Goal: Information Seeking & Learning: Learn about a topic

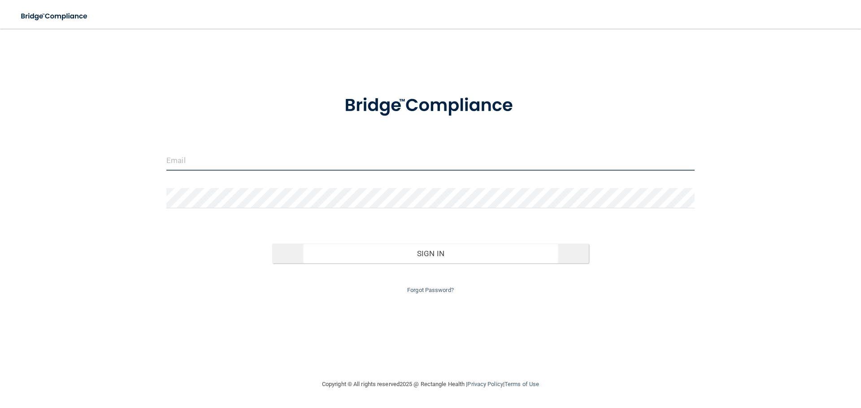
type input "[PERSON_NAME][EMAIL_ADDRESS][PERSON_NAME][DOMAIN_NAME]"
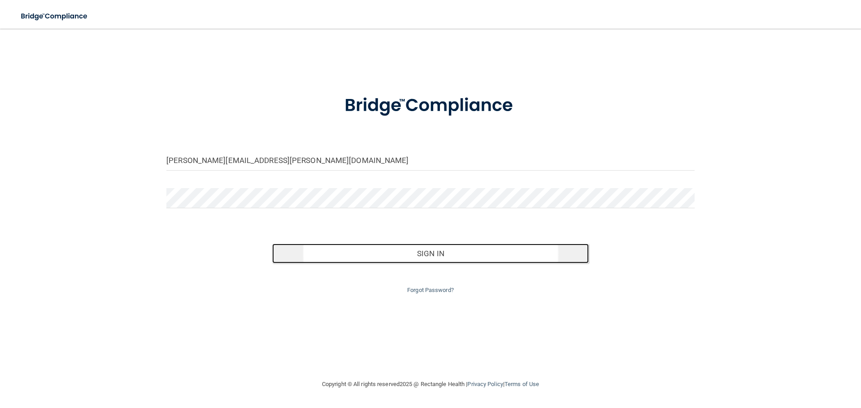
click at [468, 262] on button "Sign In" at bounding box center [430, 254] width 317 height 20
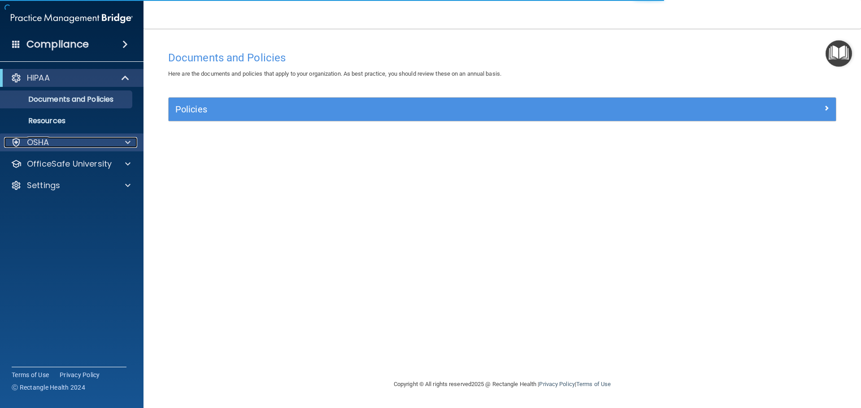
click at [36, 144] on p "OSHA" at bounding box center [38, 142] width 22 height 11
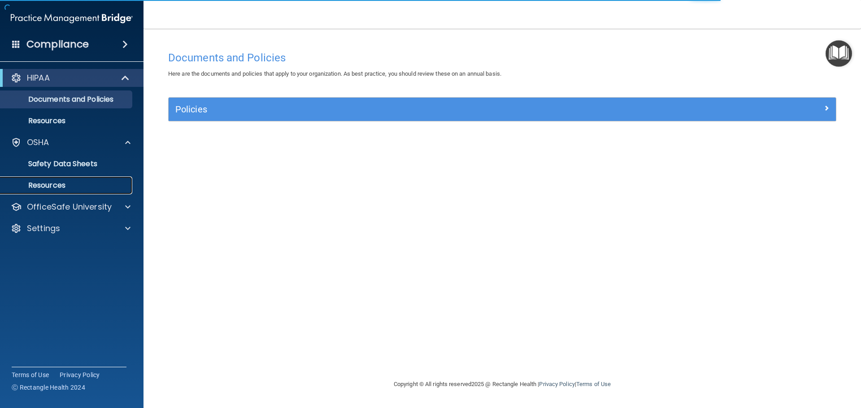
click at [45, 187] on p "Resources" at bounding box center [67, 185] width 122 height 9
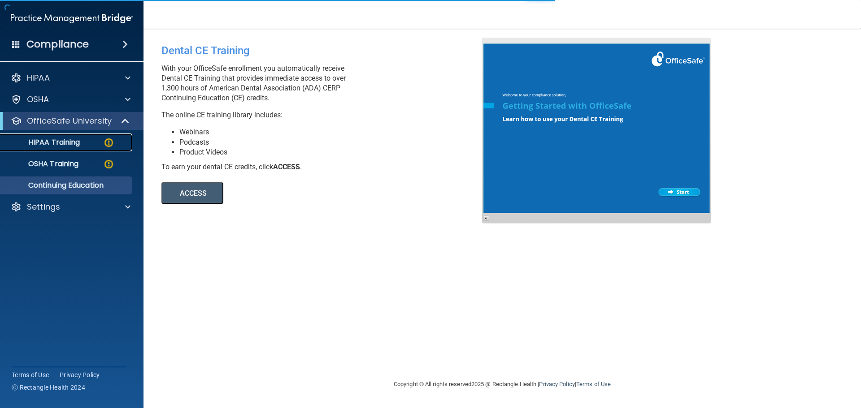
click at [104, 139] on img at bounding box center [108, 142] width 11 height 11
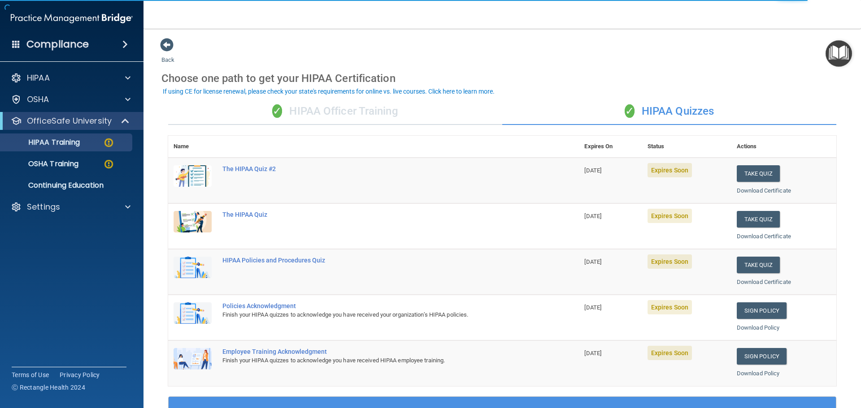
click at [364, 113] on div "✓ HIPAA Officer Training" at bounding box center [335, 111] width 334 height 27
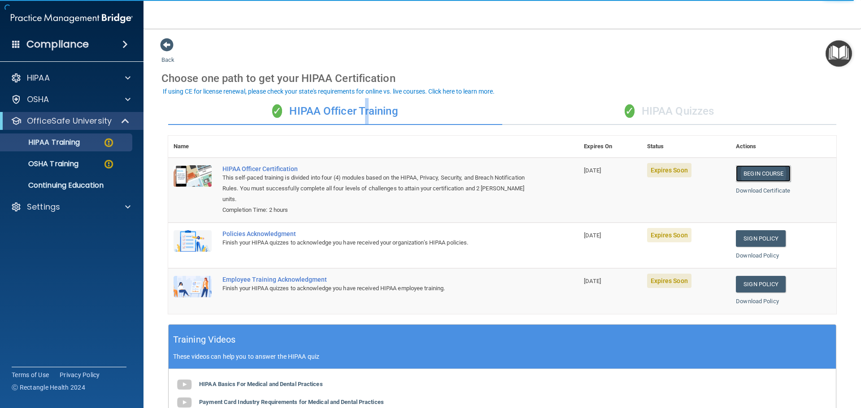
click at [751, 173] on link "Begin Course" at bounding box center [763, 173] width 55 height 17
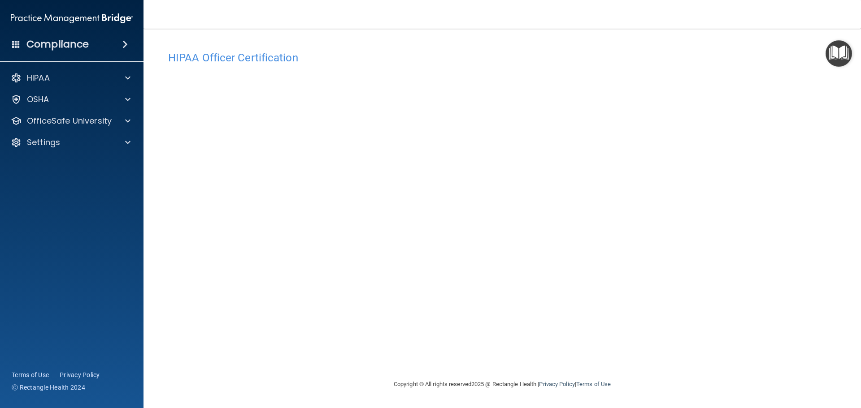
click at [711, 42] on div "HIPAA Officer Certification This course doesn’t expire until [DATE]. Are you su…" at bounding box center [501, 204] width 681 height 333
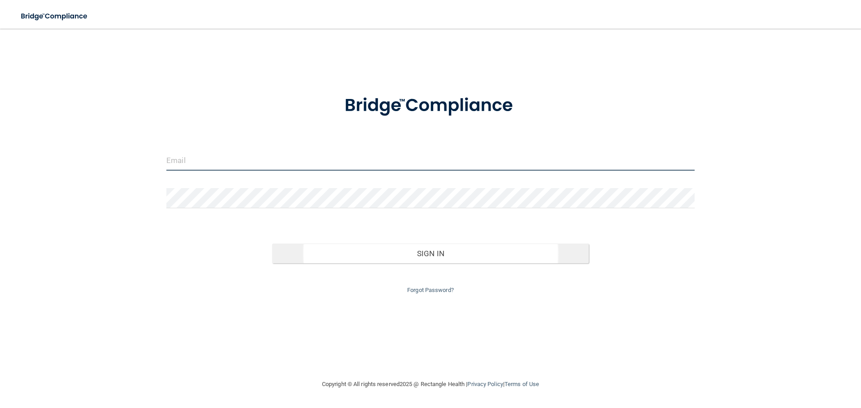
type input "[PERSON_NAME][EMAIL_ADDRESS][PERSON_NAME][DOMAIN_NAME]"
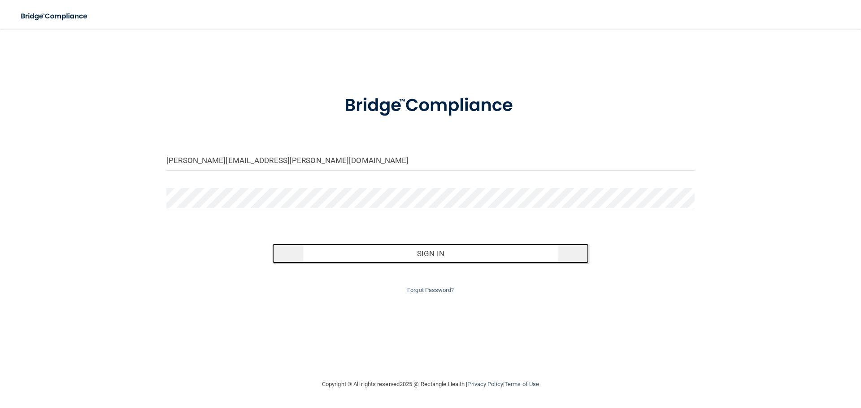
click at [373, 251] on button "Sign In" at bounding box center [430, 254] width 317 height 20
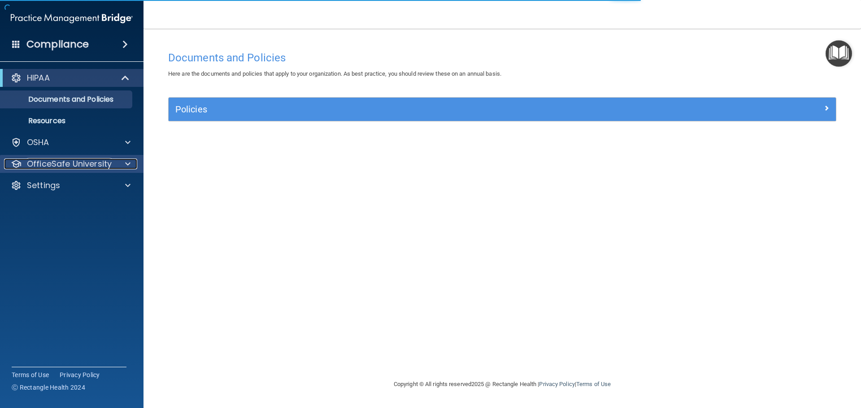
click at [70, 161] on p "OfficeSafe University" at bounding box center [69, 164] width 85 height 11
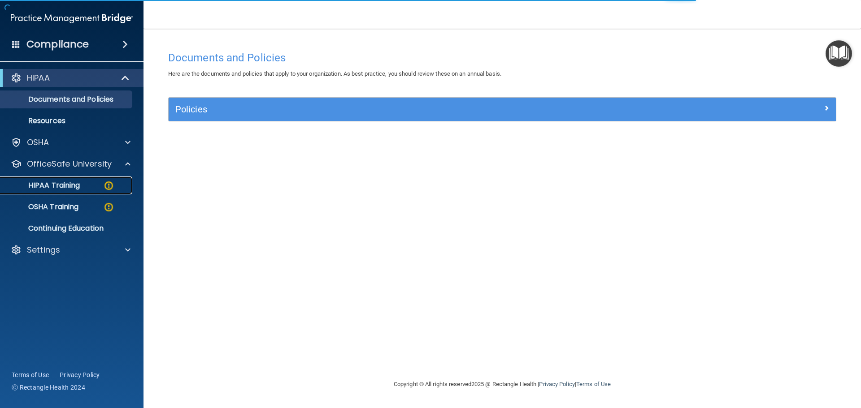
click at [84, 180] on link "HIPAA Training" at bounding box center [61, 186] width 141 height 18
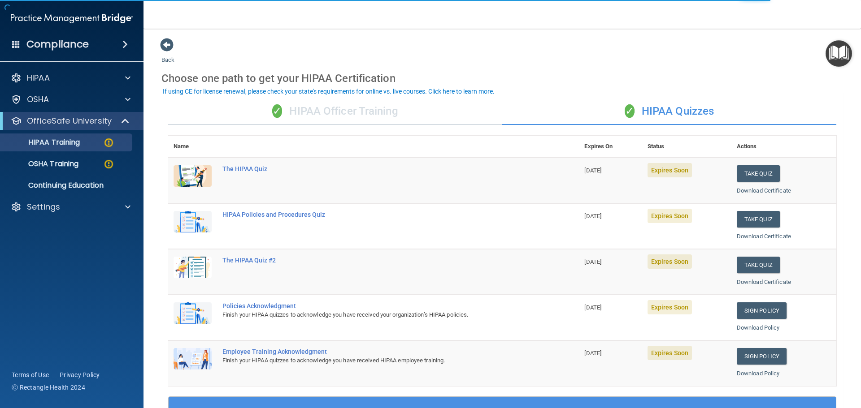
click at [347, 104] on div "✓ HIPAA Officer Training" at bounding box center [335, 111] width 334 height 27
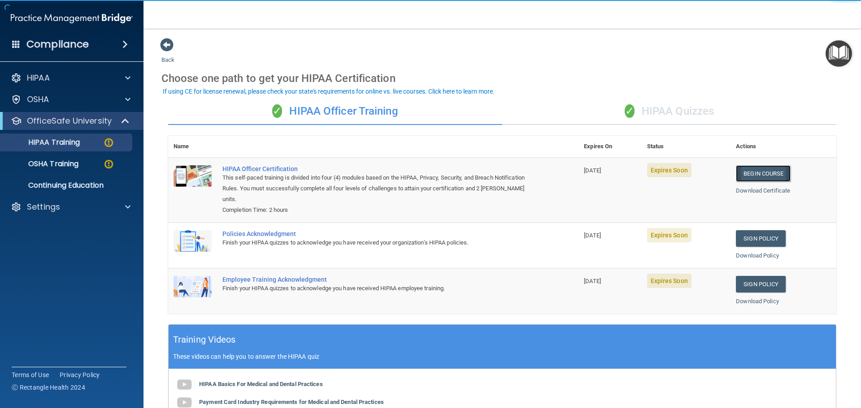
click at [765, 169] on link "Begin Course" at bounding box center [763, 173] width 55 height 17
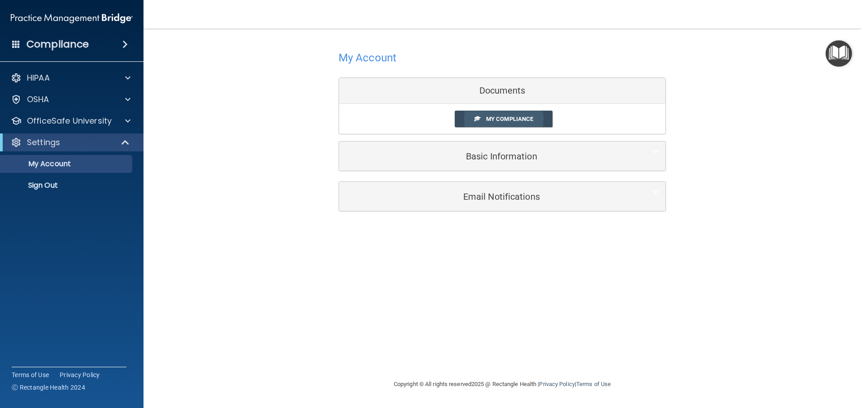
click at [498, 113] on link "My Compliance" at bounding box center [504, 119] width 98 height 17
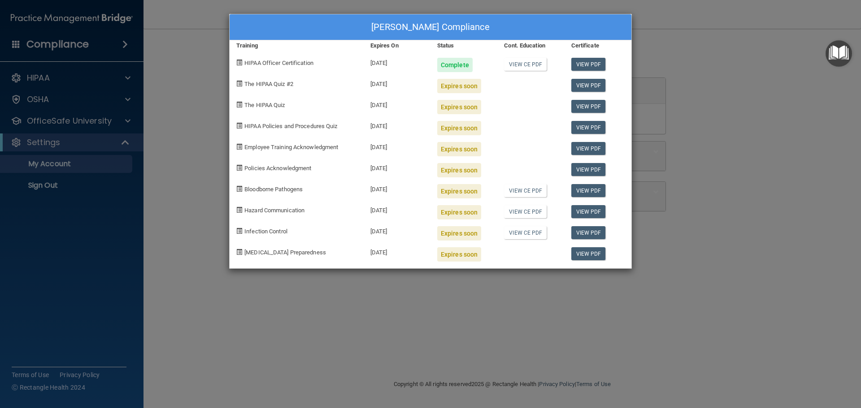
click at [579, 313] on div "Yesenia Quintanilla's Compliance Training Expires On Status Cont. Education Cer…" at bounding box center [430, 204] width 861 height 408
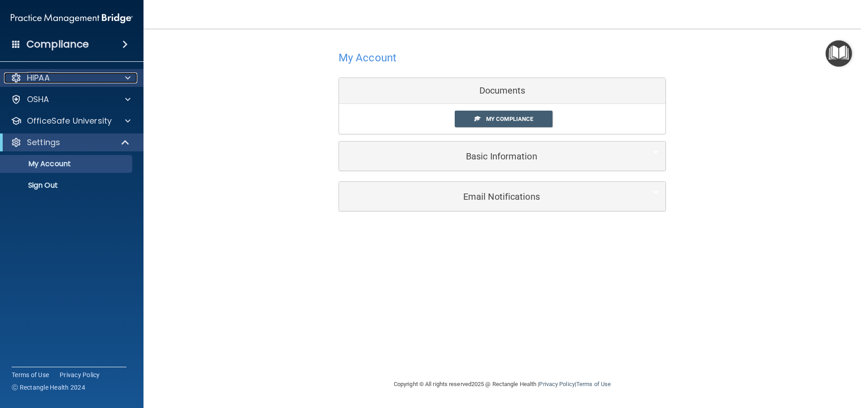
click at [70, 81] on div "HIPAA" at bounding box center [59, 78] width 111 height 11
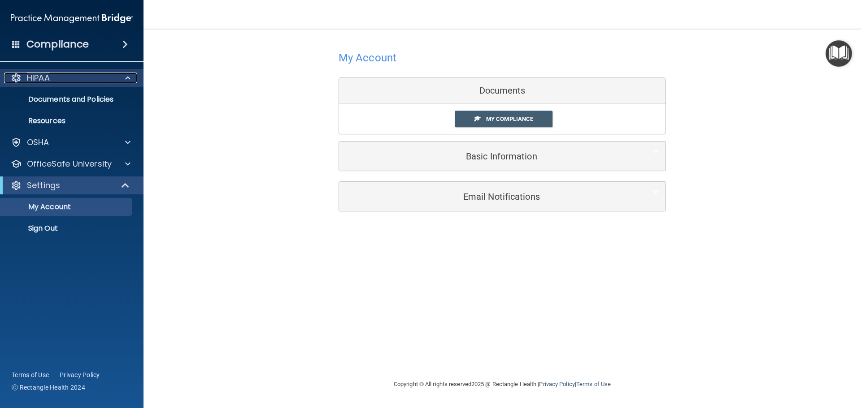
click at [78, 81] on div "HIPAA" at bounding box center [59, 78] width 111 height 11
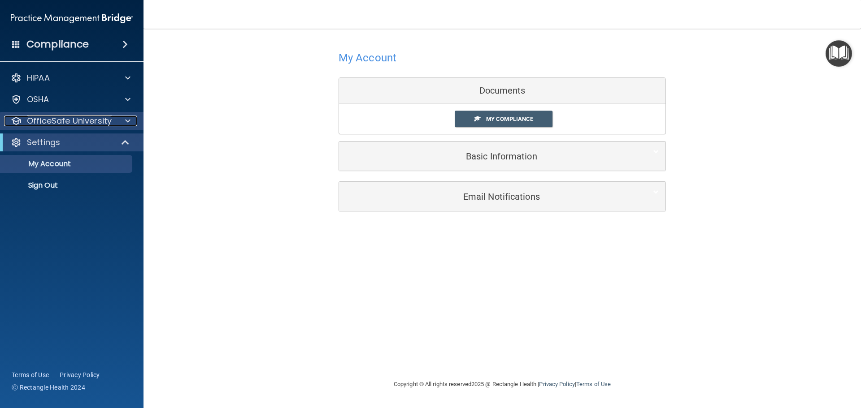
click at [64, 123] on p "OfficeSafe University" at bounding box center [69, 121] width 85 height 11
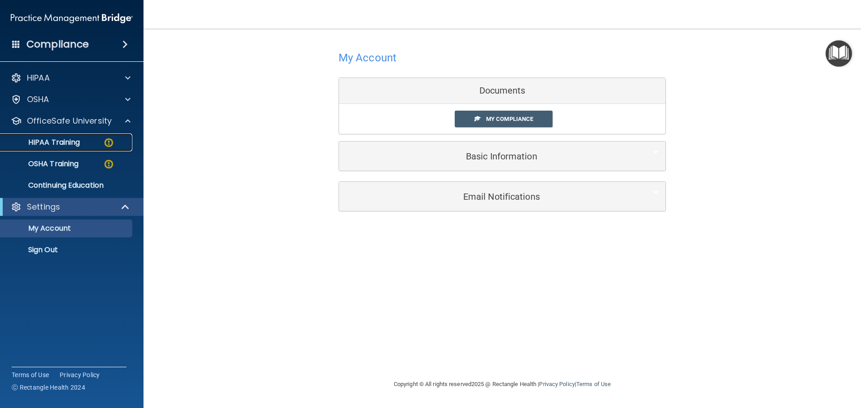
click at [68, 144] on p "HIPAA Training" at bounding box center [43, 142] width 74 height 9
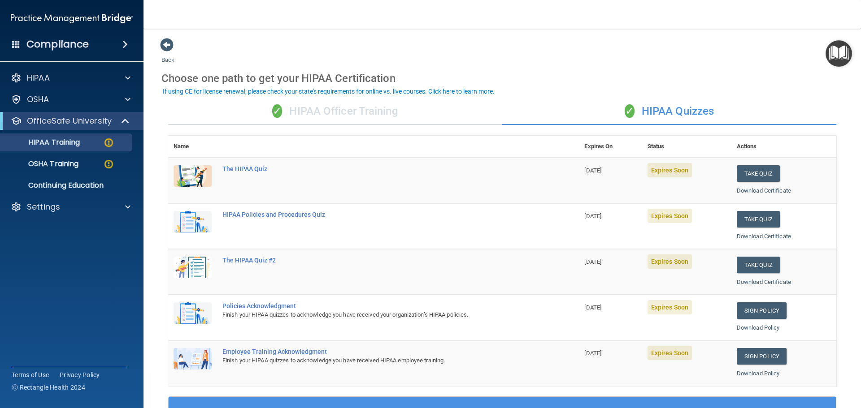
click at [362, 113] on div "✓ HIPAA Officer Training" at bounding box center [335, 111] width 334 height 27
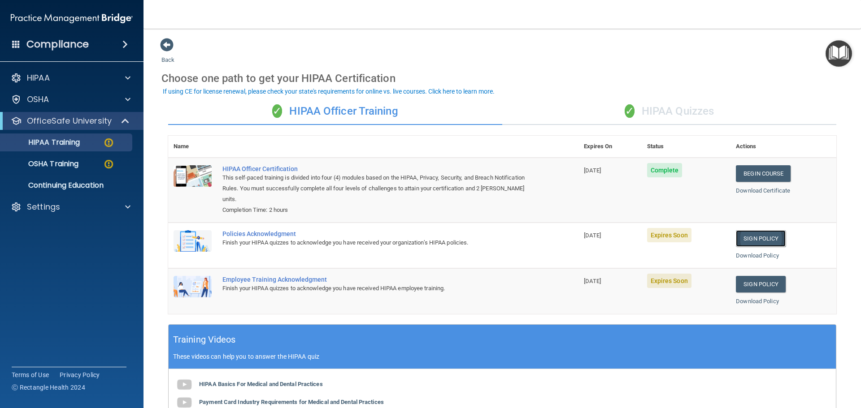
click at [748, 245] on link "Sign Policy" at bounding box center [761, 238] width 50 height 17
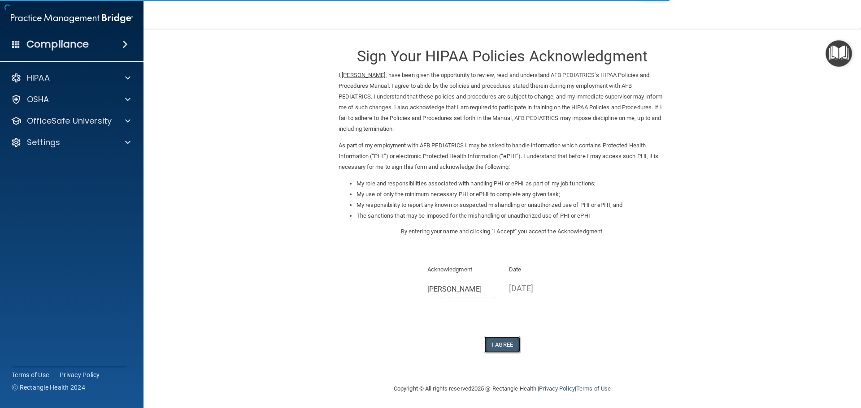
click at [497, 343] on button "I Agree" at bounding box center [502, 345] width 36 height 17
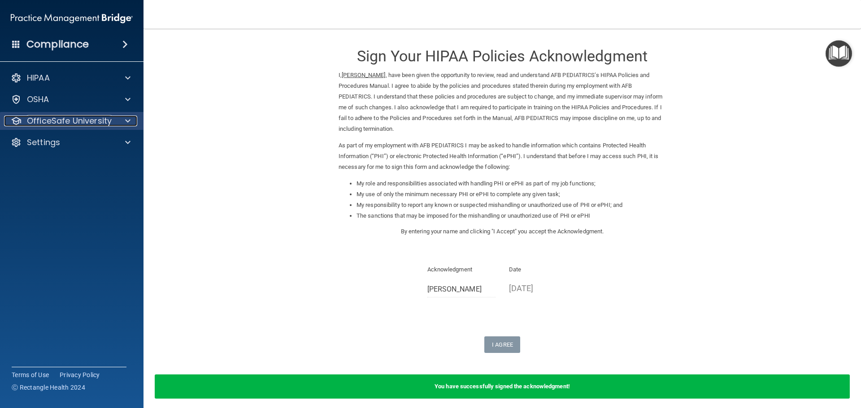
click at [62, 120] on p "OfficeSafe University" at bounding box center [69, 121] width 85 height 11
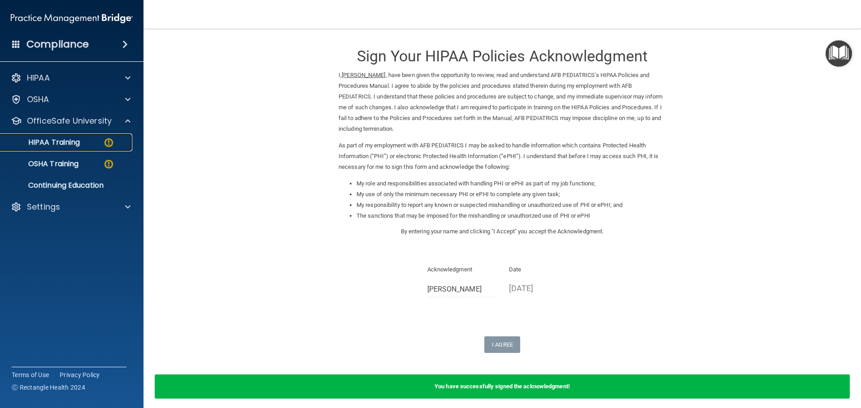
click at [73, 145] on p "HIPAA Training" at bounding box center [43, 142] width 74 height 9
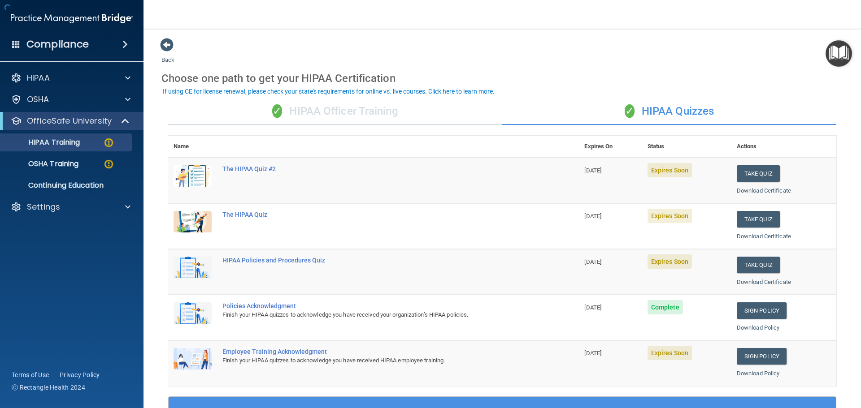
click at [364, 112] on div "✓ HIPAA Officer Training" at bounding box center [335, 111] width 334 height 27
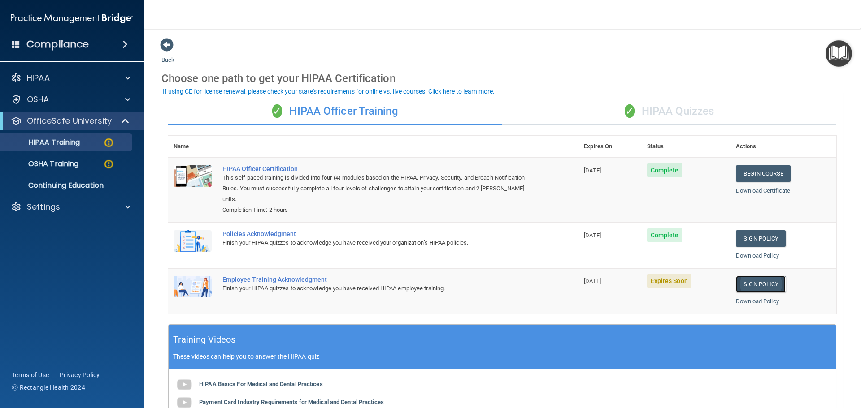
click at [753, 283] on link "Sign Policy" at bounding box center [761, 284] width 50 height 17
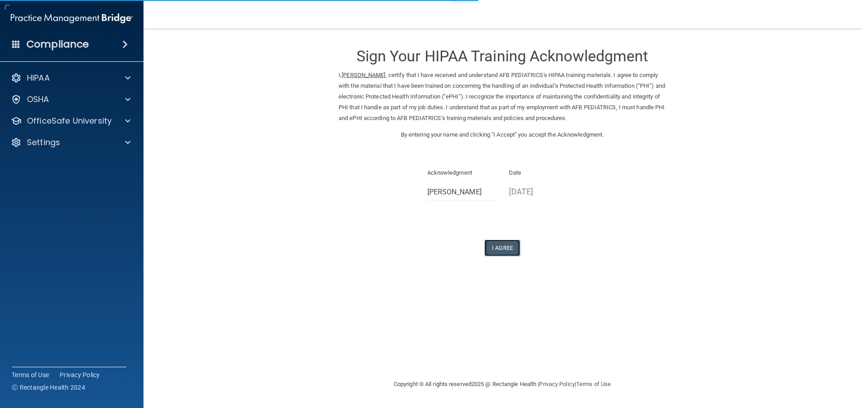
click at [508, 253] on button "I Agree" at bounding box center [502, 248] width 36 height 17
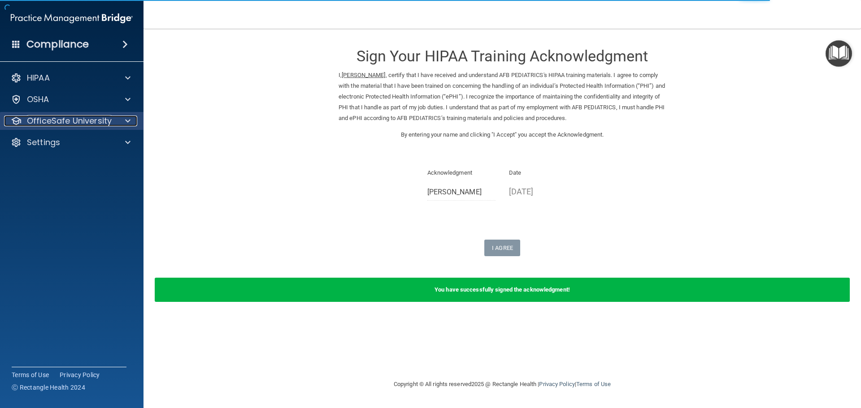
click at [43, 124] on p "OfficeSafe University" at bounding box center [69, 121] width 85 height 11
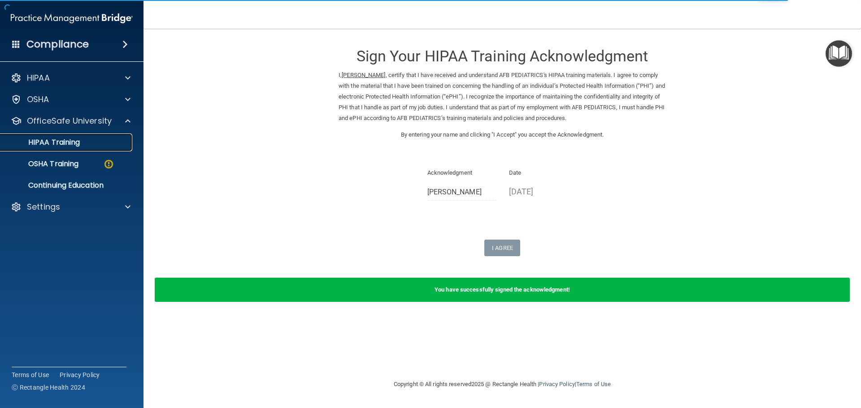
click at [61, 150] on link "HIPAA Training" at bounding box center [61, 143] width 141 height 18
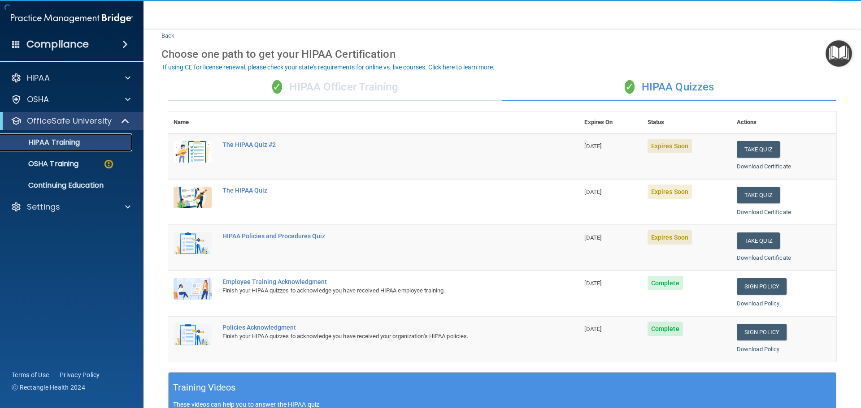
scroll to position [45, 0]
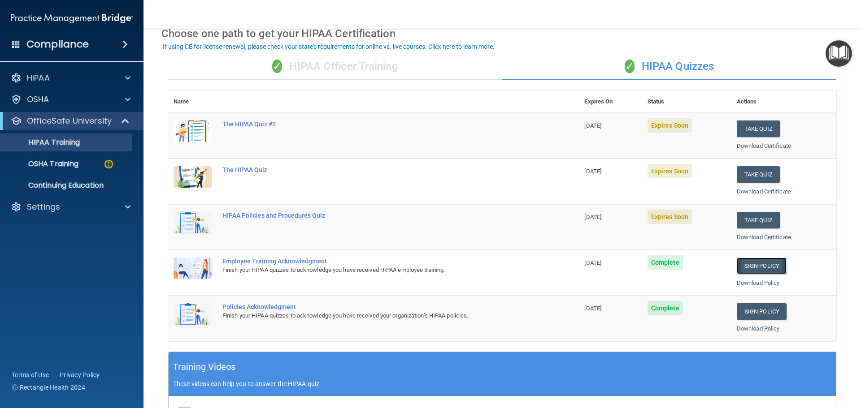
click at [761, 265] on link "Sign Policy" at bounding box center [762, 266] width 50 height 17
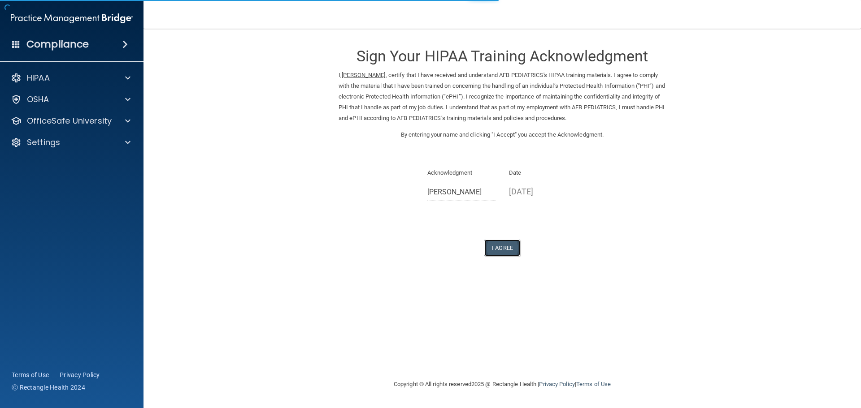
click at [507, 255] on button "I Agree" at bounding box center [502, 248] width 36 height 17
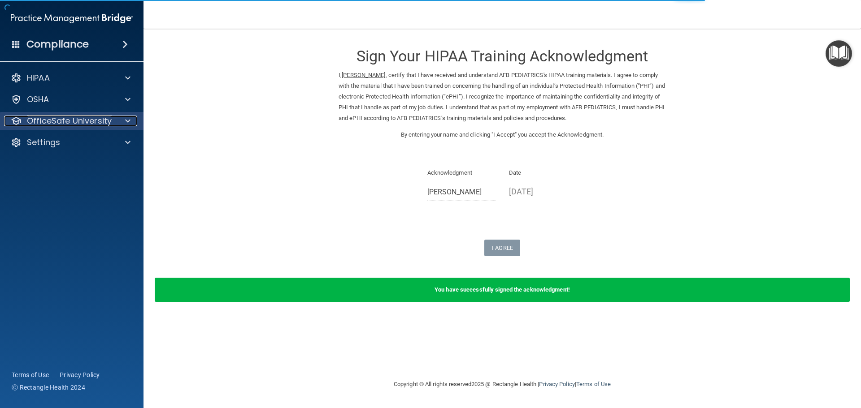
click at [58, 119] on p "OfficeSafe University" at bounding box center [69, 121] width 85 height 11
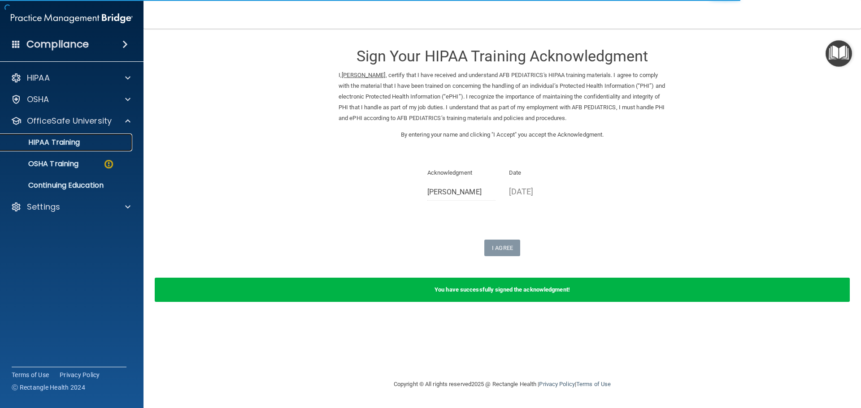
click at [78, 148] on link "HIPAA Training" at bounding box center [61, 143] width 141 height 18
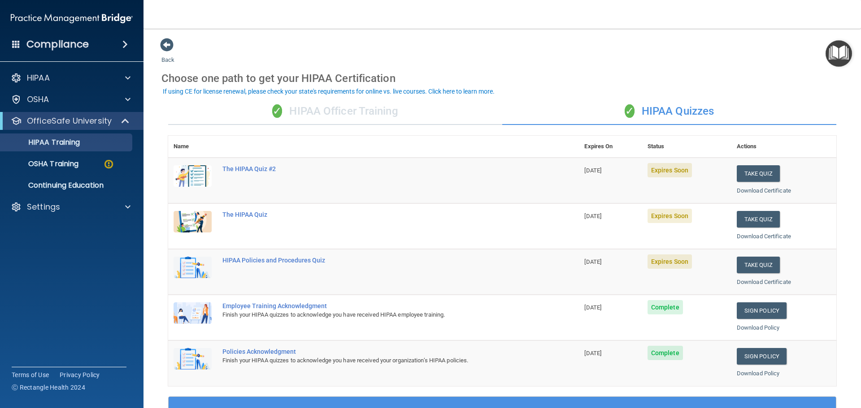
click at [373, 115] on div "✓ HIPAA Officer Training" at bounding box center [335, 111] width 334 height 27
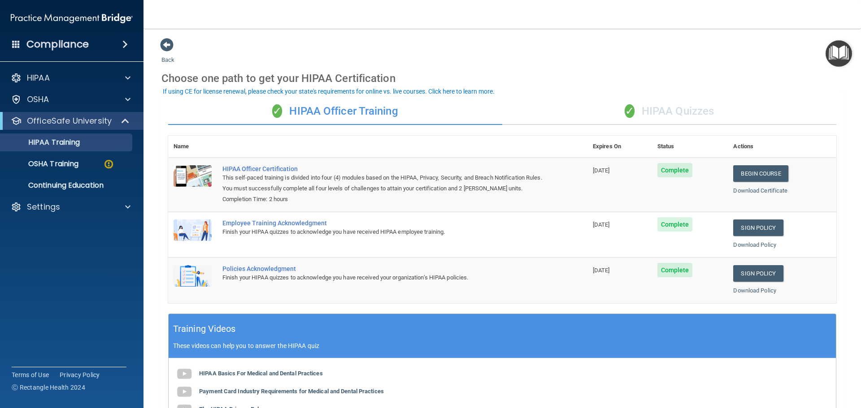
click at [677, 115] on div "✓ HIPAA Quizzes" at bounding box center [669, 111] width 334 height 27
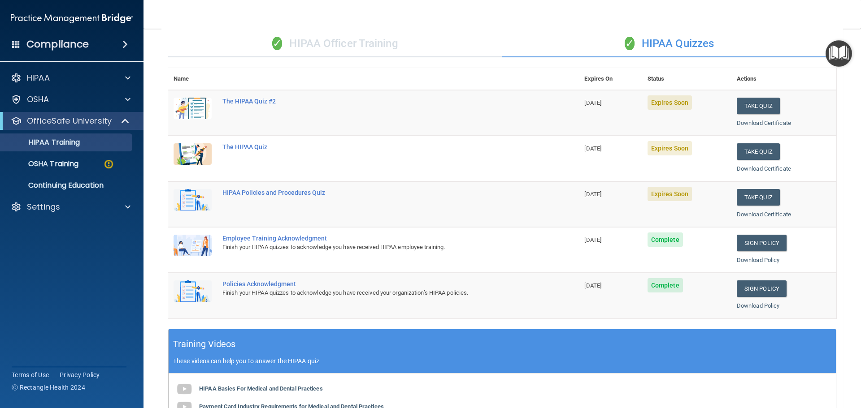
scroll to position [179, 0]
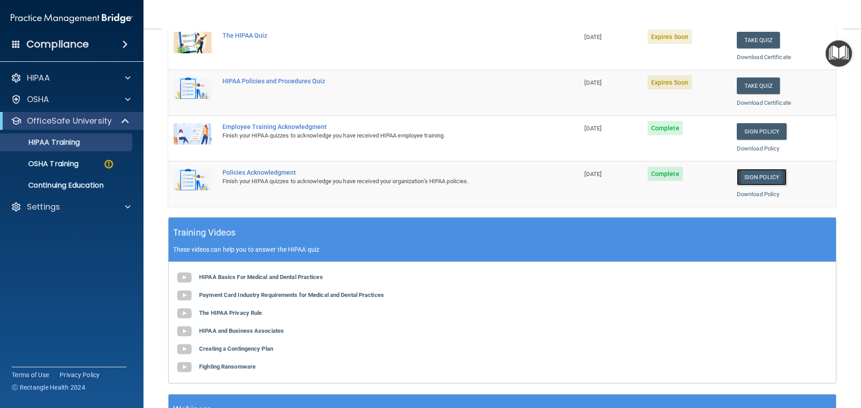
click at [750, 183] on link "Sign Policy" at bounding box center [762, 177] width 50 height 17
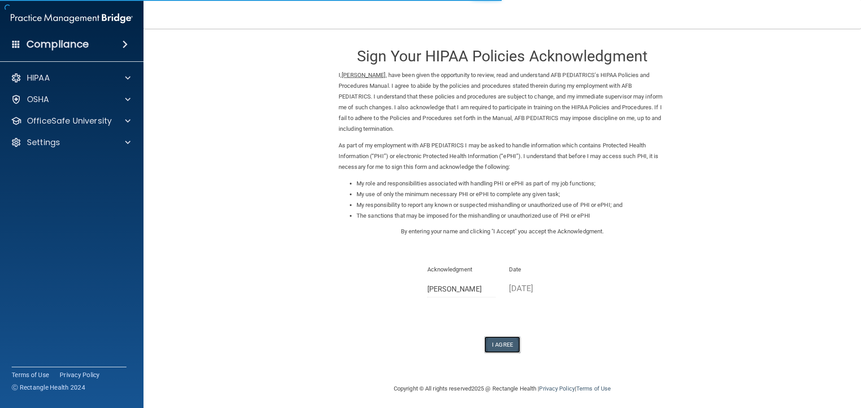
click at [508, 344] on button "I Agree" at bounding box center [502, 345] width 36 height 17
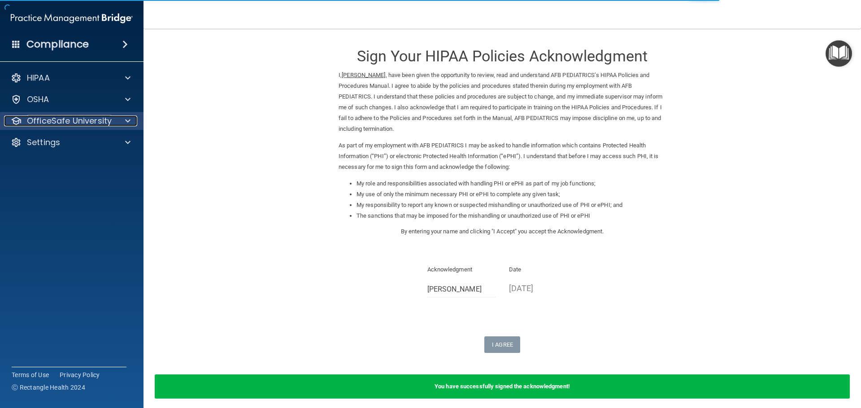
click at [95, 118] on p "OfficeSafe University" at bounding box center [69, 121] width 85 height 11
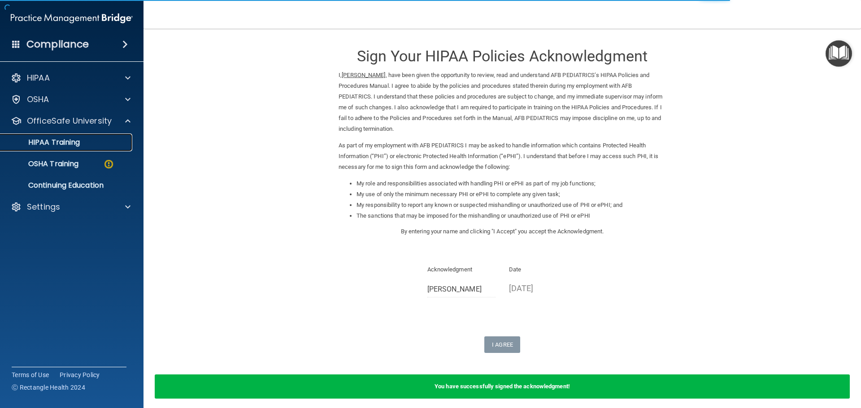
click at [86, 139] on div "HIPAA Training" at bounding box center [67, 142] width 122 height 9
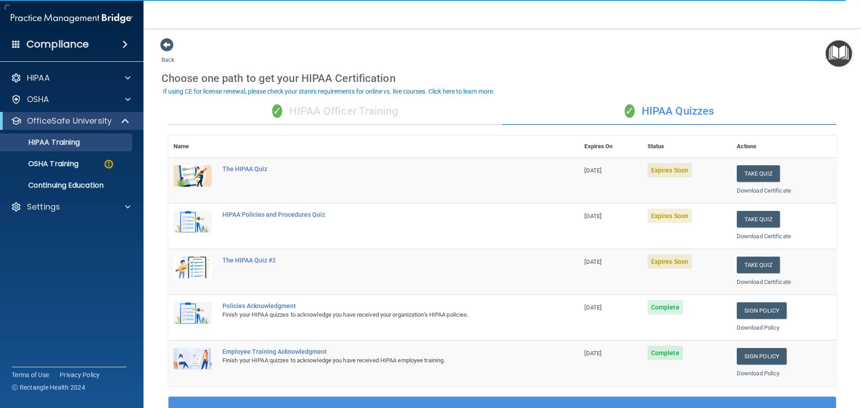
click at [350, 117] on div "✓ HIPAA Officer Training" at bounding box center [335, 111] width 334 height 27
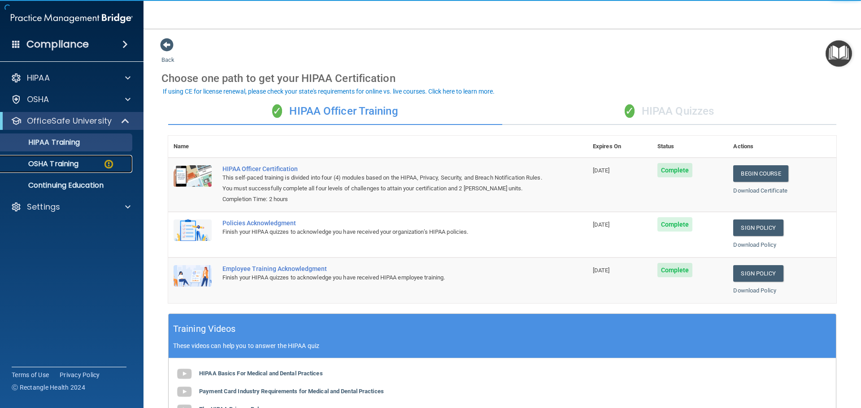
click at [70, 158] on link "OSHA Training" at bounding box center [61, 164] width 141 height 18
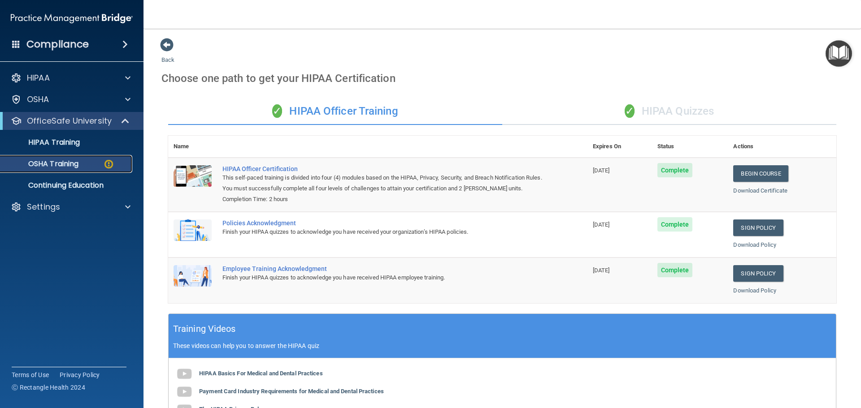
click at [70, 165] on p "OSHA Training" at bounding box center [42, 164] width 73 height 9
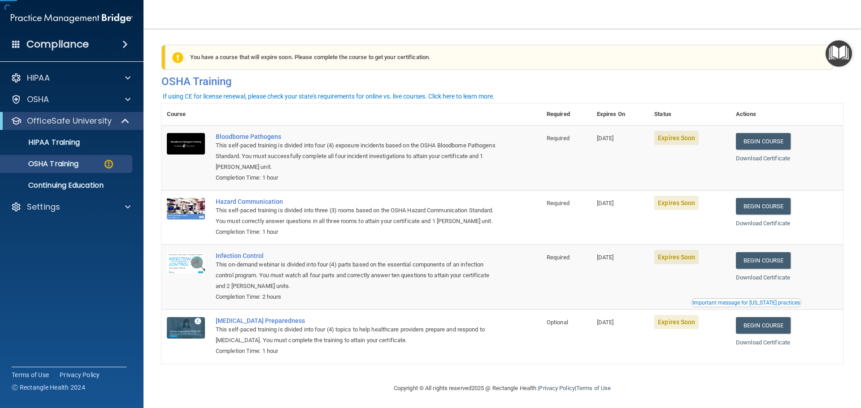
click at [319, 108] on th at bounding box center [375, 115] width 331 height 22
click at [767, 141] on link "Begin Course" at bounding box center [763, 141] width 55 height 17
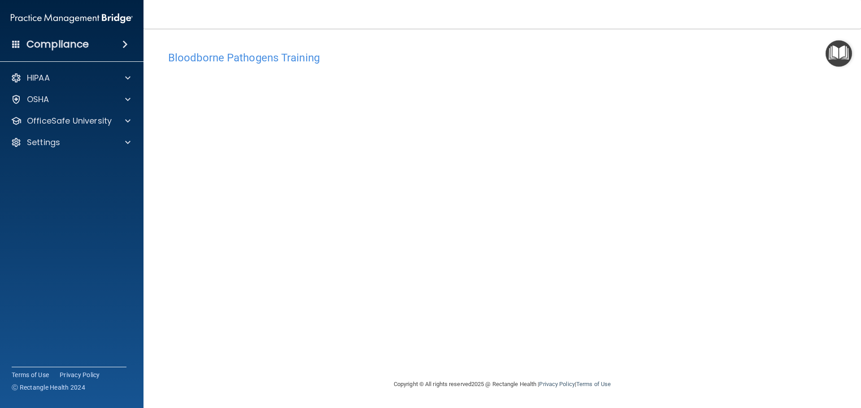
drag, startPoint x: 292, startPoint y: 40, endPoint x: 312, endPoint y: 66, distance: 32.7
click at [293, 41] on div "Bloodborne Pathogens Training This course doesn’t expire until [DATE]. Are you …" at bounding box center [501, 204] width 681 height 333
click at [313, 68] on div "Bloodborne Pathogens Training" at bounding box center [501, 58] width 681 height 22
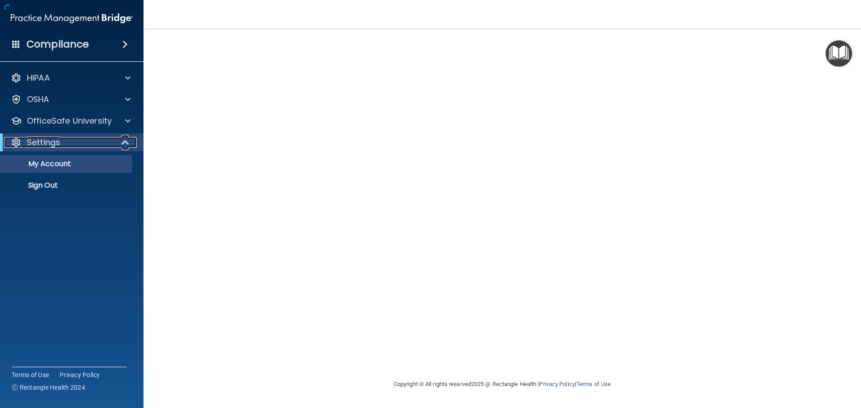
click at [81, 139] on div "Settings" at bounding box center [59, 142] width 111 height 11
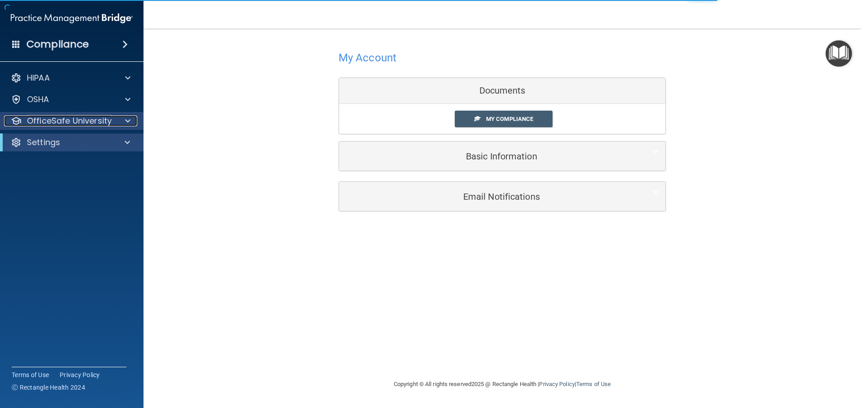
click at [74, 120] on p "OfficeSafe University" at bounding box center [69, 121] width 85 height 11
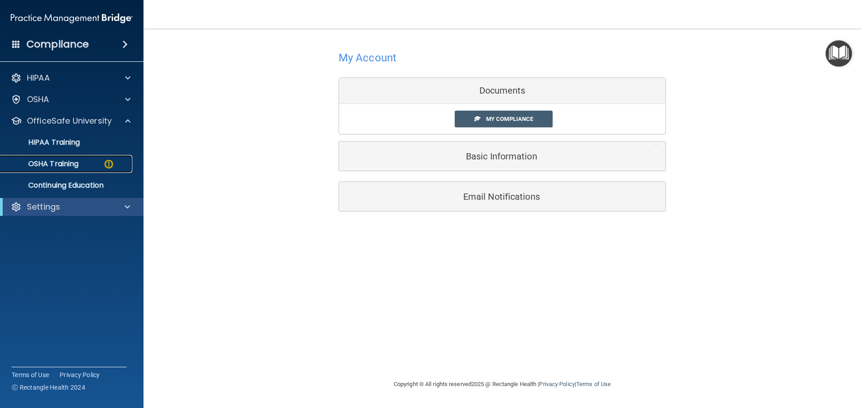
click at [86, 164] on div "OSHA Training" at bounding box center [67, 164] width 122 height 9
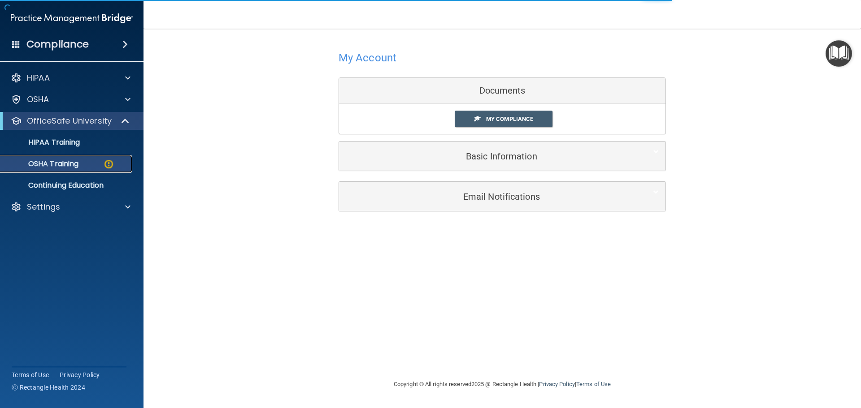
click at [100, 165] on div "OSHA Training" at bounding box center [67, 164] width 122 height 9
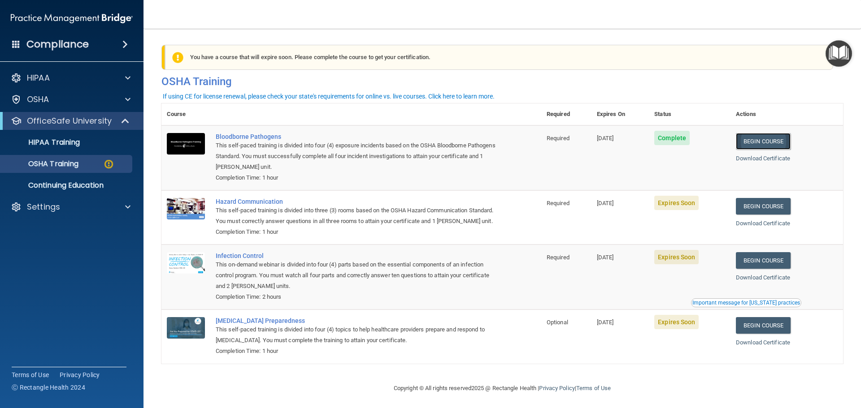
click at [769, 141] on link "Begin Course" at bounding box center [763, 141] width 55 height 17
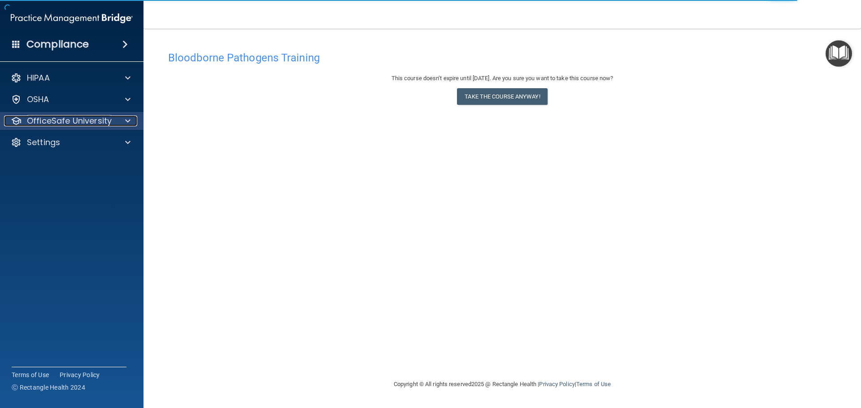
click at [57, 118] on p "OfficeSafe University" at bounding box center [69, 121] width 85 height 11
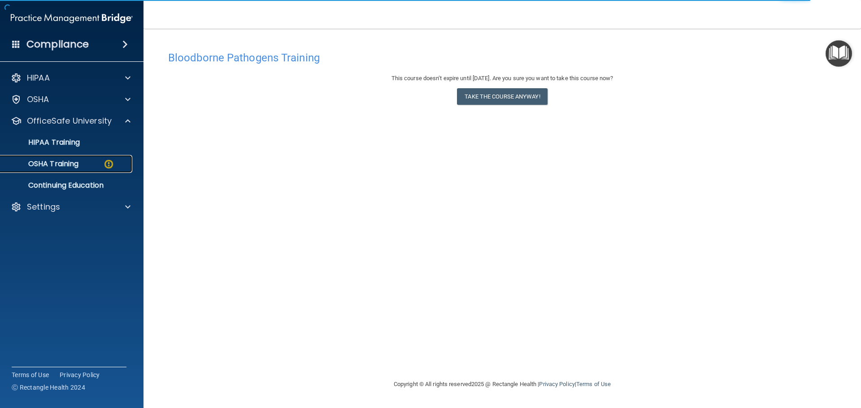
click at [73, 158] on link "OSHA Training" at bounding box center [61, 164] width 141 height 18
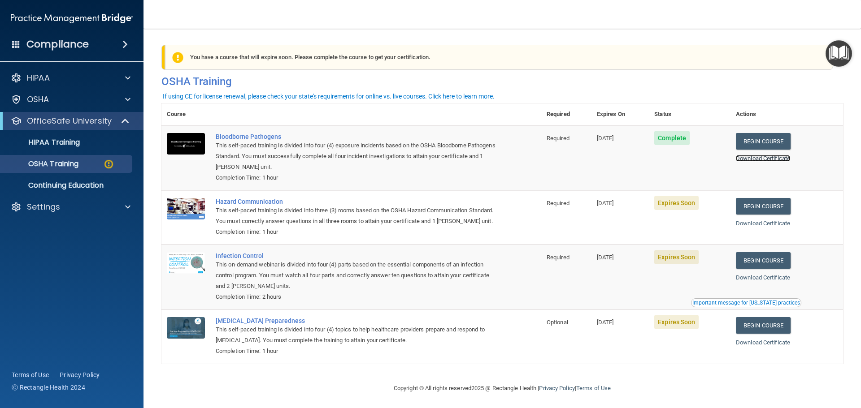
click at [764, 158] on link "Download Certificate" at bounding box center [763, 158] width 54 height 7
click at [771, 205] on link "Begin Course" at bounding box center [763, 206] width 55 height 17
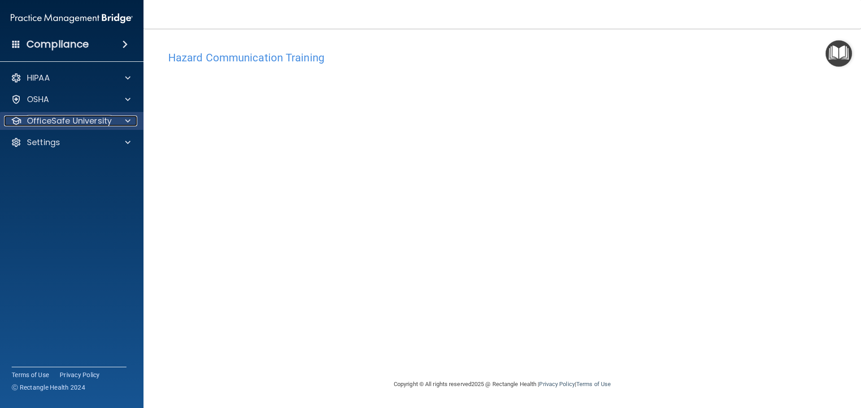
click at [64, 122] on p "OfficeSafe University" at bounding box center [69, 121] width 85 height 11
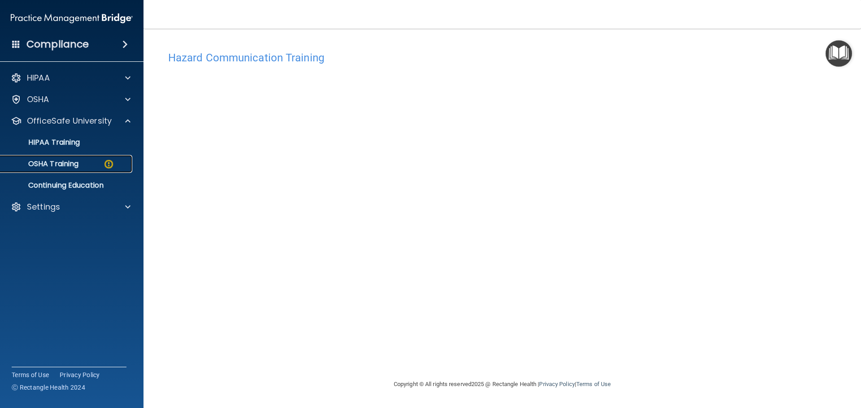
click at [78, 169] on p "OSHA Training" at bounding box center [42, 164] width 73 height 9
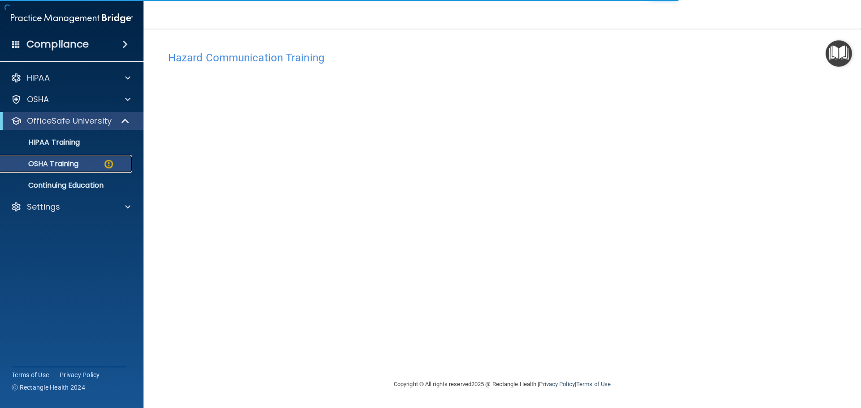
click at [78, 169] on p "OSHA Training" at bounding box center [42, 164] width 73 height 9
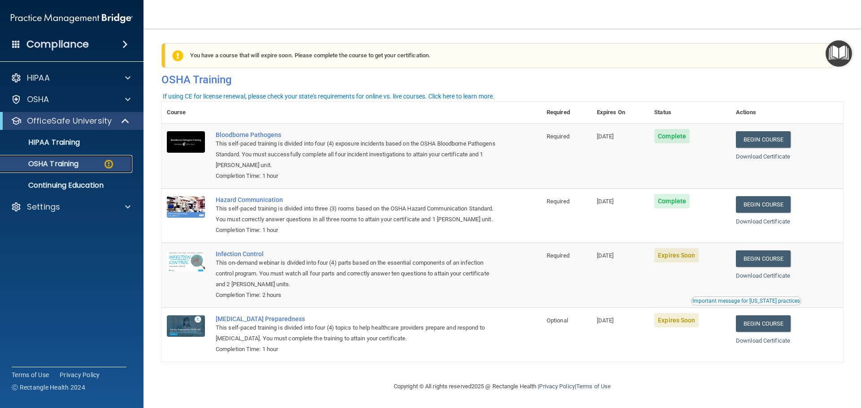
scroll to position [15, 0]
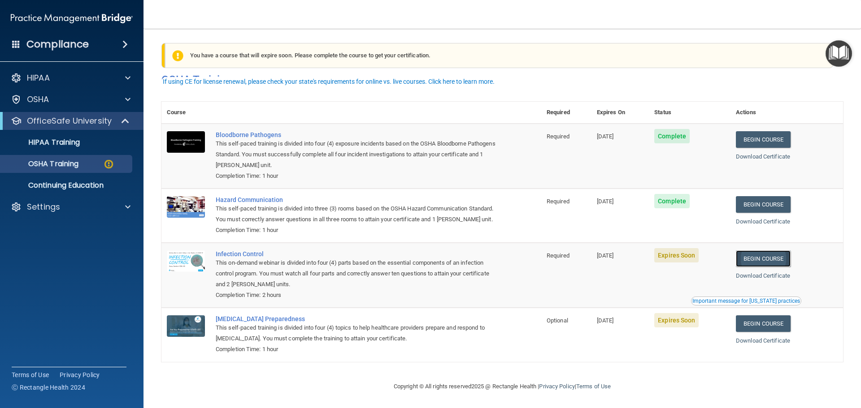
click at [770, 261] on link "Begin Course" at bounding box center [763, 259] width 55 height 17
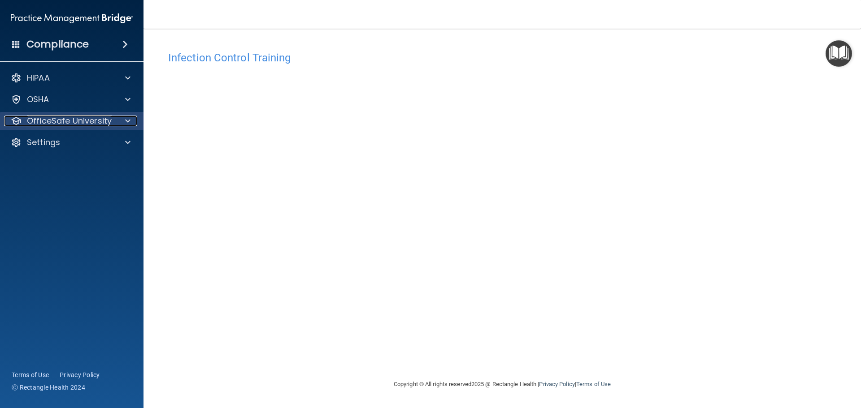
click at [52, 117] on p "OfficeSafe University" at bounding box center [69, 121] width 85 height 11
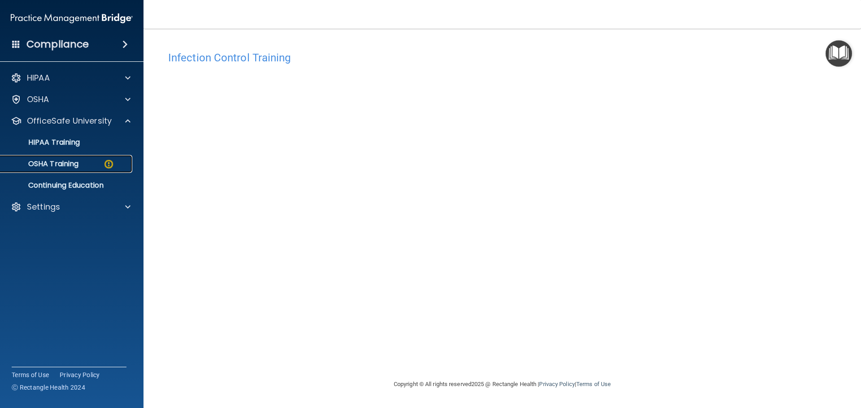
click at [69, 162] on p "OSHA Training" at bounding box center [42, 164] width 73 height 9
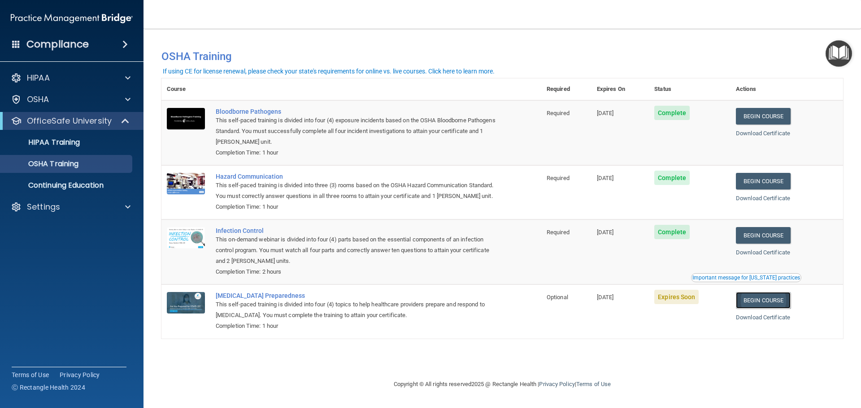
click at [779, 306] on link "Begin Course" at bounding box center [763, 300] width 55 height 17
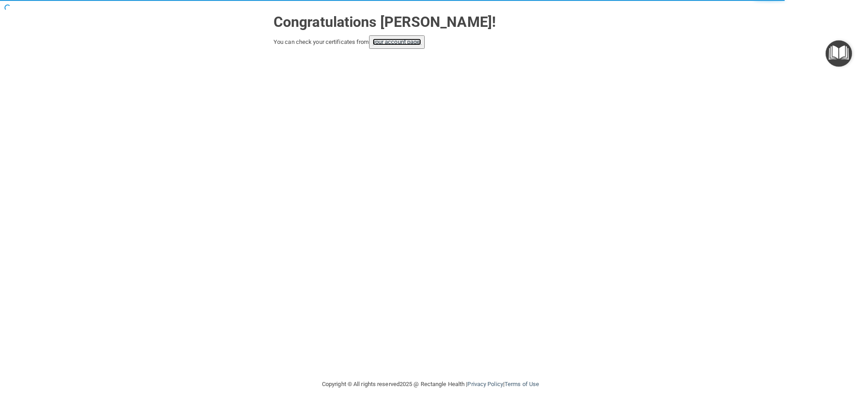
click at [398, 42] on link "your account page!" at bounding box center [397, 42] width 49 height 7
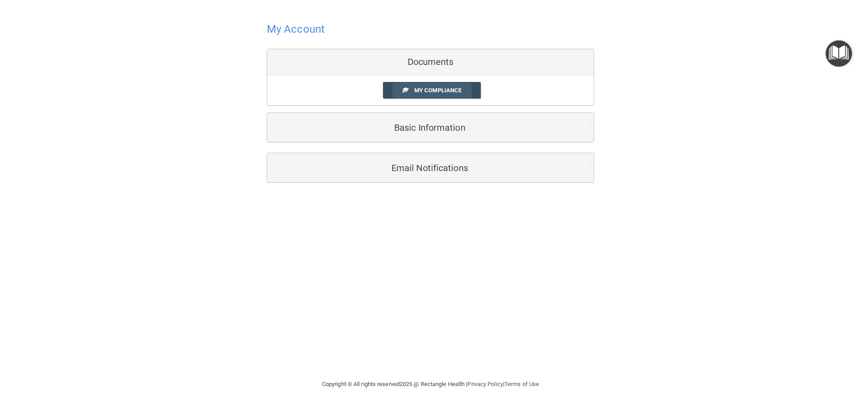
click at [399, 93] on link "My Compliance" at bounding box center [432, 90] width 98 height 17
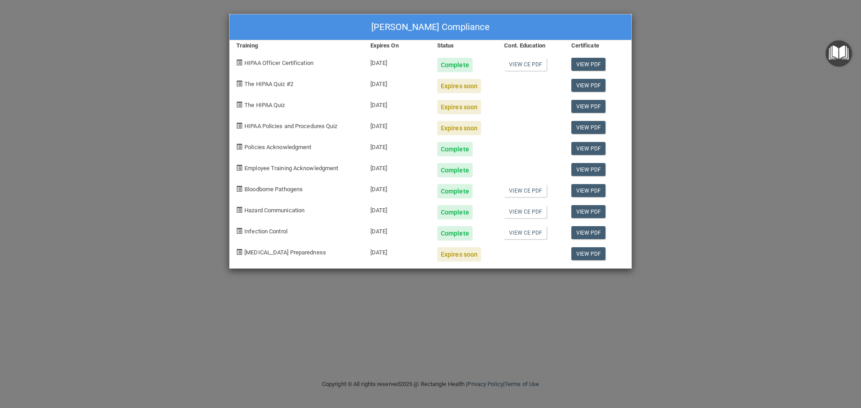
click at [378, 82] on div "[DATE]" at bounding box center [397, 82] width 67 height 21
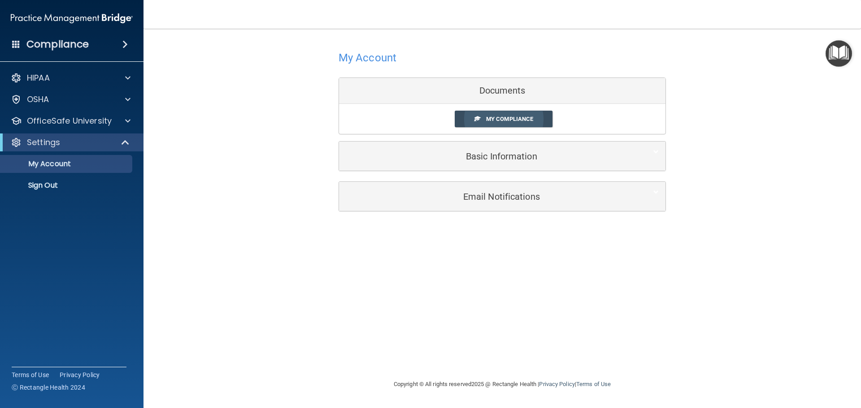
click at [496, 123] on link "My Compliance" at bounding box center [504, 119] width 98 height 17
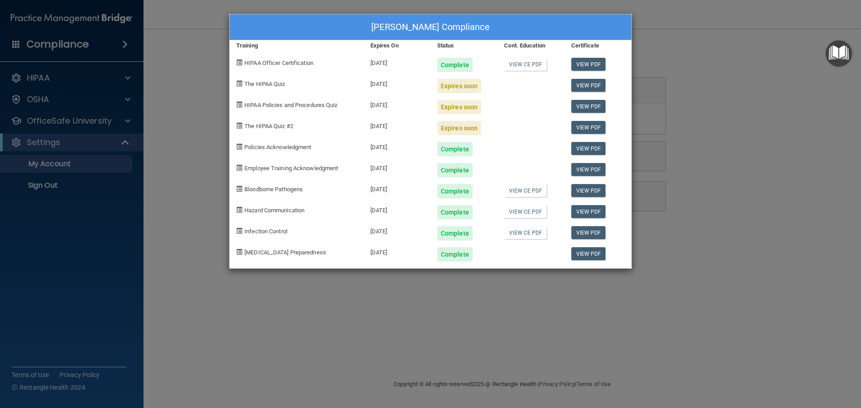
click at [56, 75] on div "[PERSON_NAME] Compliance Training Expires On Status Cont. Education Certificate…" at bounding box center [430, 204] width 861 height 408
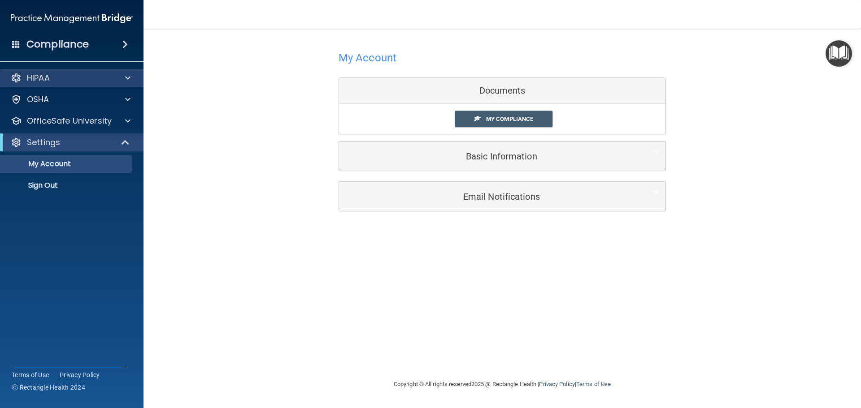
click at [41, 86] on div "HIPAA" at bounding box center [72, 78] width 144 height 18
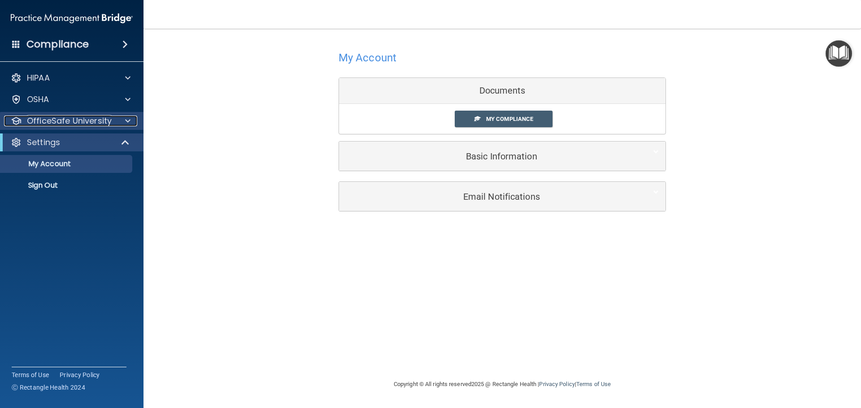
click at [57, 120] on p "OfficeSafe University" at bounding box center [69, 121] width 85 height 11
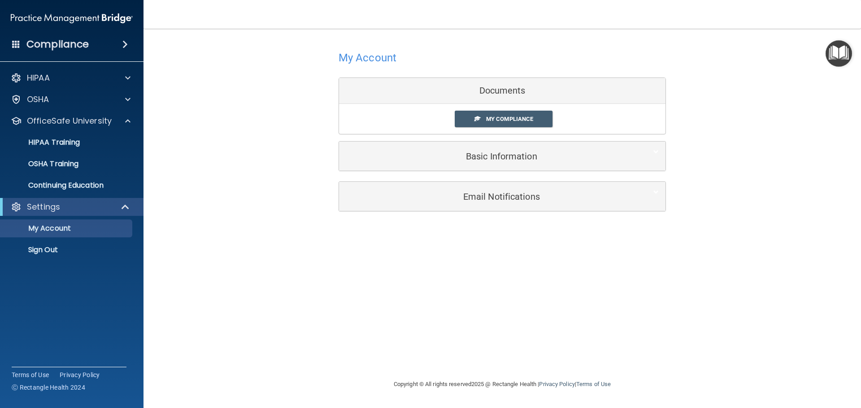
click at [74, 132] on ul "HIPAA Training OSHA Training Continuing Education" at bounding box center [72, 162] width 162 height 65
click at [72, 139] on p "HIPAA Training" at bounding box center [43, 142] width 74 height 9
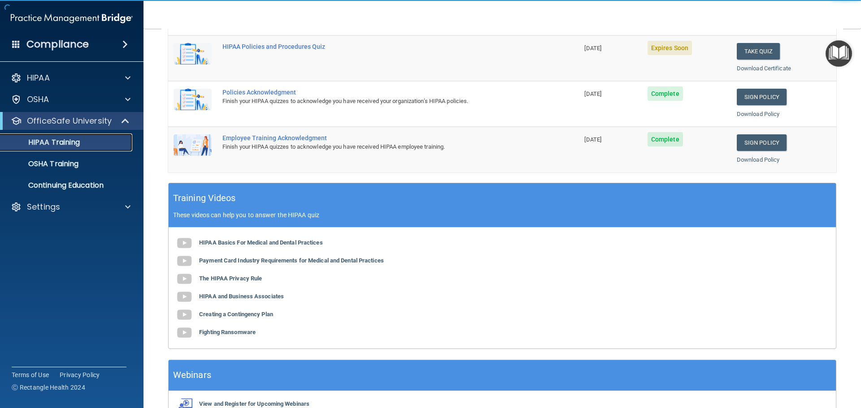
scroll to position [87, 0]
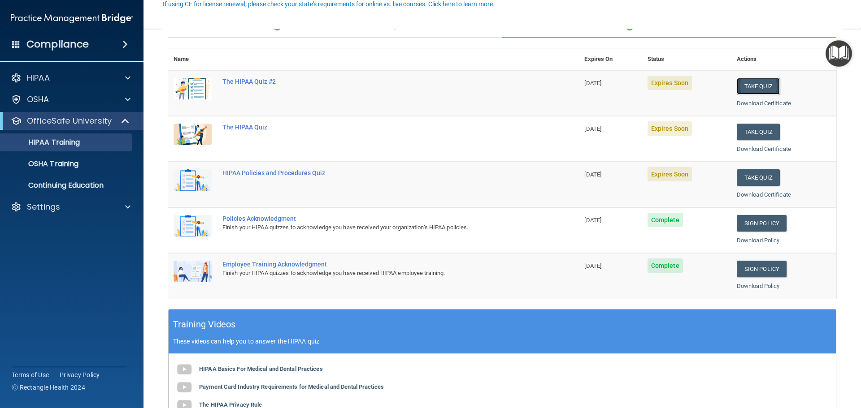
click at [752, 87] on button "Take Quiz" at bounding box center [758, 86] width 43 height 17
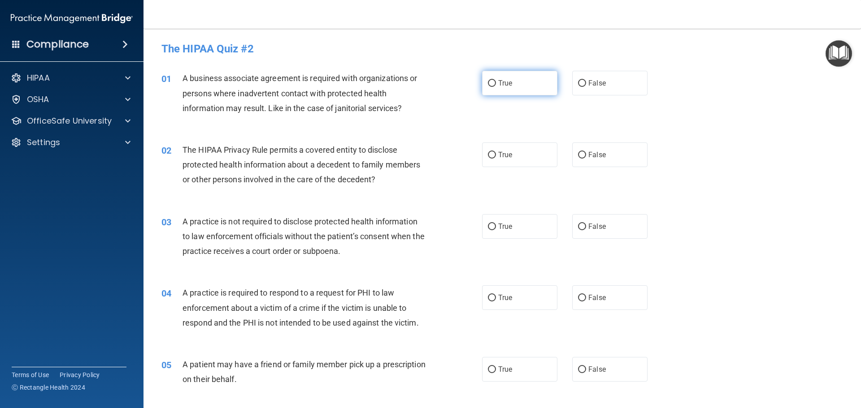
click at [495, 81] on label "True" at bounding box center [519, 83] width 75 height 25
click at [486, 90] on label "True" at bounding box center [519, 83] width 75 height 25
click at [488, 87] on input "True" at bounding box center [492, 83] width 8 height 7
radio input "true"
click at [488, 85] on input "True" at bounding box center [492, 83] width 8 height 7
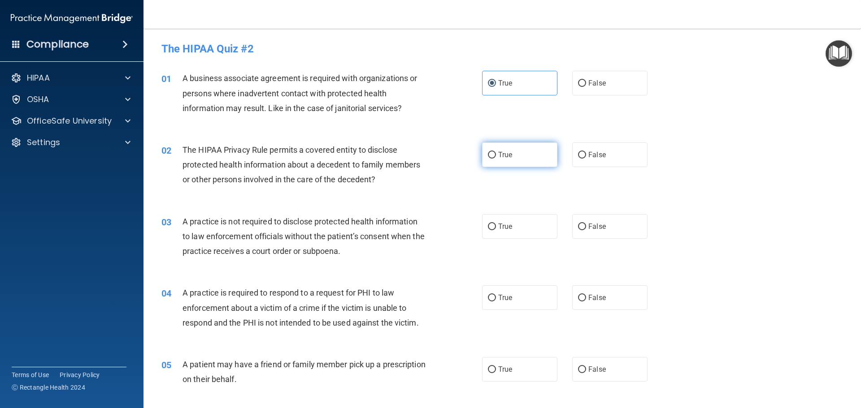
click at [492, 155] on input "True" at bounding box center [492, 155] width 8 height 7
radio input "true"
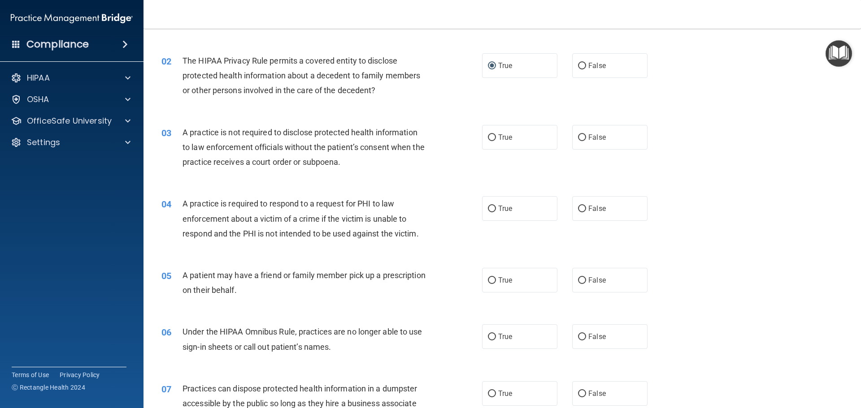
scroll to position [90, 0]
click at [598, 139] on span "False" at bounding box center [596, 137] width 17 height 9
click at [586, 139] on input "False" at bounding box center [582, 137] width 8 height 7
radio input "true"
click at [513, 208] on label "True" at bounding box center [519, 208] width 75 height 25
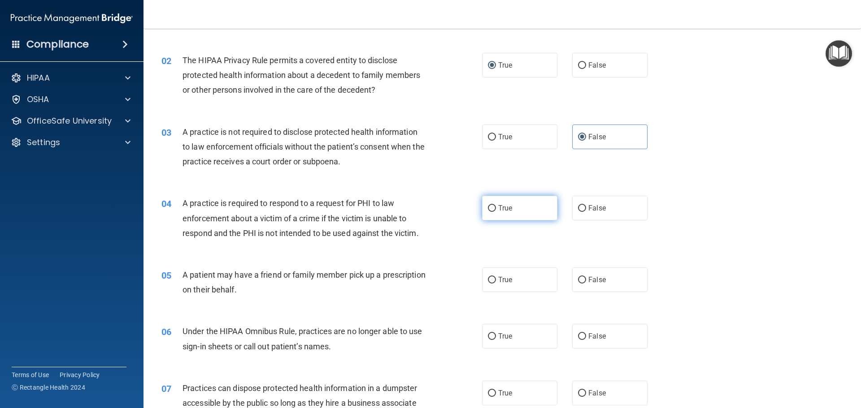
click at [496, 208] on input "True" at bounding box center [492, 208] width 8 height 7
radio input "true"
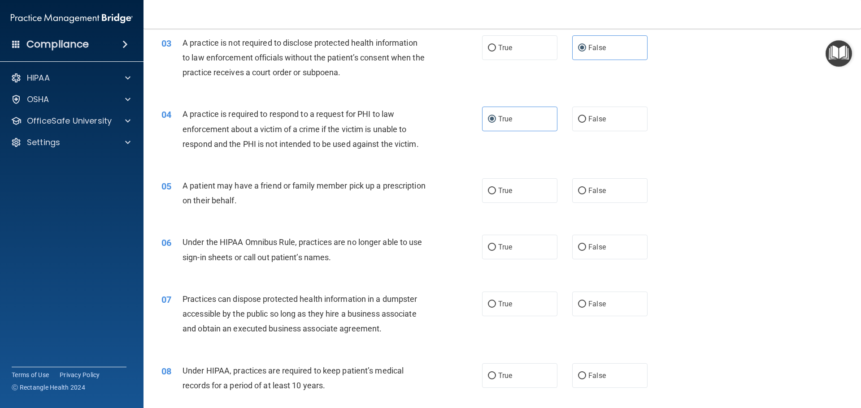
scroll to position [179, 0]
click at [541, 195] on label "True" at bounding box center [519, 190] width 75 height 25
click at [496, 194] on input "True" at bounding box center [492, 190] width 8 height 7
radio input "true"
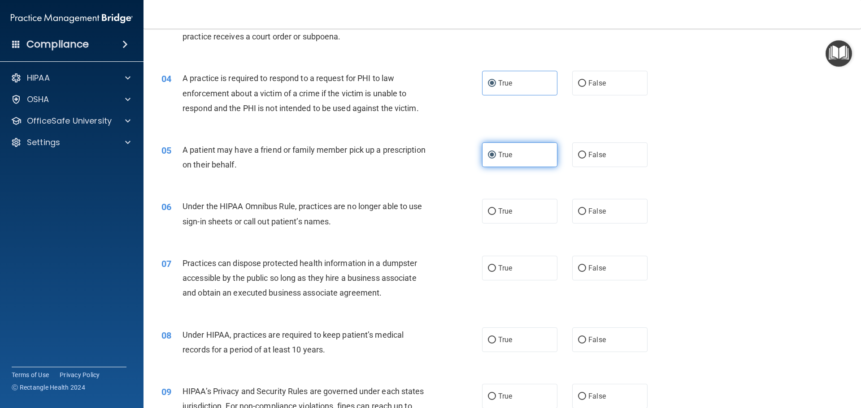
scroll to position [269, 0]
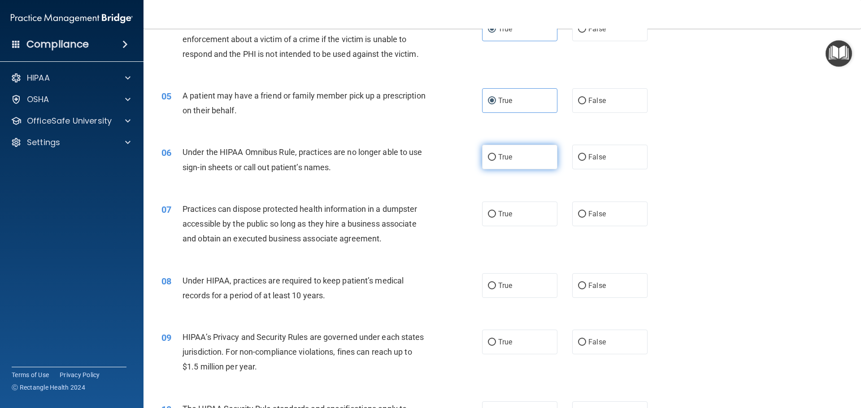
click at [505, 159] on span "True" at bounding box center [505, 157] width 14 height 9
click at [496, 159] on input "True" at bounding box center [492, 157] width 8 height 7
radio input "true"
click at [629, 166] on label "False" at bounding box center [609, 157] width 75 height 25
click at [586, 161] on input "False" at bounding box center [582, 157] width 8 height 7
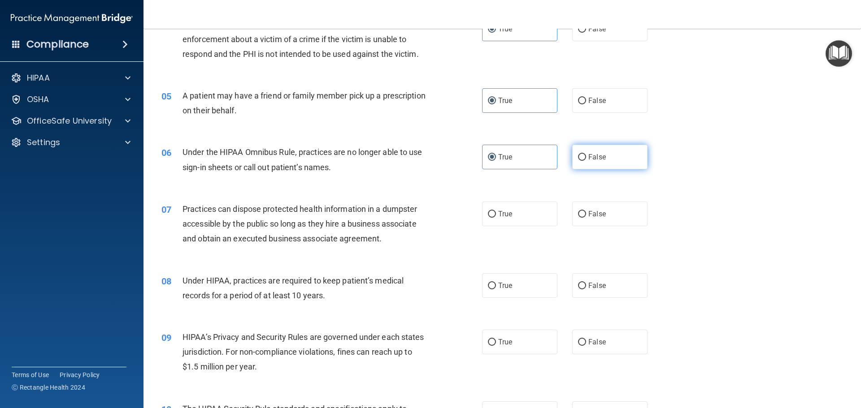
radio input "true"
radio input "false"
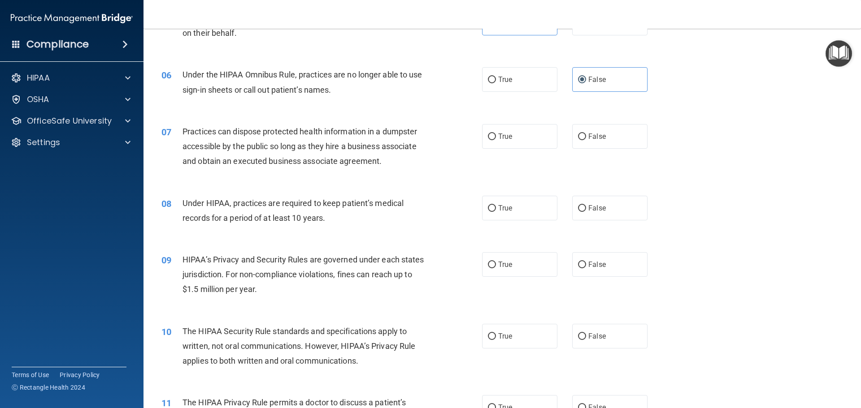
scroll to position [359, 0]
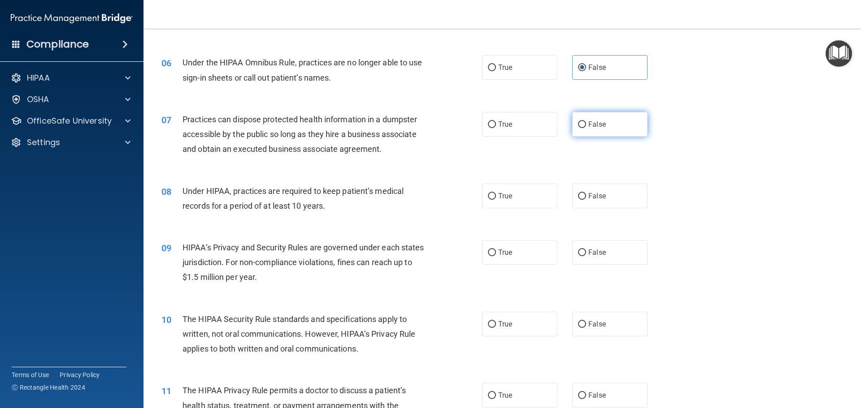
click at [612, 128] on label "False" at bounding box center [609, 124] width 75 height 25
click at [586, 128] on input "False" at bounding box center [582, 125] width 8 height 7
radio input "true"
click at [597, 199] on span "False" at bounding box center [596, 196] width 17 height 9
click at [586, 199] on input "False" at bounding box center [582, 196] width 8 height 7
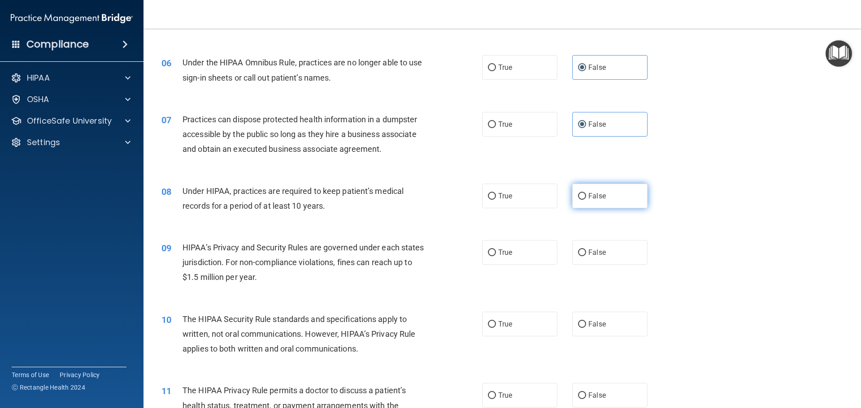
radio input "true"
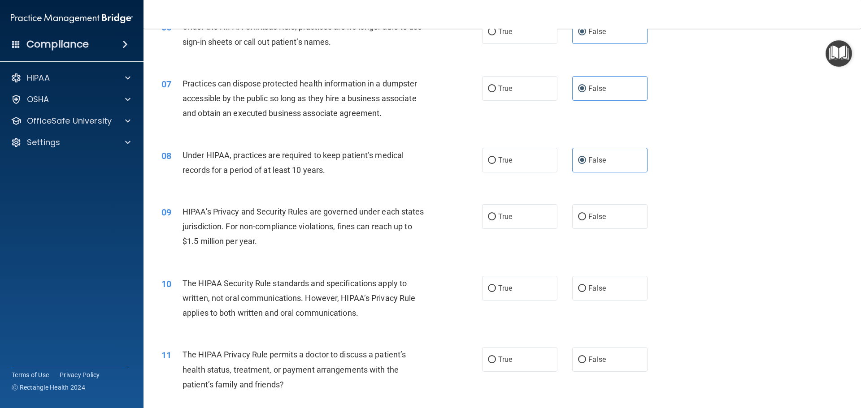
scroll to position [448, 0]
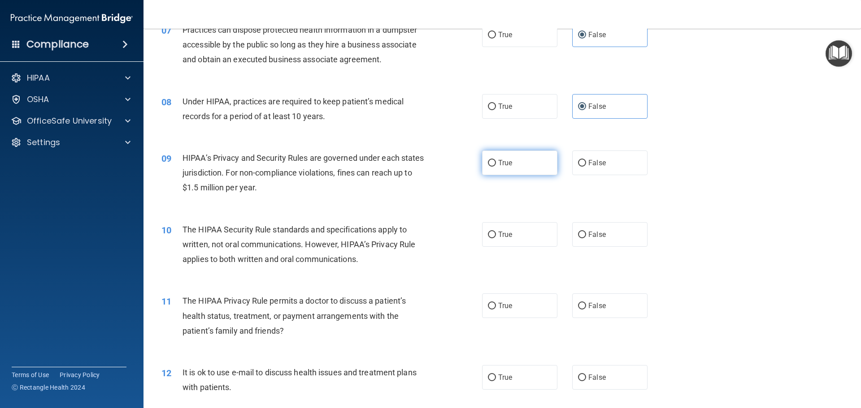
click at [526, 161] on label "True" at bounding box center [519, 163] width 75 height 25
click at [496, 161] on input "True" at bounding box center [492, 163] width 8 height 7
radio input "true"
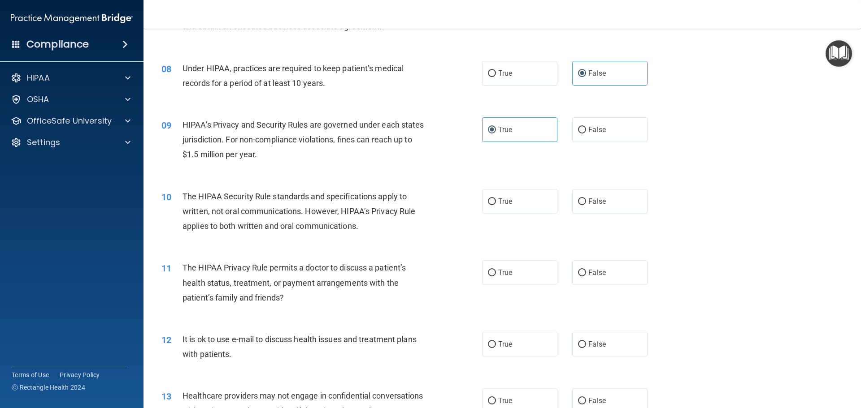
scroll to position [538, 0]
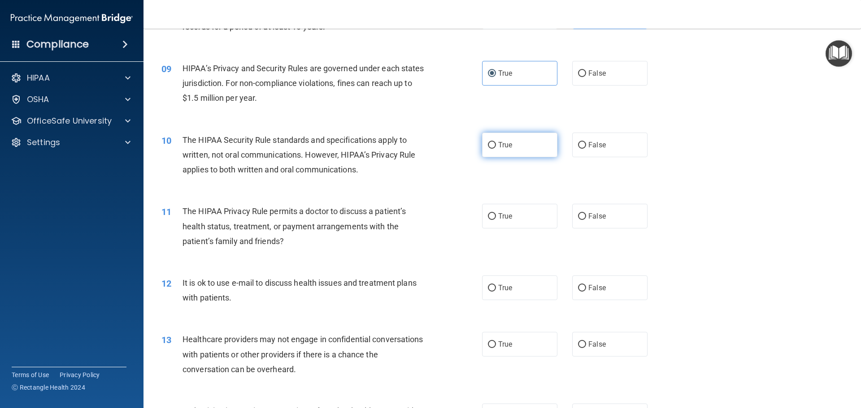
click at [504, 145] on span "True" at bounding box center [505, 145] width 14 height 9
click at [496, 145] on input "True" at bounding box center [492, 145] width 8 height 7
radio input "true"
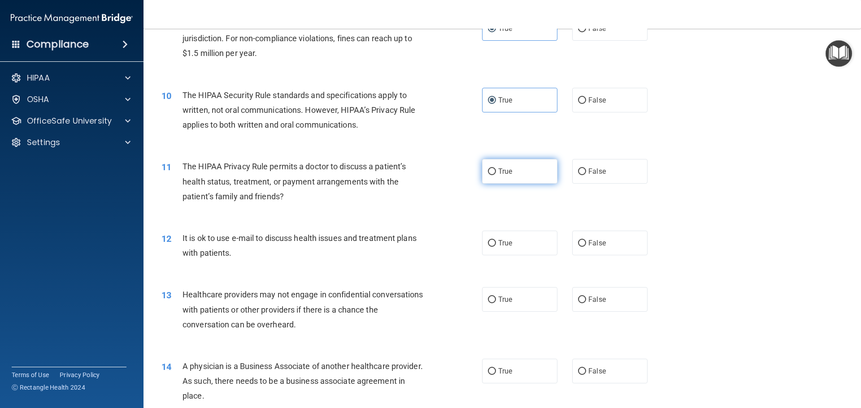
click at [516, 171] on label "True" at bounding box center [519, 171] width 75 height 25
click at [496, 171] on input "True" at bounding box center [492, 172] width 8 height 7
radio input "true"
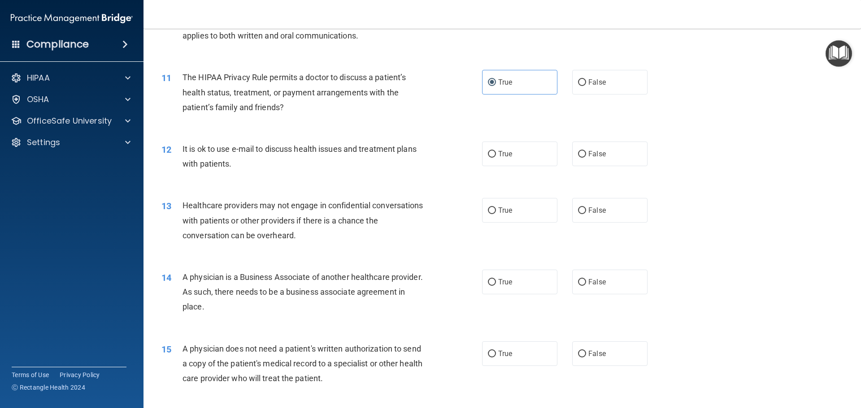
scroll to position [673, 0]
click at [601, 158] on label "False" at bounding box center [609, 153] width 75 height 25
click at [586, 157] on input "False" at bounding box center [582, 154] width 8 height 7
radio input "true"
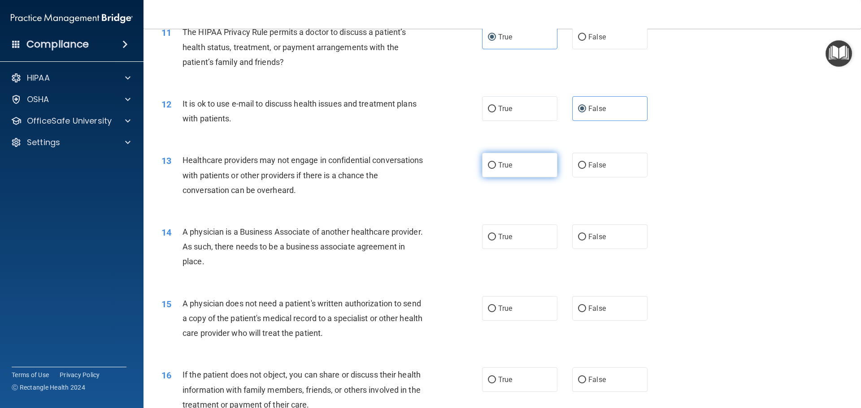
click at [521, 161] on label "True" at bounding box center [519, 165] width 75 height 25
click at [496, 162] on input "True" at bounding box center [492, 165] width 8 height 7
radio input "true"
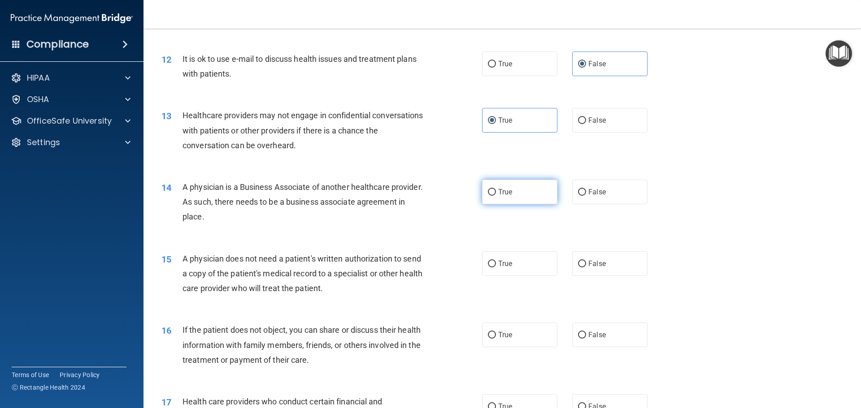
click at [540, 187] on label "True" at bounding box center [519, 192] width 75 height 25
click at [496, 189] on input "True" at bounding box center [492, 192] width 8 height 7
radio input "true"
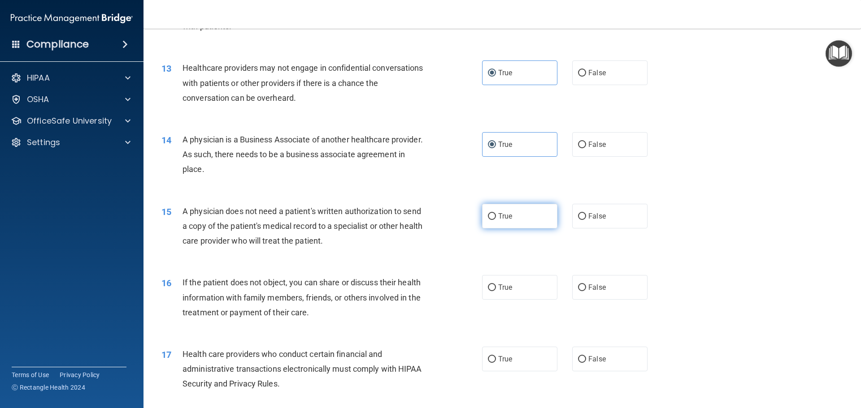
scroll to position [852, 0]
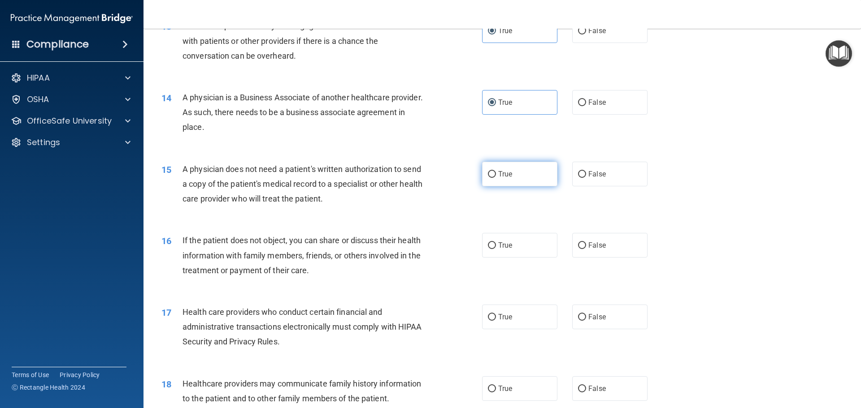
click at [529, 174] on label "True" at bounding box center [519, 174] width 75 height 25
click at [496, 174] on input "True" at bounding box center [492, 174] width 8 height 7
radio input "true"
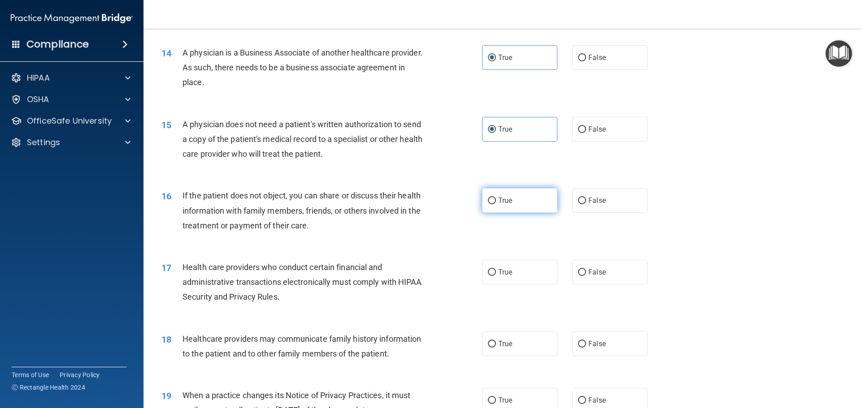
click at [501, 204] on span "True" at bounding box center [505, 200] width 14 height 9
click at [496, 204] on input "True" at bounding box center [492, 201] width 8 height 7
radio input "true"
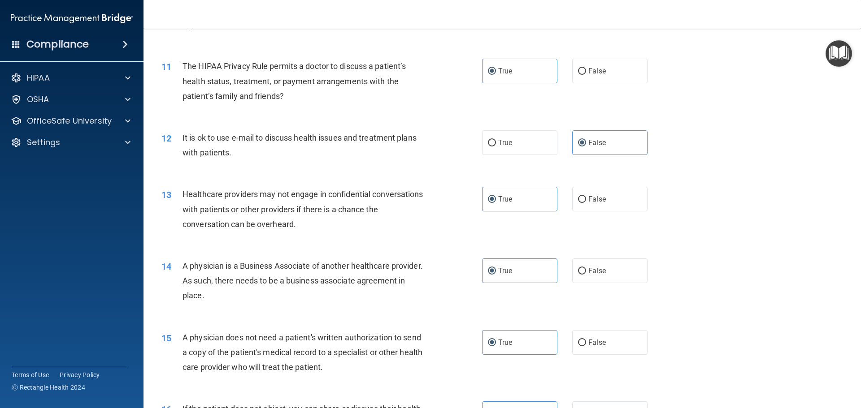
scroll to position [673, 0]
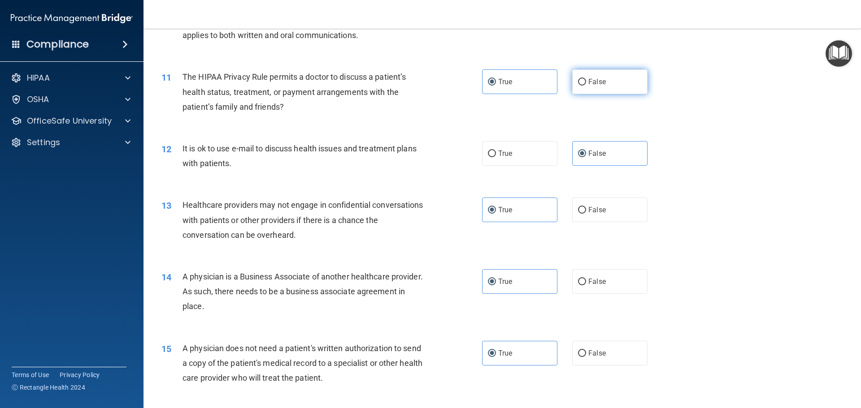
click at [595, 85] on span "False" at bounding box center [596, 82] width 17 height 9
click at [586, 85] on input "False" at bounding box center [582, 82] width 8 height 7
radio input "true"
radio input "false"
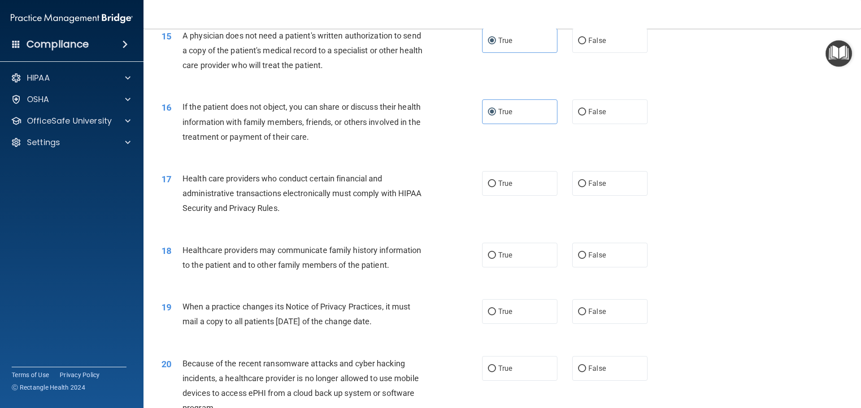
scroll to position [986, 0]
click at [518, 185] on label "True" at bounding box center [519, 182] width 75 height 25
click at [496, 185] on input "True" at bounding box center [492, 183] width 8 height 7
radio input "true"
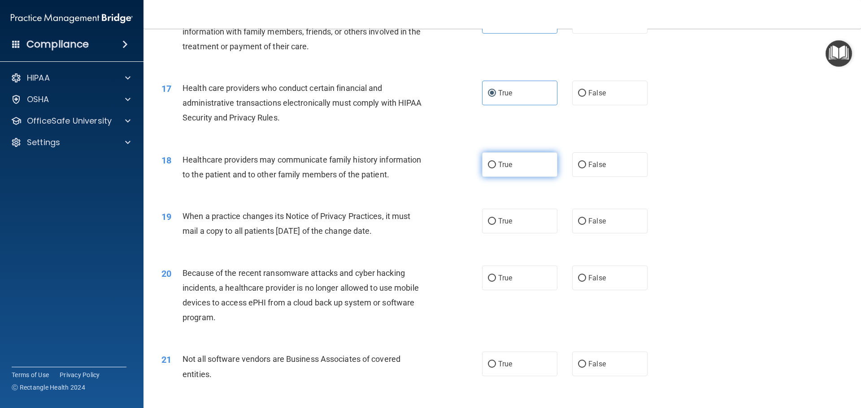
click at [530, 161] on label "True" at bounding box center [519, 164] width 75 height 25
click at [496, 162] on input "True" at bounding box center [492, 165] width 8 height 7
radio input "true"
click at [544, 217] on label "True" at bounding box center [519, 221] width 75 height 25
click at [496, 218] on input "True" at bounding box center [492, 221] width 8 height 7
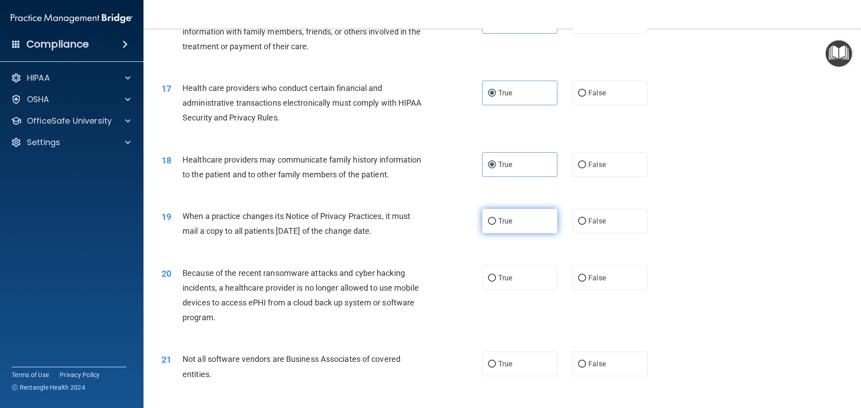
radio input "true"
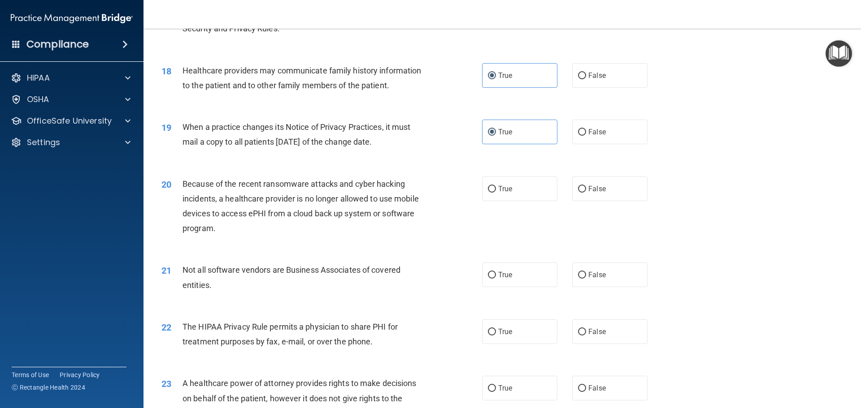
scroll to position [1166, 0]
click at [617, 195] on label "False" at bounding box center [609, 188] width 75 height 25
click at [586, 192] on input "False" at bounding box center [582, 189] width 8 height 7
radio input "true"
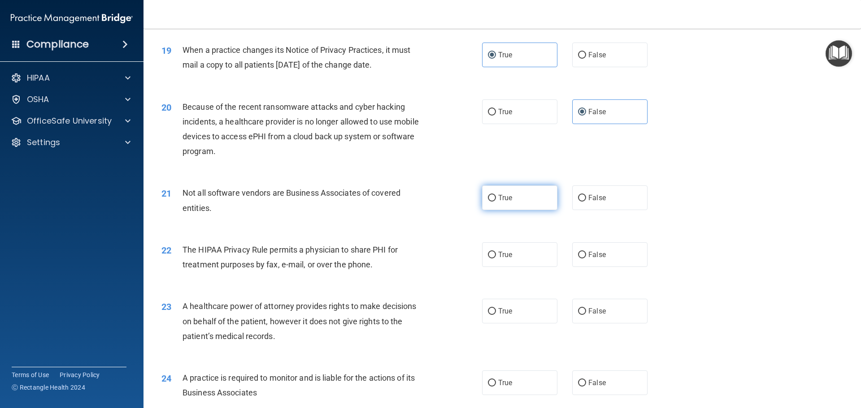
scroll to position [1255, 0]
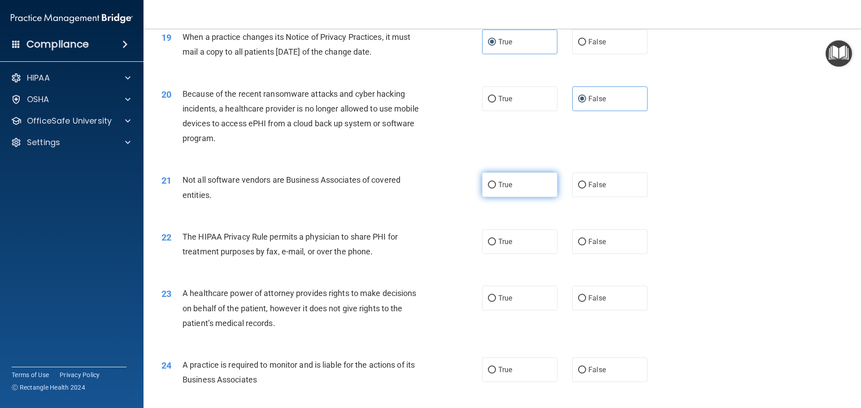
click at [552, 188] on label "True" at bounding box center [519, 185] width 75 height 25
click at [496, 188] on input "True" at bounding box center [492, 185] width 8 height 7
radio input "true"
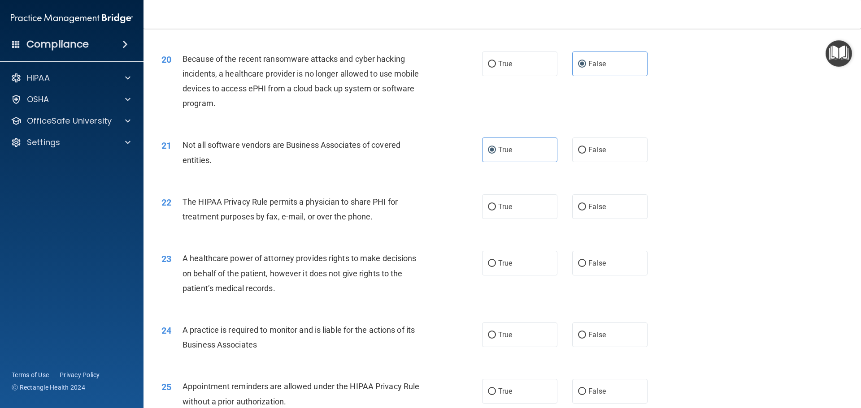
scroll to position [1345, 0]
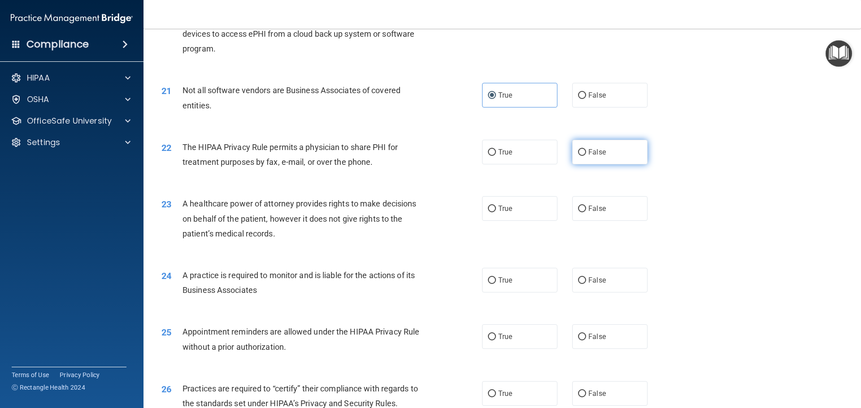
click at [598, 156] on label "False" at bounding box center [609, 152] width 75 height 25
click at [586, 156] on input "False" at bounding box center [582, 152] width 8 height 7
radio input "true"
click at [530, 207] on label "True" at bounding box center [519, 208] width 75 height 25
click at [496, 207] on input "True" at bounding box center [492, 209] width 8 height 7
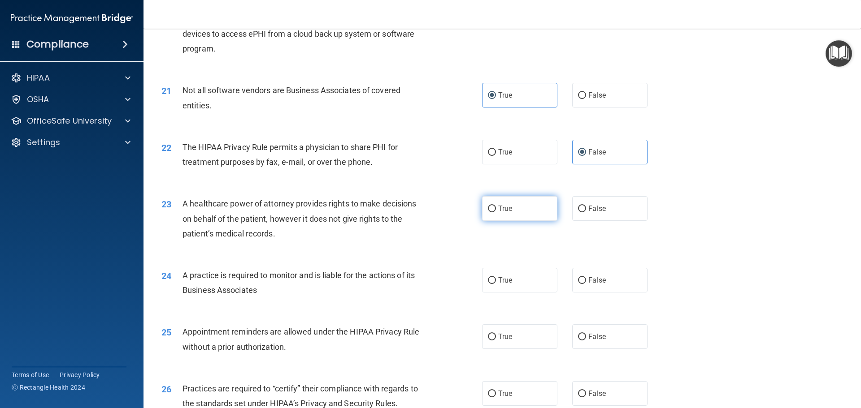
radio input "true"
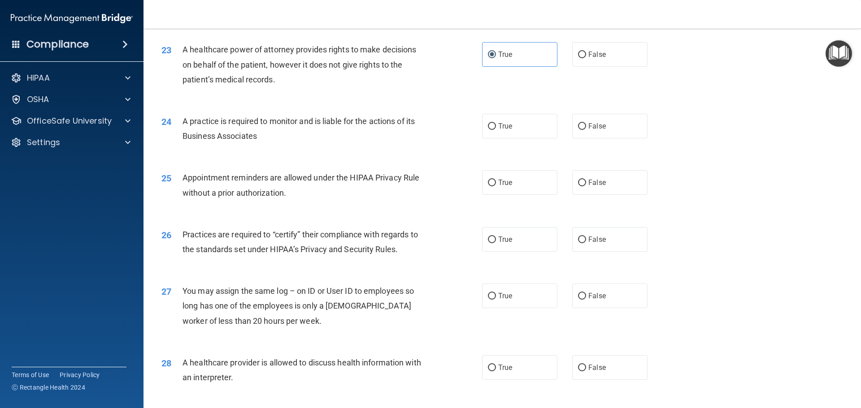
scroll to position [1480, 0]
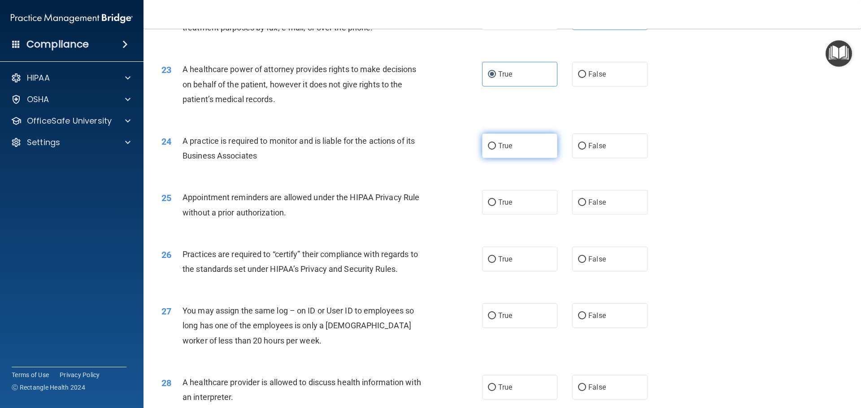
click at [505, 145] on span "True" at bounding box center [505, 146] width 14 height 9
click at [496, 145] on input "True" at bounding box center [492, 146] width 8 height 7
radio input "true"
click at [515, 203] on label "True" at bounding box center [519, 202] width 75 height 25
click at [496, 203] on input "True" at bounding box center [492, 203] width 8 height 7
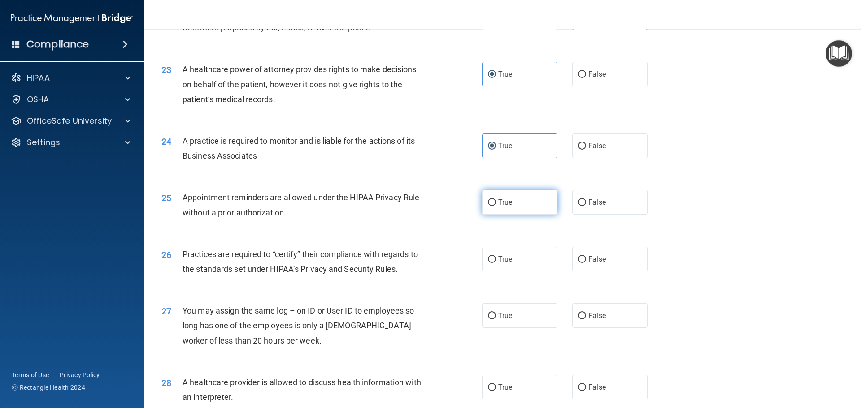
radio input "true"
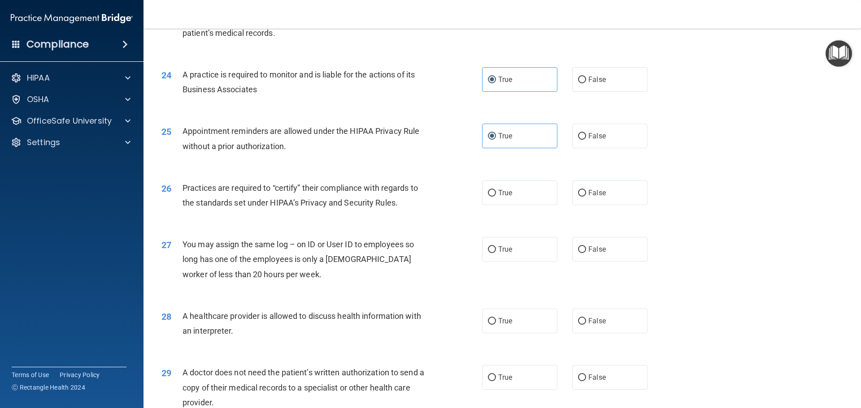
scroll to position [1569, 0]
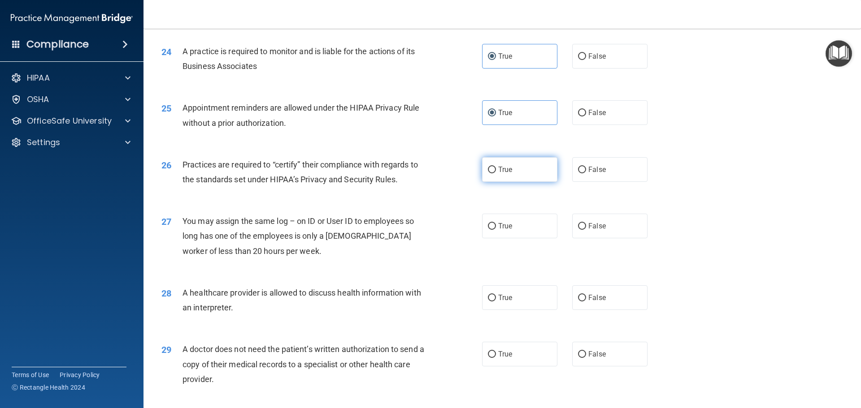
click at [512, 174] on label "True" at bounding box center [519, 169] width 75 height 25
click at [496, 174] on input "True" at bounding box center [492, 170] width 8 height 7
radio input "true"
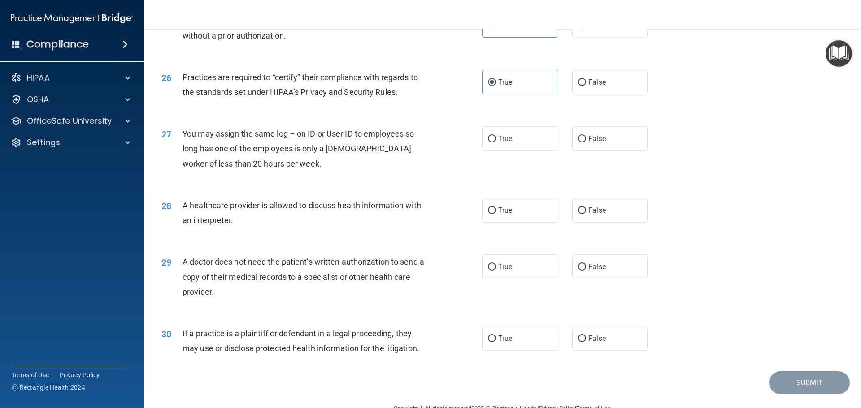
scroll to position [1659, 0]
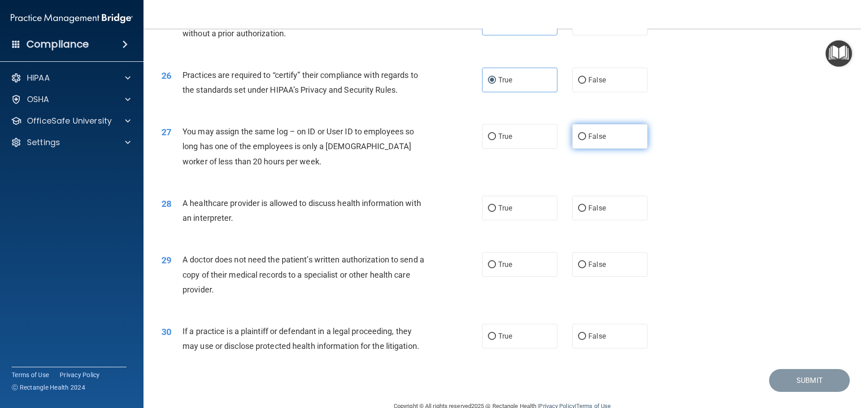
click at [601, 143] on label "False" at bounding box center [609, 136] width 75 height 25
click at [586, 140] on input "False" at bounding box center [582, 137] width 8 height 7
radio input "true"
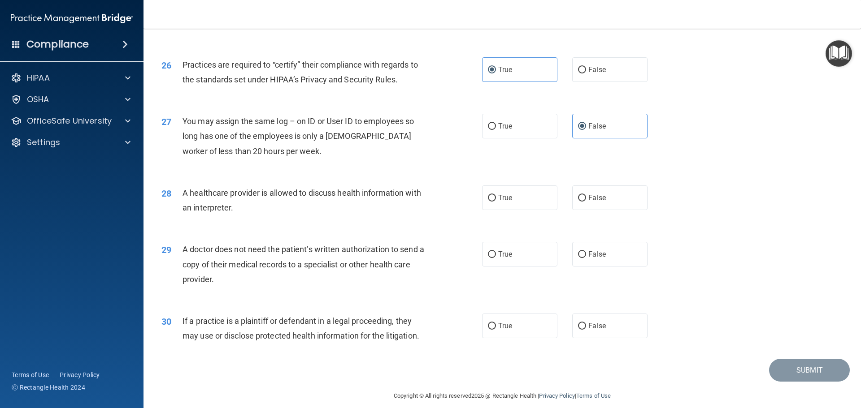
scroll to position [1679, 0]
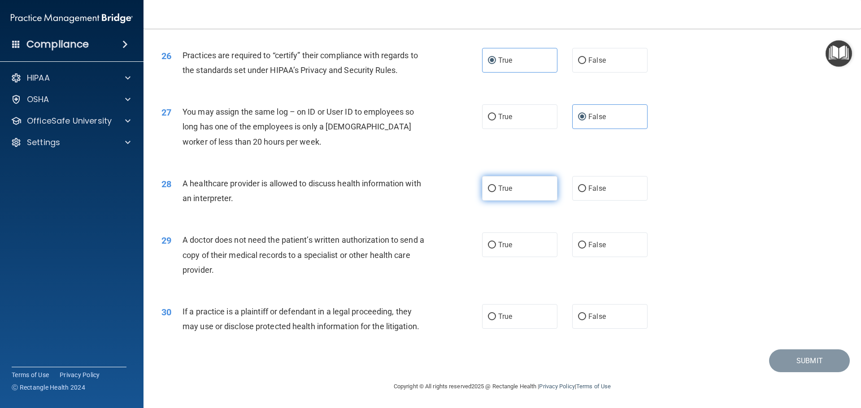
click at [525, 190] on label "True" at bounding box center [519, 188] width 75 height 25
click at [496, 190] on input "True" at bounding box center [492, 189] width 8 height 7
radio input "true"
click at [578, 246] on input "False" at bounding box center [582, 245] width 8 height 7
radio input "true"
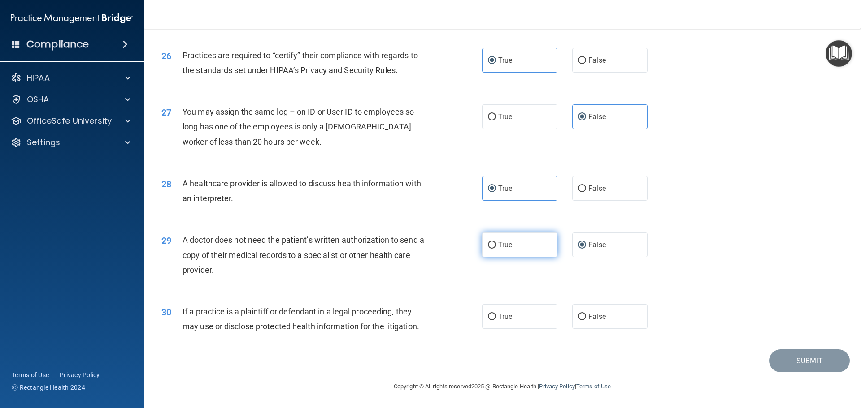
click at [516, 245] on label "True" at bounding box center [519, 245] width 75 height 25
click at [496, 245] on input "True" at bounding box center [492, 245] width 8 height 7
radio input "true"
radio input "false"
click at [525, 306] on label "True" at bounding box center [519, 316] width 75 height 25
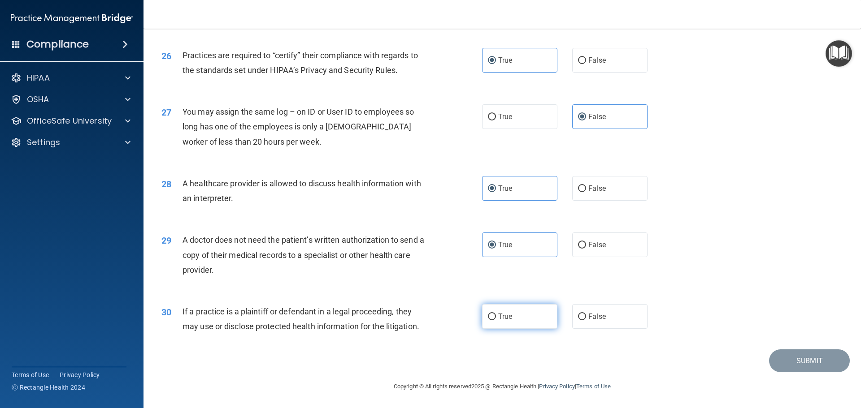
click at [496, 314] on input "True" at bounding box center [492, 317] width 8 height 7
radio input "true"
click at [828, 213] on div "28 A healthcare provider is allowed to discuss health information with an inter…" at bounding box center [502, 193] width 695 height 56
click at [806, 362] on button "Submit" at bounding box center [809, 361] width 81 height 23
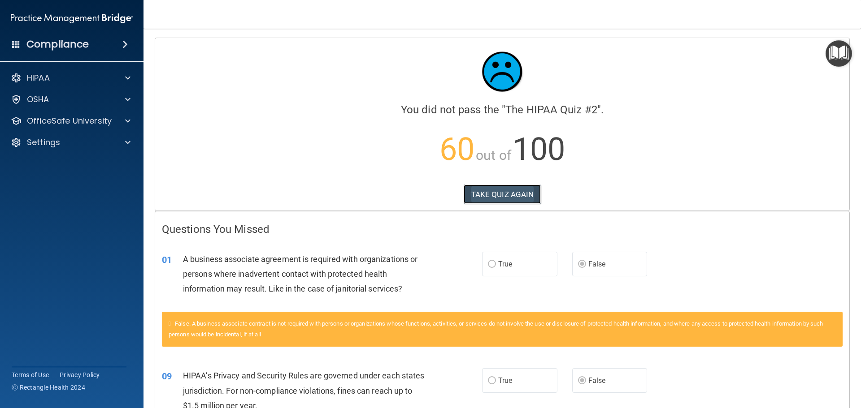
click at [502, 195] on button "TAKE QUIZ AGAIN" at bounding box center [503, 195] width 78 height 20
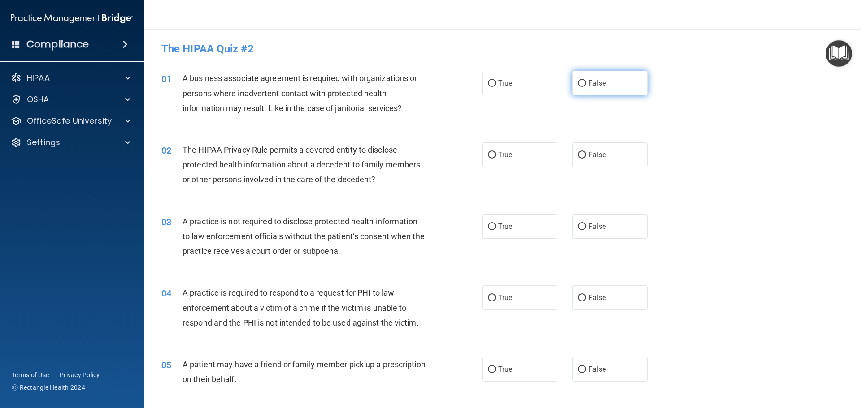
click at [622, 80] on label "False" at bounding box center [609, 83] width 75 height 25
click at [586, 80] on input "False" at bounding box center [582, 83] width 8 height 7
radio input "true"
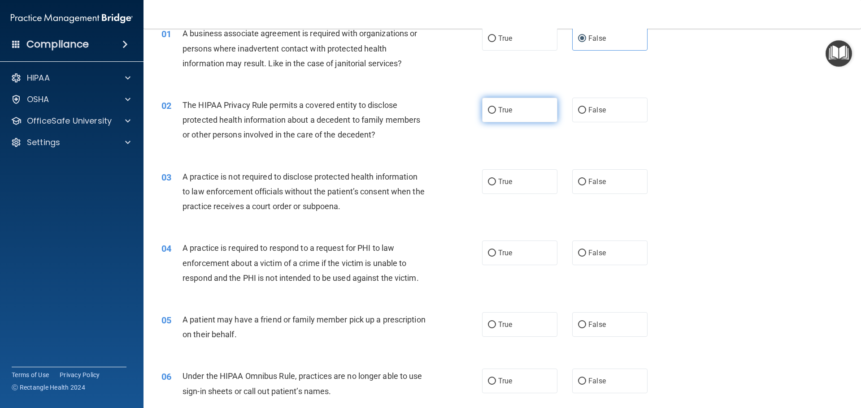
click at [520, 113] on label "True" at bounding box center [519, 110] width 75 height 25
click at [496, 113] on input "True" at bounding box center [492, 110] width 8 height 7
radio input "true"
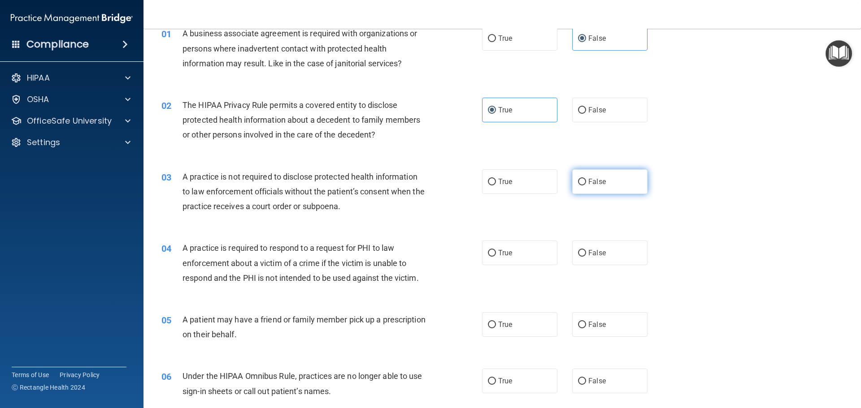
click at [630, 185] on label "False" at bounding box center [609, 181] width 75 height 25
click at [586, 185] on input "False" at bounding box center [582, 182] width 8 height 7
radio input "true"
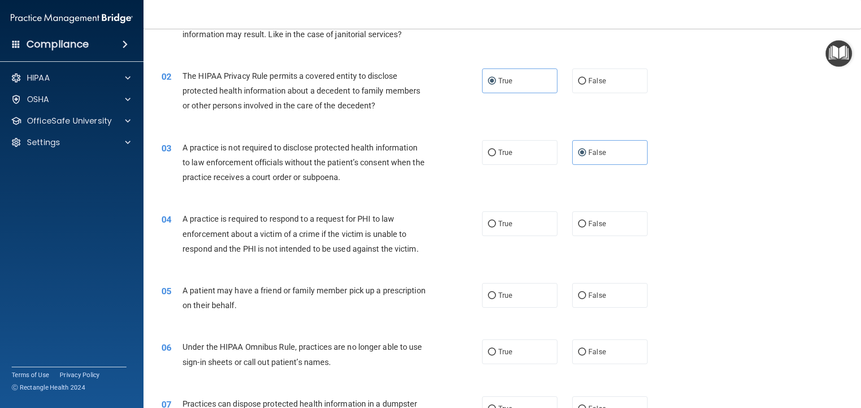
scroll to position [90, 0]
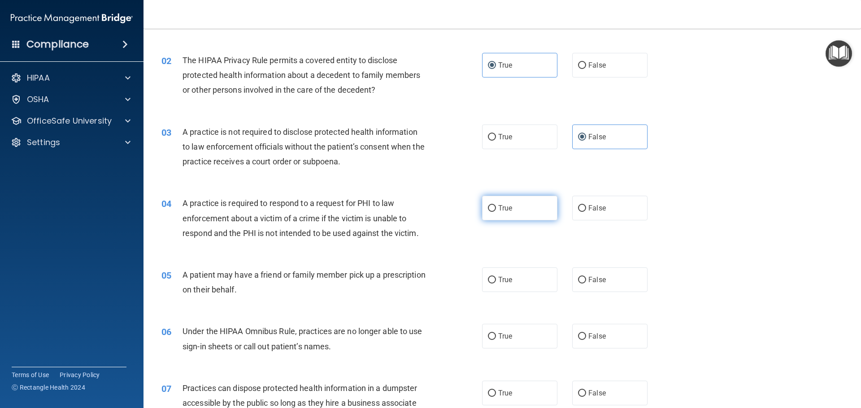
click at [515, 211] on label "True" at bounding box center [519, 208] width 75 height 25
click at [496, 211] on input "True" at bounding box center [492, 208] width 8 height 7
radio input "true"
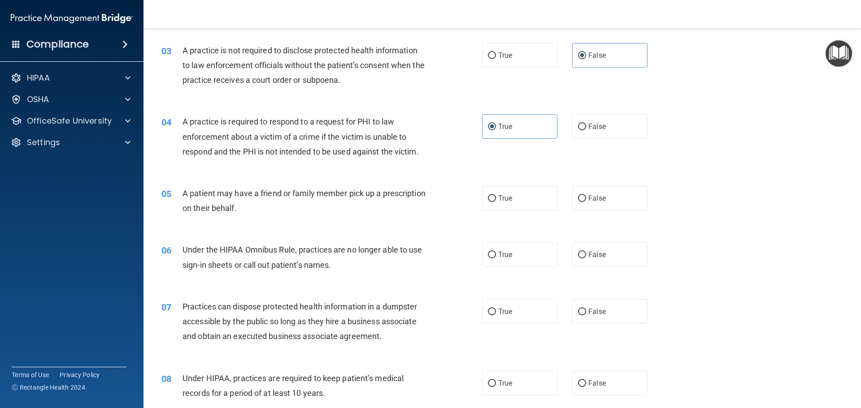
scroll to position [179, 0]
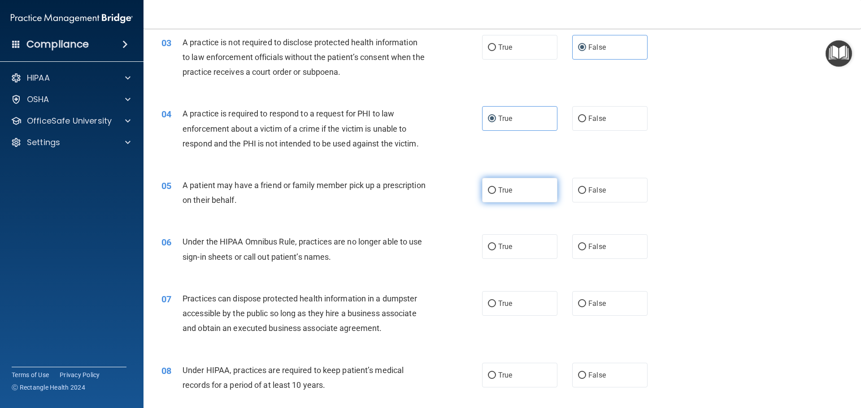
click at [514, 192] on label "True" at bounding box center [519, 190] width 75 height 25
click at [496, 192] on input "True" at bounding box center [492, 190] width 8 height 7
radio input "true"
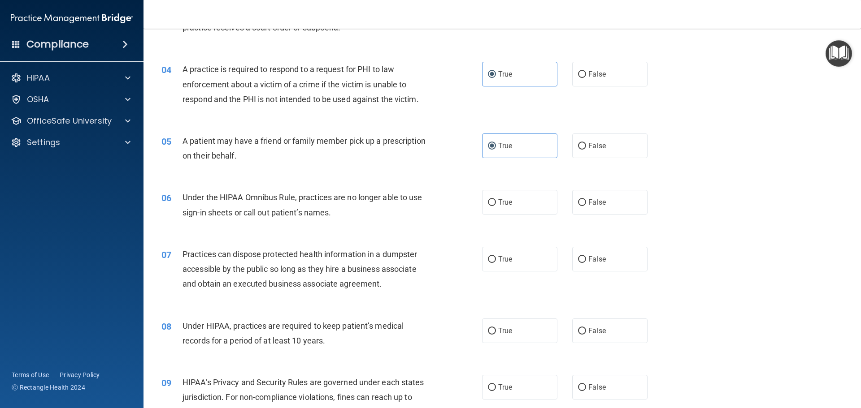
scroll to position [224, 0]
drag, startPoint x: 592, startPoint y: 197, endPoint x: 578, endPoint y: 200, distance: 13.9
click at [578, 200] on input "False" at bounding box center [582, 202] width 8 height 7
radio input "true"
click at [592, 262] on span "False" at bounding box center [596, 259] width 17 height 9
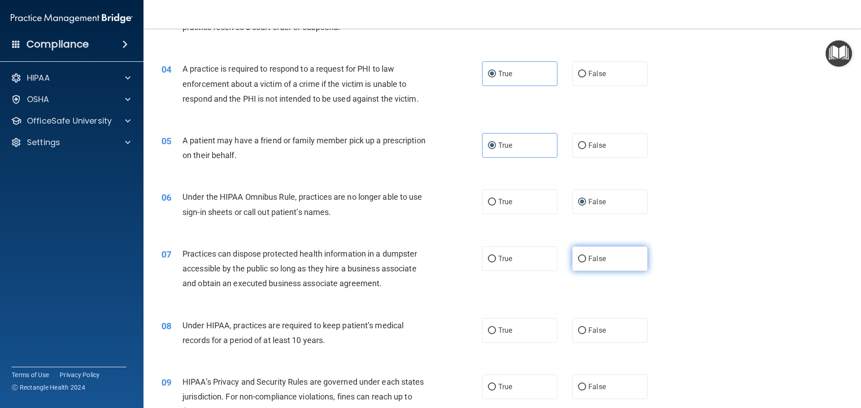
click at [586, 262] on input "False" at bounding box center [582, 259] width 8 height 7
radio input "true"
click at [598, 329] on span "False" at bounding box center [596, 330] width 17 height 9
click at [586, 329] on input "False" at bounding box center [582, 331] width 8 height 7
radio input "true"
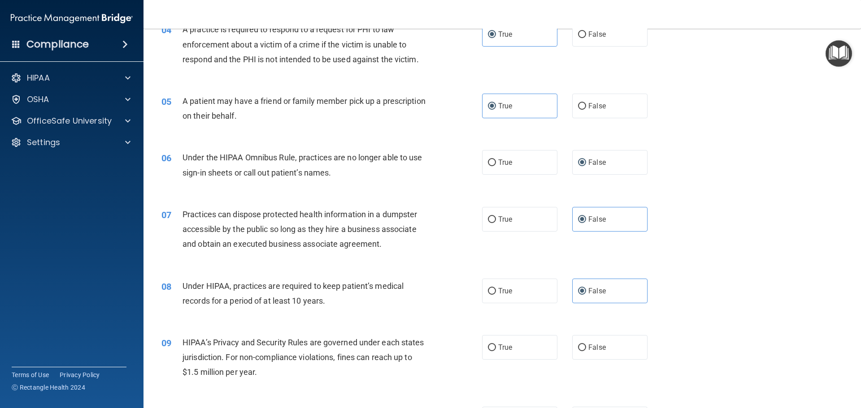
scroll to position [314, 0]
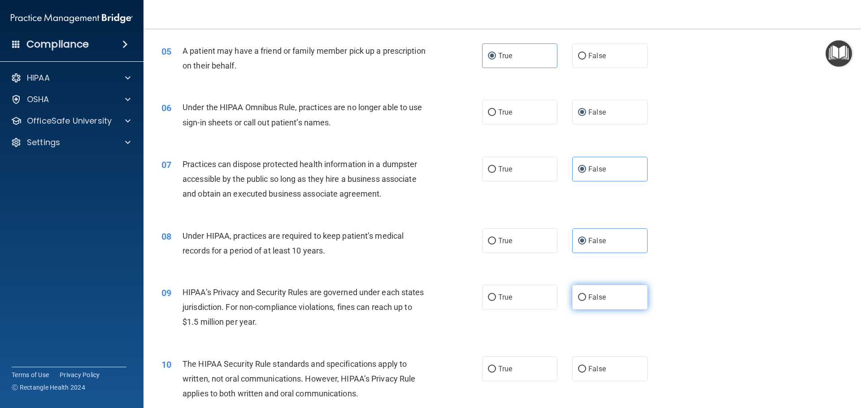
click at [616, 291] on label "False" at bounding box center [609, 297] width 75 height 25
click at [586, 295] on input "False" at bounding box center [582, 298] width 8 height 7
radio input "true"
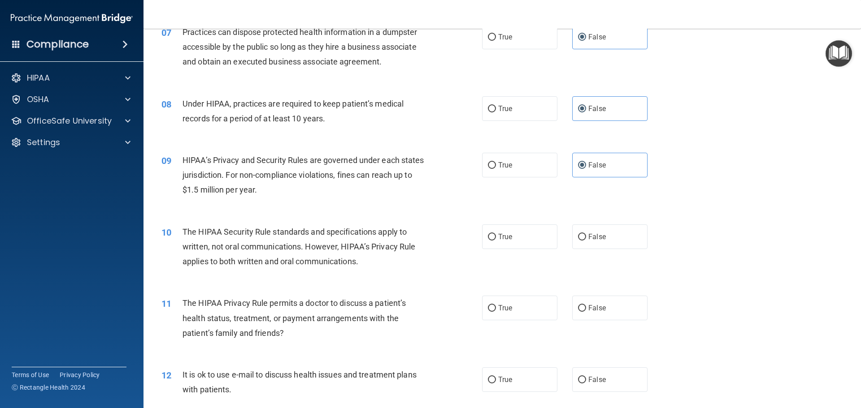
scroll to position [448, 0]
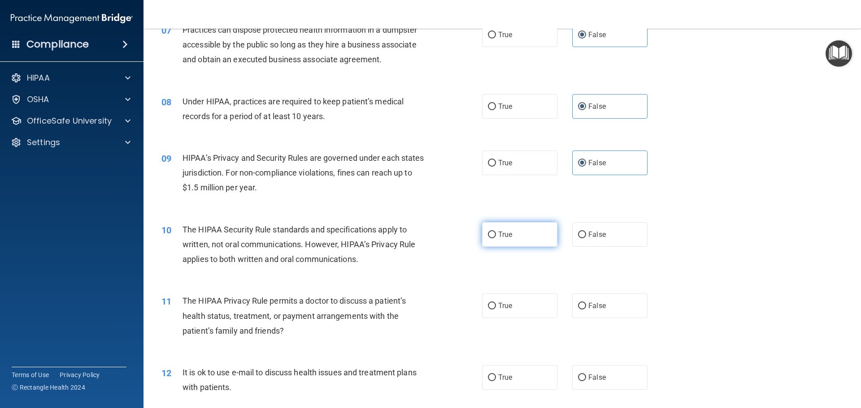
click at [526, 240] on label "True" at bounding box center [519, 234] width 75 height 25
click at [496, 239] on input "True" at bounding box center [492, 235] width 8 height 7
radio input "true"
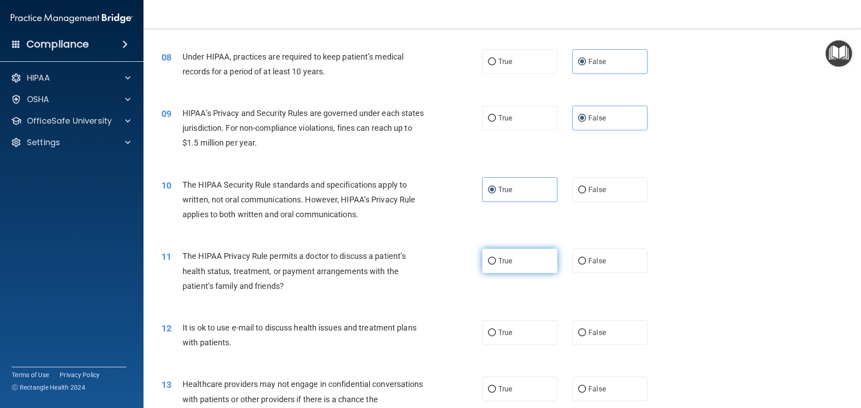
click at [541, 262] on label "True" at bounding box center [519, 261] width 75 height 25
click at [496, 262] on input "True" at bounding box center [492, 261] width 8 height 7
radio input "true"
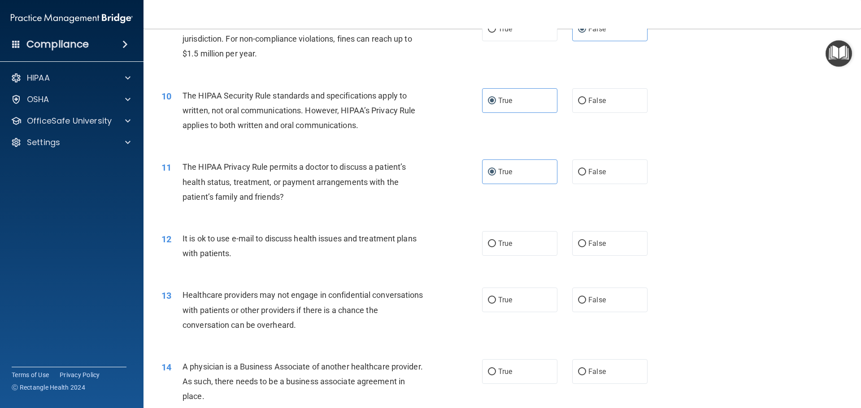
scroll to position [583, 0]
click at [505, 247] on span "True" at bounding box center [505, 243] width 14 height 9
click at [496, 247] on input "True" at bounding box center [492, 243] width 8 height 7
radio input "true"
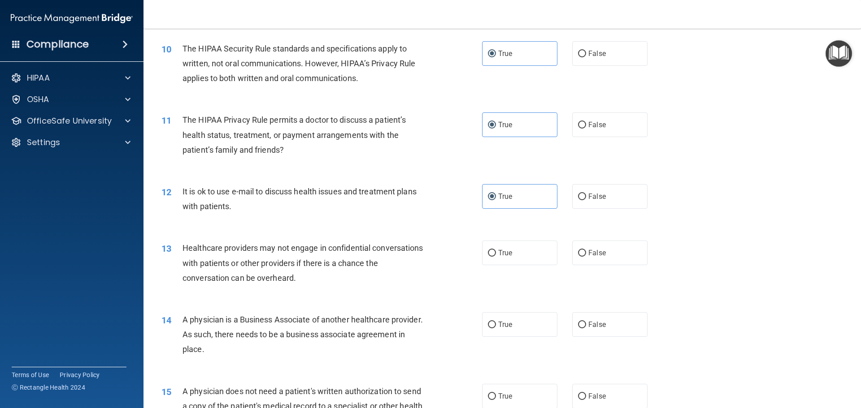
scroll to position [673, 0]
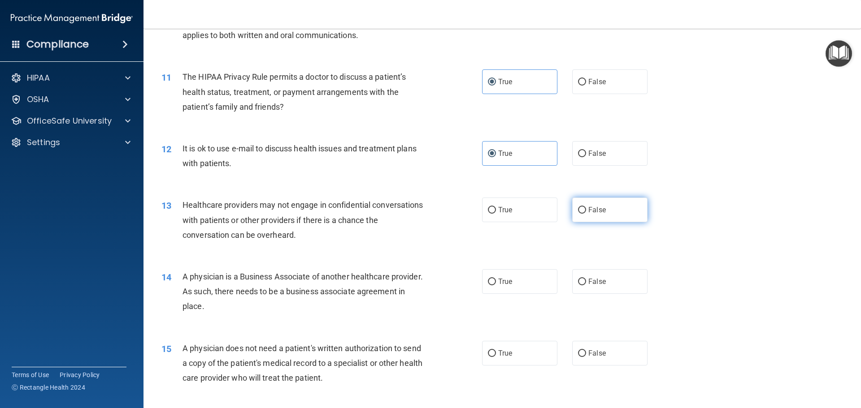
click at [612, 206] on label "False" at bounding box center [609, 210] width 75 height 25
click at [586, 207] on input "False" at bounding box center [582, 210] width 8 height 7
radio input "true"
click at [586, 289] on label "False" at bounding box center [609, 281] width 75 height 25
click at [586, 286] on input "False" at bounding box center [582, 282] width 8 height 7
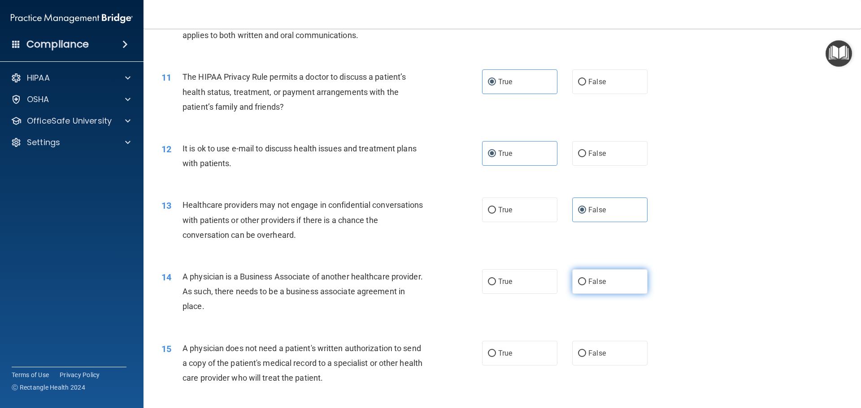
radio input "true"
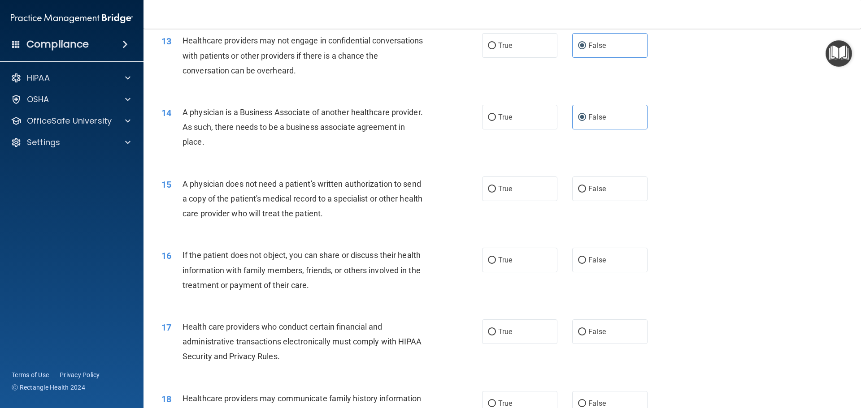
scroll to position [897, 0]
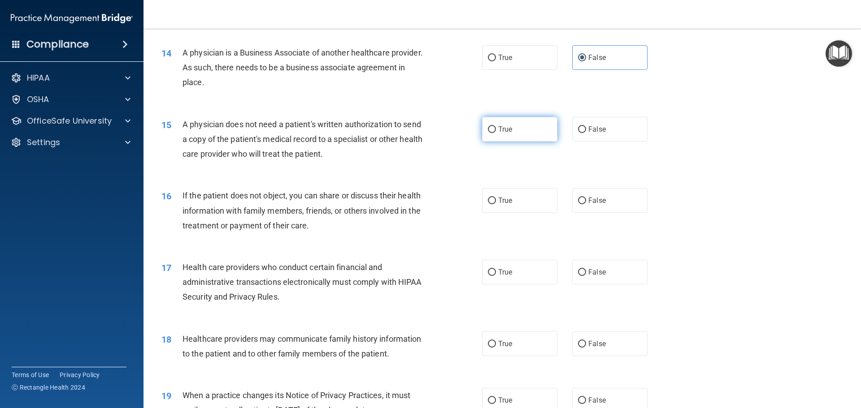
click at [500, 126] on span "True" at bounding box center [505, 129] width 14 height 9
click at [496, 126] on input "True" at bounding box center [492, 129] width 8 height 7
radio input "true"
click at [512, 201] on label "True" at bounding box center [519, 200] width 75 height 25
click at [496, 201] on input "True" at bounding box center [492, 201] width 8 height 7
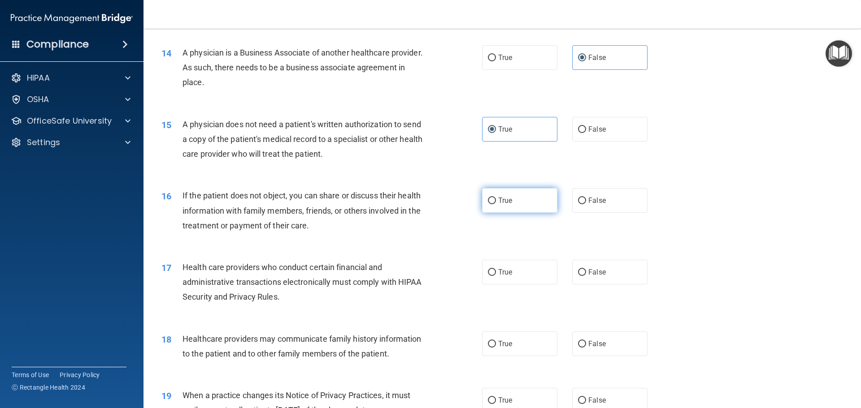
radio input "true"
click at [511, 274] on label "True" at bounding box center [519, 272] width 75 height 25
click at [496, 274] on input "True" at bounding box center [492, 272] width 8 height 7
radio input "true"
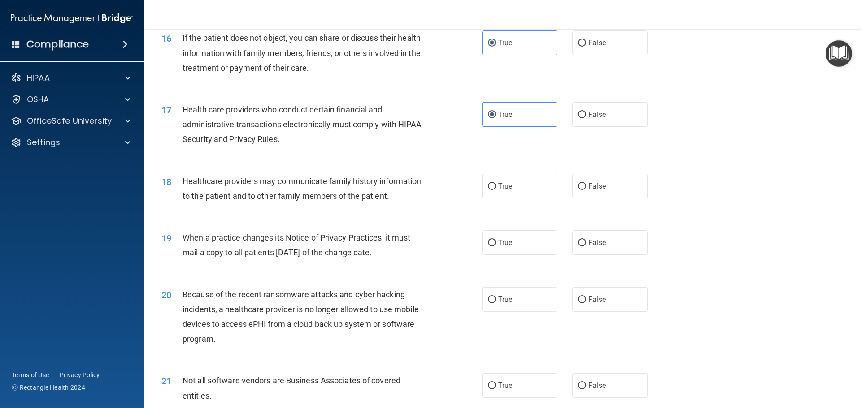
scroll to position [1076, 0]
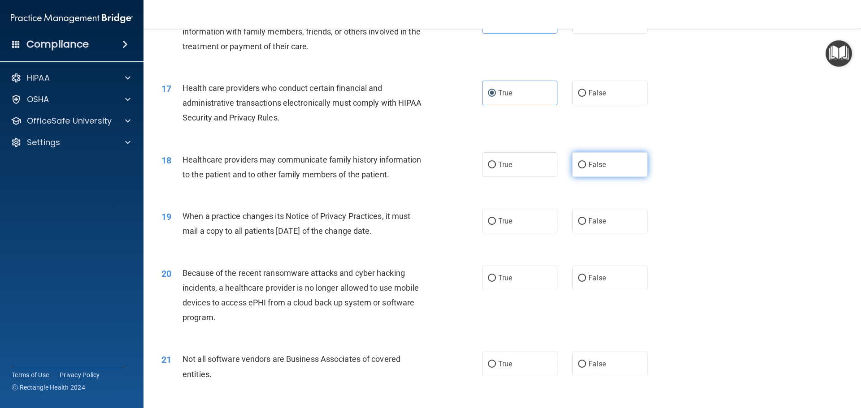
click at [595, 164] on span "False" at bounding box center [596, 165] width 17 height 9
click at [586, 164] on input "False" at bounding box center [582, 165] width 8 height 7
radio input "true"
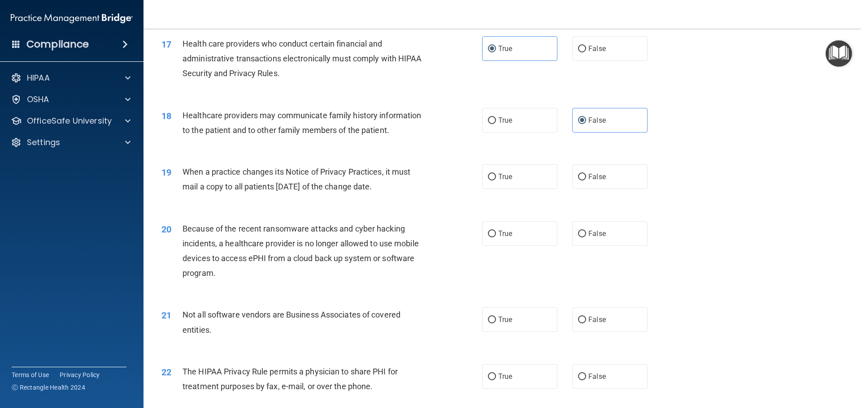
scroll to position [1121, 0]
click at [597, 178] on span "False" at bounding box center [596, 176] width 17 height 9
click at [586, 178] on input "False" at bounding box center [582, 177] width 8 height 7
radio input "true"
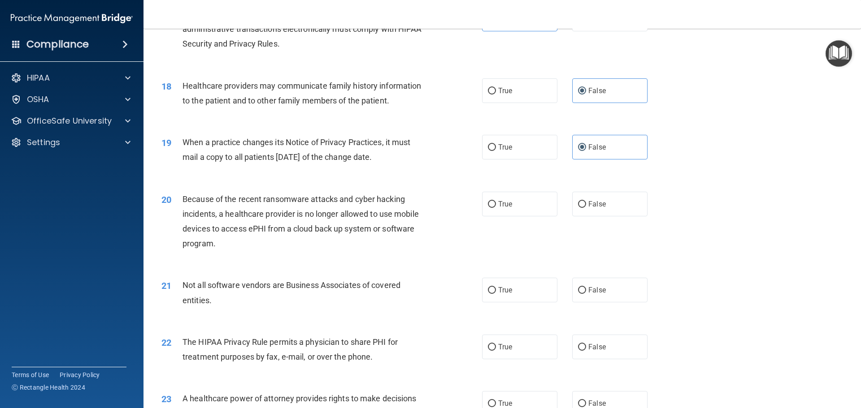
scroll to position [1166, 0]
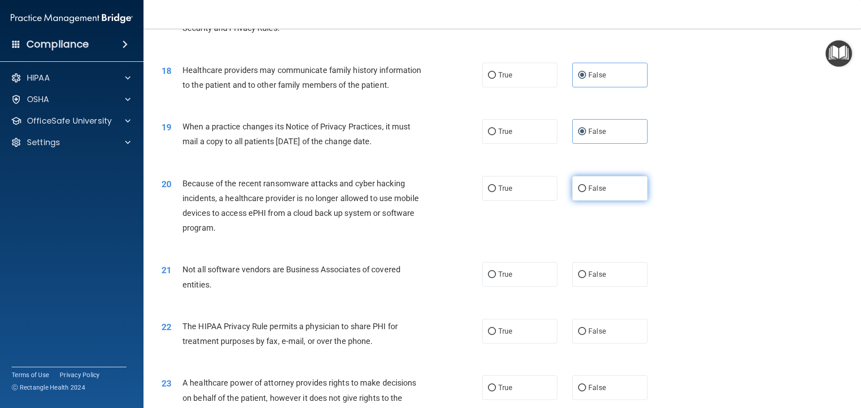
click at [616, 193] on label "False" at bounding box center [609, 188] width 75 height 25
click at [586, 192] on input "False" at bounding box center [582, 189] width 8 height 7
radio input "true"
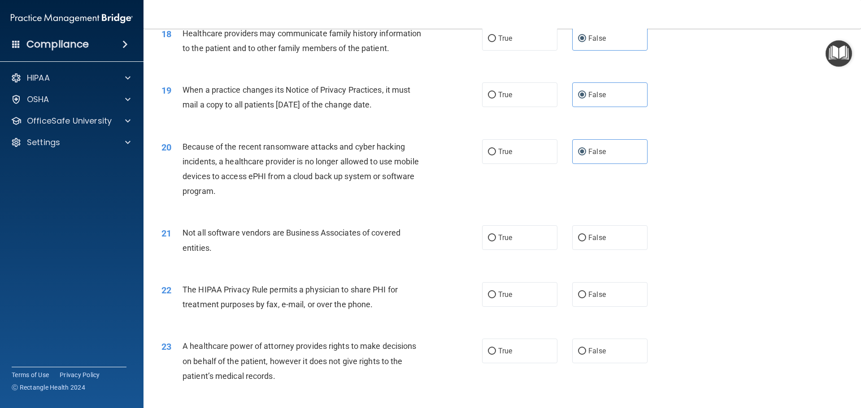
scroll to position [1300, 0]
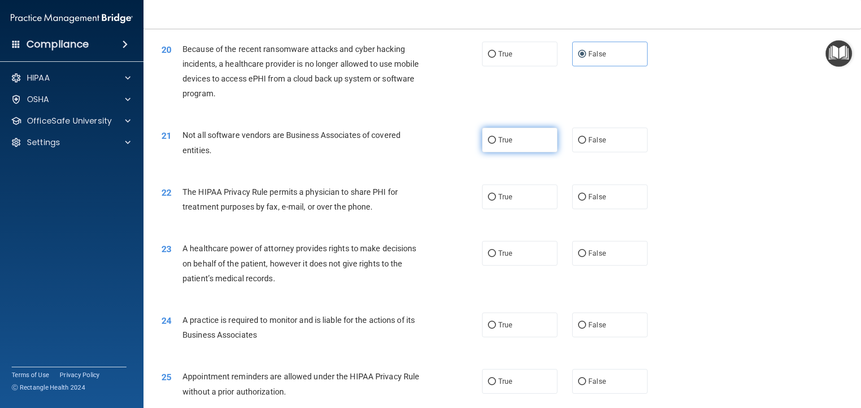
click at [510, 143] on label "True" at bounding box center [519, 140] width 75 height 25
click at [496, 143] on input "True" at bounding box center [492, 140] width 8 height 7
radio input "true"
click at [522, 200] on label "True" at bounding box center [519, 197] width 75 height 25
click at [496, 200] on input "True" at bounding box center [492, 197] width 8 height 7
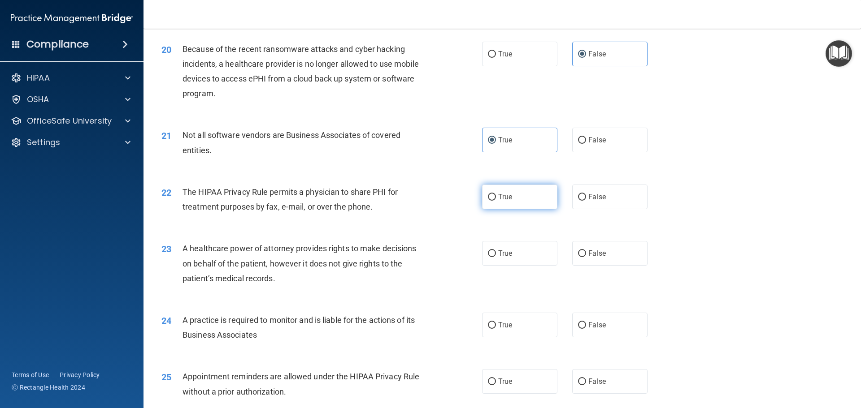
radio input "true"
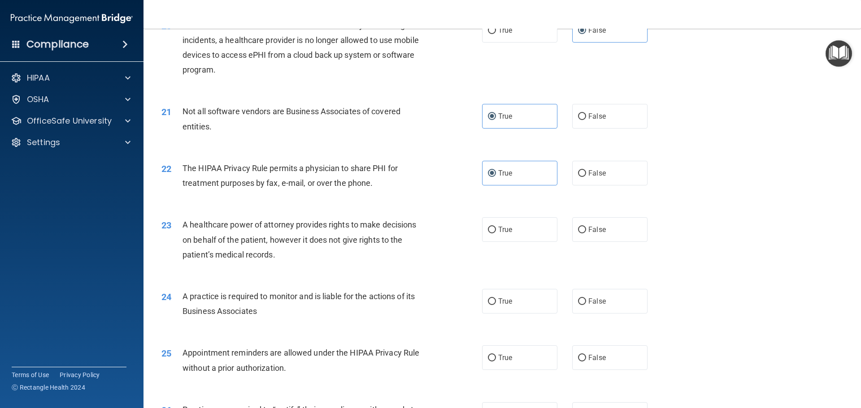
scroll to position [1345, 0]
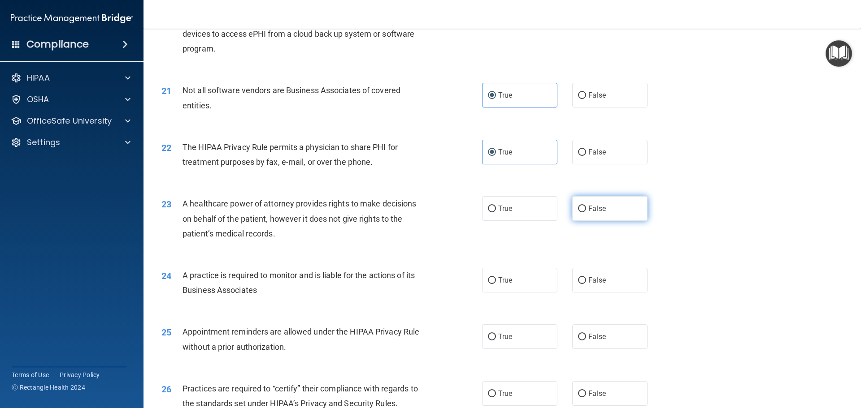
click at [605, 209] on label "False" at bounding box center [609, 208] width 75 height 25
click at [586, 209] on input "False" at bounding box center [582, 209] width 8 height 7
radio input "true"
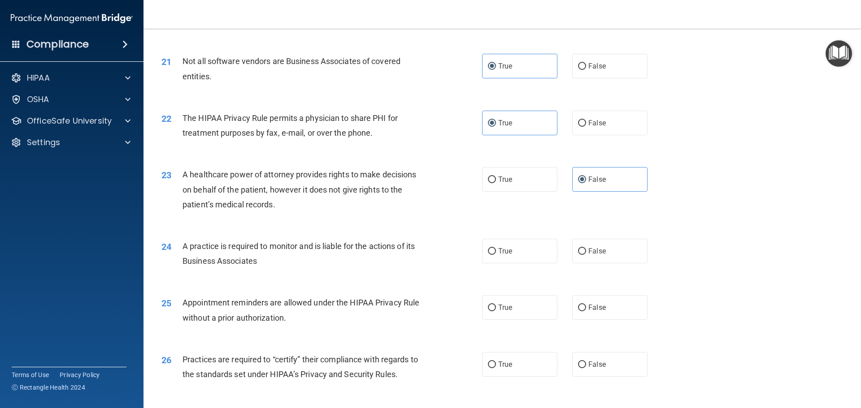
scroll to position [1390, 0]
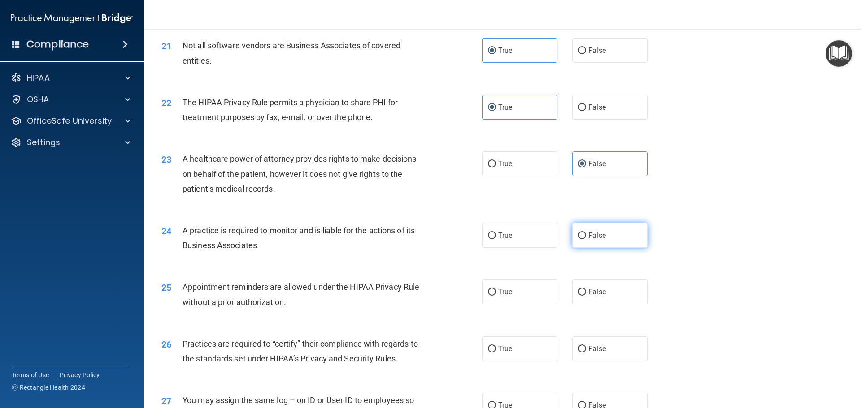
click at [601, 234] on label "False" at bounding box center [609, 235] width 75 height 25
click at [586, 234] on input "False" at bounding box center [582, 236] width 8 height 7
radio input "true"
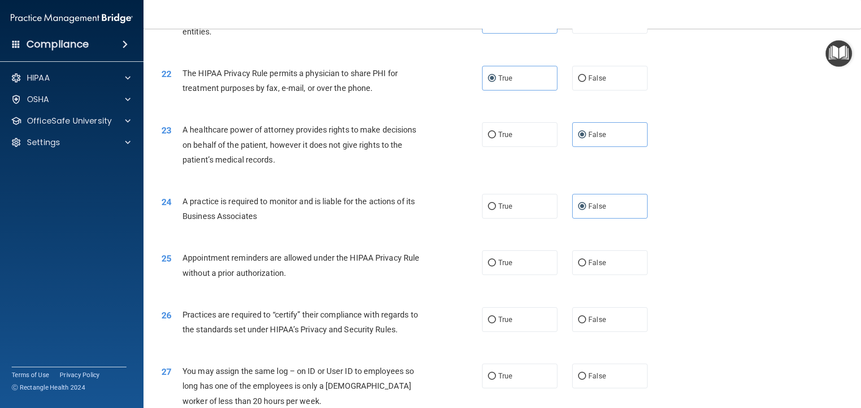
scroll to position [1435, 0]
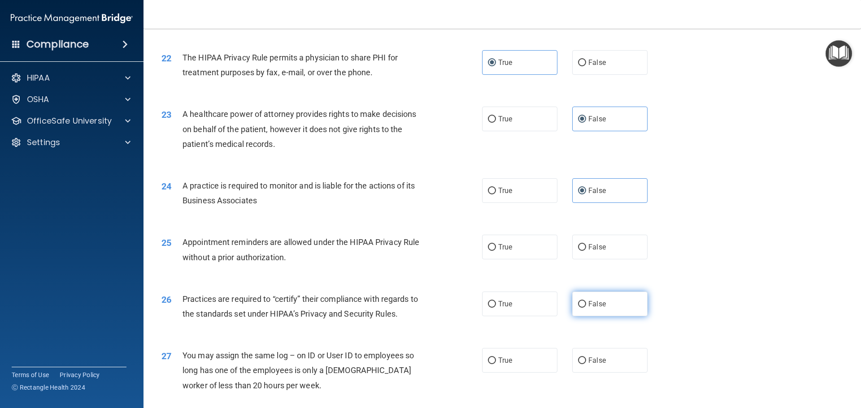
click at [585, 299] on label "False" at bounding box center [609, 304] width 75 height 25
click at [585, 301] on input "False" at bounding box center [582, 304] width 8 height 7
radio input "true"
click at [532, 252] on label "True" at bounding box center [519, 247] width 75 height 25
click at [496, 251] on input "True" at bounding box center [492, 247] width 8 height 7
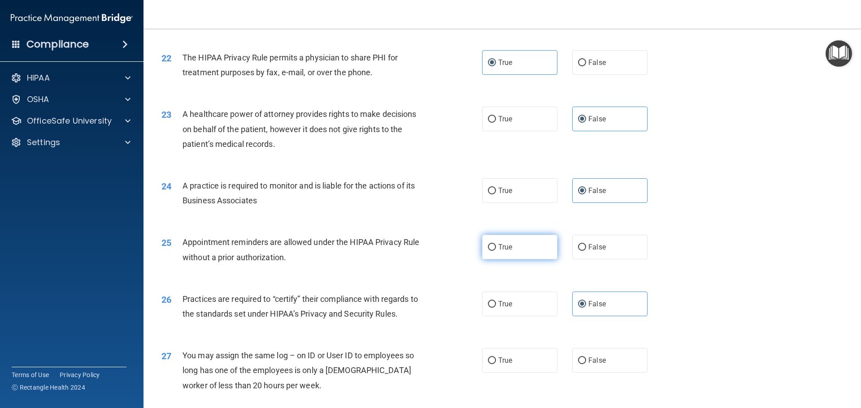
radio input "true"
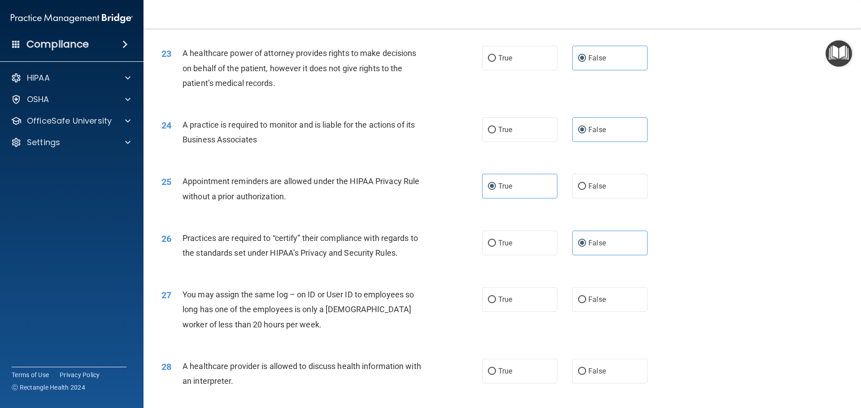
scroll to position [1524, 0]
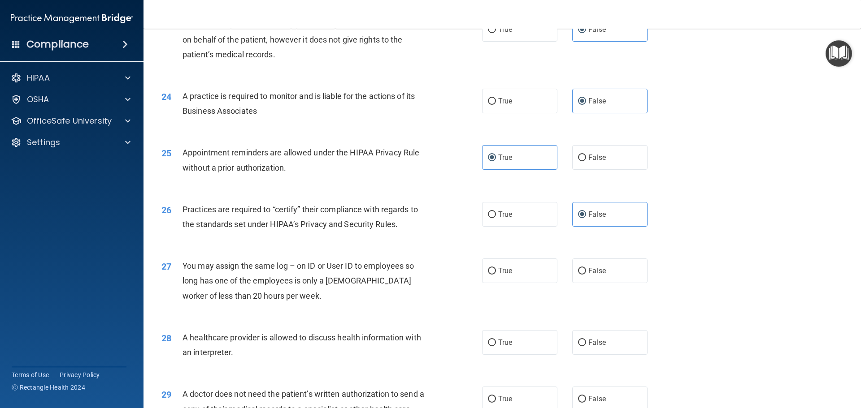
click at [599, 255] on div "27 You may assign the same log – on ID or User ID to employees so long has one …" at bounding box center [502, 283] width 695 height 72
click at [607, 265] on label "False" at bounding box center [609, 271] width 75 height 25
click at [586, 268] on input "False" at bounding box center [582, 271] width 8 height 7
radio input "true"
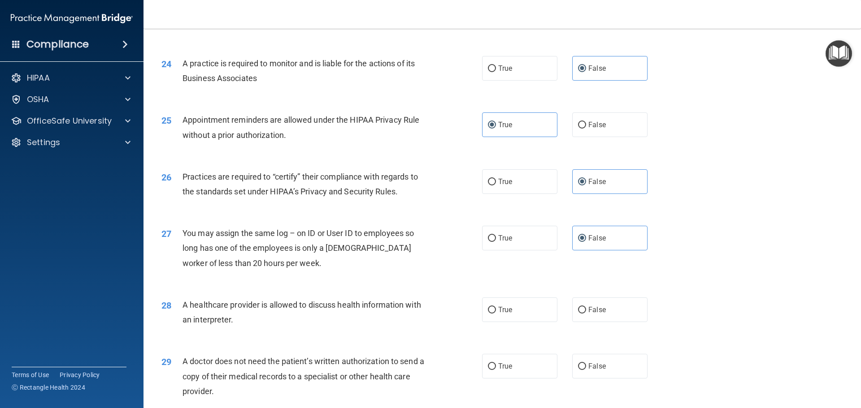
scroll to position [1614, 0]
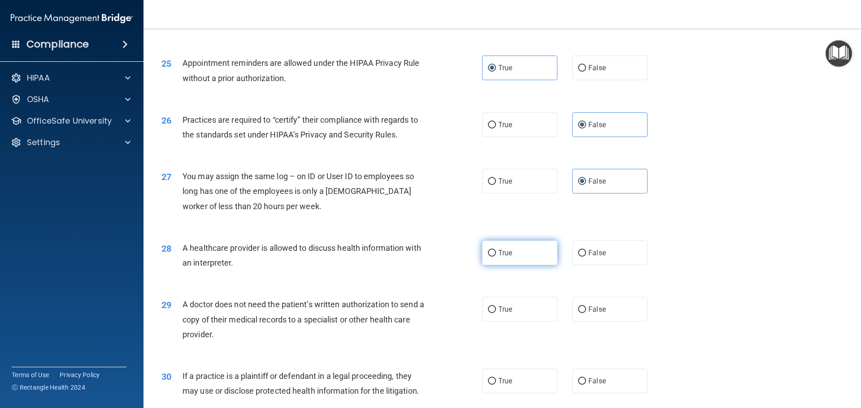
click at [518, 254] on label "True" at bounding box center [519, 253] width 75 height 25
click at [496, 254] on input "True" at bounding box center [492, 253] width 8 height 7
radio input "true"
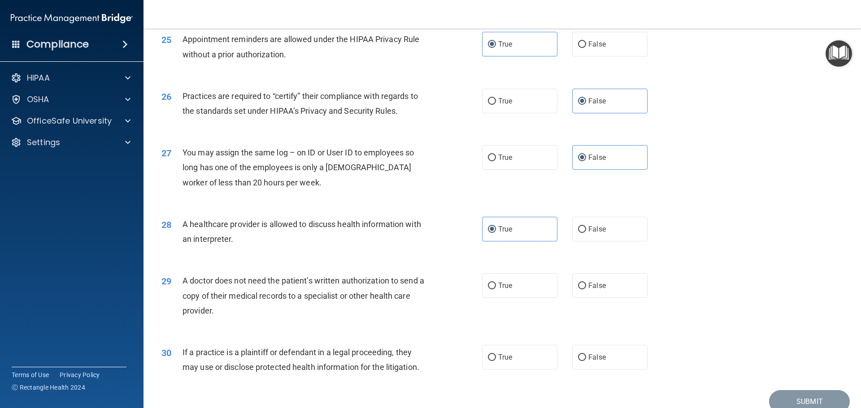
scroll to position [1659, 0]
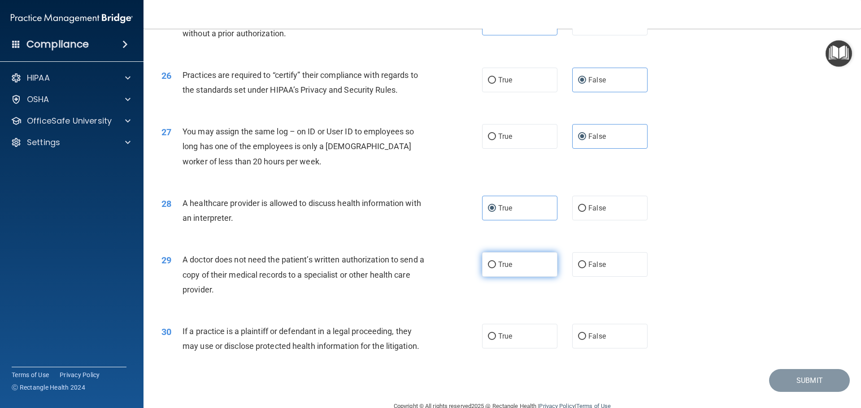
click at [524, 263] on label "True" at bounding box center [519, 264] width 75 height 25
click at [496, 263] on input "True" at bounding box center [492, 265] width 8 height 7
radio input "true"
click at [505, 341] on label "True" at bounding box center [519, 336] width 75 height 25
click at [496, 340] on input "True" at bounding box center [492, 337] width 8 height 7
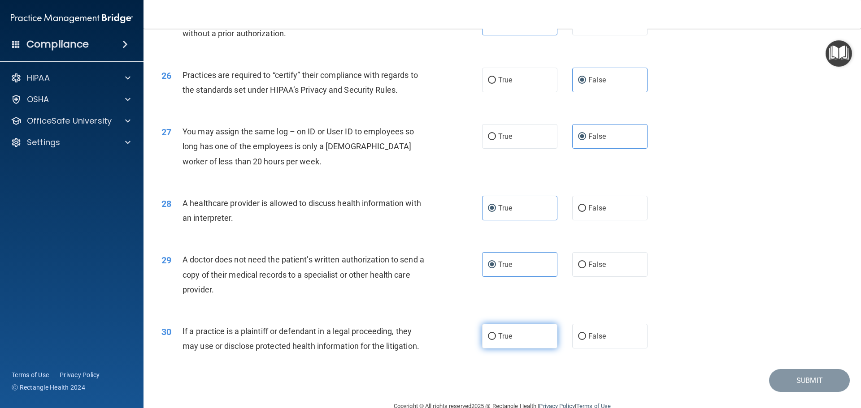
radio input "true"
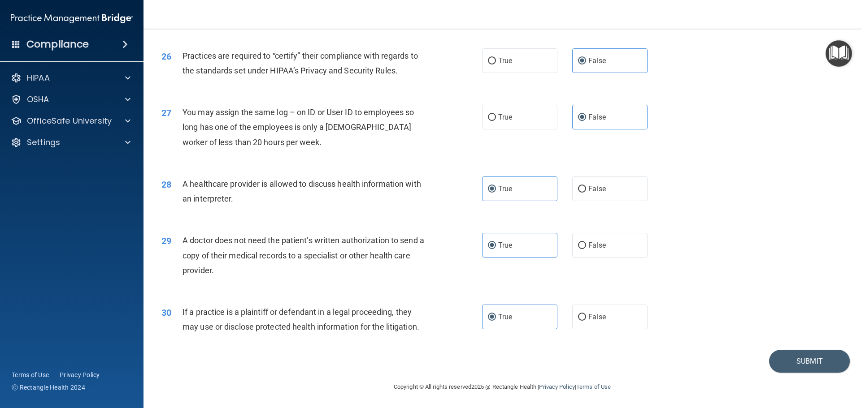
scroll to position [1679, 0]
click at [807, 363] on button "Submit" at bounding box center [809, 361] width 81 height 23
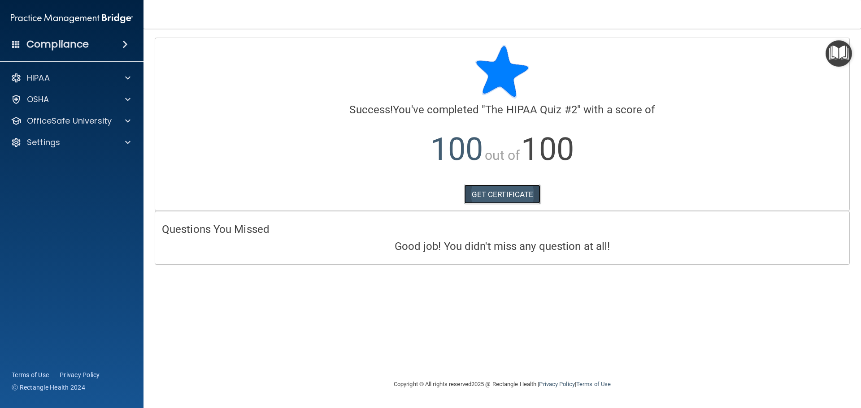
click at [493, 190] on link "GET CERTIFICATE" at bounding box center [502, 195] width 77 height 20
click at [54, 86] on div "HIPAA" at bounding box center [72, 78] width 144 height 18
click at [67, 122] on p "OfficeSafe University" at bounding box center [69, 121] width 85 height 11
click at [73, 148] on link "HIPAA Training" at bounding box center [61, 143] width 141 height 18
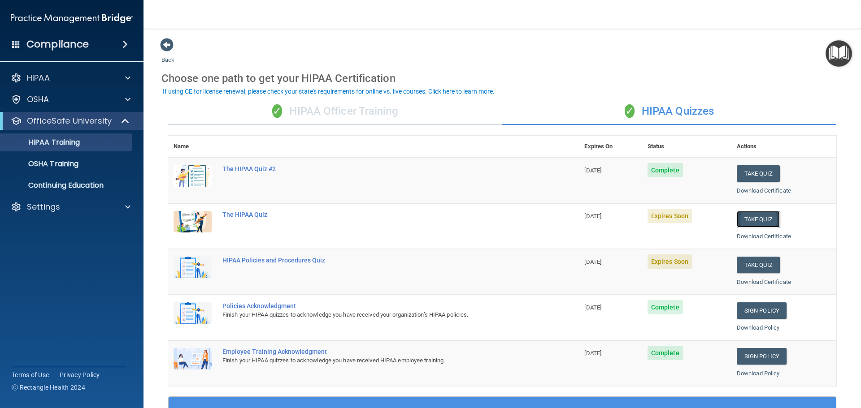
click at [765, 217] on button "Take Quiz" at bounding box center [758, 219] width 43 height 17
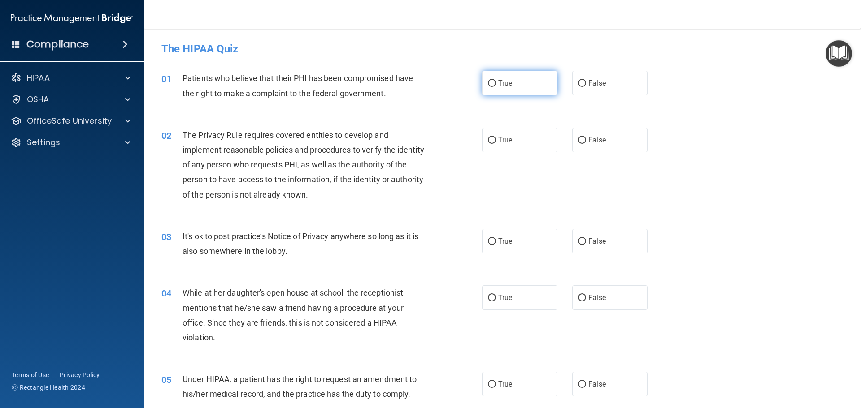
click at [491, 80] on input "True" at bounding box center [492, 83] width 8 height 7
radio input "true"
click at [498, 141] on span "True" at bounding box center [505, 140] width 14 height 9
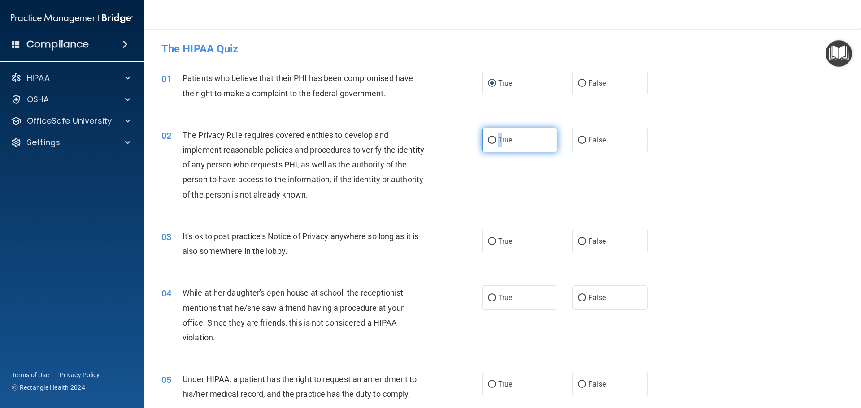
click at [488, 142] on input "True" at bounding box center [492, 140] width 8 height 7
radio input "true"
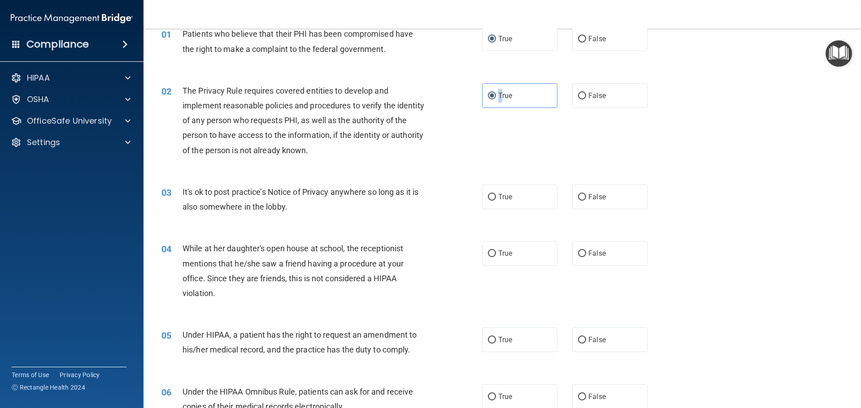
scroll to position [45, 0]
click at [528, 192] on label "True" at bounding box center [519, 196] width 75 height 25
click at [496, 194] on input "True" at bounding box center [492, 197] width 8 height 7
radio input "true"
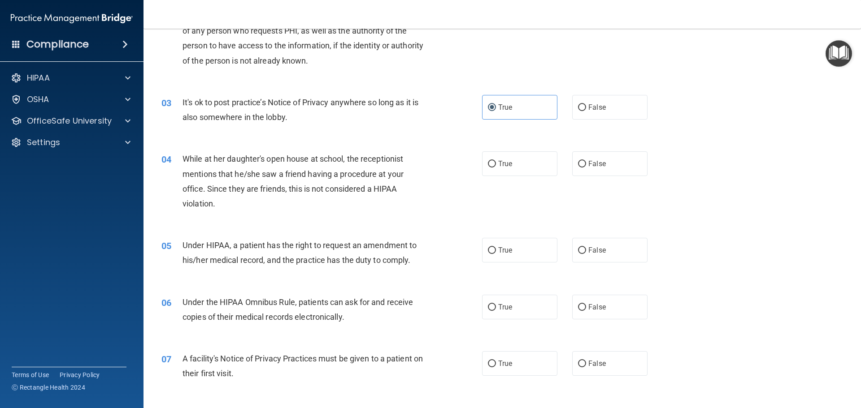
scroll to position [135, 0]
click at [604, 162] on label "False" at bounding box center [609, 163] width 75 height 25
click at [586, 162] on input "False" at bounding box center [582, 164] width 8 height 7
radio input "true"
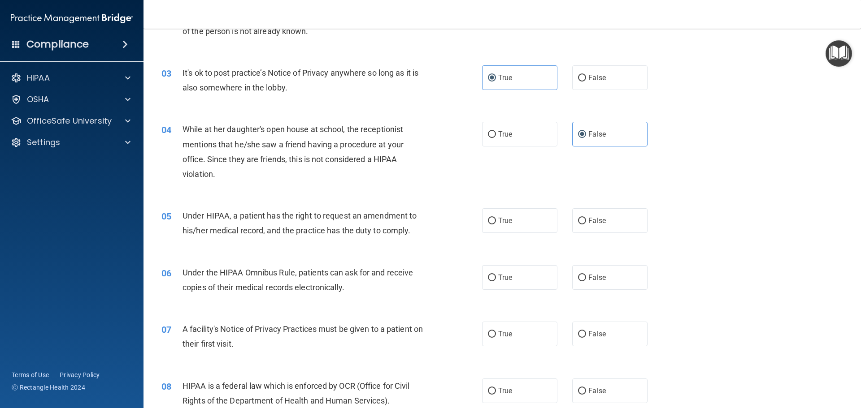
scroll to position [179, 0]
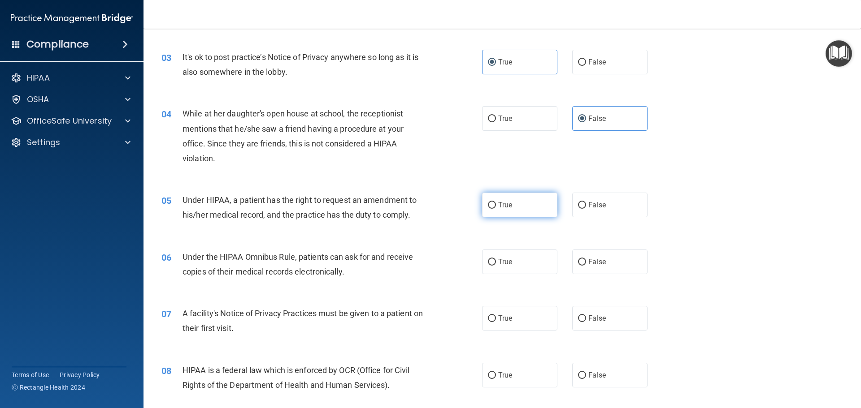
click at [508, 208] on span "True" at bounding box center [505, 205] width 14 height 9
click at [496, 208] on input "True" at bounding box center [492, 205] width 8 height 7
radio input "true"
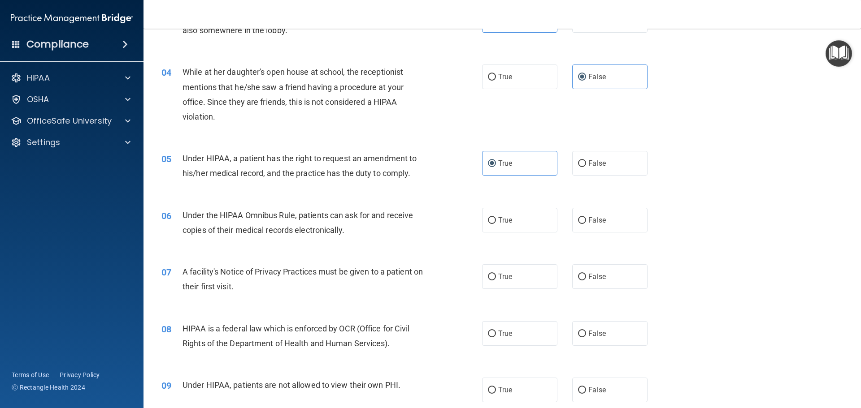
scroll to position [269, 0]
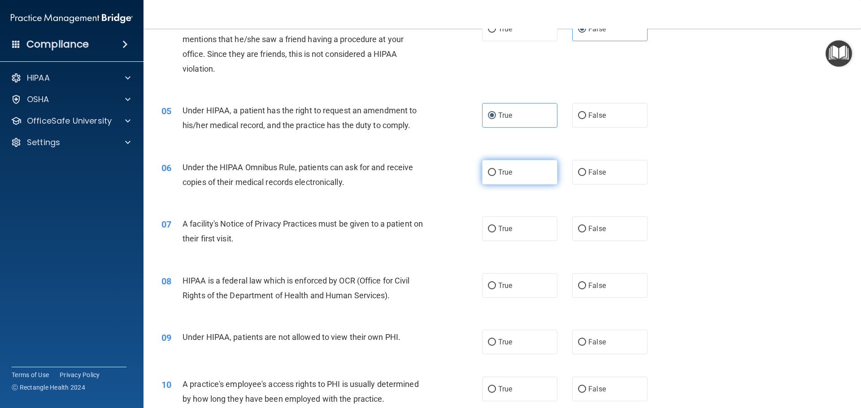
click at [528, 169] on label "True" at bounding box center [519, 172] width 75 height 25
click at [496, 169] on input "True" at bounding box center [492, 172] width 8 height 7
radio input "true"
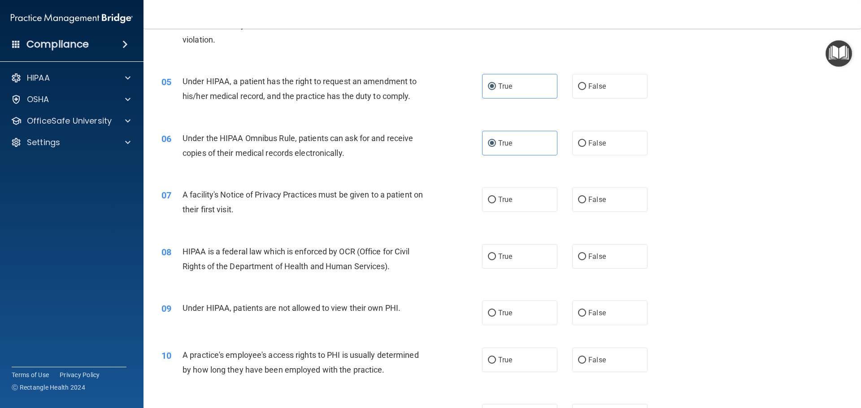
scroll to position [314, 0]
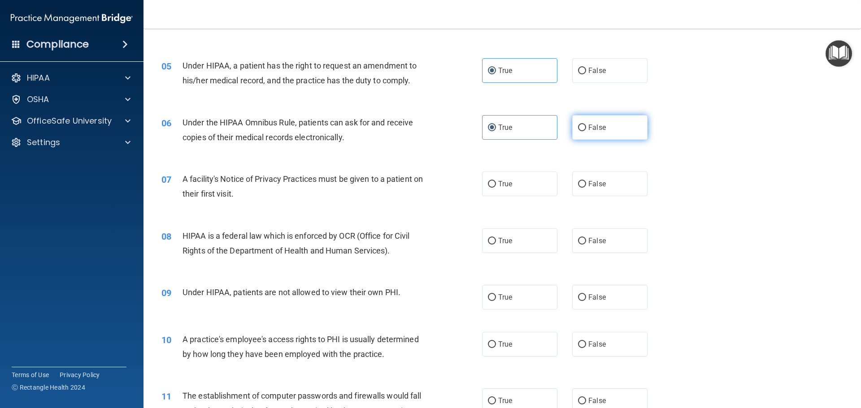
click at [614, 127] on label "False" at bounding box center [609, 127] width 75 height 25
click at [586, 127] on input "False" at bounding box center [582, 128] width 8 height 7
radio input "true"
radio input "false"
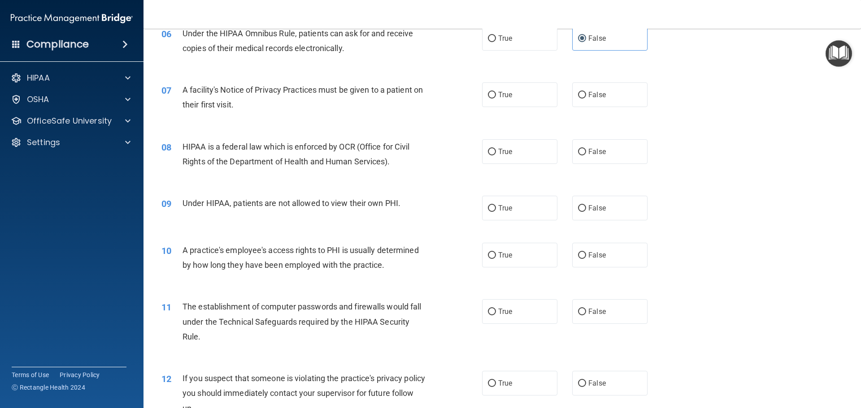
scroll to position [404, 0]
click at [503, 96] on span "True" at bounding box center [505, 94] width 14 height 9
click at [496, 96] on input "True" at bounding box center [492, 94] width 8 height 7
radio input "true"
click at [533, 158] on label "True" at bounding box center [519, 151] width 75 height 25
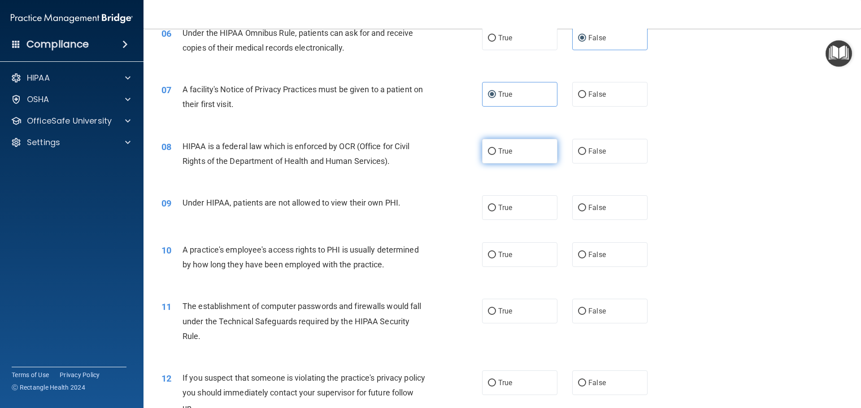
click at [496, 155] on input "True" at bounding box center [492, 151] width 8 height 7
radio input "true"
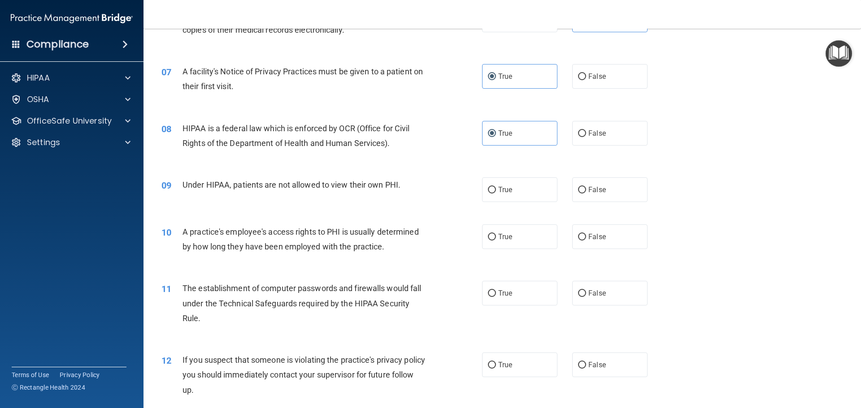
scroll to position [448, 0]
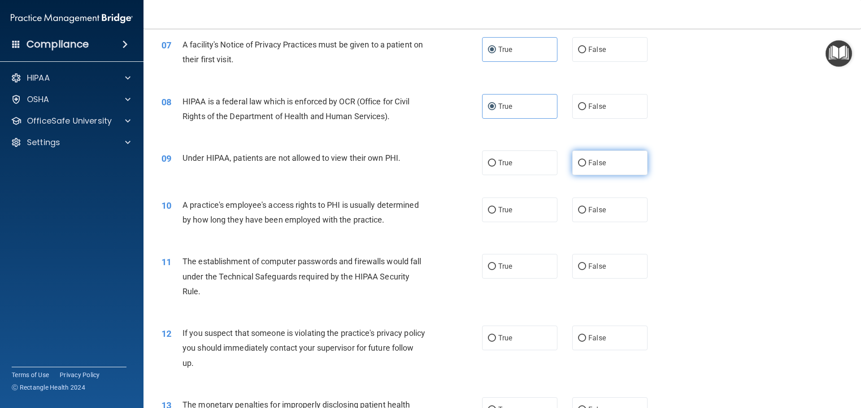
click at [598, 169] on label "False" at bounding box center [609, 163] width 75 height 25
click at [586, 167] on input "False" at bounding box center [582, 163] width 8 height 7
radio input "true"
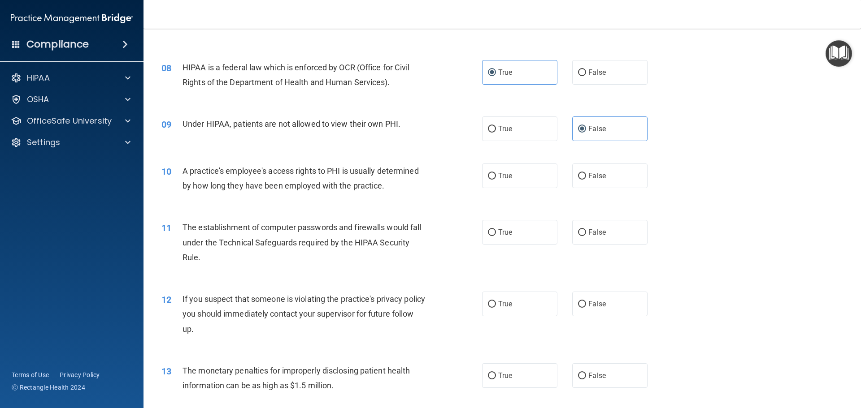
scroll to position [538, 0]
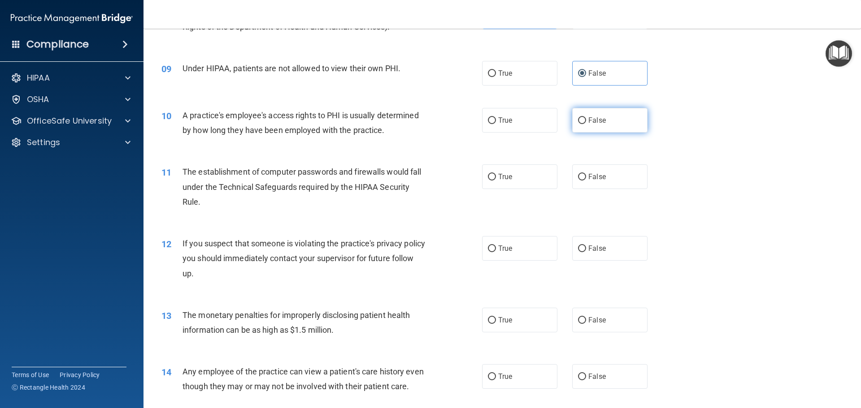
click at [596, 125] on label "False" at bounding box center [609, 120] width 75 height 25
click at [586, 124] on input "False" at bounding box center [582, 120] width 8 height 7
radio input "true"
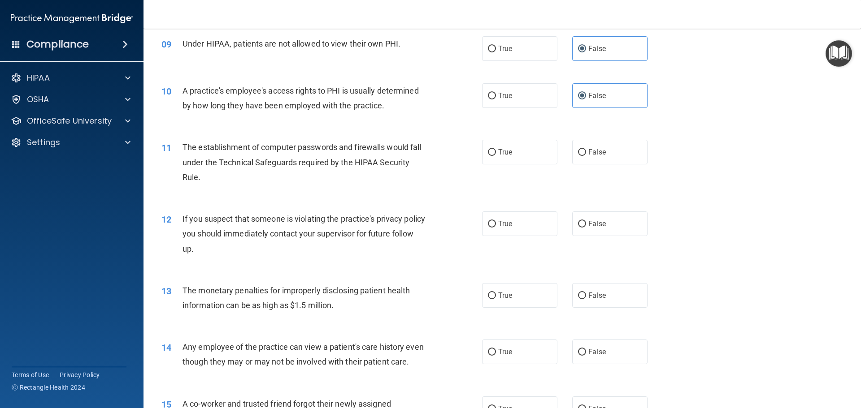
scroll to position [583, 0]
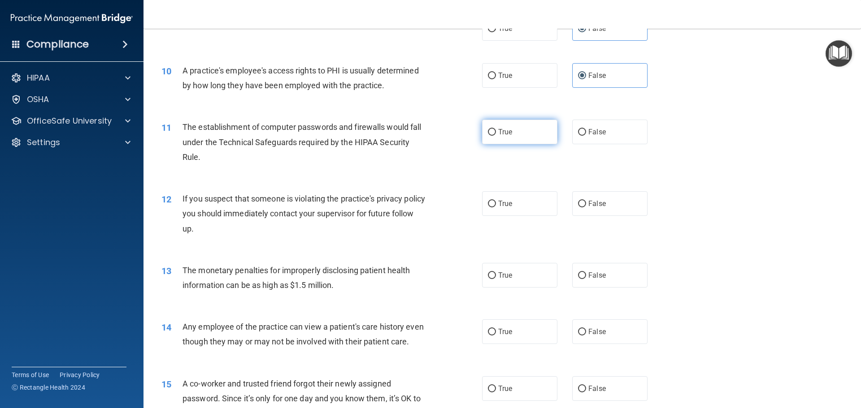
click at [505, 132] on span "True" at bounding box center [505, 132] width 14 height 9
click at [496, 132] on input "True" at bounding box center [492, 132] width 8 height 7
radio input "true"
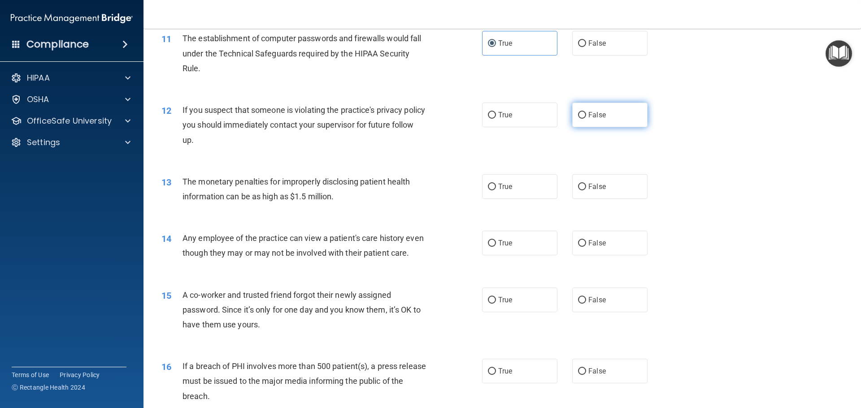
scroll to position [673, 0]
click at [511, 108] on label "True" at bounding box center [519, 114] width 75 height 25
click at [496, 111] on input "True" at bounding box center [492, 114] width 8 height 7
radio input "true"
click at [538, 179] on label "True" at bounding box center [519, 186] width 75 height 25
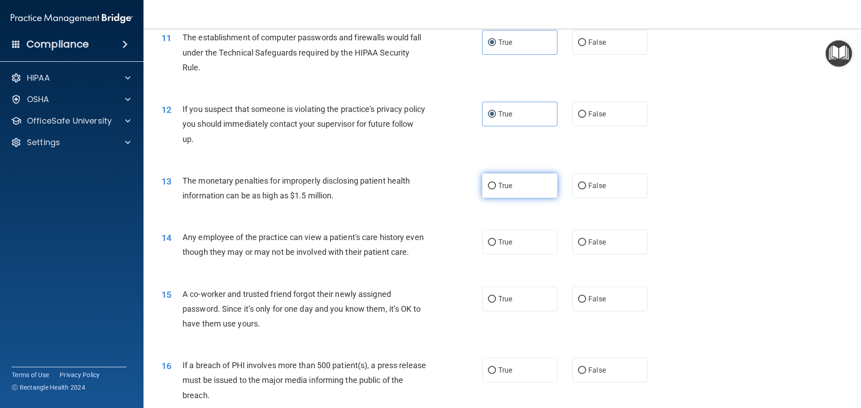
click at [496, 183] on input "True" at bounding box center [492, 186] width 8 height 7
radio input "true"
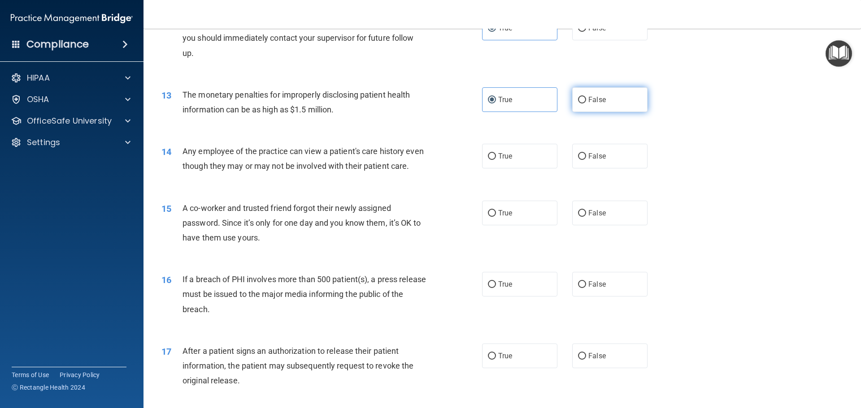
scroll to position [762, 0]
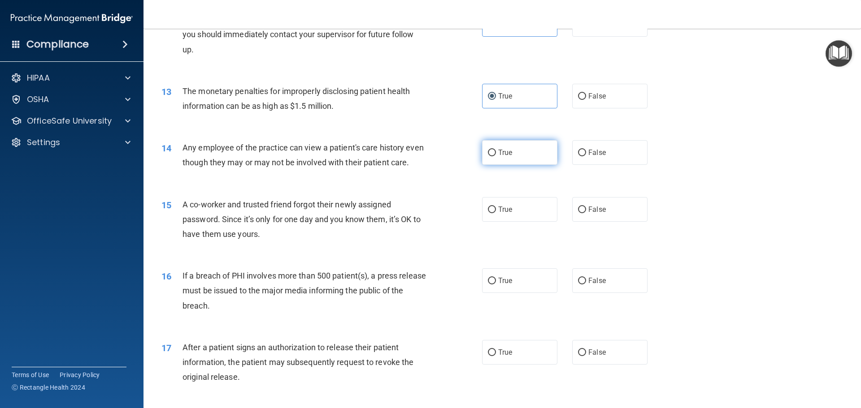
click at [542, 153] on label "True" at bounding box center [519, 152] width 75 height 25
click at [496, 153] on input "True" at bounding box center [492, 153] width 8 height 7
radio input "true"
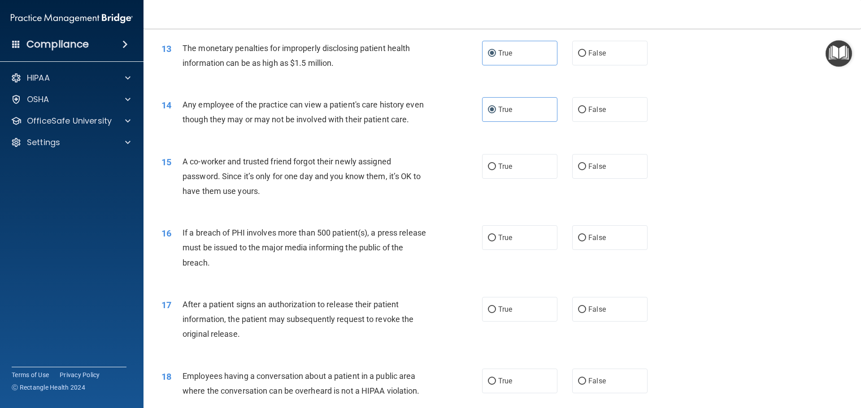
scroll to position [807, 0]
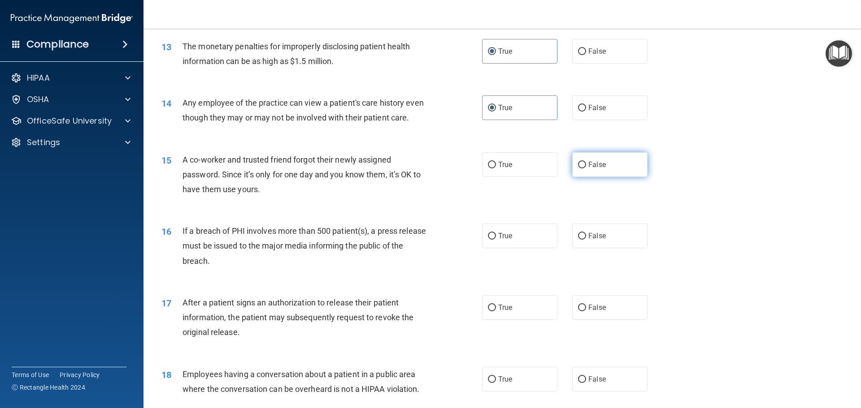
click at [610, 177] on label "False" at bounding box center [609, 164] width 75 height 25
click at [586, 169] on input "False" at bounding box center [582, 165] width 8 height 7
radio input "true"
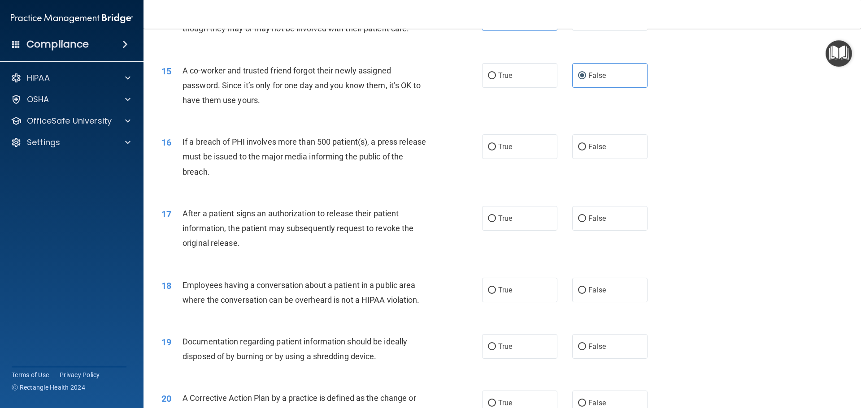
scroll to position [897, 0]
click at [628, 159] on label "False" at bounding box center [609, 146] width 75 height 25
click at [586, 150] on input "False" at bounding box center [582, 146] width 8 height 7
radio input "true"
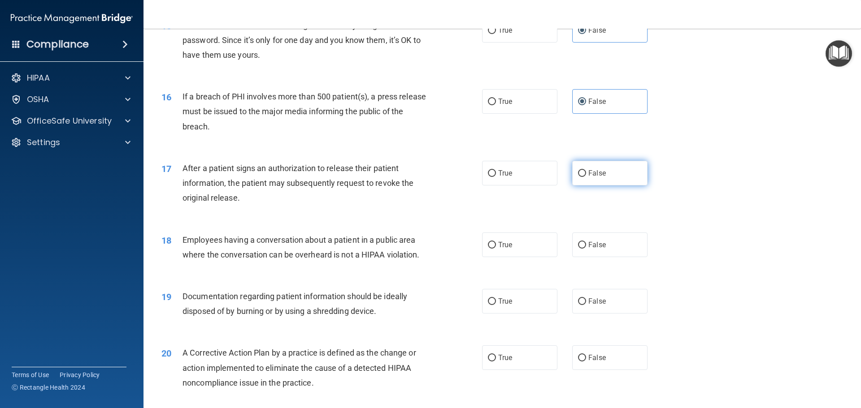
click at [605, 186] on label "False" at bounding box center [609, 173] width 75 height 25
click at [586, 177] on input "False" at bounding box center [582, 173] width 8 height 7
radio input "true"
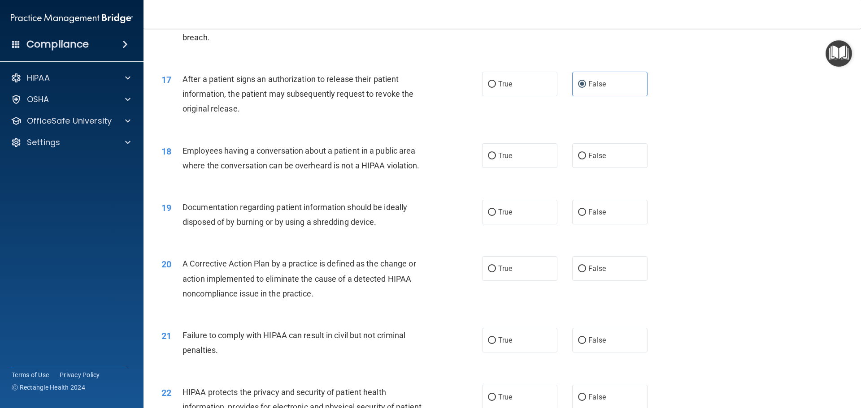
scroll to position [1031, 0]
click at [597, 160] on span "False" at bounding box center [596, 155] width 17 height 9
click at [586, 159] on input "False" at bounding box center [582, 155] width 8 height 7
radio input "true"
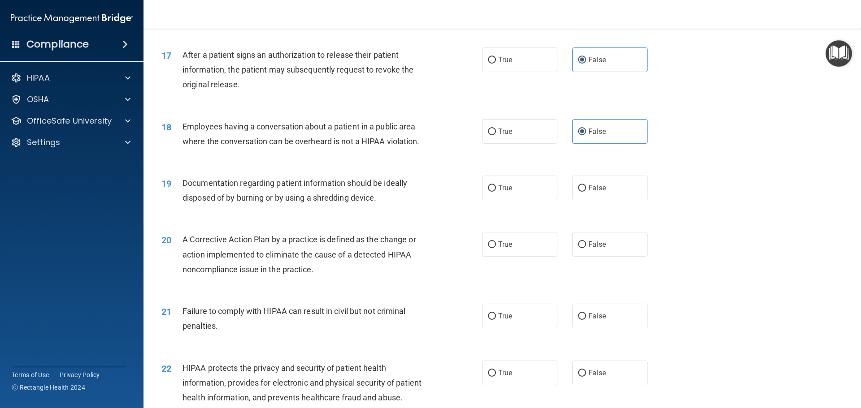
scroll to position [1076, 0]
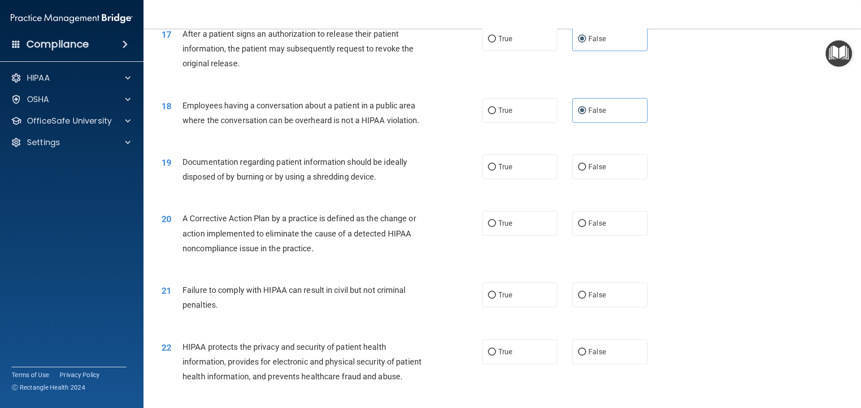
click at [560, 179] on div "True False" at bounding box center [572, 167] width 181 height 25
click at [542, 179] on label "True" at bounding box center [519, 167] width 75 height 25
click at [496, 171] on input "True" at bounding box center [492, 167] width 8 height 7
radio input "true"
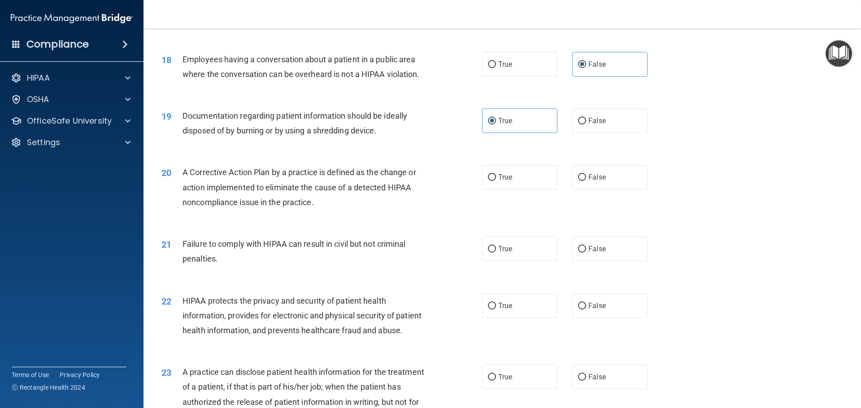
scroll to position [1166, 0]
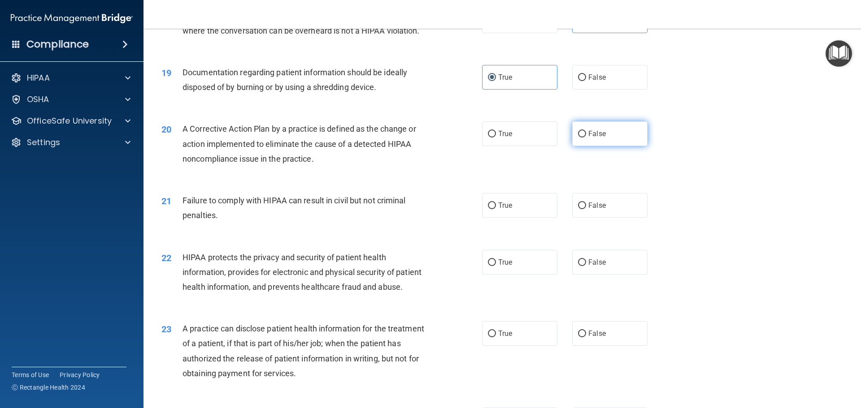
click at [595, 138] on span "False" at bounding box center [596, 134] width 17 height 9
click at [586, 138] on input "False" at bounding box center [582, 134] width 8 height 7
radio input "true"
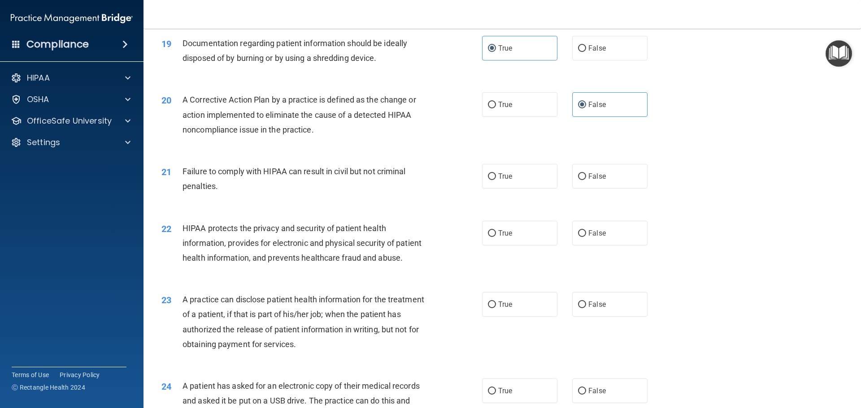
scroll to position [1211, 0]
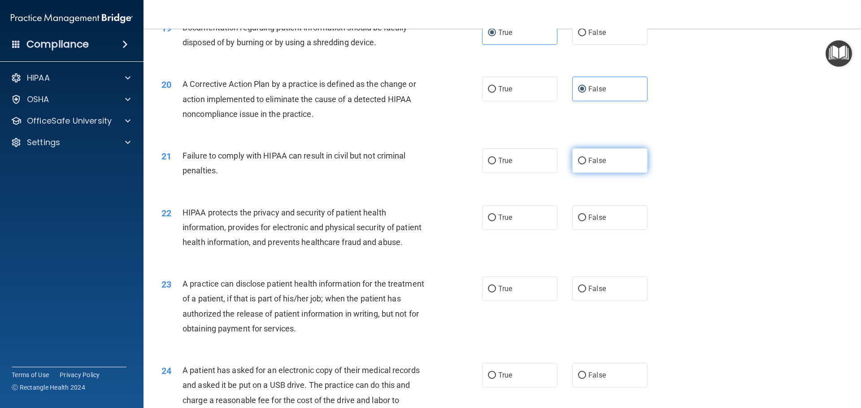
click at [606, 173] on label "False" at bounding box center [609, 160] width 75 height 25
click at [586, 165] on input "False" at bounding box center [582, 161] width 8 height 7
radio input "true"
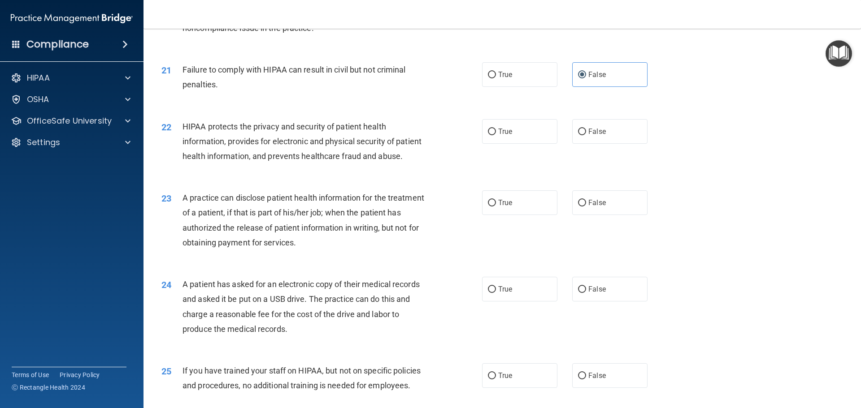
scroll to position [1300, 0]
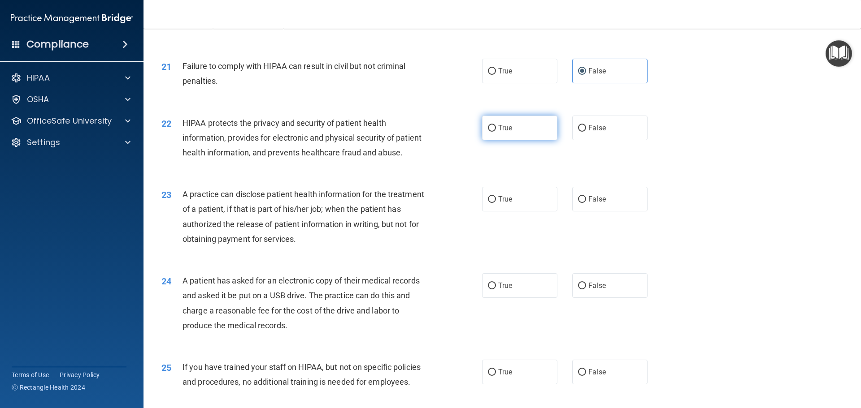
click at [532, 140] on label "True" at bounding box center [519, 128] width 75 height 25
click at [496, 132] on input "True" at bounding box center [492, 128] width 8 height 7
radio input "true"
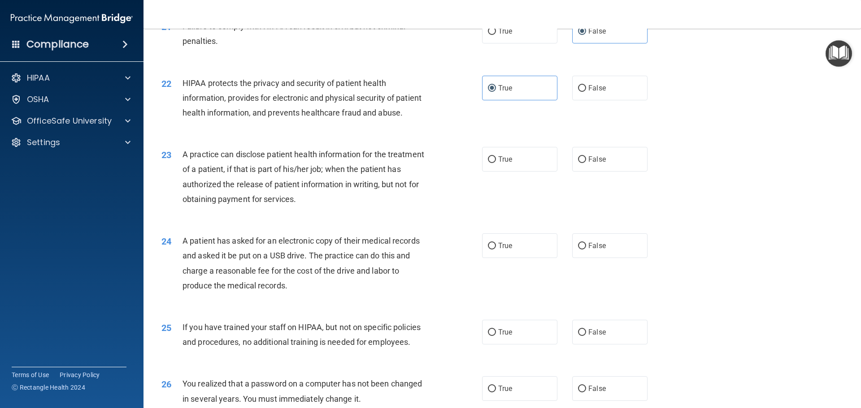
scroll to position [1390, 0]
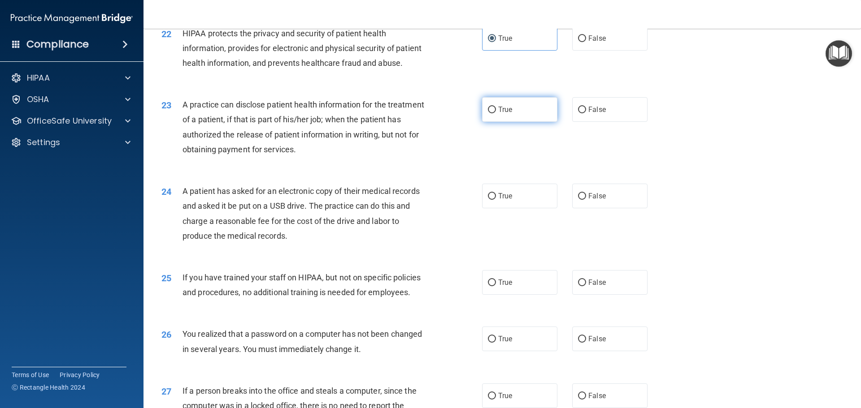
click at [520, 122] on label "True" at bounding box center [519, 109] width 75 height 25
click at [496, 113] on input "True" at bounding box center [492, 110] width 8 height 7
radio input "true"
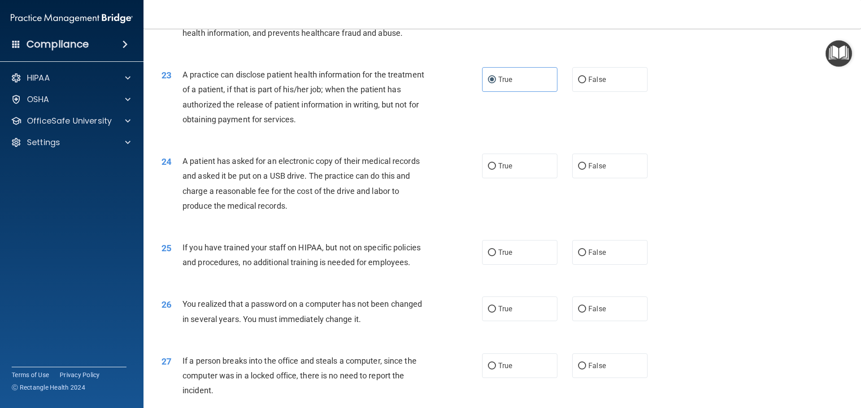
scroll to position [1480, 0]
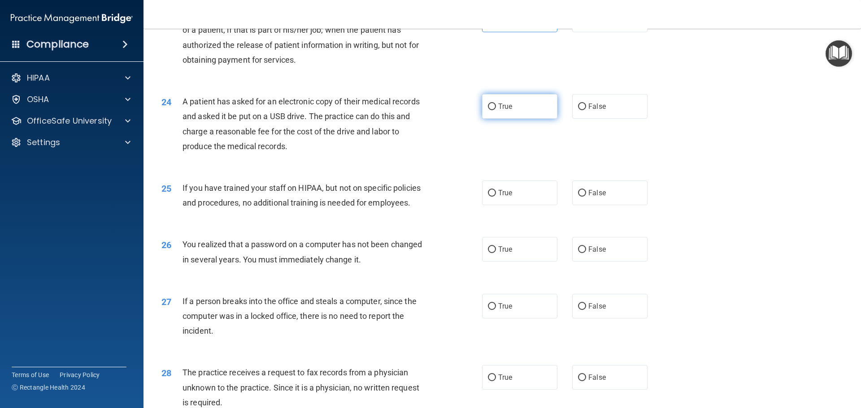
click at [519, 119] on label "True" at bounding box center [519, 106] width 75 height 25
click at [496, 110] on input "True" at bounding box center [492, 107] width 8 height 7
radio input "true"
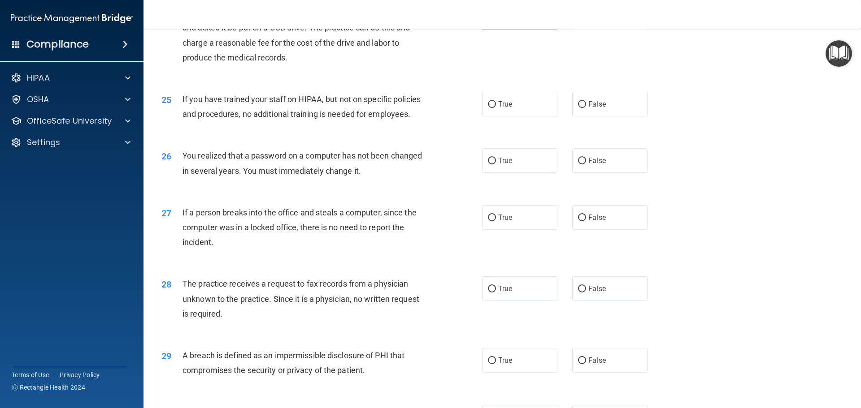
scroll to position [1569, 0]
click at [587, 116] on label "False" at bounding box center [609, 103] width 75 height 25
click at [586, 107] on input "False" at bounding box center [582, 103] width 8 height 7
radio input "true"
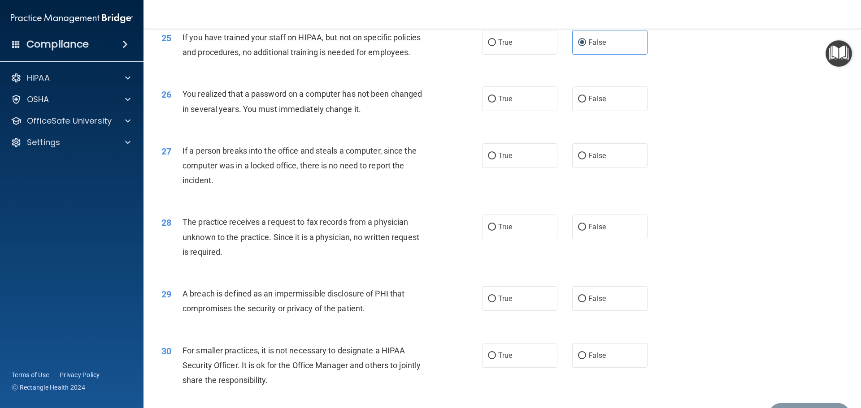
scroll to position [1704, 0]
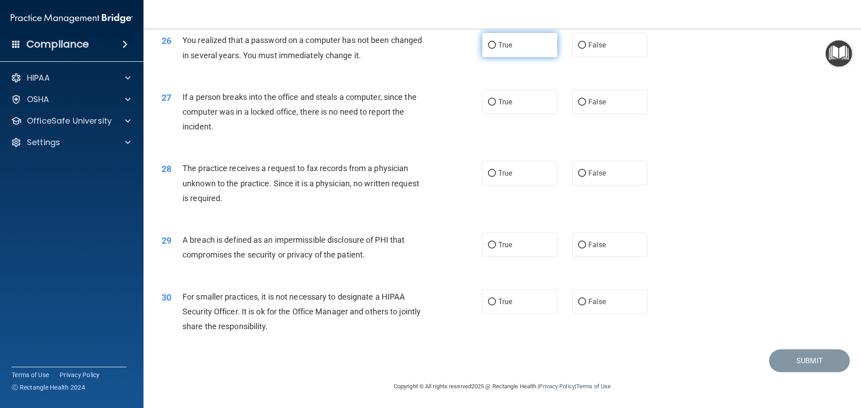
click at [522, 54] on label "True" at bounding box center [519, 45] width 75 height 25
click at [496, 49] on input "True" at bounding box center [492, 45] width 8 height 7
radio input "true"
click at [594, 106] on span "False" at bounding box center [596, 102] width 17 height 9
click at [586, 106] on input "False" at bounding box center [582, 102] width 8 height 7
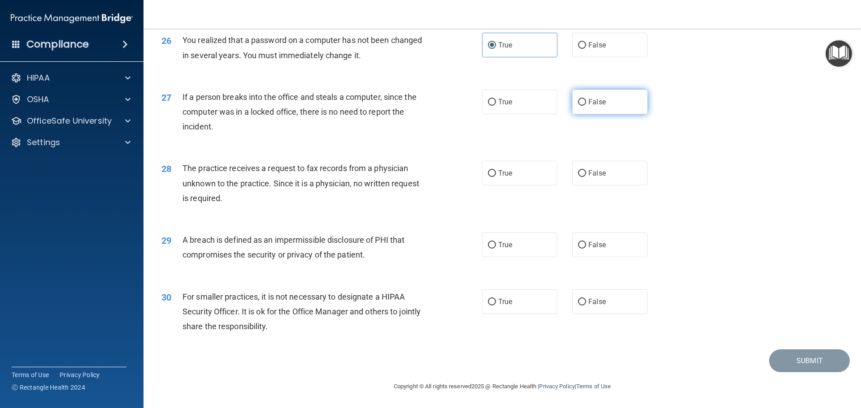
radio input "true"
click at [517, 173] on label "True" at bounding box center [519, 173] width 75 height 25
click at [496, 173] on input "True" at bounding box center [492, 173] width 8 height 7
radio input "true"
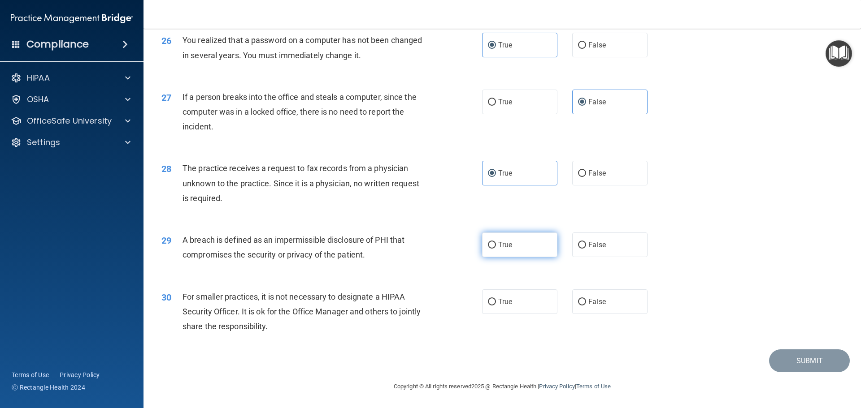
click at [521, 237] on label "True" at bounding box center [519, 245] width 75 height 25
click at [496, 242] on input "True" at bounding box center [492, 245] width 8 height 7
radio input "true"
click at [599, 310] on label "False" at bounding box center [609, 302] width 75 height 25
click at [586, 306] on input "False" at bounding box center [582, 302] width 8 height 7
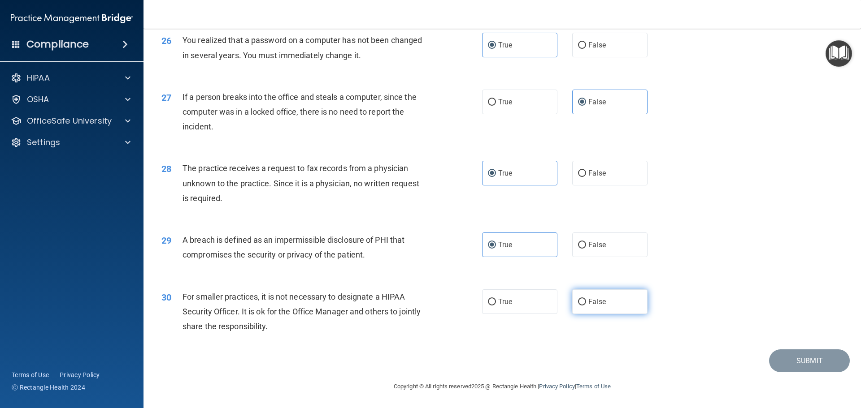
radio input "true"
click at [798, 362] on button "Submit" at bounding box center [809, 361] width 81 height 23
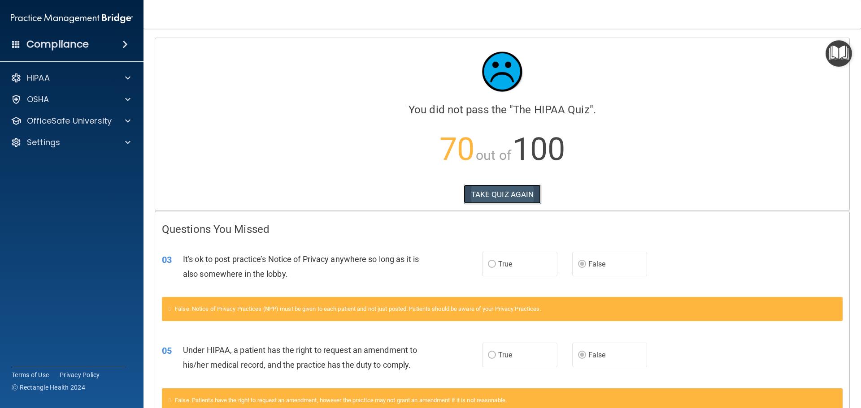
click at [487, 194] on button "TAKE QUIZ AGAIN" at bounding box center [503, 195] width 78 height 20
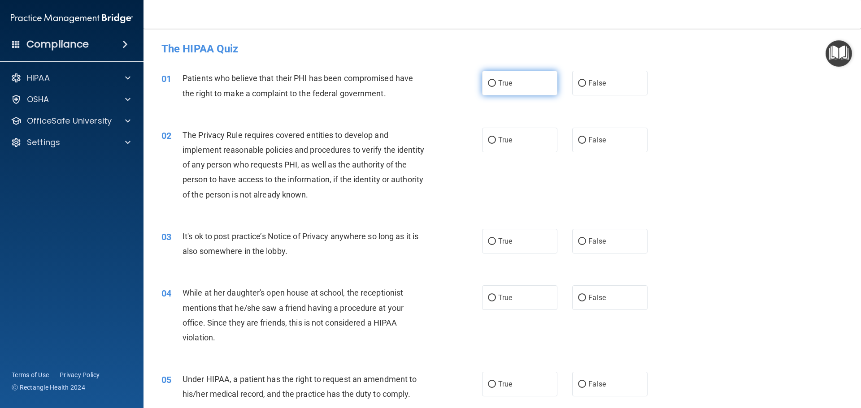
click at [526, 78] on label "True" at bounding box center [519, 83] width 75 height 25
click at [496, 80] on input "True" at bounding box center [492, 83] width 8 height 7
radio input "true"
click at [509, 142] on label "True" at bounding box center [519, 140] width 75 height 25
click at [496, 142] on input "True" at bounding box center [492, 140] width 8 height 7
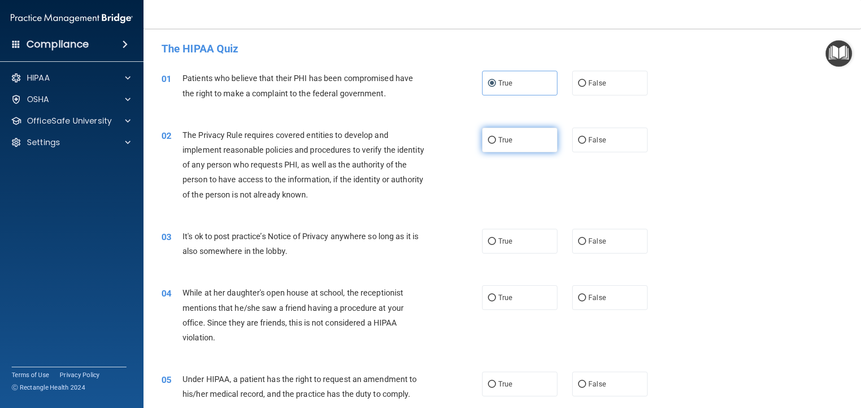
radio input "true"
click at [603, 246] on label "False" at bounding box center [609, 241] width 75 height 25
click at [586, 245] on input "False" at bounding box center [582, 242] width 8 height 7
radio input "true"
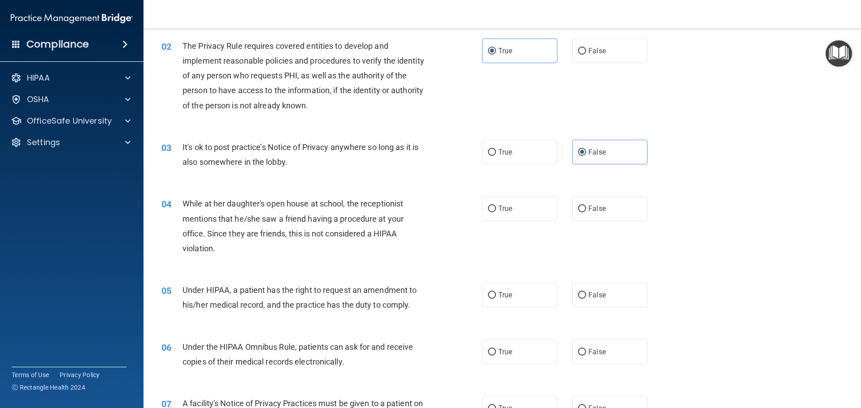
scroll to position [90, 0]
click at [600, 210] on span "False" at bounding box center [596, 208] width 17 height 9
click at [586, 210] on input "False" at bounding box center [582, 208] width 8 height 7
radio input "true"
click at [607, 301] on label "False" at bounding box center [609, 294] width 75 height 25
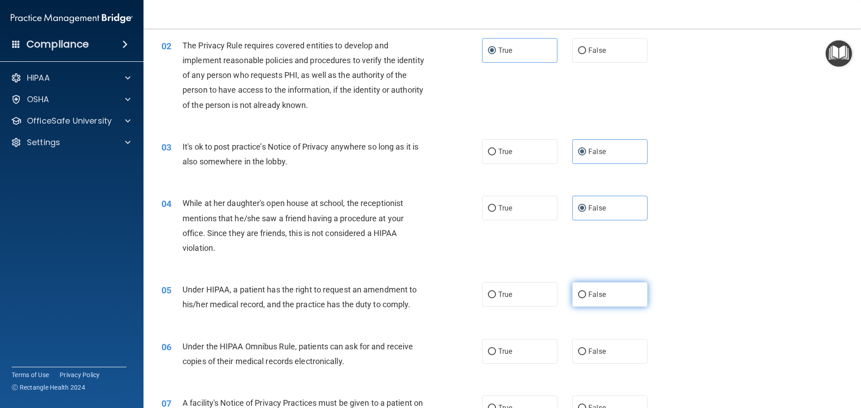
click at [586, 299] on input "False" at bounding box center [582, 295] width 8 height 7
radio input "true"
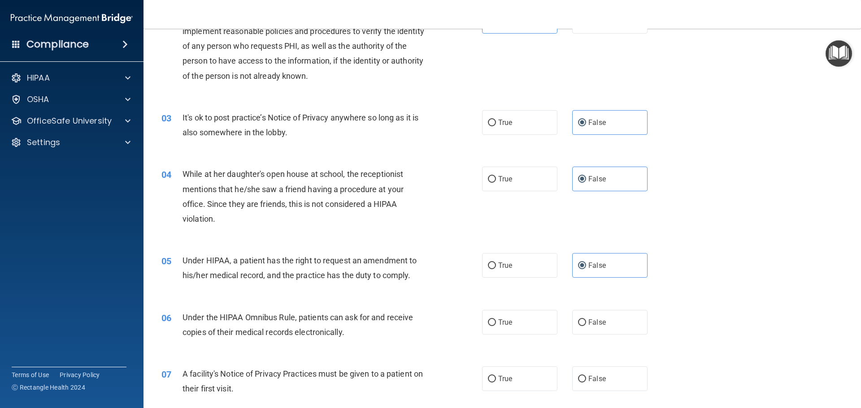
scroll to position [135, 0]
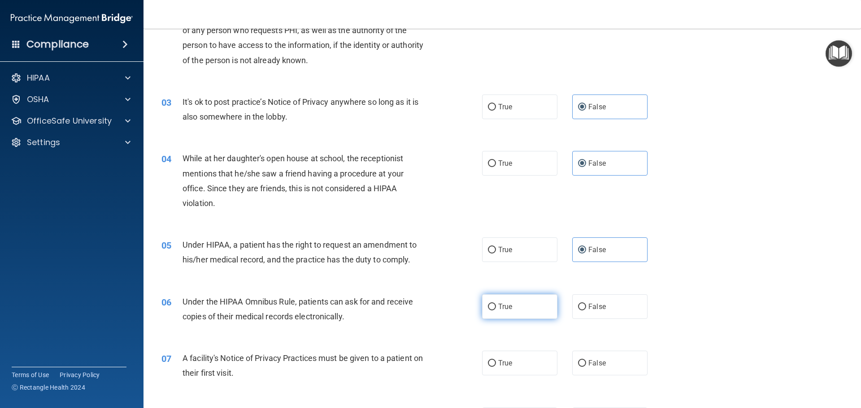
click at [490, 308] on input "True" at bounding box center [492, 307] width 8 height 7
radio input "true"
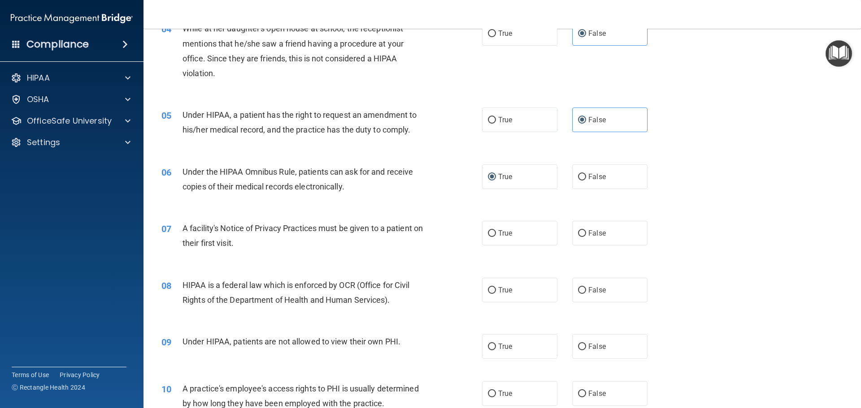
scroll to position [269, 0]
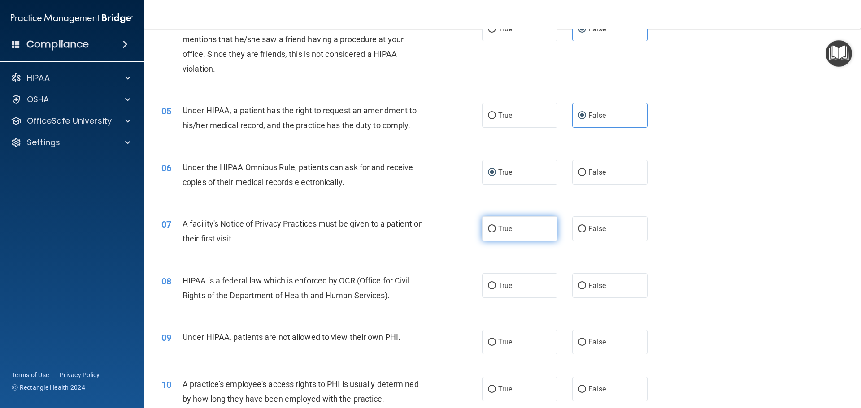
click at [544, 226] on label "True" at bounding box center [519, 229] width 75 height 25
click at [496, 226] on input "True" at bounding box center [492, 229] width 8 height 7
radio input "true"
click at [533, 281] on label "True" at bounding box center [519, 285] width 75 height 25
click at [496, 283] on input "True" at bounding box center [492, 286] width 8 height 7
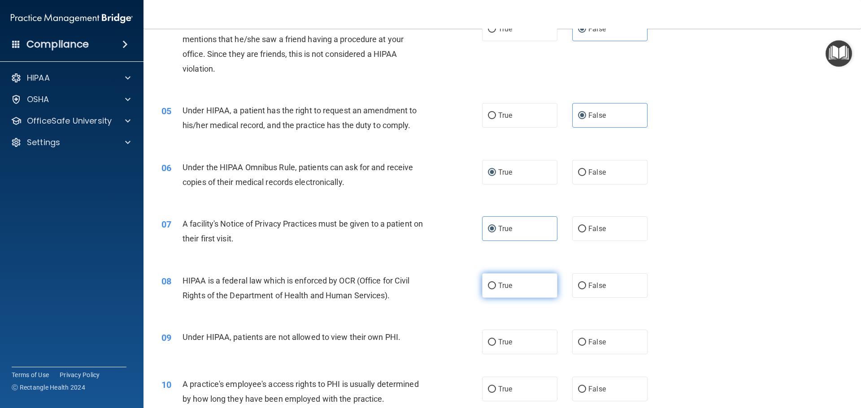
radio input "true"
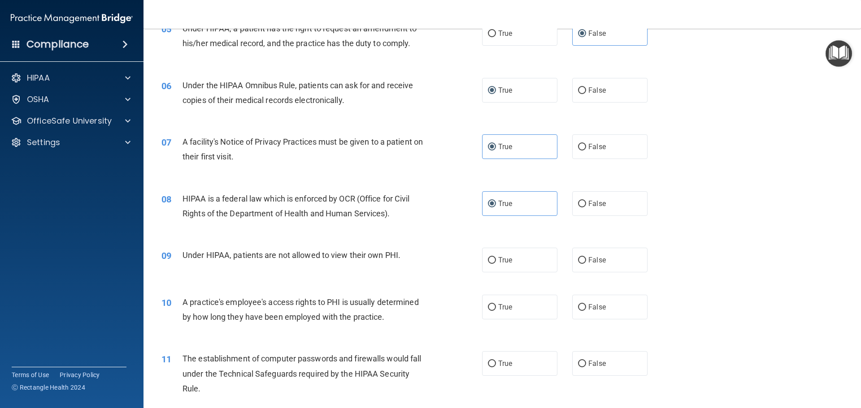
scroll to position [359, 0]
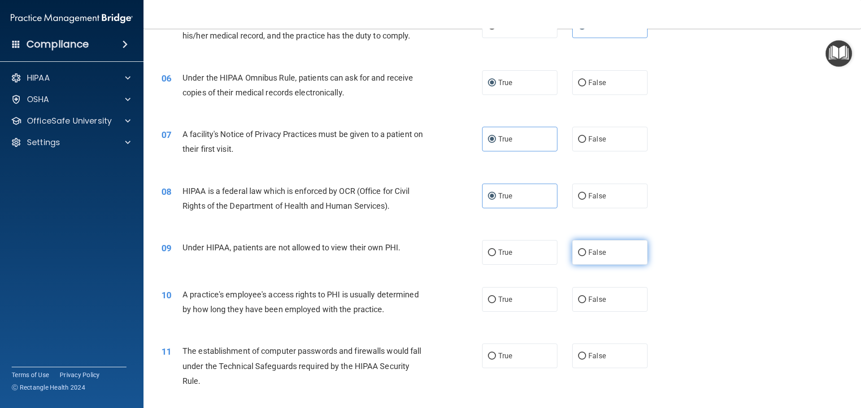
click at [609, 243] on label "False" at bounding box center [609, 252] width 75 height 25
click at [586, 250] on input "False" at bounding box center [582, 253] width 8 height 7
radio input "true"
click at [602, 299] on label "False" at bounding box center [609, 299] width 75 height 25
click at [586, 299] on input "False" at bounding box center [582, 300] width 8 height 7
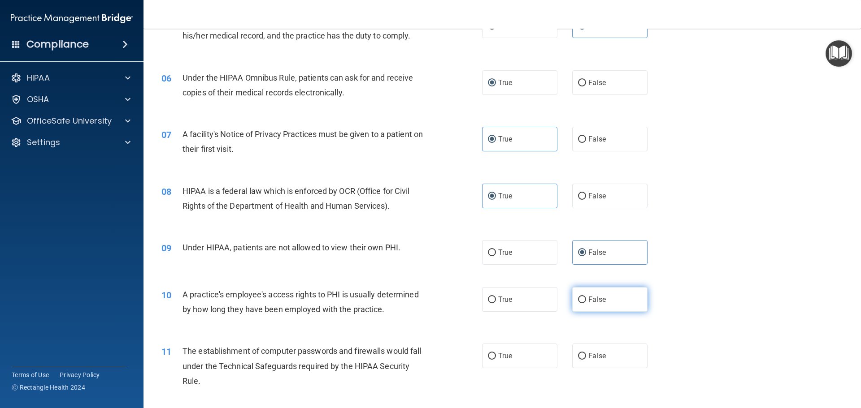
radio input "true"
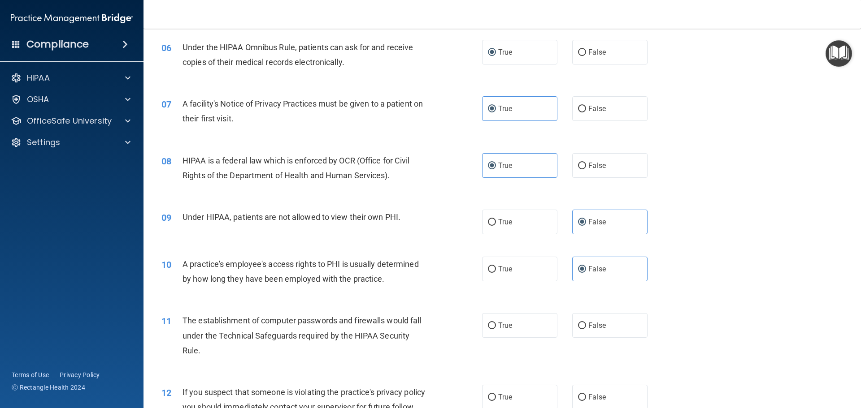
scroll to position [448, 0]
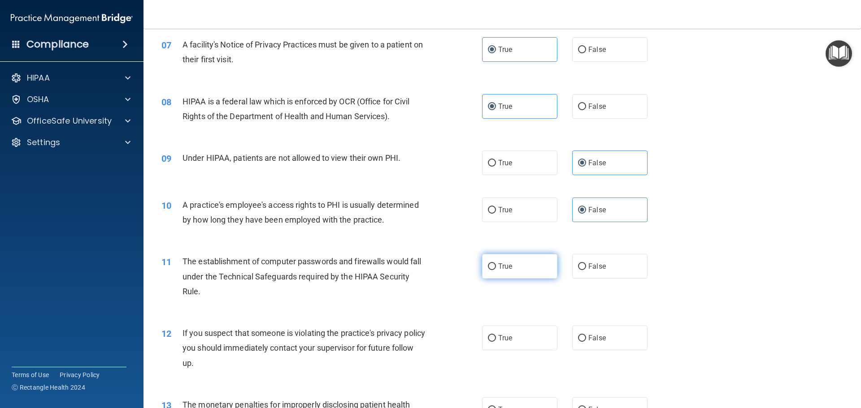
click at [533, 272] on label "True" at bounding box center [519, 266] width 75 height 25
click at [496, 270] on input "True" at bounding box center [492, 267] width 8 height 7
radio input "true"
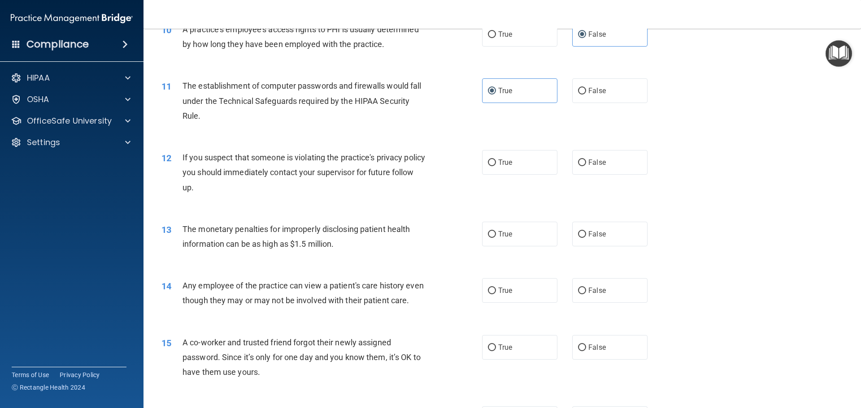
scroll to position [628, 0]
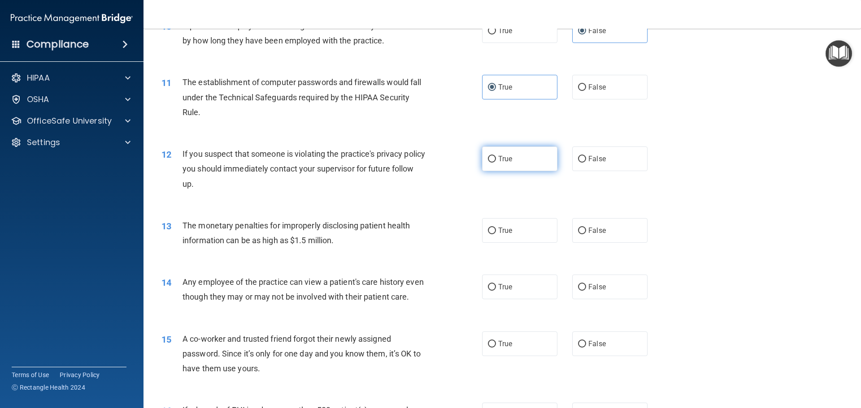
click at [523, 155] on label "True" at bounding box center [519, 159] width 75 height 25
click at [496, 156] on input "True" at bounding box center [492, 159] width 8 height 7
radio input "true"
click at [524, 223] on label "True" at bounding box center [519, 230] width 75 height 25
click at [496, 228] on input "True" at bounding box center [492, 231] width 8 height 7
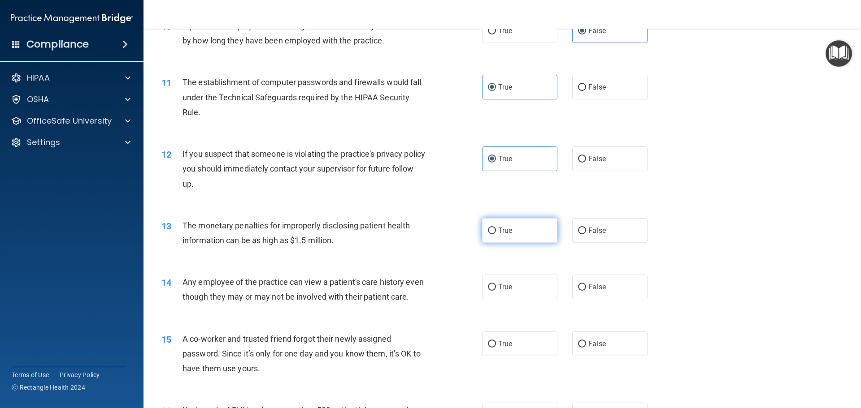
radio input "true"
click at [514, 295] on label "True" at bounding box center [519, 287] width 75 height 25
click at [496, 291] on input "True" at bounding box center [492, 287] width 8 height 7
radio input "true"
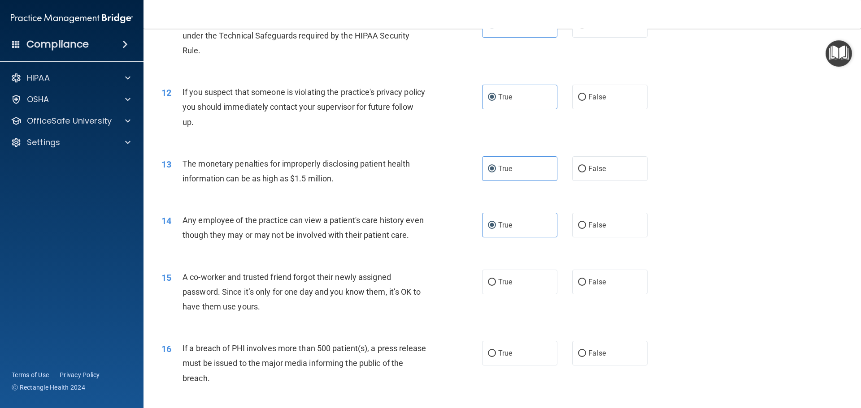
scroll to position [717, 0]
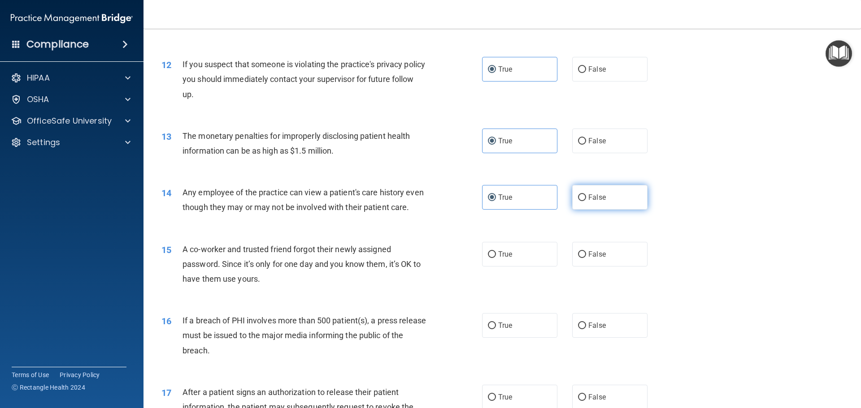
click at [603, 200] on label "False" at bounding box center [609, 197] width 75 height 25
click at [586, 200] on input "False" at bounding box center [582, 198] width 8 height 7
radio input "true"
radio input "false"
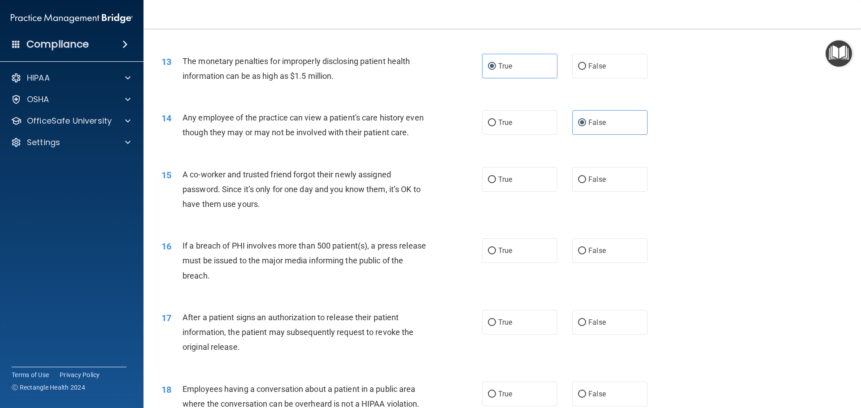
scroll to position [807, 0]
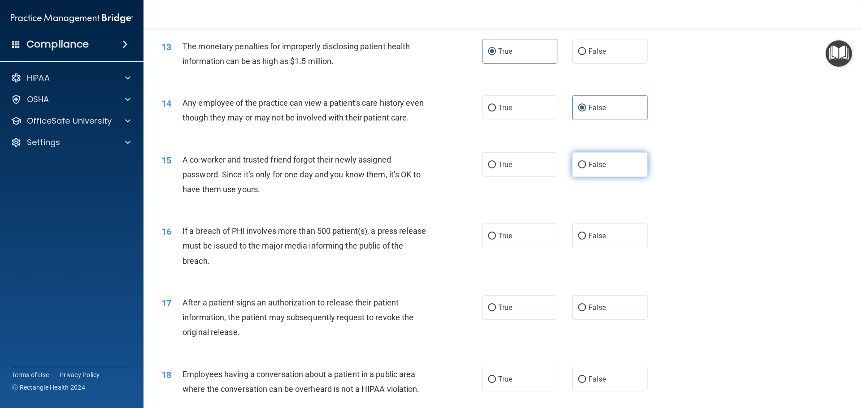
click at [602, 177] on label "False" at bounding box center [609, 164] width 75 height 25
click at [586, 169] on input "False" at bounding box center [582, 165] width 8 height 7
radio input "true"
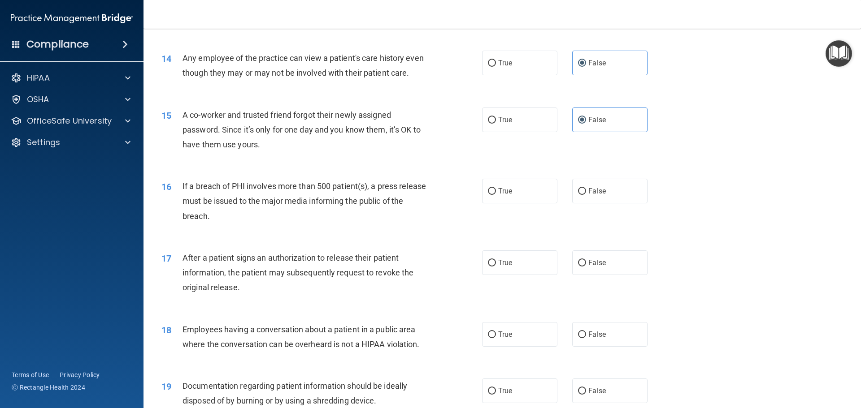
scroll to position [897, 0]
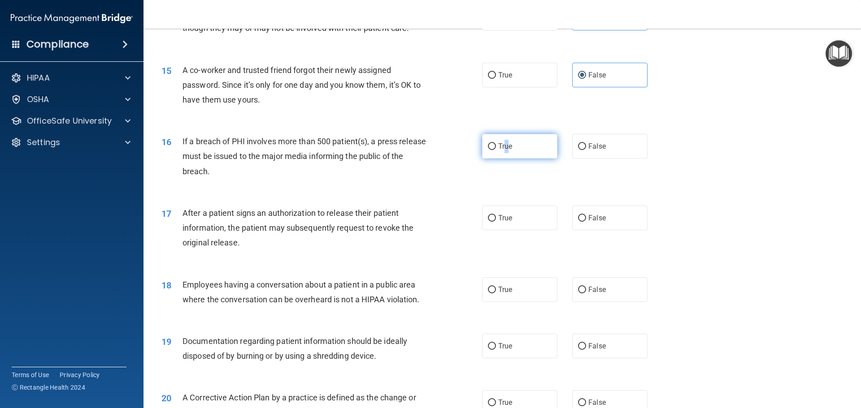
click at [504, 151] on span "True" at bounding box center [505, 146] width 14 height 9
click at [515, 230] on label "True" at bounding box center [519, 218] width 75 height 25
click at [496, 222] on input "True" at bounding box center [492, 218] width 8 height 7
radio input "true"
click at [498, 151] on span "True" at bounding box center [505, 146] width 14 height 9
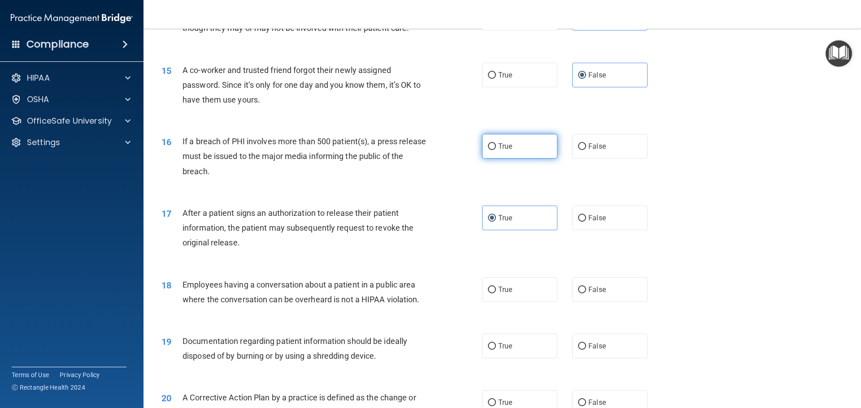
click at [496, 150] on input "True" at bounding box center [492, 146] width 8 height 7
radio input "true"
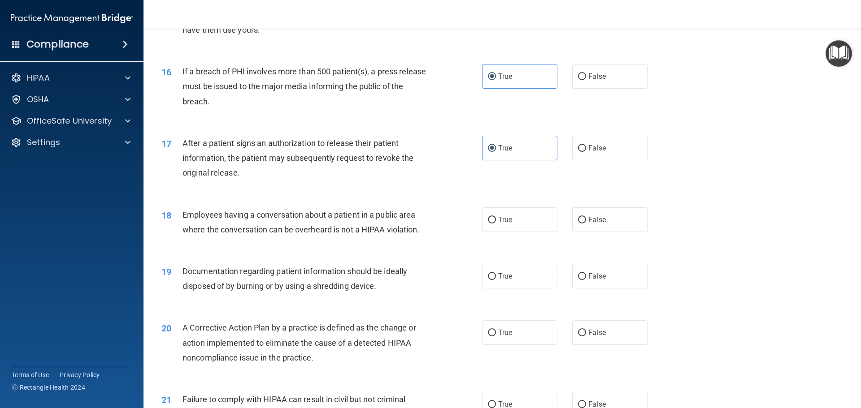
scroll to position [986, 0]
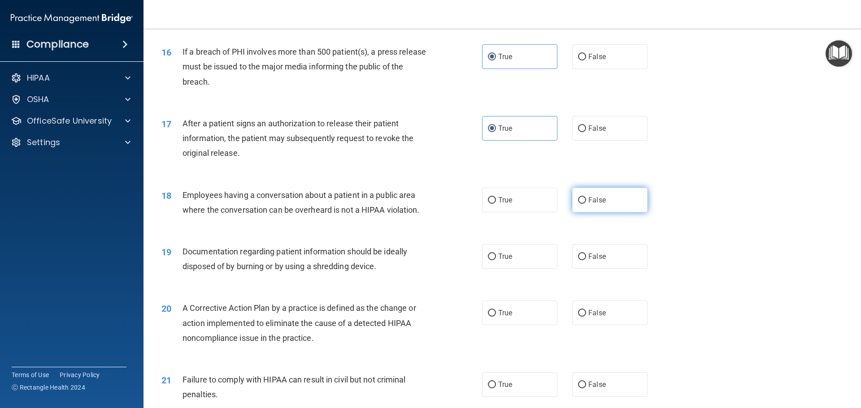
click at [613, 213] on label "False" at bounding box center [609, 200] width 75 height 25
click at [586, 204] on input "False" at bounding box center [582, 200] width 8 height 7
radio input "true"
click at [516, 213] on label "True" at bounding box center [519, 200] width 75 height 25
click at [496, 204] on input "True" at bounding box center [492, 200] width 8 height 7
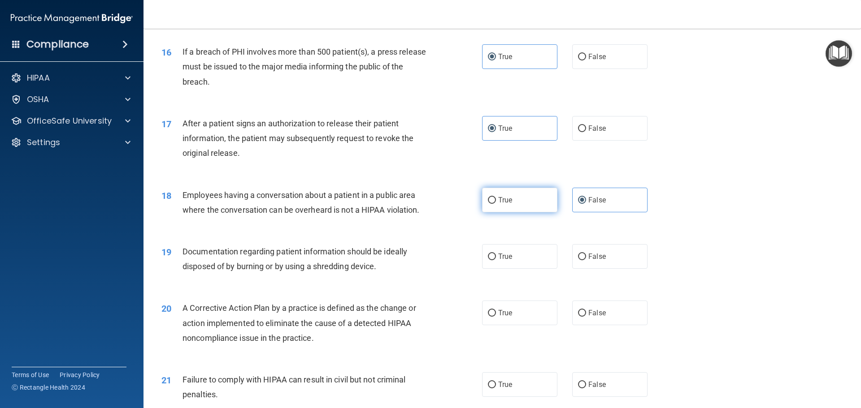
radio input "true"
click at [516, 213] on label "True" at bounding box center [519, 200] width 75 height 25
click at [496, 204] on input "True" at bounding box center [492, 200] width 8 height 7
click at [601, 208] on label "False" at bounding box center [609, 200] width 75 height 25
click at [586, 204] on input "False" at bounding box center [582, 200] width 8 height 7
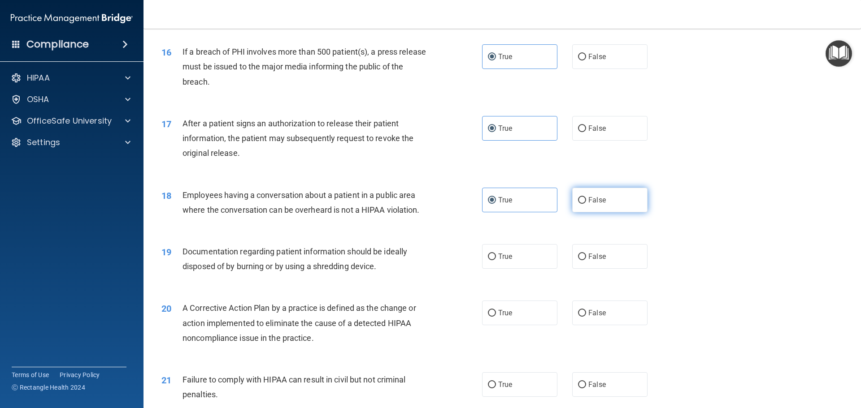
radio input "true"
radio input "false"
click at [520, 269] on label "True" at bounding box center [519, 256] width 75 height 25
click at [496, 260] on input "True" at bounding box center [492, 257] width 8 height 7
radio input "true"
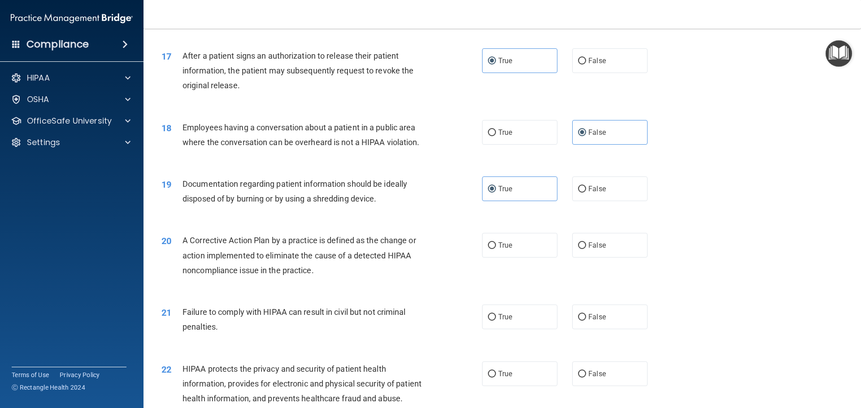
scroll to position [1076, 0]
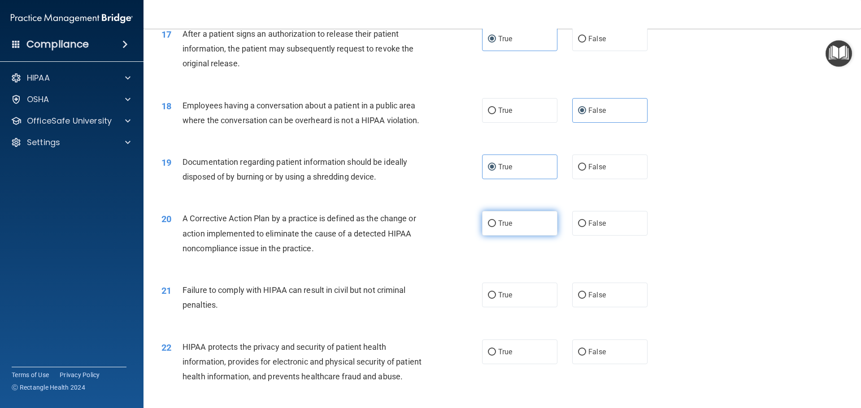
click at [524, 236] on label "True" at bounding box center [519, 223] width 75 height 25
click at [496, 227] on input "True" at bounding box center [492, 224] width 8 height 7
radio input "true"
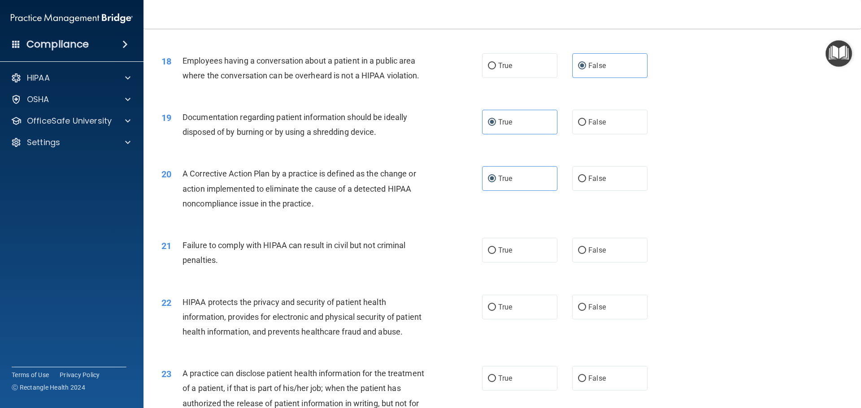
scroll to position [1166, 0]
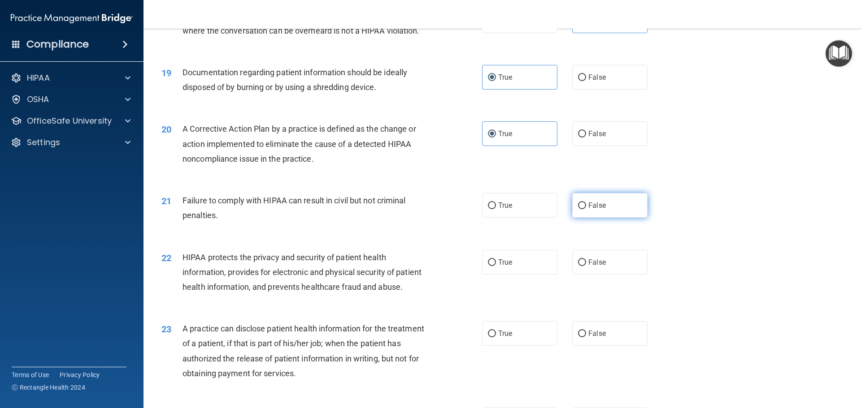
click at [604, 218] on label "False" at bounding box center [609, 205] width 75 height 25
click at [586, 209] on input "False" at bounding box center [582, 206] width 8 height 7
radio input "true"
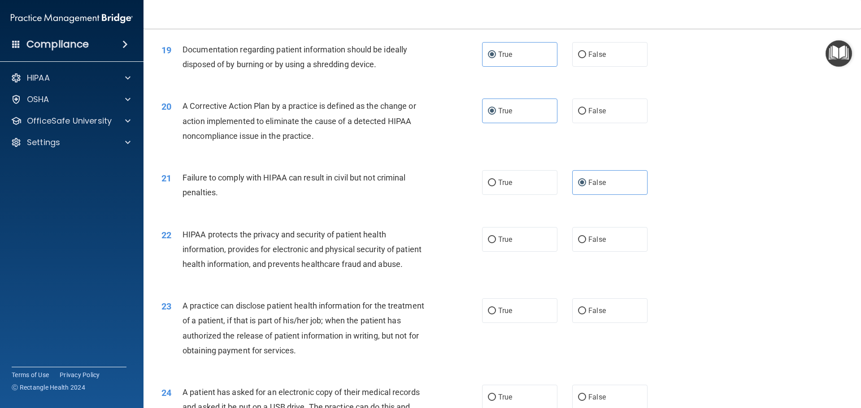
scroll to position [1211, 0]
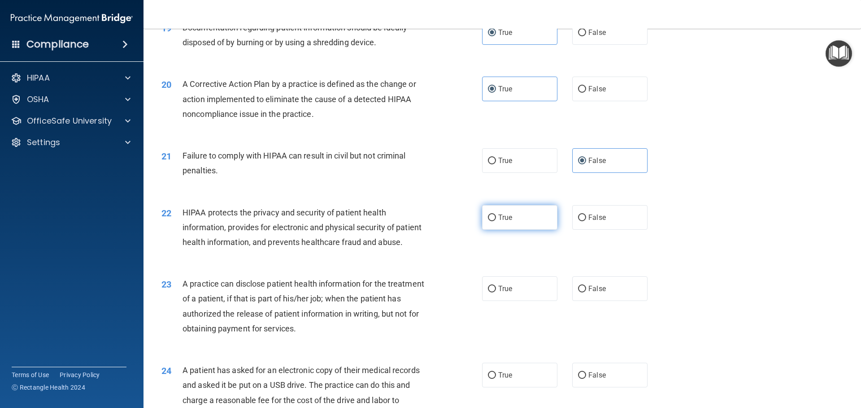
click at [512, 230] on label "True" at bounding box center [519, 217] width 75 height 25
click at [496, 221] on input "True" at bounding box center [492, 218] width 8 height 7
radio input "true"
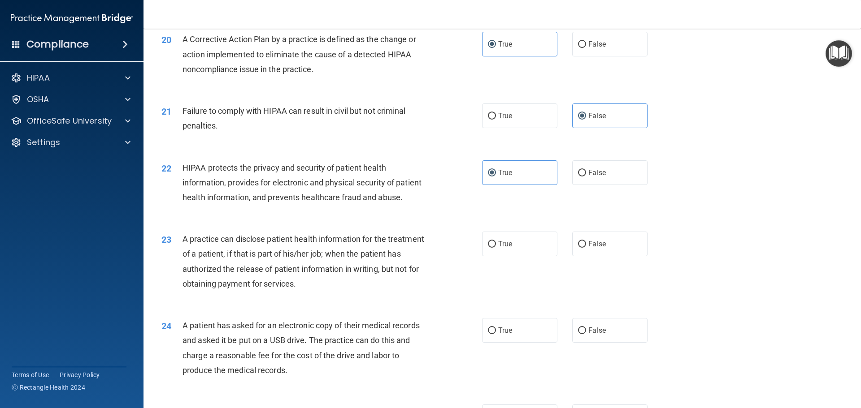
scroll to position [1300, 0]
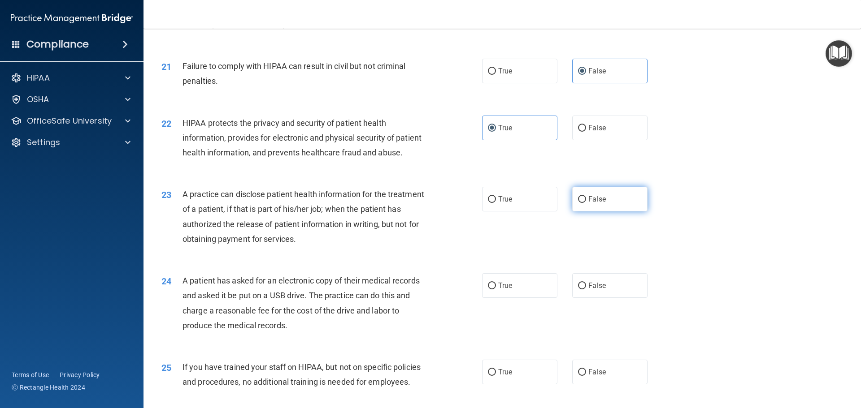
click at [608, 212] on label "False" at bounding box center [609, 199] width 75 height 25
click at [586, 203] on input "False" at bounding box center [582, 199] width 8 height 7
radio input "true"
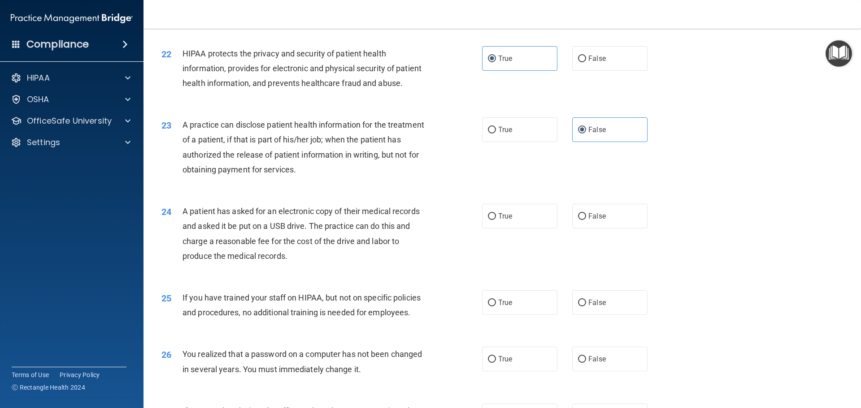
scroll to position [1390, 0]
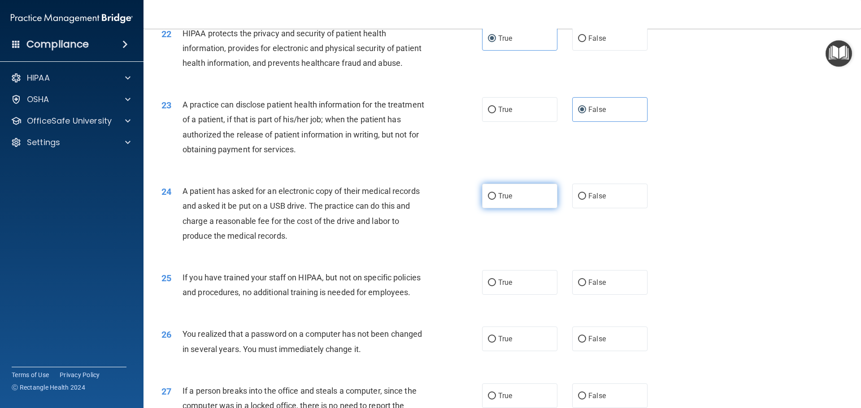
click at [512, 208] on label "True" at bounding box center [519, 196] width 75 height 25
click at [496, 200] on input "True" at bounding box center [492, 196] width 8 height 7
radio input "true"
click at [611, 295] on label "False" at bounding box center [609, 282] width 75 height 25
click at [586, 286] on input "False" at bounding box center [582, 283] width 8 height 7
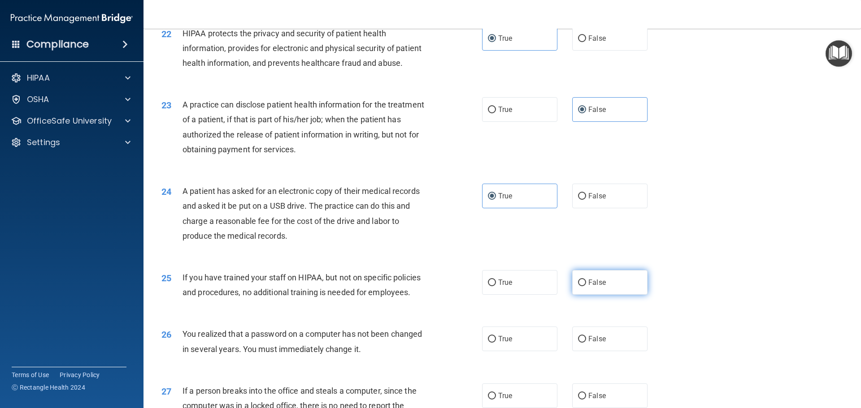
radio input "true"
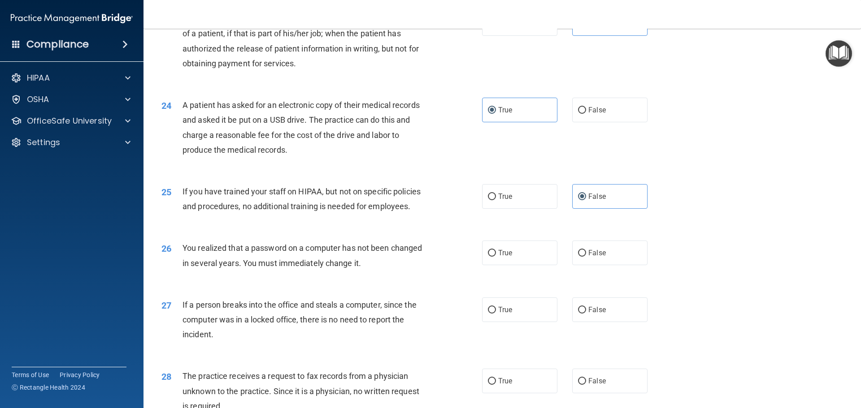
scroll to position [1480, 0]
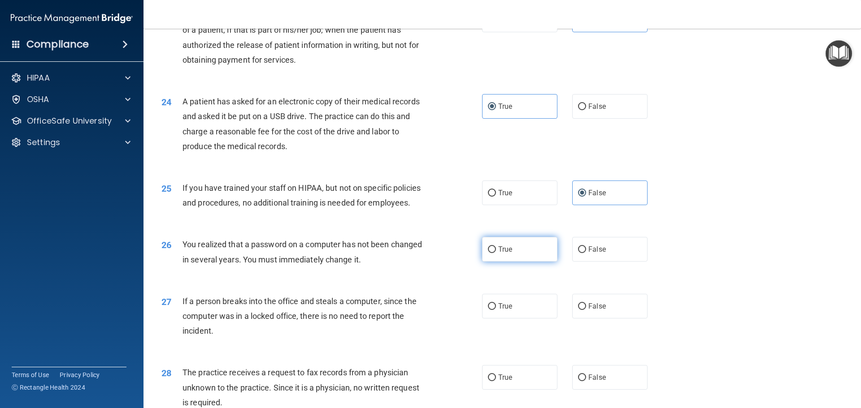
click at [516, 262] on label "True" at bounding box center [519, 249] width 75 height 25
click at [496, 253] on input "True" at bounding box center [492, 250] width 8 height 7
radio input "true"
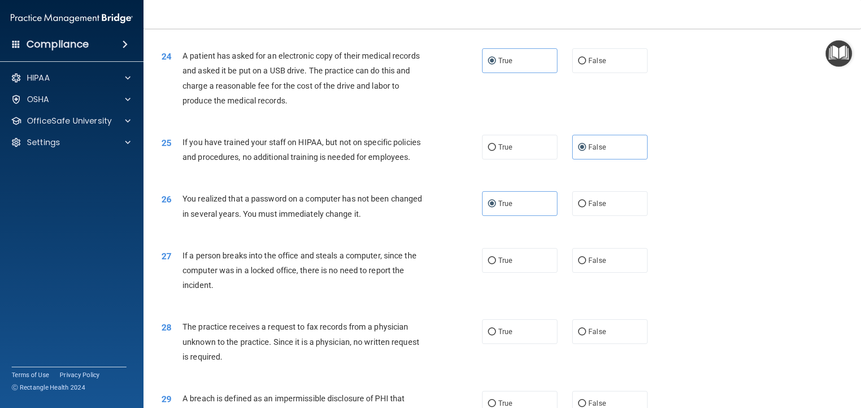
scroll to position [1569, 0]
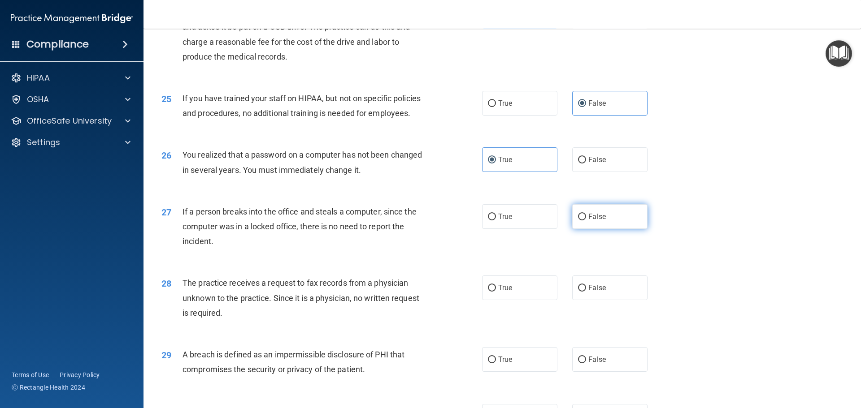
click at [615, 229] on label "False" at bounding box center [609, 216] width 75 height 25
click at [586, 221] on input "False" at bounding box center [582, 217] width 8 height 7
radio input "true"
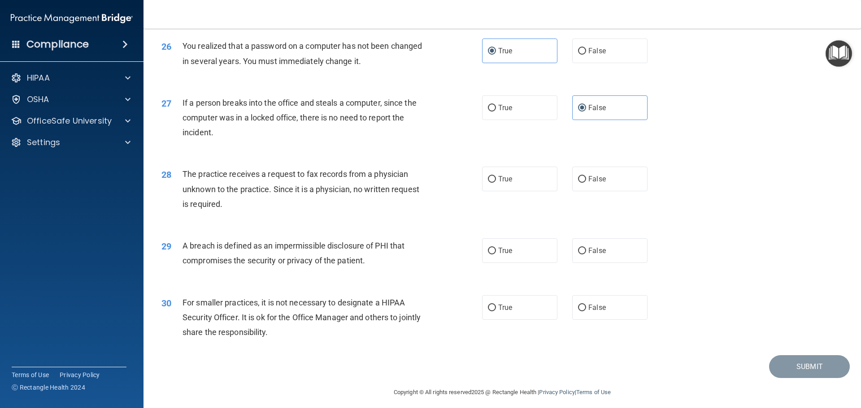
scroll to position [1704, 0]
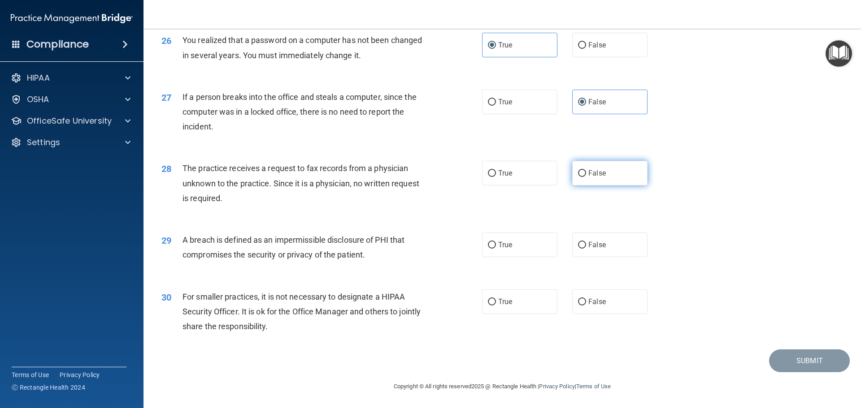
click at [619, 186] on label "False" at bounding box center [609, 173] width 75 height 25
click at [586, 177] on input "False" at bounding box center [582, 173] width 8 height 7
radio input "true"
click at [500, 257] on label "True" at bounding box center [519, 245] width 75 height 25
click at [496, 249] on input "True" at bounding box center [492, 245] width 8 height 7
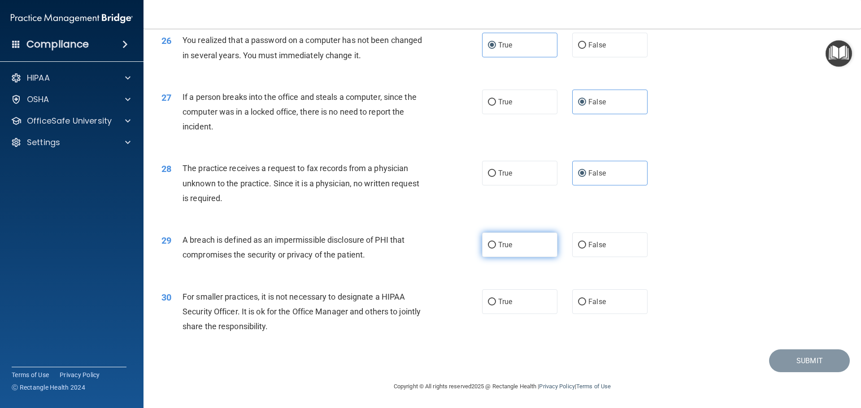
radio input "true"
click at [606, 314] on label "False" at bounding box center [609, 302] width 75 height 25
click at [586, 306] on input "False" at bounding box center [582, 302] width 8 height 7
radio input "true"
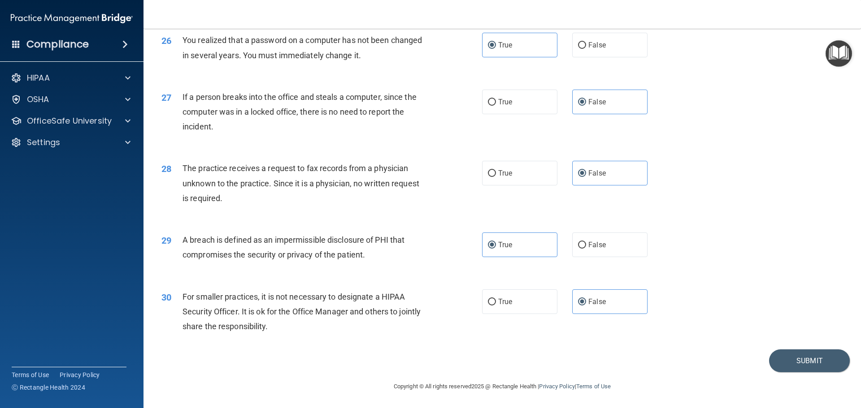
scroll to position [1714, 0]
click at [810, 360] on button "Submit" at bounding box center [809, 361] width 81 height 23
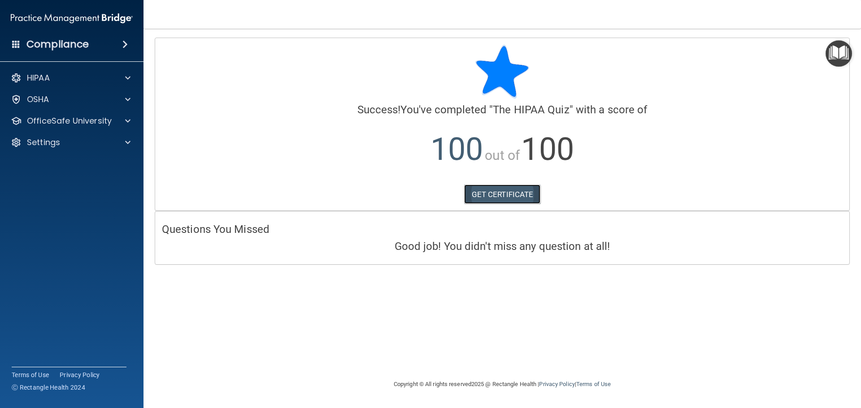
click at [489, 200] on link "GET CERTIFICATE" at bounding box center [502, 195] width 77 height 20
click at [56, 79] on div "HIPAA" at bounding box center [59, 78] width 111 height 11
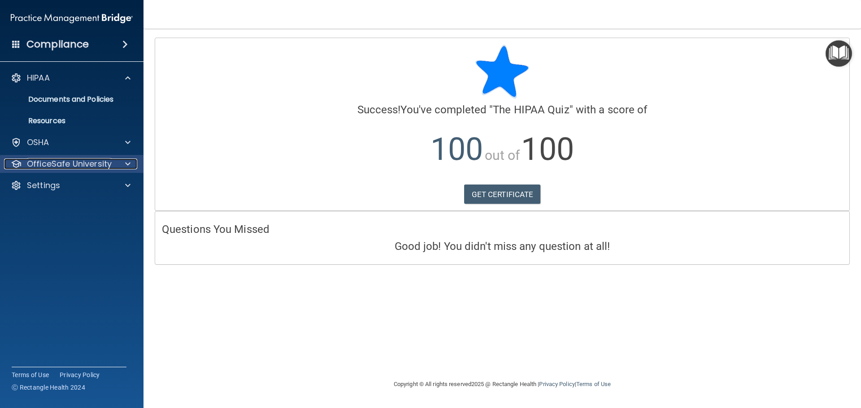
click at [47, 165] on p "OfficeSafe University" at bounding box center [69, 164] width 85 height 11
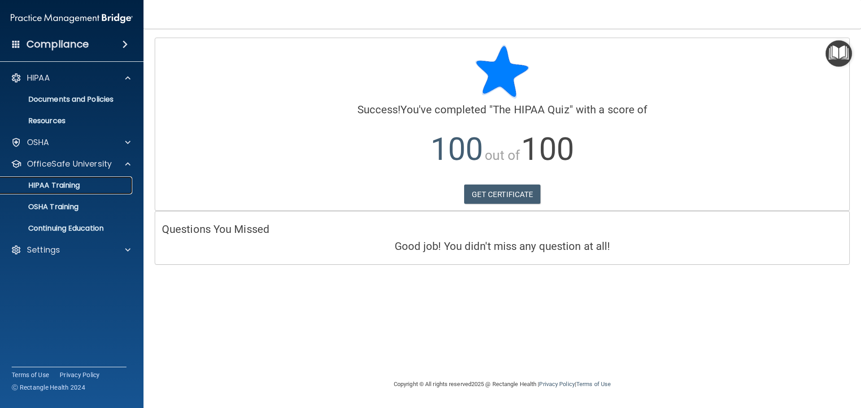
click at [56, 187] on p "HIPAA Training" at bounding box center [43, 185] width 74 height 9
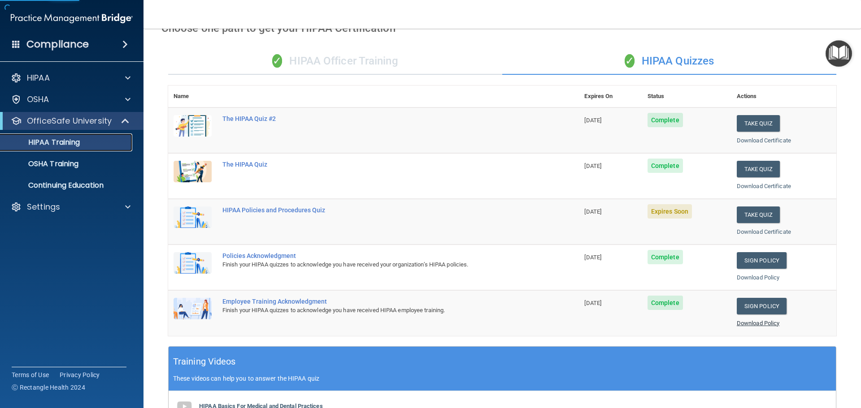
scroll to position [179, 0]
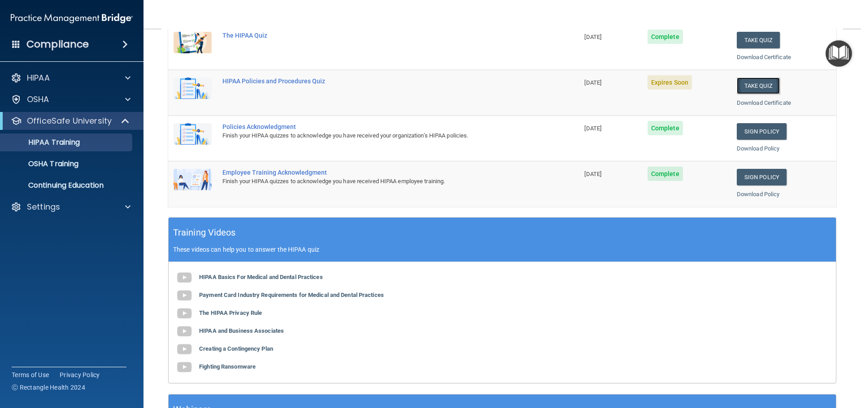
click at [743, 85] on button "Take Quiz" at bounding box center [758, 86] width 43 height 17
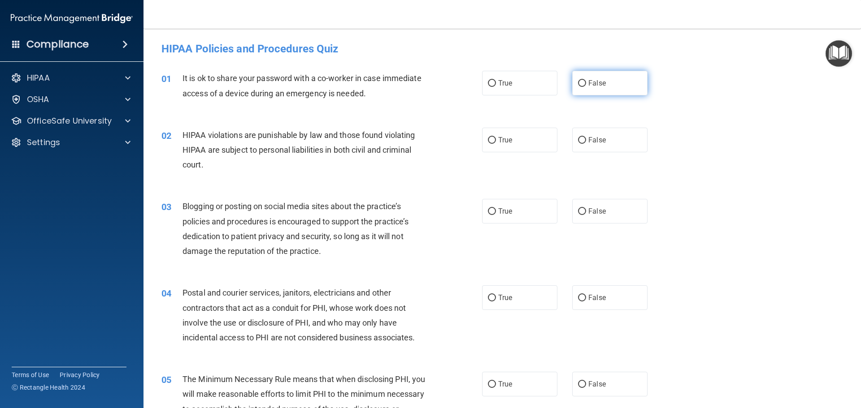
click at [588, 84] on span "False" at bounding box center [596, 83] width 17 height 9
click at [586, 84] on input "False" at bounding box center [582, 83] width 8 height 7
radio input "true"
click at [514, 138] on label "True" at bounding box center [519, 140] width 75 height 25
click at [496, 138] on input "True" at bounding box center [492, 140] width 8 height 7
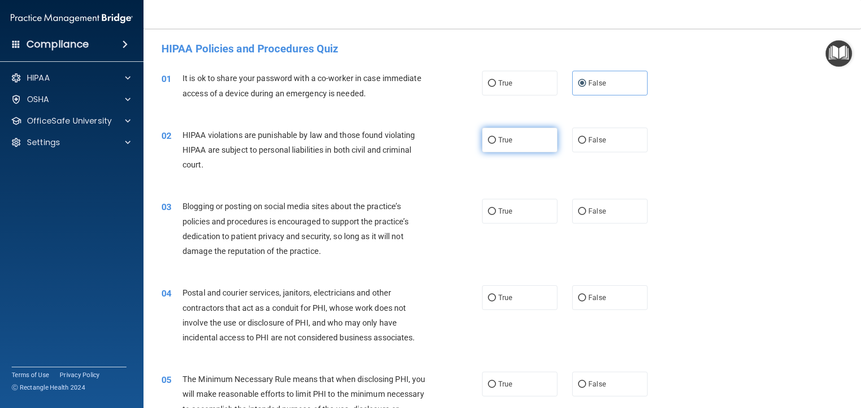
radio input "true"
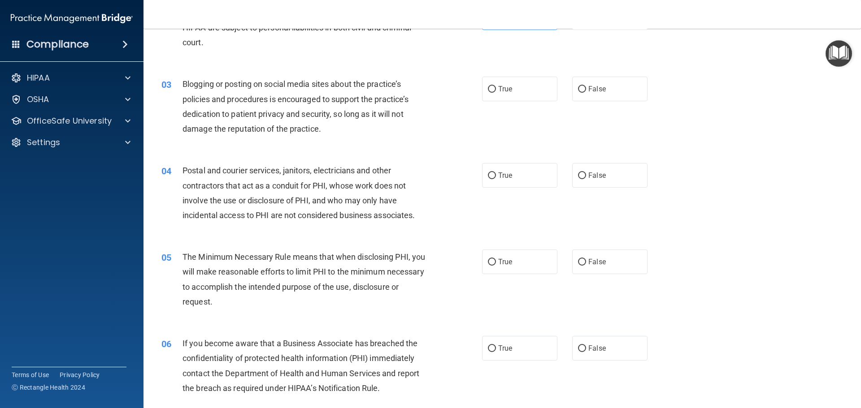
scroll to position [135, 0]
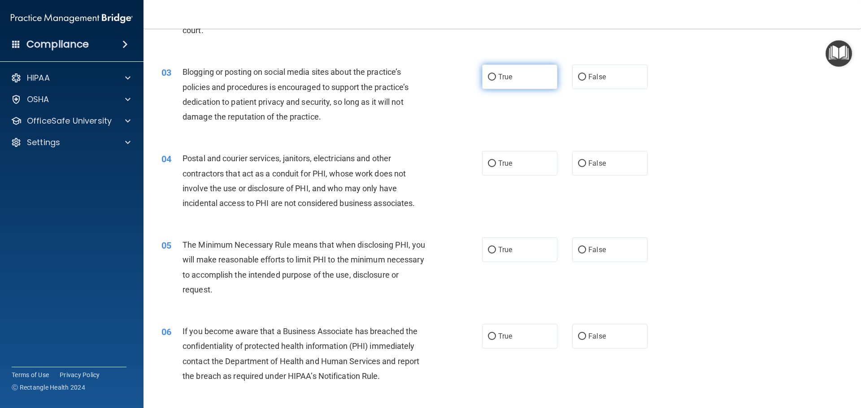
click at [508, 74] on span "True" at bounding box center [505, 77] width 14 height 9
click at [496, 74] on input "True" at bounding box center [492, 77] width 8 height 7
radio input "true"
click at [615, 84] on label "False" at bounding box center [609, 77] width 75 height 25
click at [586, 81] on input "False" at bounding box center [582, 77] width 8 height 7
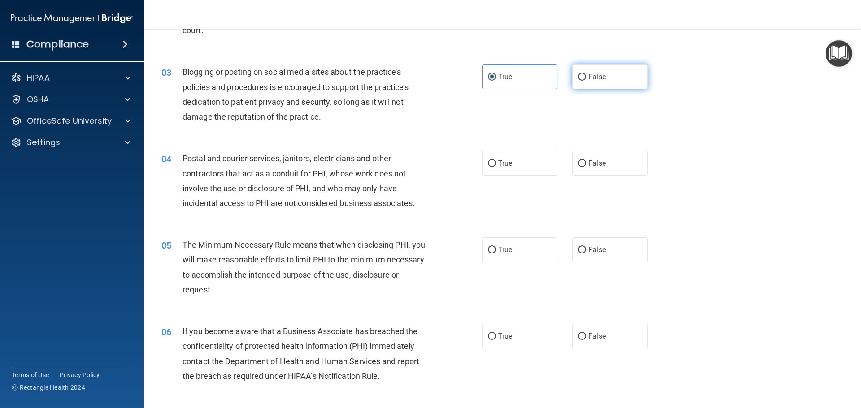
radio input "true"
radio input "false"
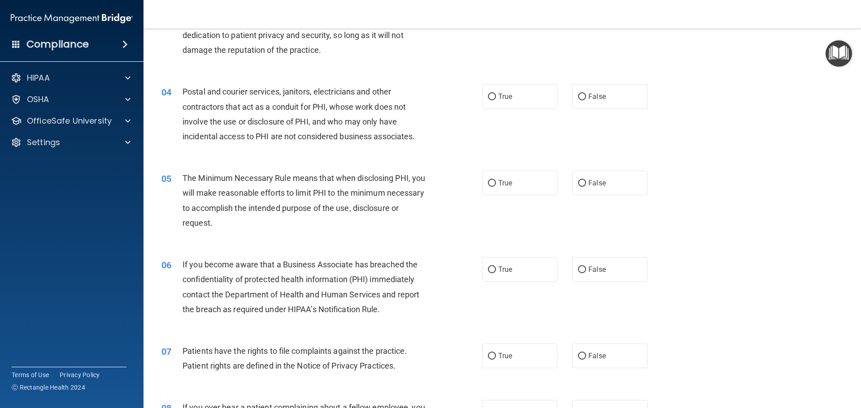
scroll to position [224, 0]
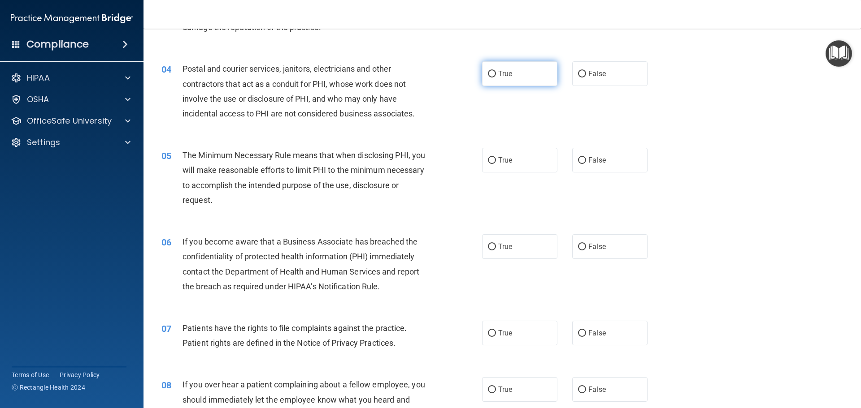
click at [549, 80] on label "True" at bounding box center [519, 73] width 75 height 25
click at [496, 78] on input "True" at bounding box center [492, 74] width 8 height 7
radio input "true"
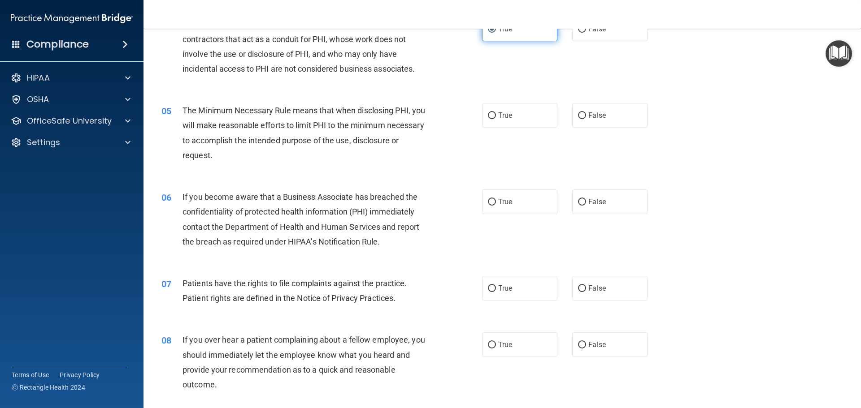
scroll to position [179, 0]
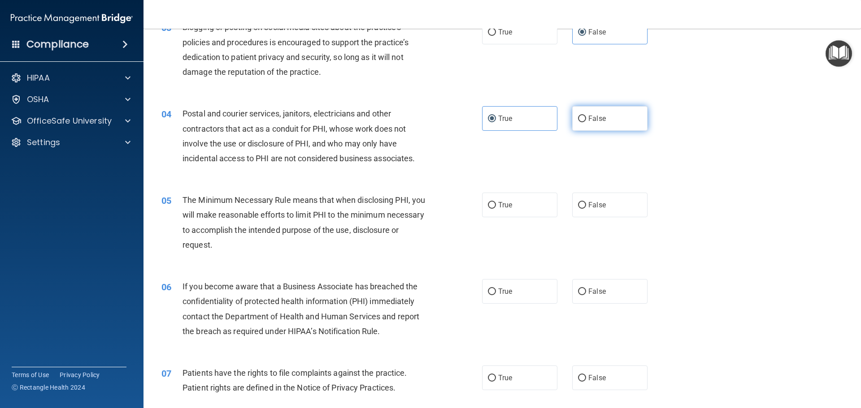
click at [615, 119] on label "False" at bounding box center [609, 118] width 75 height 25
click at [586, 119] on input "False" at bounding box center [582, 119] width 8 height 7
radio input "true"
radio input "false"
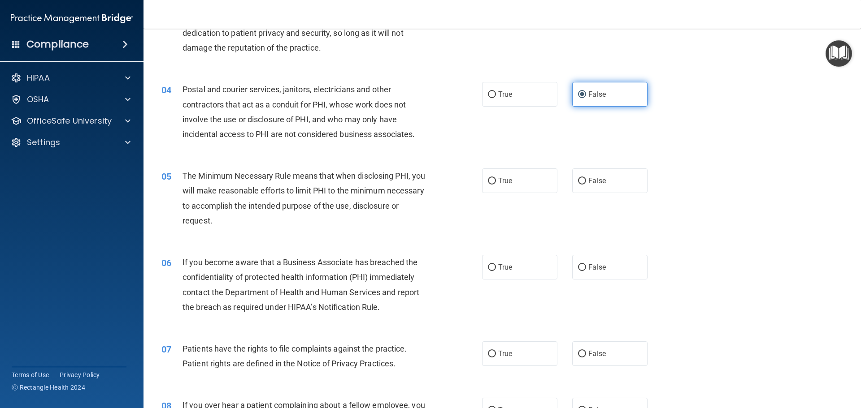
scroll to position [224, 0]
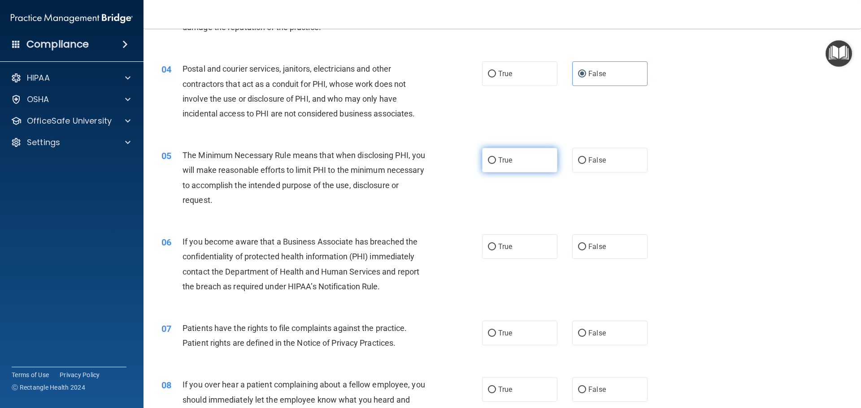
click at [517, 168] on label "True" at bounding box center [519, 160] width 75 height 25
click at [496, 164] on input "True" at bounding box center [492, 160] width 8 height 7
radio input "true"
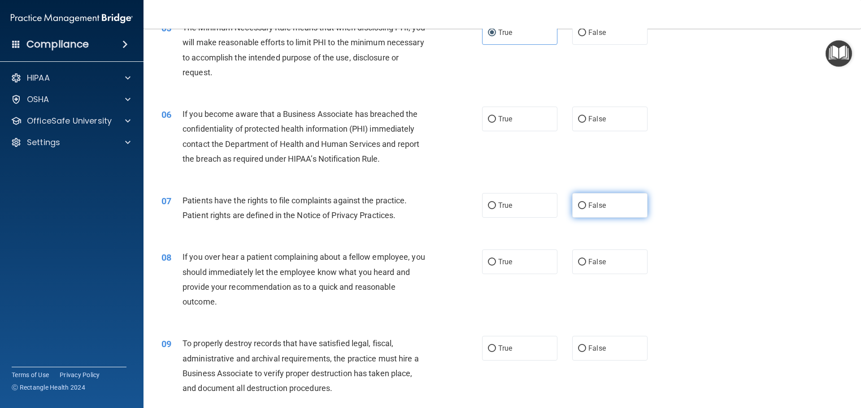
scroll to position [404, 0]
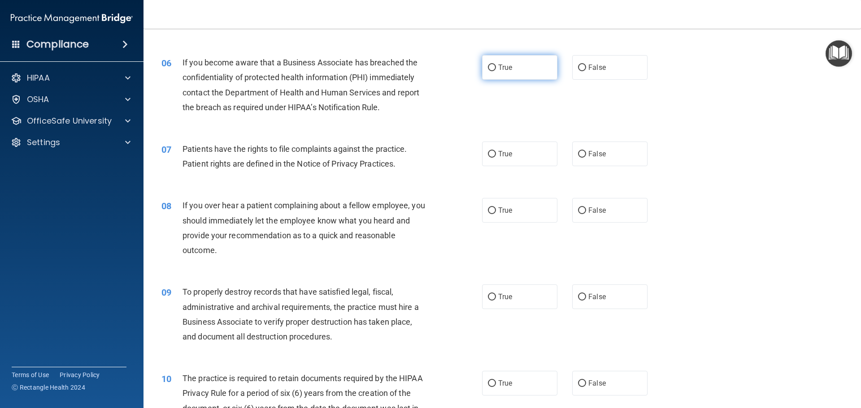
click at [503, 68] on span "True" at bounding box center [505, 67] width 14 height 9
click at [496, 68] on input "True" at bounding box center [492, 68] width 8 height 7
radio input "true"
click at [525, 156] on label "True" at bounding box center [519, 154] width 75 height 25
click at [496, 156] on input "True" at bounding box center [492, 154] width 8 height 7
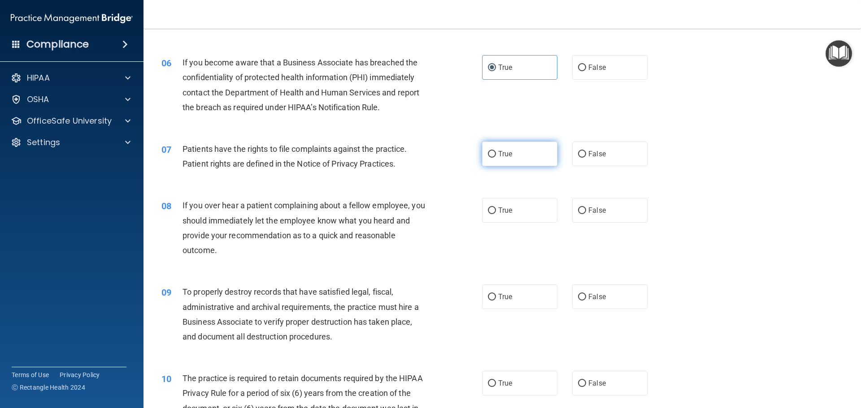
radio input "true"
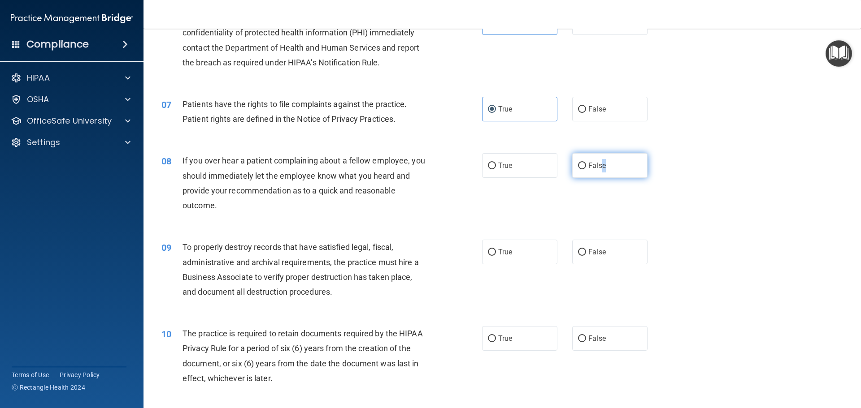
click at [599, 158] on label "False" at bounding box center [609, 165] width 75 height 25
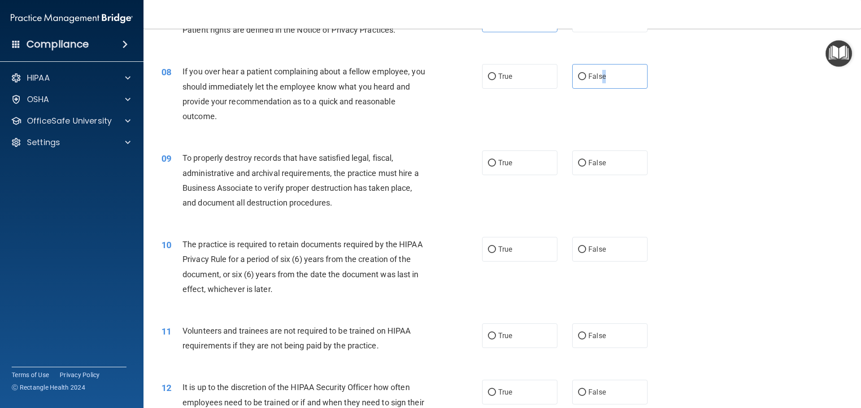
scroll to position [538, 0]
click at [508, 163] on span "True" at bounding box center [505, 162] width 14 height 9
click at [496, 163] on input "True" at bounding box center [492, 163] width 8 height 7
radio input "true"
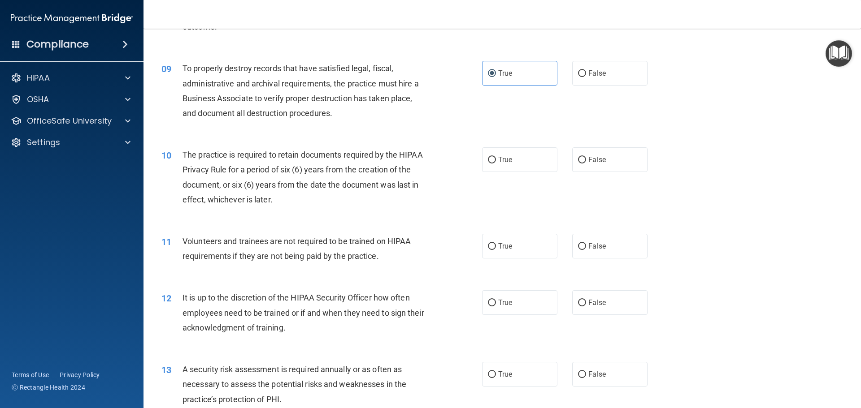
scroll to position [628, 0]
click at [524, 155] on label "True" at bounding box center [519, 159] width 75 height 25
click at [496, 156] on input "True" at bounding box center [492, 159] width 8 height 7
radio input "true"
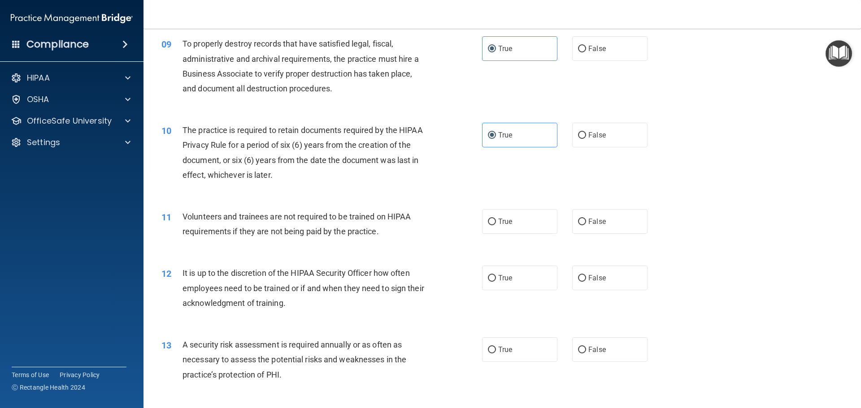
scroll to position [673, 0]
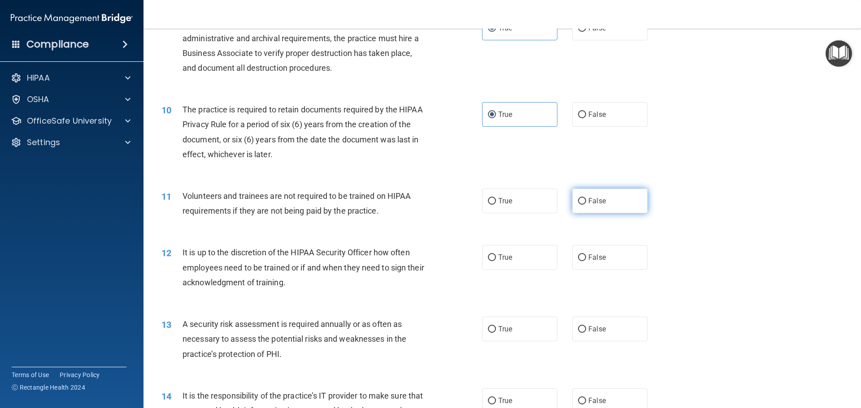
click at [597, 199] on span "False" at bounding box center [596, 201] width 17 height 9
click at [586, 199] on input "False" at bounding box center [582, 201] width 8 height 7
radio input "true"
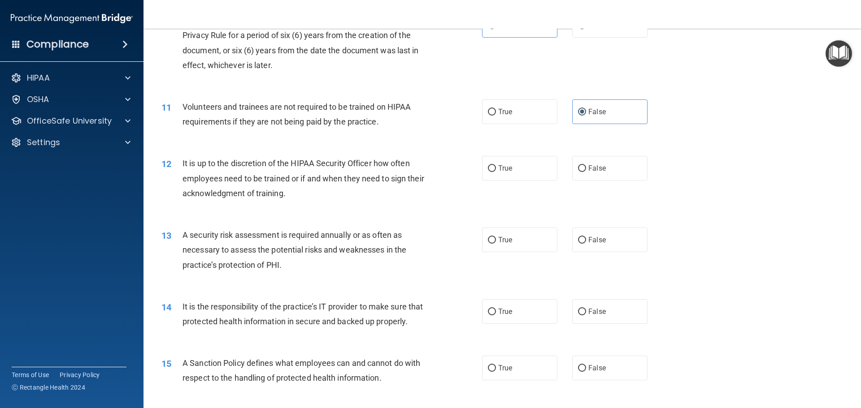
scroll to position [762, 0]
click at [613, 172] on label "False" at bounding box center [609, 168] width 75 height 25
click at [586, 172] on input "False" at bounding box center [582, 168] width 8 height 7
radio input "true"
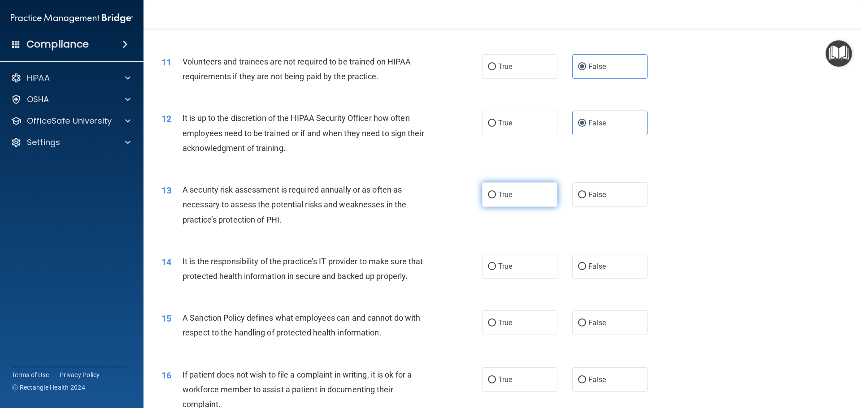
click at [538, 196] on label "True" at bounding box center [519, 194] width 75 height 25
click at [496, 196] on input "True" at bounding box center [492, 195] width 8 height 7
radio input "true"
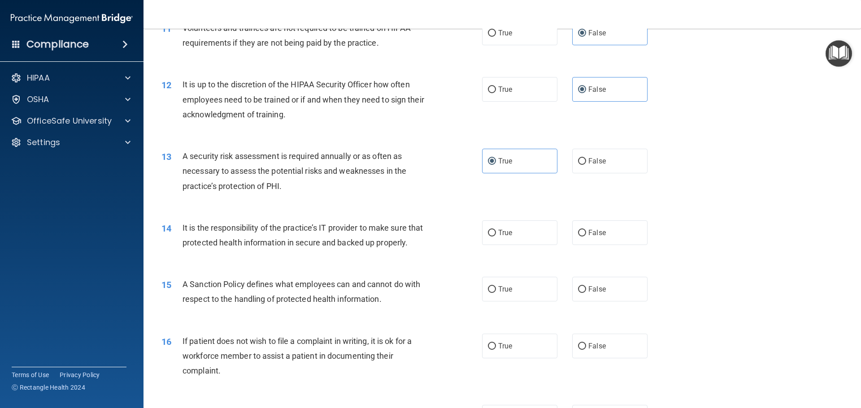
scroll to position [942, 0]
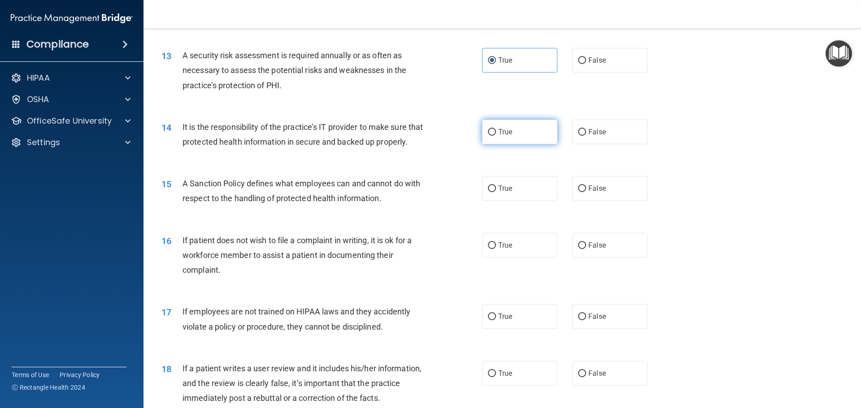
click at [514, 132] on label "True" at bounding box center [519, 132] width 75 height 25
click at [496, 132] on input "True" at bounding box center [492, 132] width 8 height 7
radio input "true"
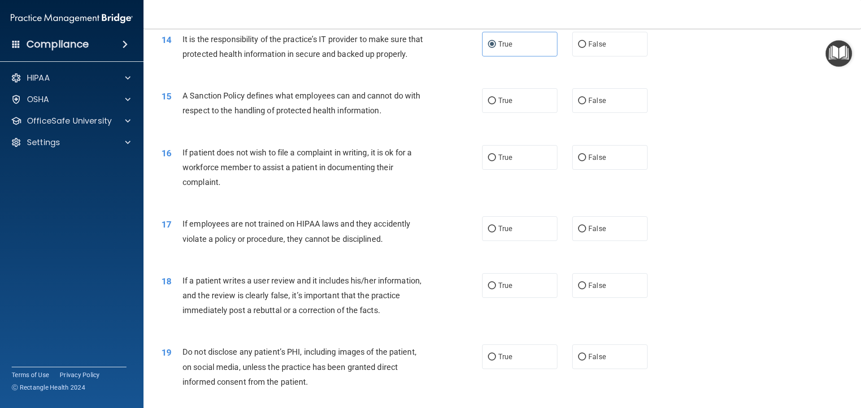
scroll to position [1031, 0]
click at [599, 29] on div "14 It is the responsibility of the practice’s IT provider to make sure that pro…" at bounding box center [502, 47] width 695 height 56
click at [599, 35] on label "False" at bounding box center [609, 42] width 75 height 25
click at [586, 39] on input "False" at bounding box center [582, 42] width 8 height 7
radio input "true"
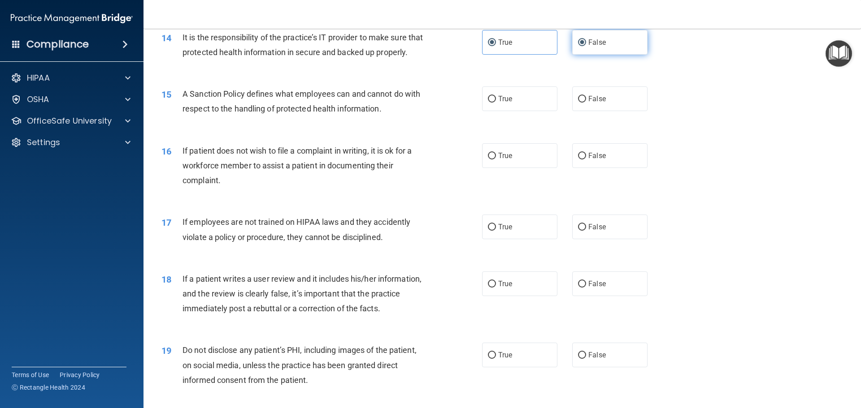
radio input "false"
click at [505, 103] on span "True" at bounding box center [505, 99] width 14 height 9
click at [496, 103] on input "True" at bounding box center [492, 99] width 8 height 7
radio input "true"
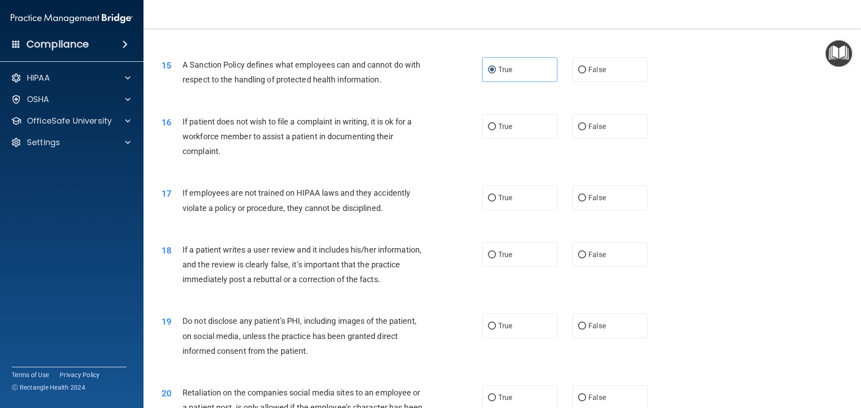
scroll to position [1076, 0]
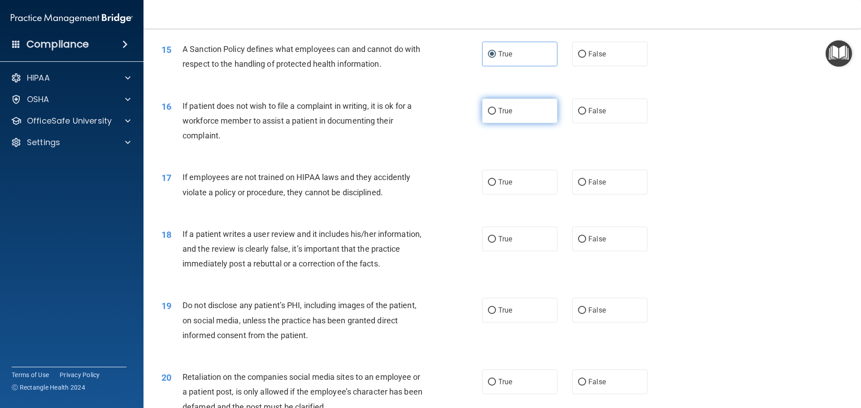
click at [506, 115] on span "True" at bounding box center [505, 111] width 14 height 9
click at [496, 115] on input "True" at bounding box center [492, 111] width 8 height 7
radio input "true"
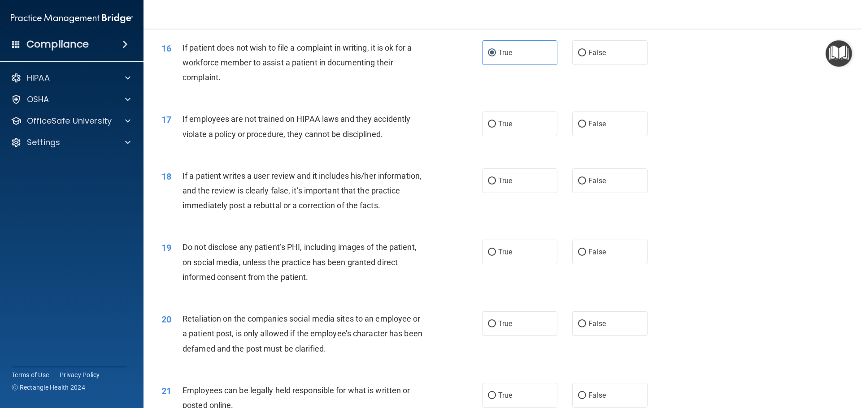
scroll to position [1166, 0]
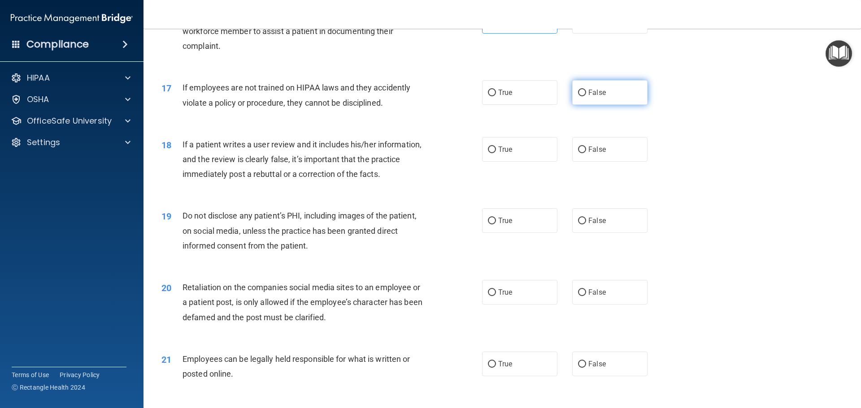
click at [616, 105] on label "False" at bounding box center [609, 92] width 75 height 25
click at [586, 96] on input "False" at bounding box center [582, 93] width 8 height 7
radio input "true"
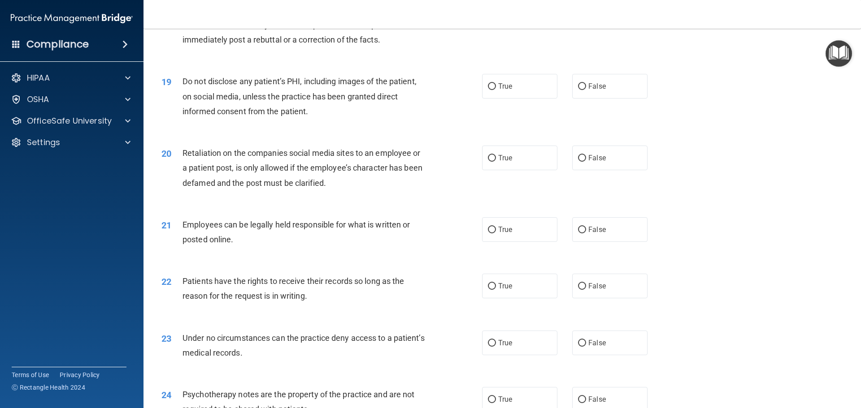
scroll to position [1211, 0]
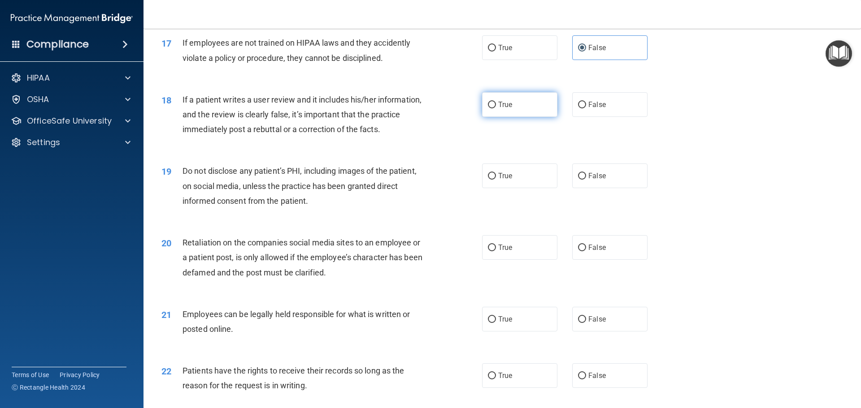
click at [500, 111] on label "True" at bounding box center [519, 104] width 75 height 25
click at [496, 109] on input "True" at bounding box center [492, 105] width 8 height 7
radio input "true"
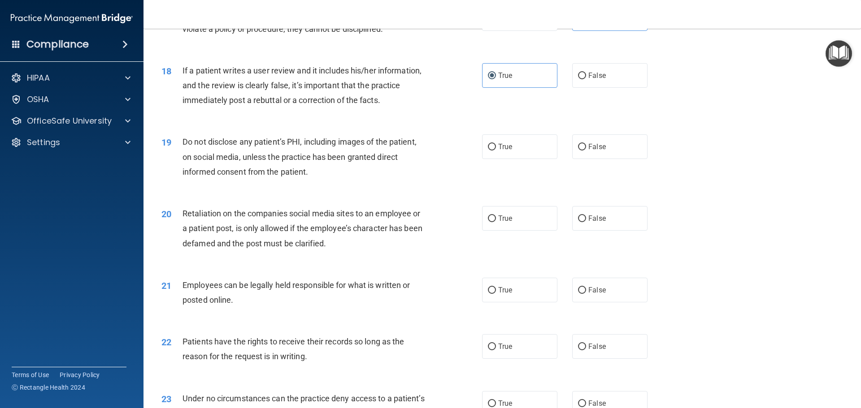
scroll to position [1255, 0]
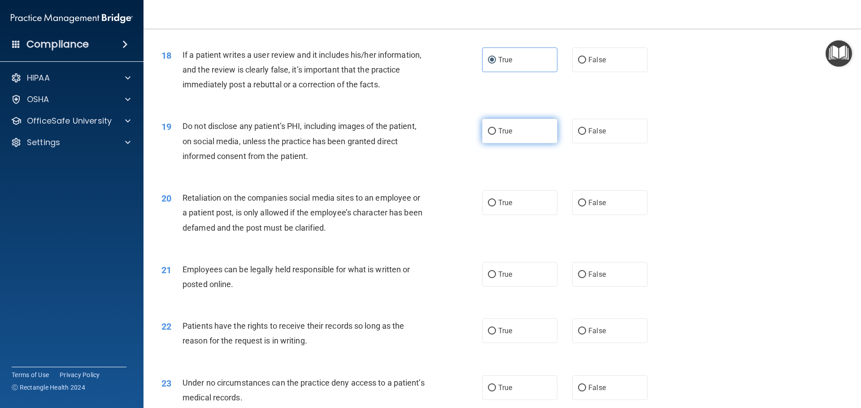
click at [498, 135] on span "True" at bounding box center [505, 131] width 14 height 9
click at [495, 135] on input "True" at bounding box center [492, 131] width 8 height 7
radio input "true"
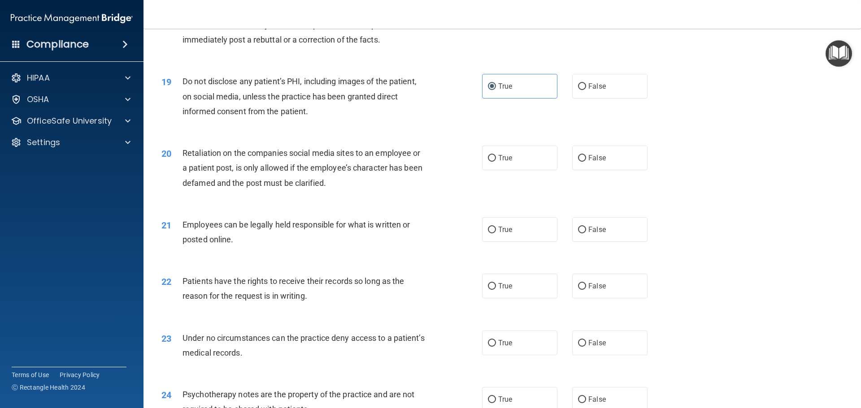
scroll to position [1345, 0]
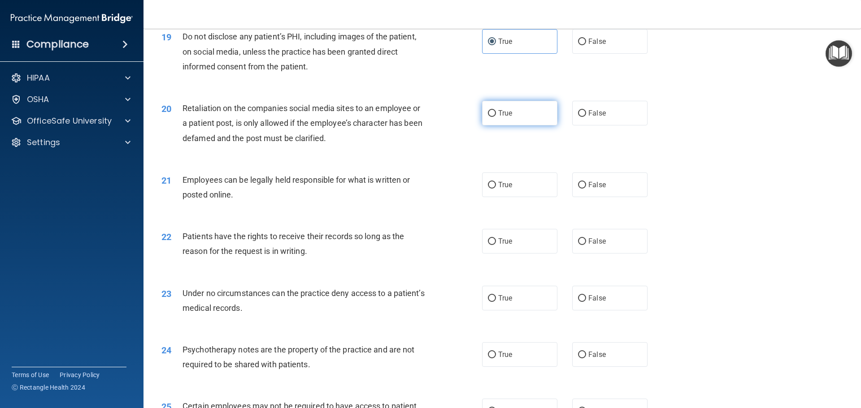
click at [501, 126] on label "True" at bounding box center [519, 113] width 75 height 25
click at [496, 117] on input "True" at bounding box center [492, 113] width 8 height 7
radio input "true"
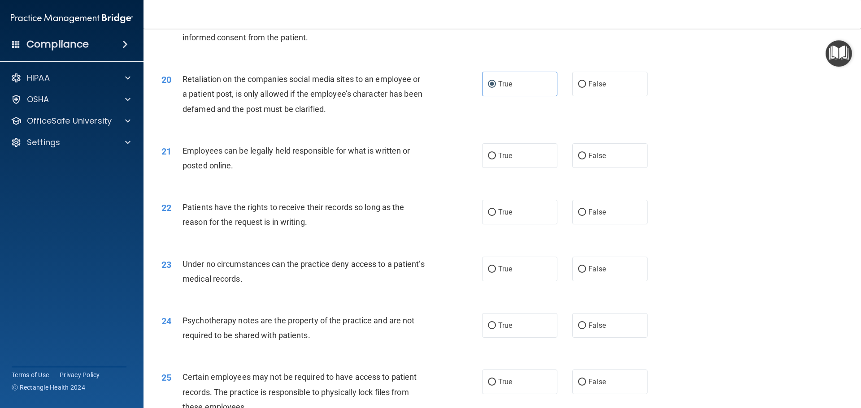
scroll to position [1390, 0]
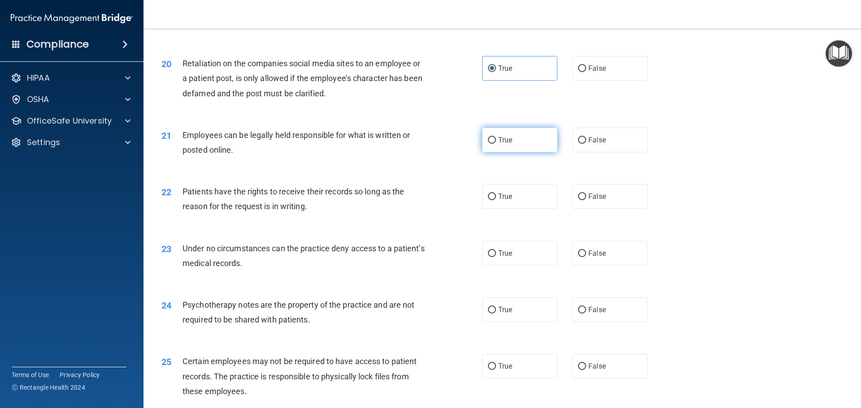
click at [524, 152] on label "True" at bounding box center [519, 140] width 75 height 25
click at [496, 144] on input "True" at bounding box center [492, 140] width 8 height 7
radio input "true"
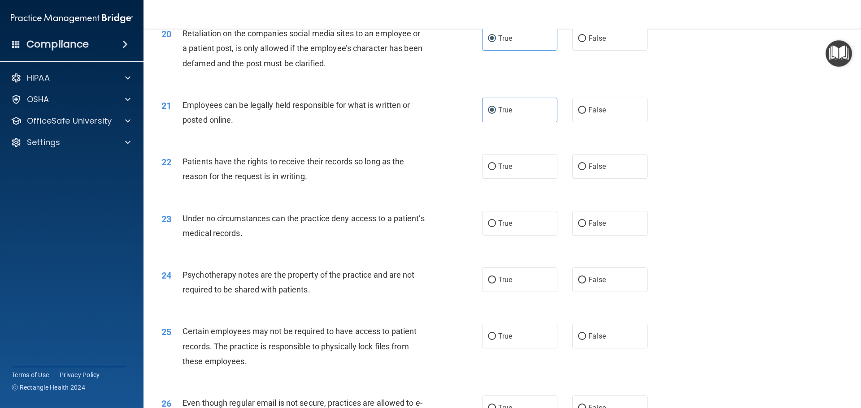
scroll to position [1435, 0]
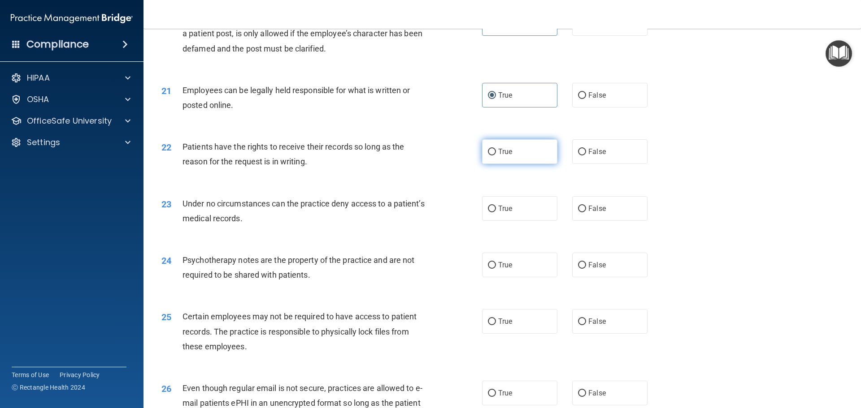
click at [488, 156] on input "True" at bounding box center [492, 152] width 8 height 7
radio input "true"
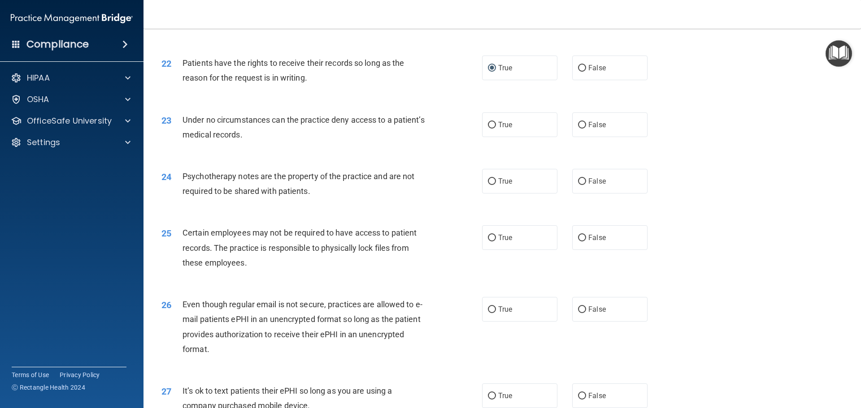
scroll to position [1524, 0]
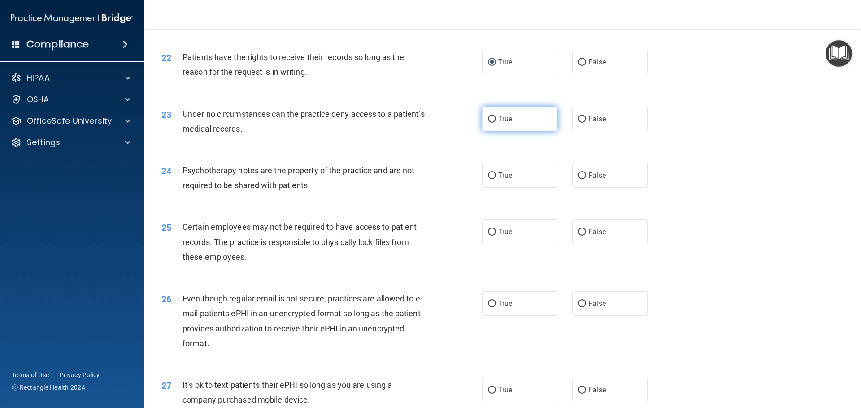
click at [516, 129] on label "True" at bounding box center [519, 119] width 75 height 25
click at [496, 123] on input "True" at bounding box center [492, 119] width 8 height 7
radio input "true"
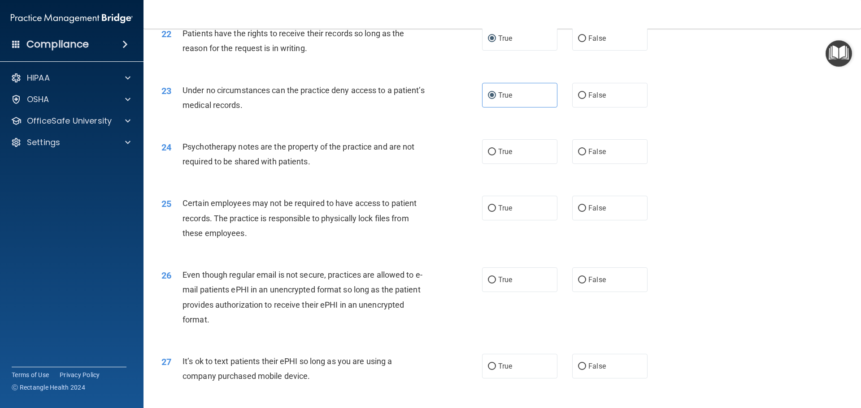
scroll to position [1614, 0]
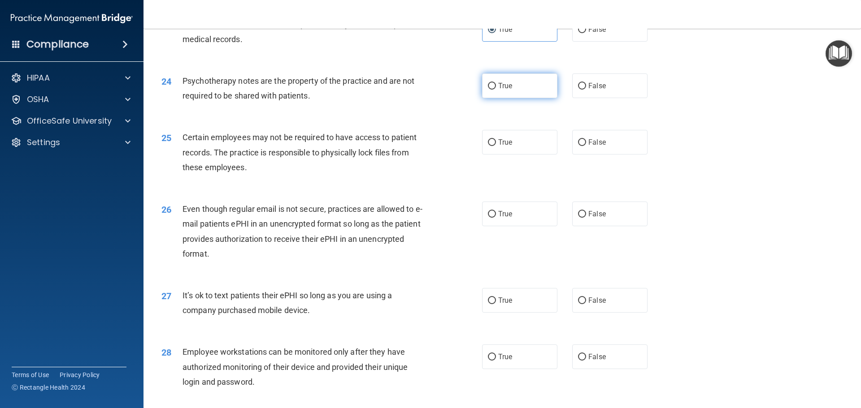
click at [488, 90] on input "True" at bounding box center [492, 86] width 8 height 7
radio input "true"
click at [590, 147] on span "False" at bounding box center [596, 142] width 17 height 9
click at [586, 146] on input "False" at bounding box center [582, 142] width 8 height 7
radio input "true"
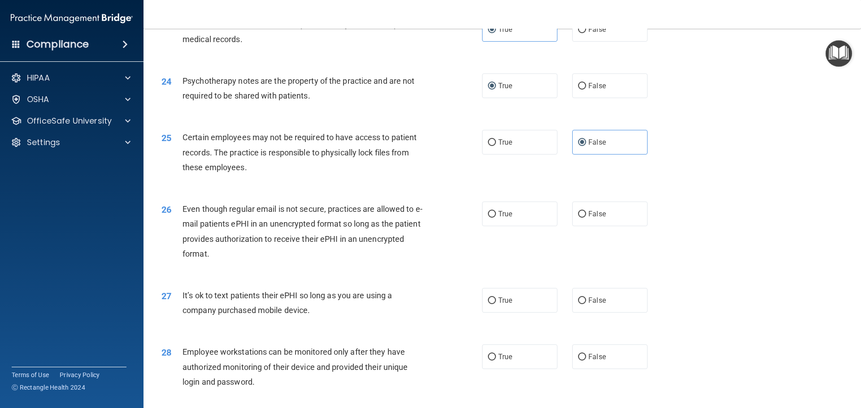
scroll to position [1704, 0]
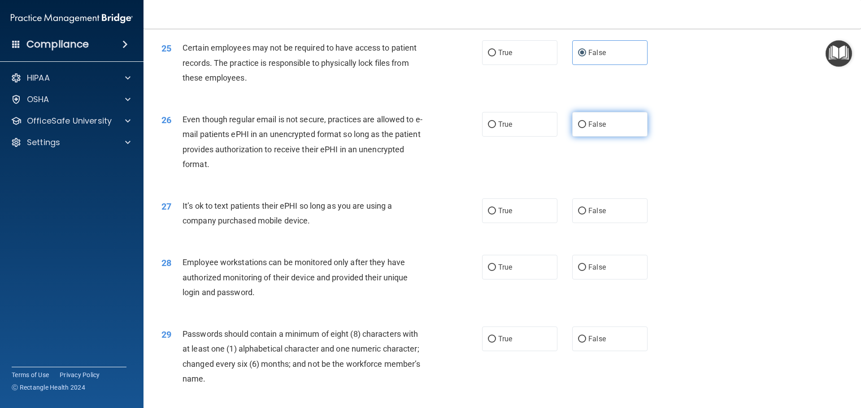
click at [588, 129] on span "False" at bounding box center [596, 124] width 17 height 9
click at [586, 128] on input "False" at bounding box center [582, 125] width 8 height 7
radio input "true"
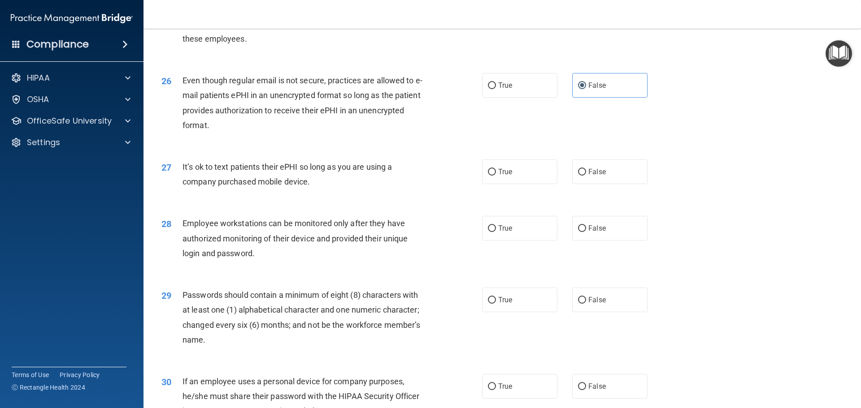
scroll to position [1793, 0]
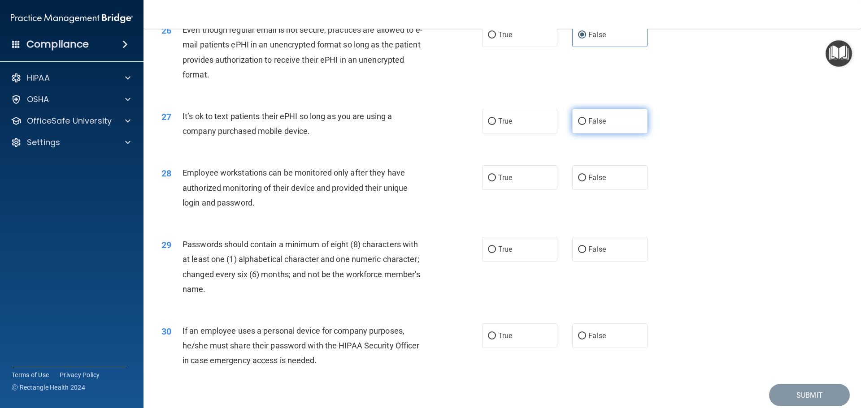
click at [597, 134] on label "False" at bounding box center [609, 121] width 75 height 25
click at [586, 125] on input "False" at bounding box center [582, 121] width 8 height 7
radio input "true"
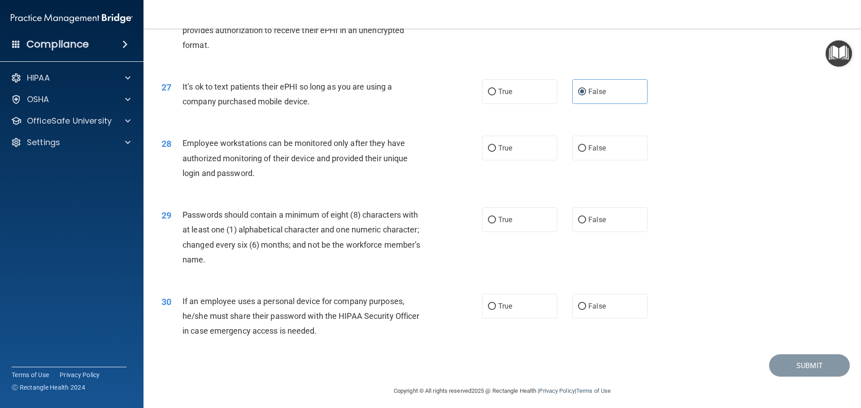
scroll to position [1838, 0]
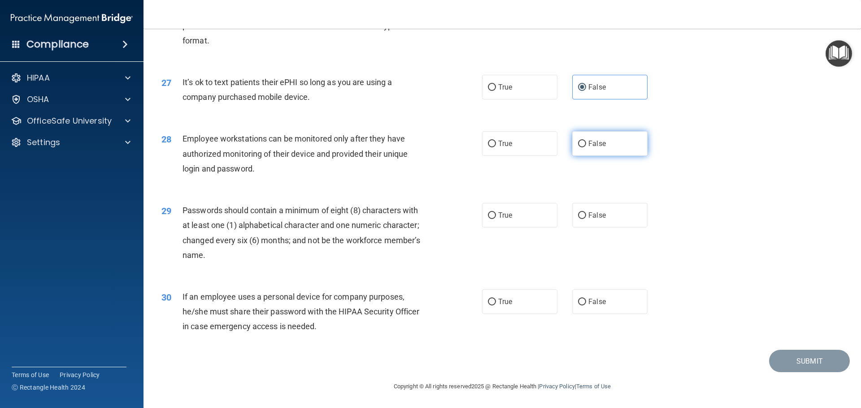
click at [607, 148] on label "False" at bounding box center [609, 143] width 75 height 25
click at [586, 148] on input "False" at bounding box center [582, 144] width 8 height 7
radio input "true"
click at [518, 217] on label "True" at bounding box center [519, 215] width 75 height 25
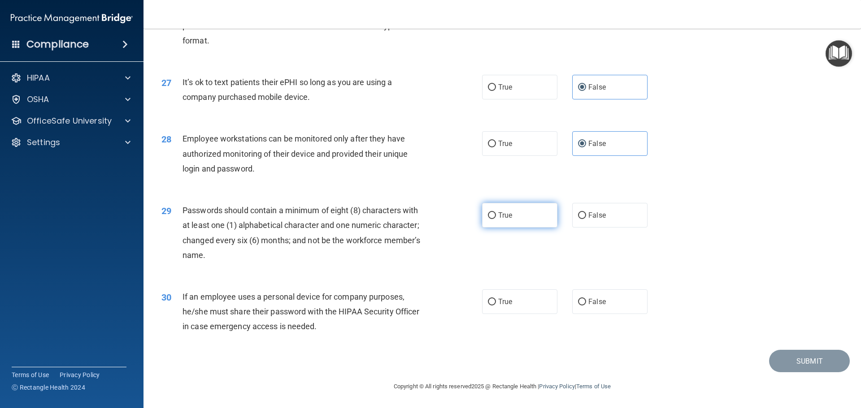
click at [496, 217] on input "True" at bounding box center [492, 216] width 8 height 7
radio input "true"
click at [593, 300] on span "False" at bounding box center [596, 302] width 17 height 9
click at [586, 300] on input "False" at bounding box center [582, 302] width 8 height 7
radio input "true"
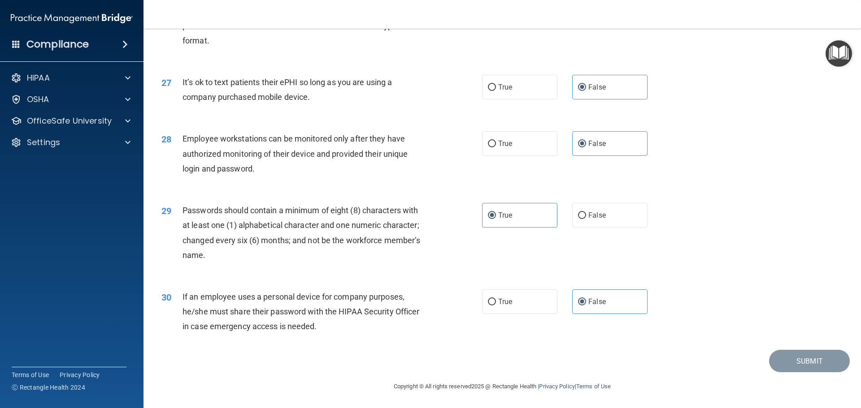
click at [771, 249] on div "29 Passwords should contain a minimum of eight (8) characters with at least one…" at bounding box center [502, 235] width 695 height 87
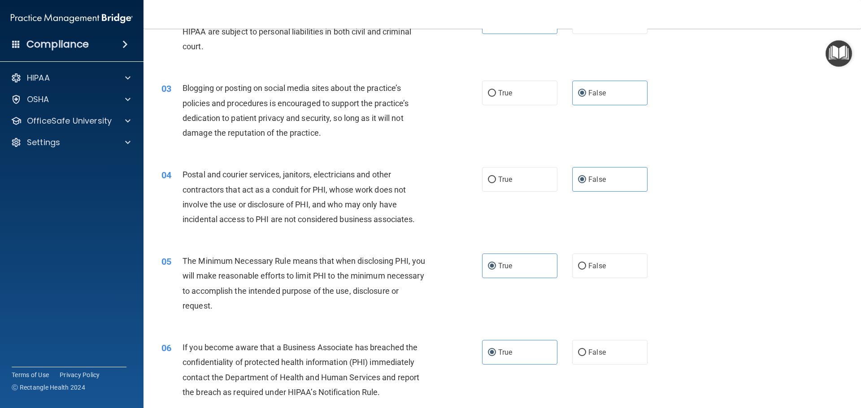
scroll to position [135, 0]
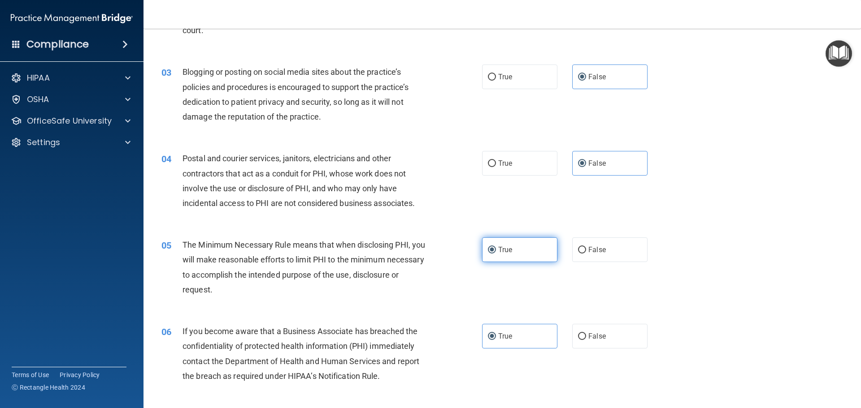
click at [528, 253] on label "True" at bounding box center [519, 250] width 75 height 25
click at [496, 253] on input "True" at bounding box center [492, 250] width 8 height 7
click at [521, 334] on label "True" at bounding box center [519, 336] width 75 height 25
click at [496, 334] on input "True" at bounding box center [492, 337] width 8 height 7
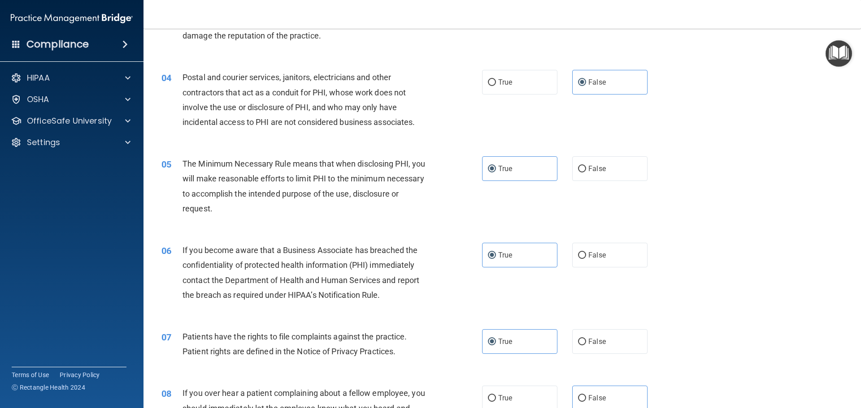
scroll to position [314, 0]
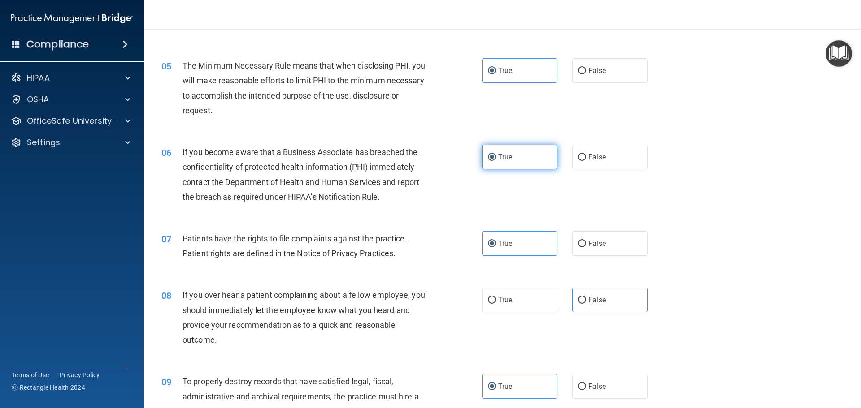
click at [529, 158] on label "True" at bounding box center [519, 157] width 75 height 25
click at [496, 158] on input "True" at bounding box center [492, 157] width 8 height 7
drag, startPoint x: 524, startPoint y: 253, endPoint x: 540, endPoint y: 263, distance: 18.9
click at [524, 252] on label "True" at bounding box center [519, 243] width 75 height 25
click at [496, 247] on input "True" at bounding box center [492, 244] width 8 height 7
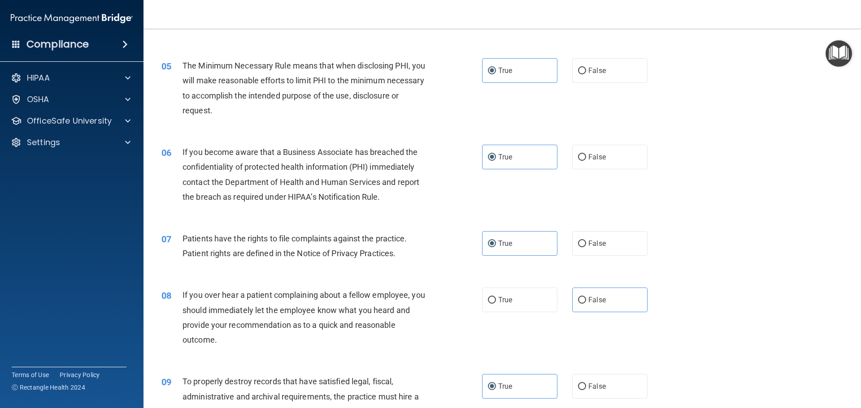
drag, startPoint x: 592, startPoint y: 299, endPoint x: 630, endPoint y: 223, distance: 84.6
click at [593, 299] on span "False" at bounding box center [596, 300] width 17 height 9
click at [586, 299] on input "False" at bounding box center [582, 300] width 8 height 7
radio input "true"
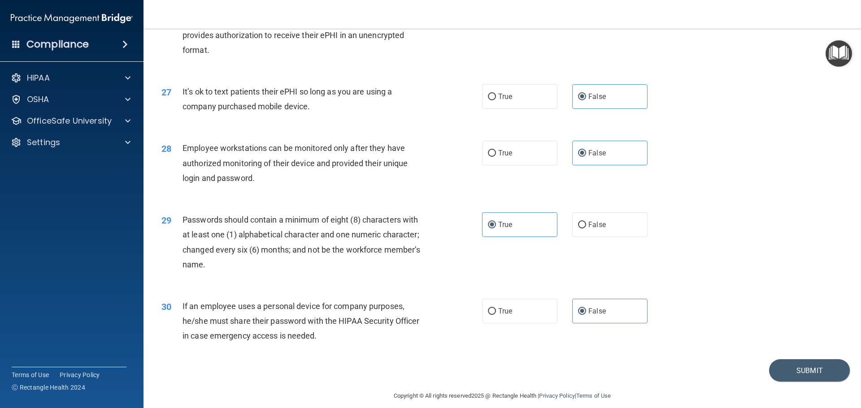
scroll to position [1842, 0]
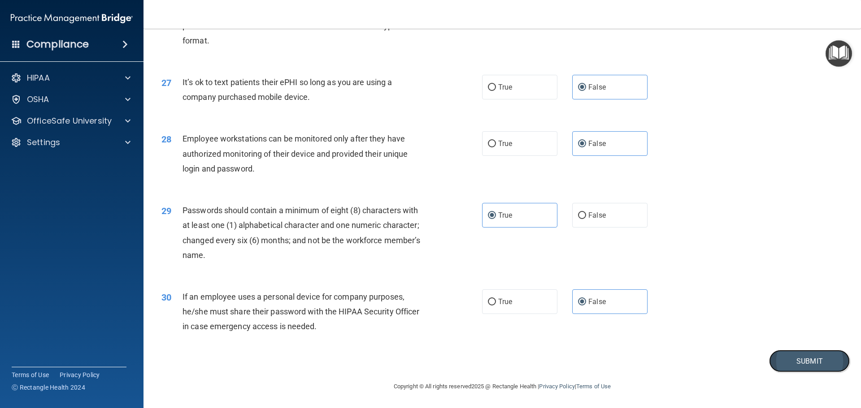
click at [803, 364] on button "Submit" at bounding box center [809, 361] width 81 height 23
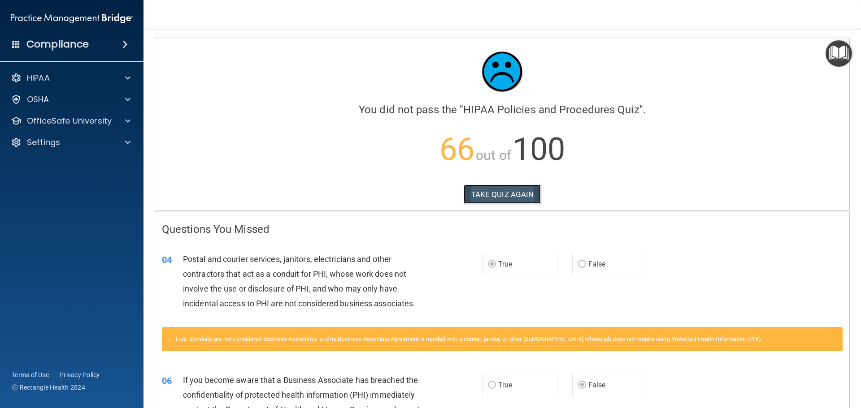
click at [502, 196] on button "TAKE QUIZ AGAIN" at bounding box center [503, 195] width 78 height 20
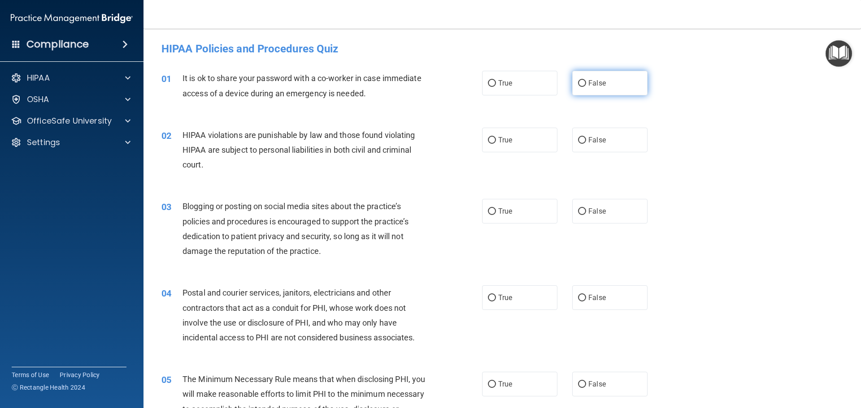
click at [588, 82] on span "False" at bounding box center [596, 83] width 17 height 9
click at [586, 82] on input "False" at bounding box center [582, 83] width 8 height 7
radio input "true"
click at [496, 146] on label "True" at bounding box center [519, 140] width 75 height 25
click at [496, 144] on input "True" at bounding box center [492, 140] width 8 height 7
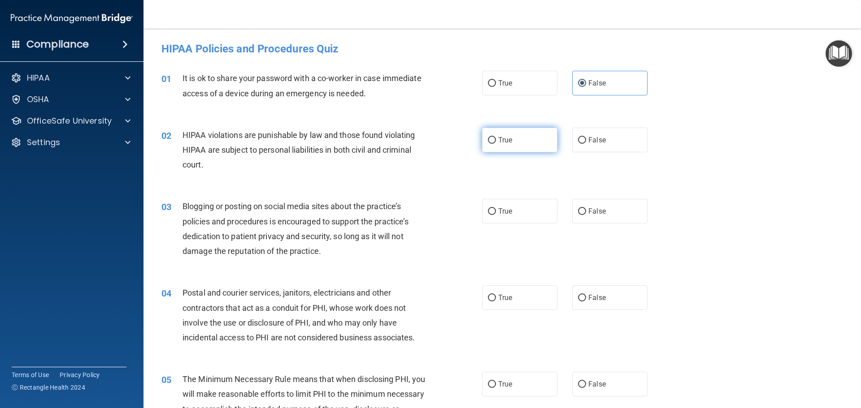
radio input "true"
click at [609, 214] on label "False" at bounding box center [609, 211] width 75 height 25
click at [586, 214] on input "False" at bounding box center [582, 211] width 8 height 7
radio input "true"
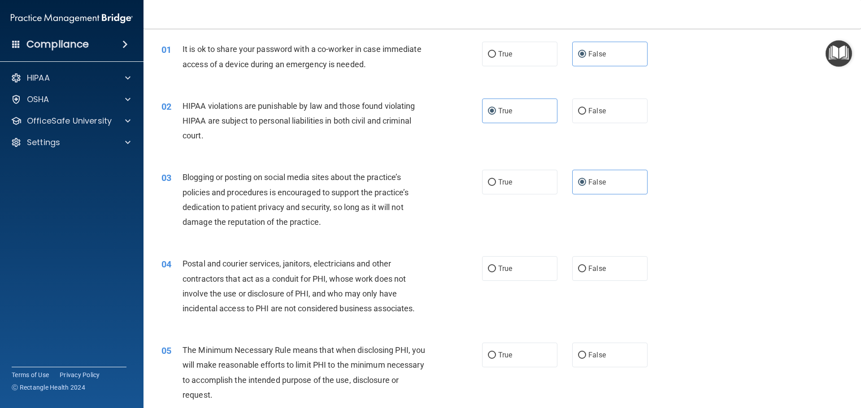
scroll to position [45, 0]
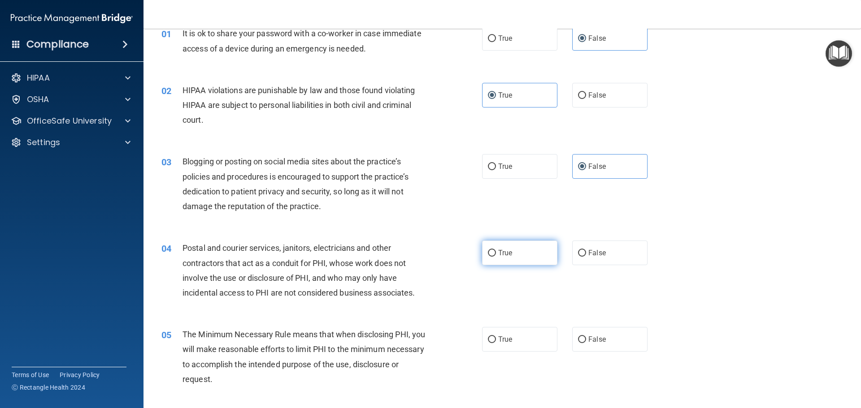
click at [521, 256] on label "True" at bounding box center [519, 253] width 75 height 25
click at [496, 256] on input "True" at bounding box center [492, 253] width 8 height 7
radio input "true"
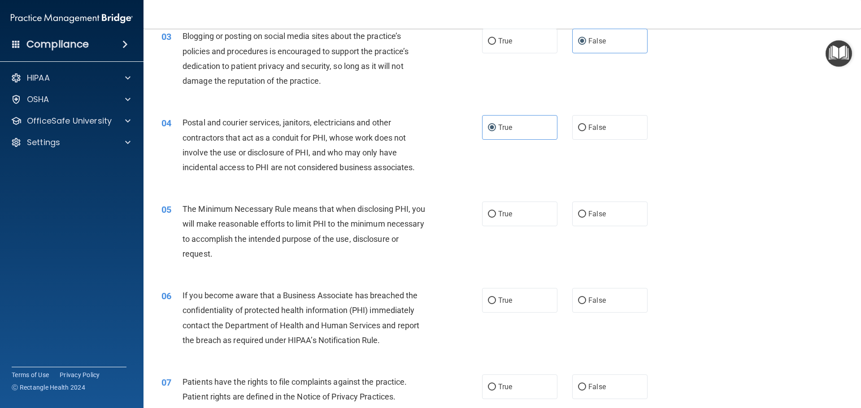
scroll to position [224, 0]
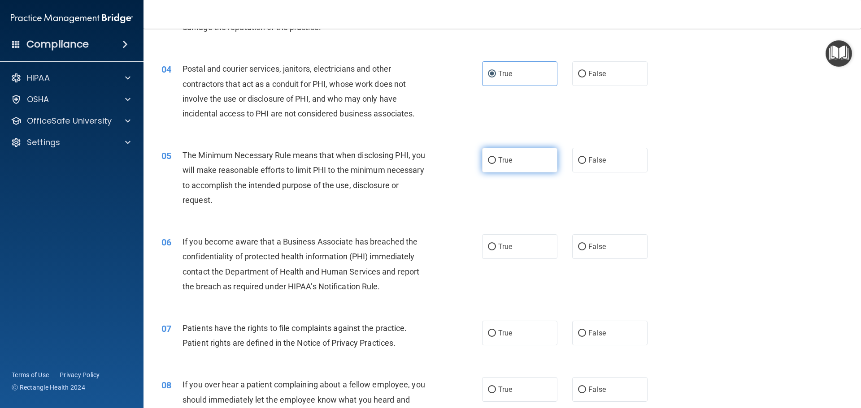
click at [512, 162] on label "True" at bounding box center [519, 160] width 75 height 25
click at [496, 162] on input "True" at bounding box center [492, 160] width 8 height 7
radio input "true"
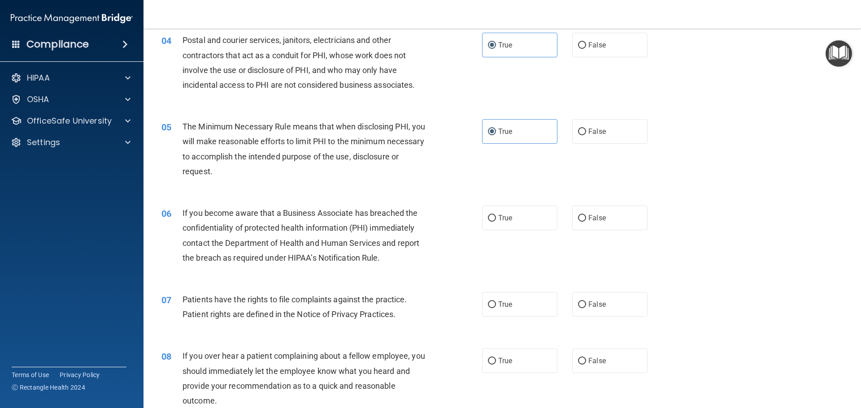
scroll to position [269, 0]
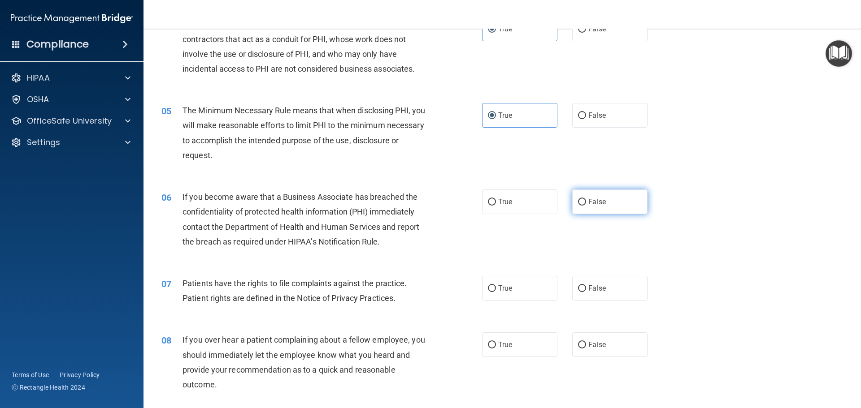
click at [597, 204] on span "False" at bounding box center [596, 202] width 17 height 9
click at [586, 204] on input "False" at bounding box center [582, 202] width 8 height 7
radio input "true"
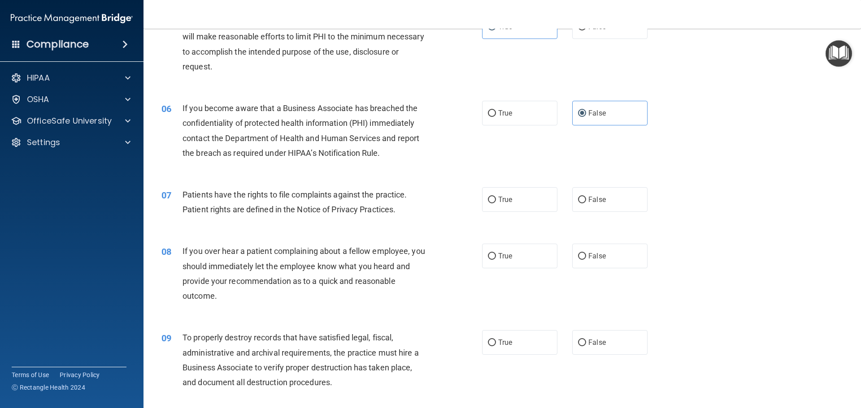
scroll to position [359, 0]
click at [499, 203] on label "True" at bounding box center [519, 199] width 75 height 25
click at [496, 203] on input "True" at bounding box center [492, 199] width 8 height 7
radio input "true"
click at [613, 252] on label "False" at bounding box center [609, 255] width 75 height 25
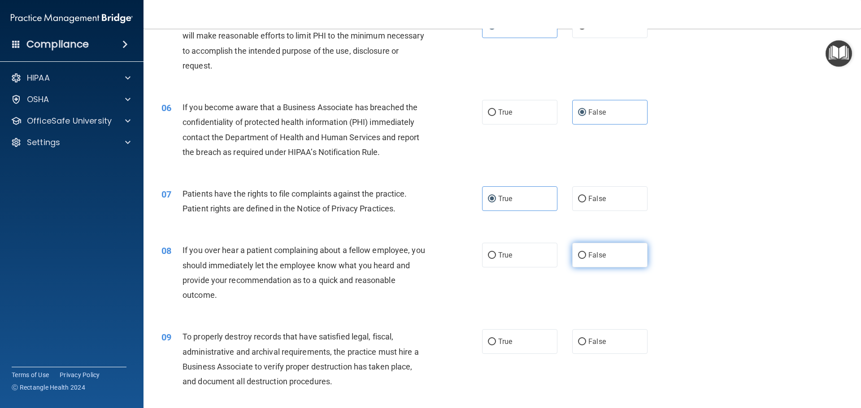
click at [586, 252] on input "False" at bounding box center [582, 255] width 8 height 7
radio input "true"
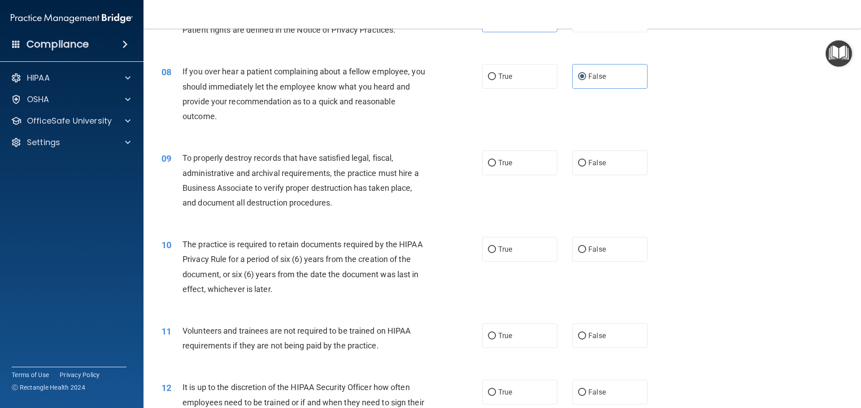
scroll to position [538, 0]
click at [604, 165] on label "False" at bounding box center [609, 162] width 75 height 25
click at [586, 165] on input "False" at bounding box center [582, 163] width 8 height 7
radio input "true"
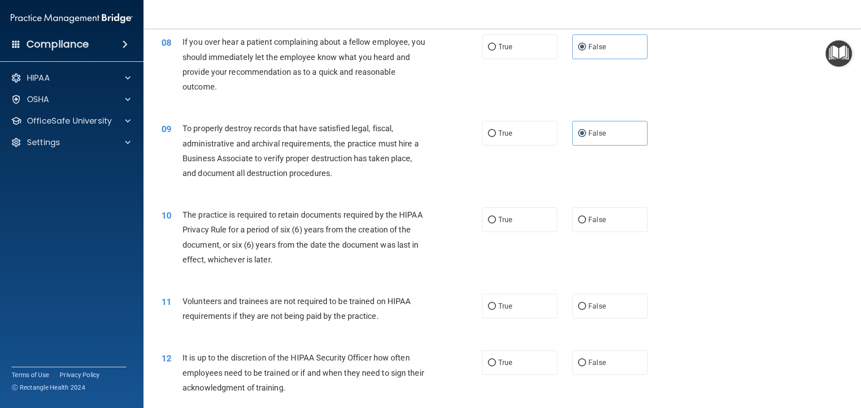
scroll to position [583, 0]
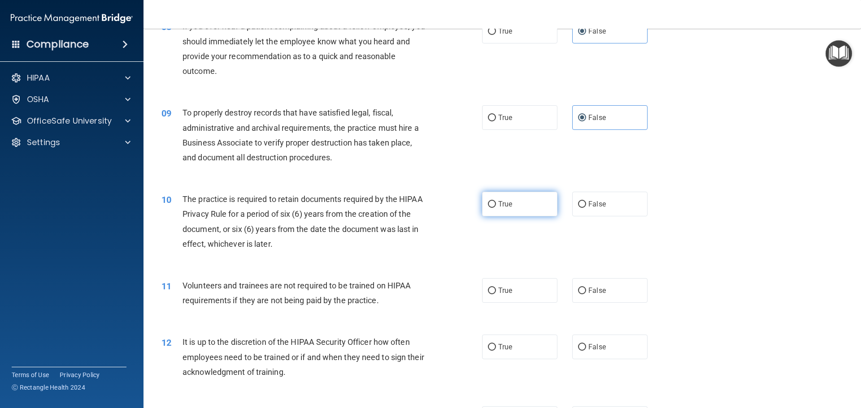
click at [505, 214] on label "True" at bounding box center [519, 204] width 75 height 25
click at [496, 208] on input "True" at bounding box center [492, 204] width 8 height 7
radio input "true"
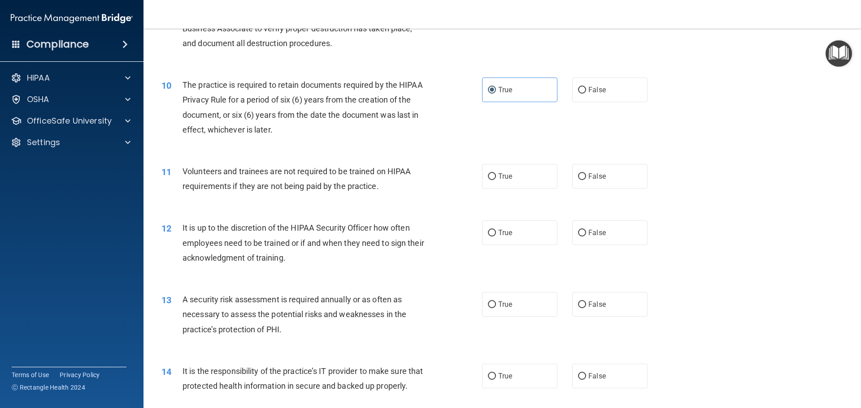
scroll to position [717, 0]
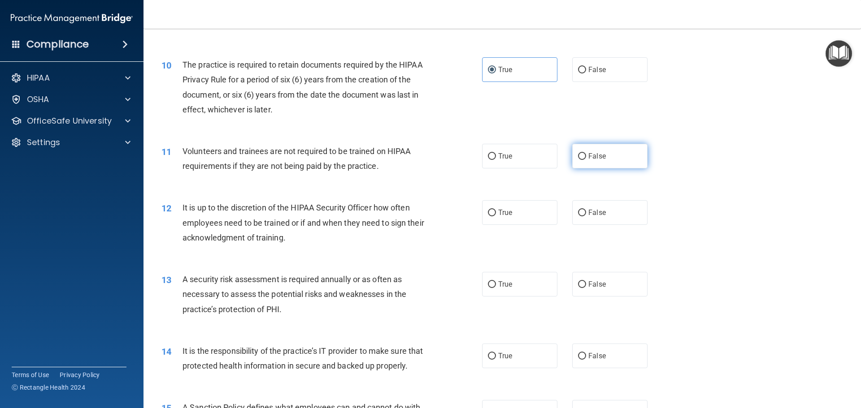
click at [582, 161] on label "False" at bounding box center [609, 156] width 75 height 25
click at [582, 160] on input "False" at bounding box center [582, 156] width 8 height 7
radio input "true"
click at [598, 216] on span "False" at bounding box center [596, 212] width 17 height 9
click at [586, 216] on input "False" at bounding box center [582, 213] width 8 height 7
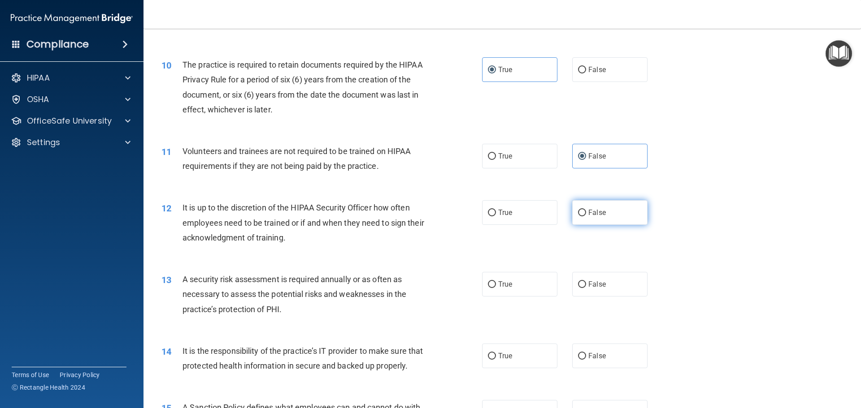
radio input "true"
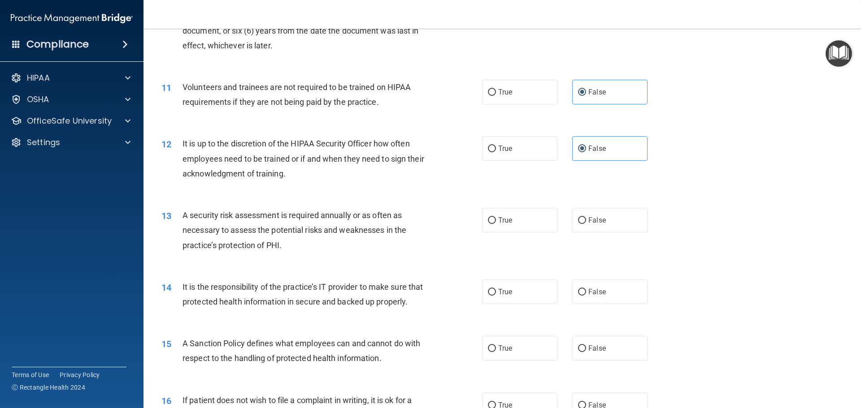
scroll to position [807, 0]
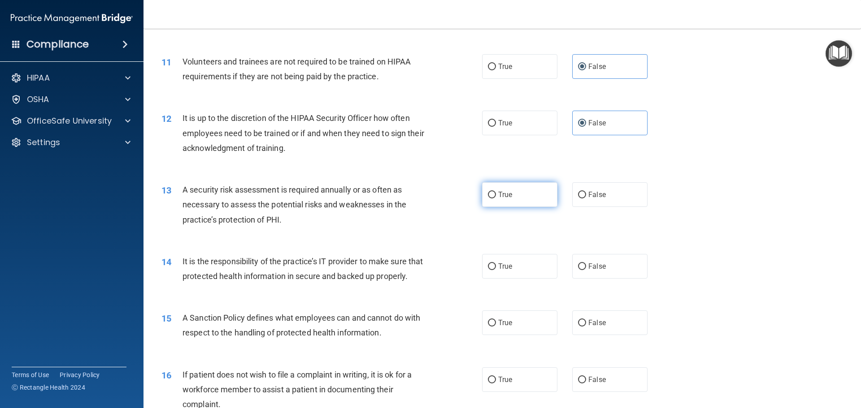
click at [490, 194] on input "True" at bounding box center [492, 195] width 8 height 7
radio input "true"
click at [612, 268] on label "False" at bounding box center [609, 266] width 75 height 25
click at [586, 268] on input "False" at bounding box center [582, 267] width 8 height 7
radio input "true"
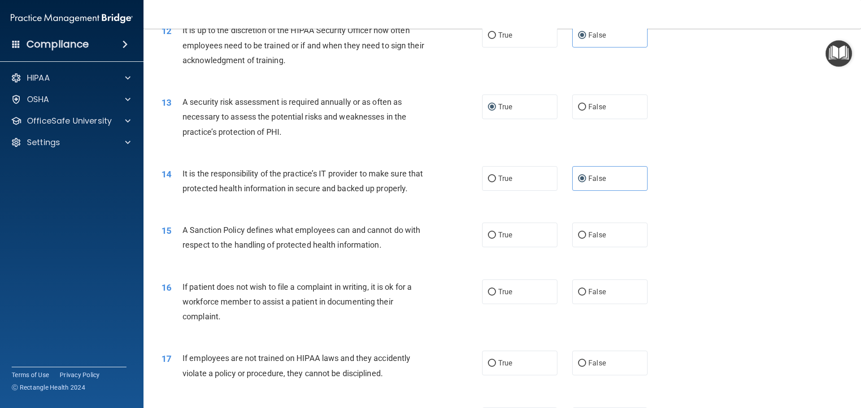
scroll to position [897, 0]
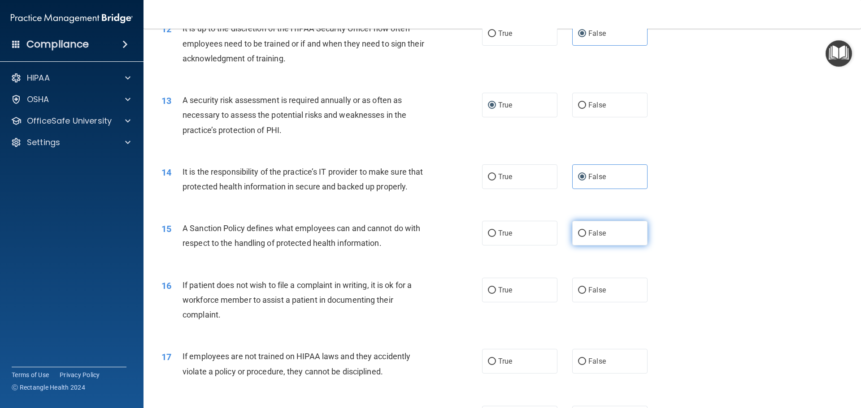
click at [591, 238] on span "False" at bounding box center [596, 233] width 17 height 9
click at [586, 237] on input "False" at bounding box center [582, 233] width 8 height 7
radio input "true"
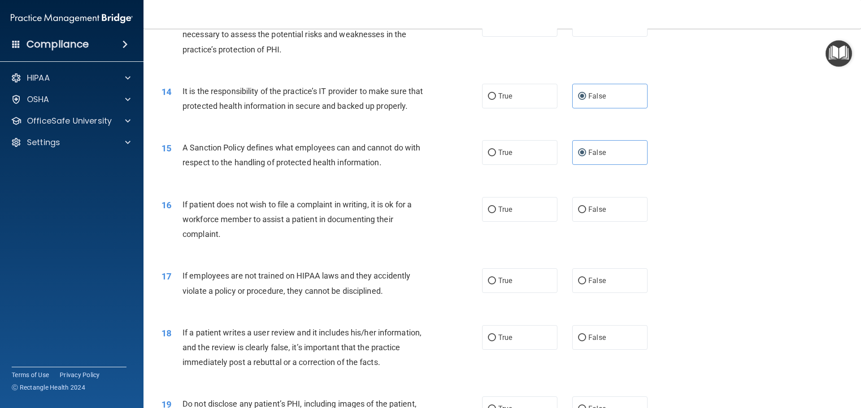
scroll to position [986, 0]
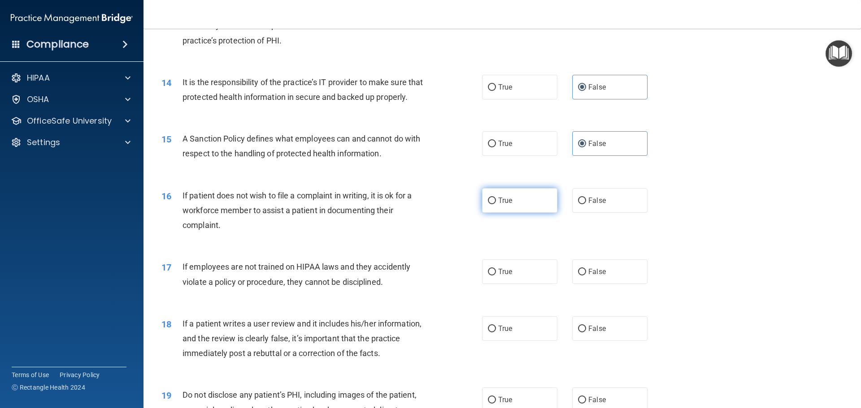
click at [512, 213] on label "True" at bounding box center [519, 200] width 75 height 25
click at [496, 204] on input "True" at bounding box center [492, 201] width 8 height 7
radio input "true"
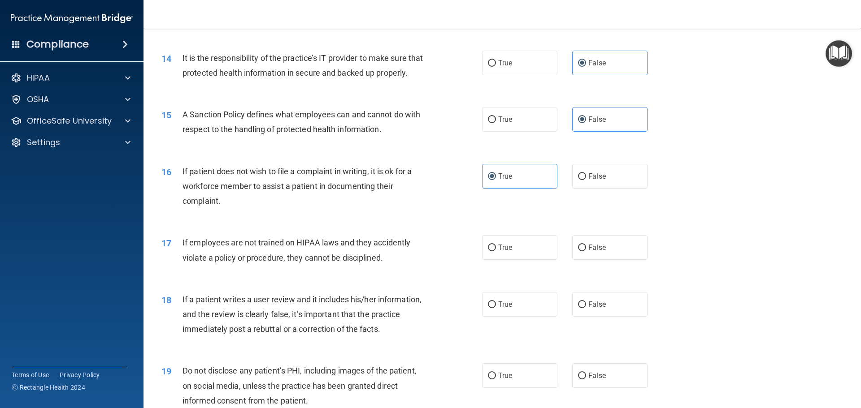
scroll to position [1031, 0]
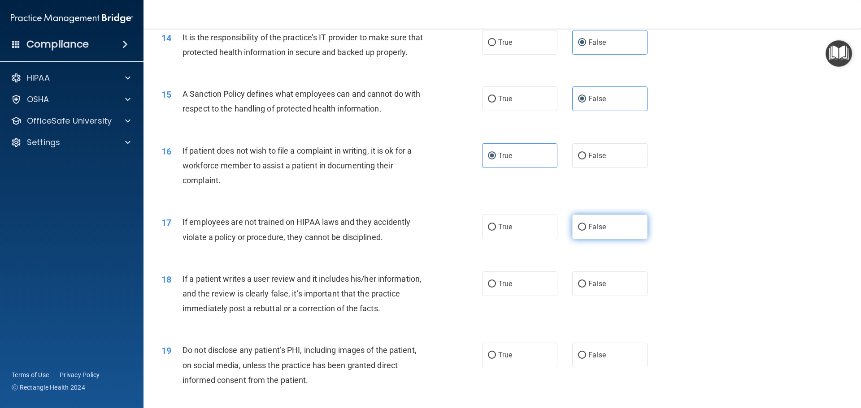
click at [588, 231] on span "False" at bounding box center [596, 227] width 17 height 9
click at [586, 231] on input "False" at bounding box center [582, 227] width 8 height 7
radio input "true"
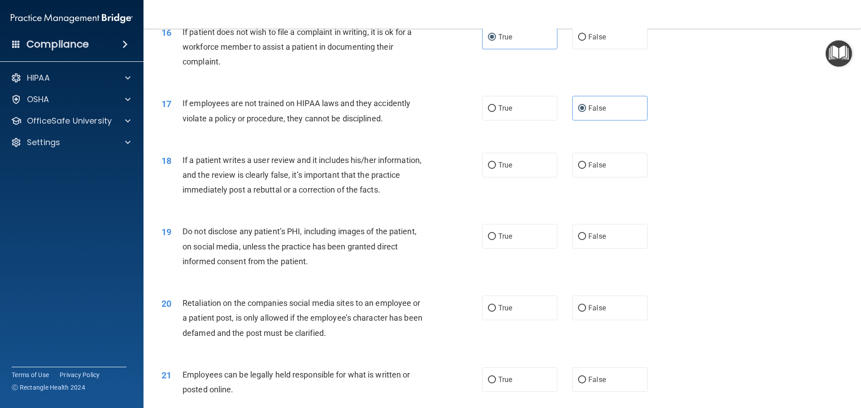
scroll to position [1166, 0]
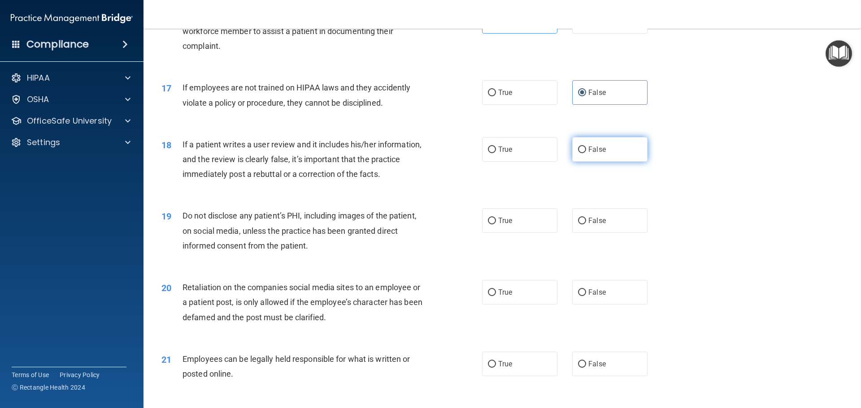
click at [625, 162] on label "False" at bounding box center [609, 149] width 75 height 25
click at [586, 153] on input "False" at bounding box center [582, 150] width 8 height 7
radio input "true"
click at [515, 233] on label "True" at bounding box center [519, 220] width 75 height 25
click at [496, 225] on input "True" at bounding box center [492, 221] width 8 height 7
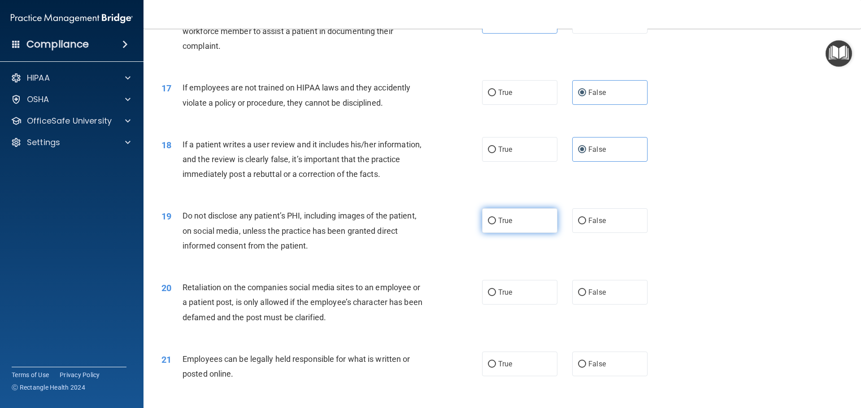
radio input "true"
click at [610, 305] on label "False" at bounding box center [609, 292] width 75 height 25
click at [586, 296] on input "False" at bounding box center [582, 293] width 8 height 7
radio input "true"
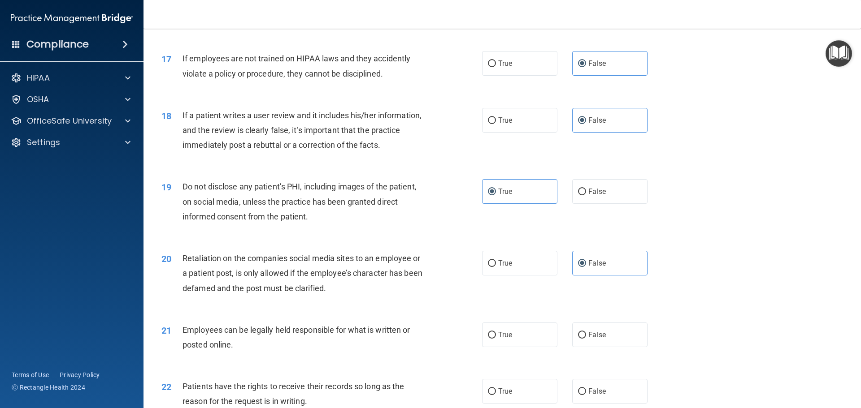
scroll to position [1211, 0]
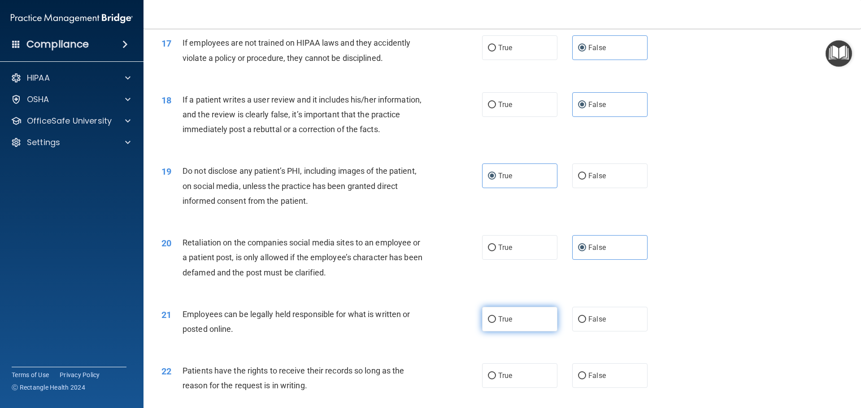
click at [516, 332] on label "True" at bounding box center [519, 319] width 75 height 25
click at [496, 323] on input "True" at bounding box center [492, 320] width 8 height 7
radio input "true"
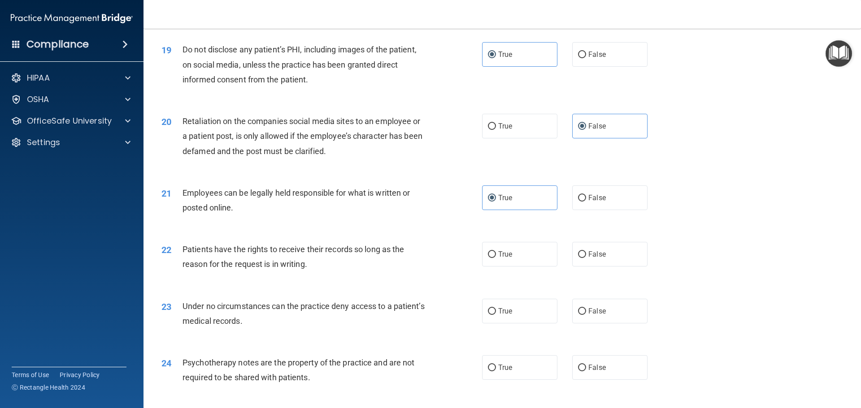
scroll to position [1345, 0]
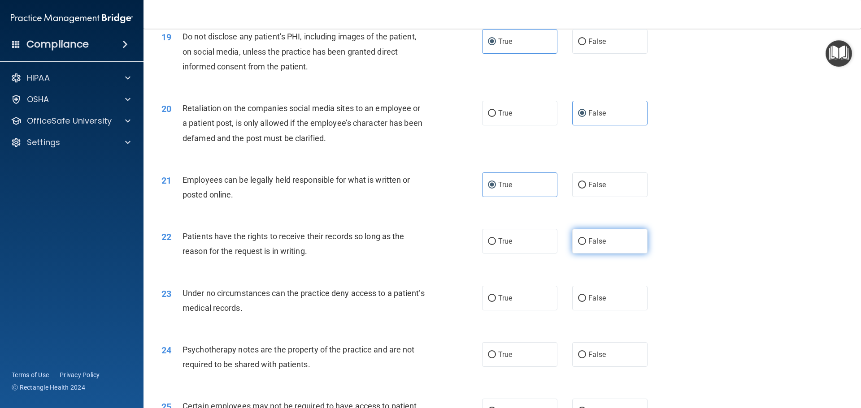
click at [608, 254] on label "False" at bounding box center [609, 241] width 75 height 25
click at [586, 245] on input "False" at bounding box center [582, 242] width 8 height 7
radio input "true"
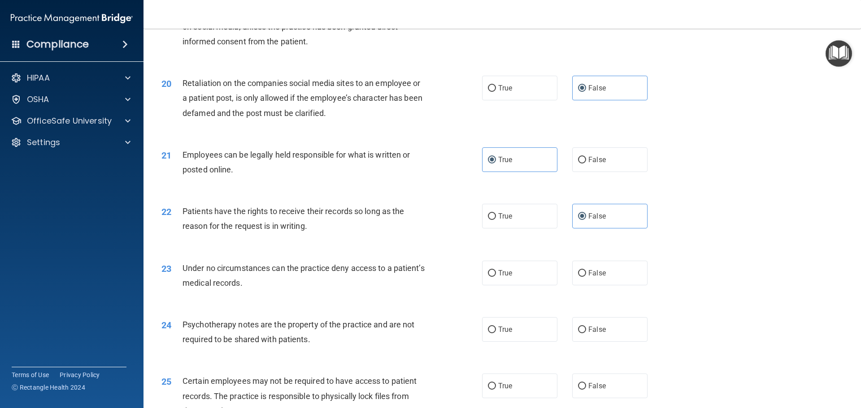
scroll to position [1390, 0]
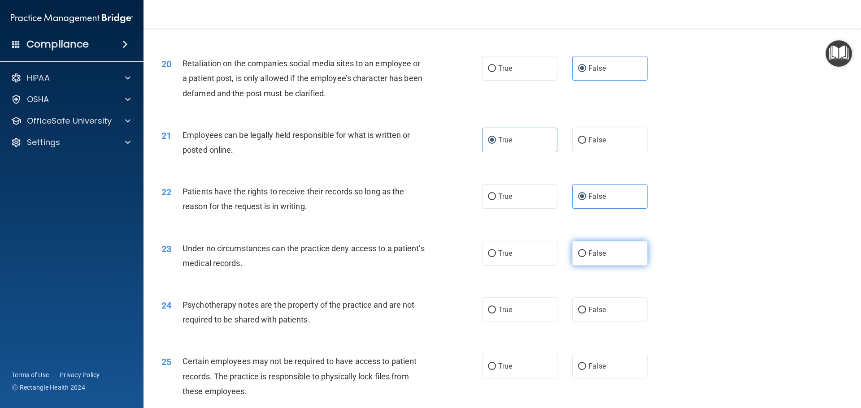
click at [597, 258] on span "False" at bounding box center [596, 253] width 17 height 9
click at [586, 257] on input "False" at bounding box center [582, 254] width 8 height 7
radio input "true"
click at [520, 374] on label "True" at bounding box center [519, 366] width 75 height 25
click at [496, 370] on input "True" at bounding box center [492, 367] width 8 height 7
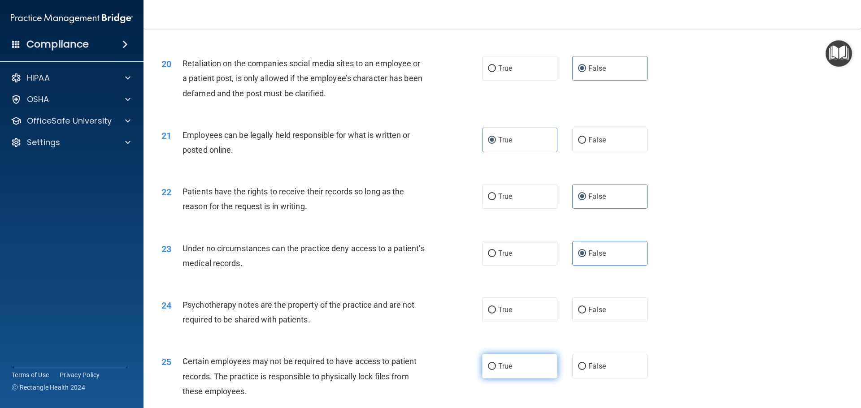
radio input "true"
click at [498, 314] on span "True" at bounding box center [505, 310] width 14 height 9
click at [496, 314] on input "True" at bounding box center [492, 310] width 8 height 7
radio input "true"
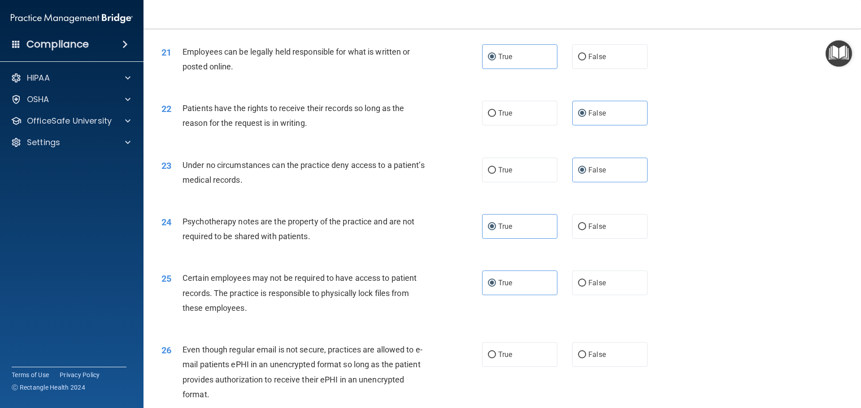
scroll to position [1569, 0]
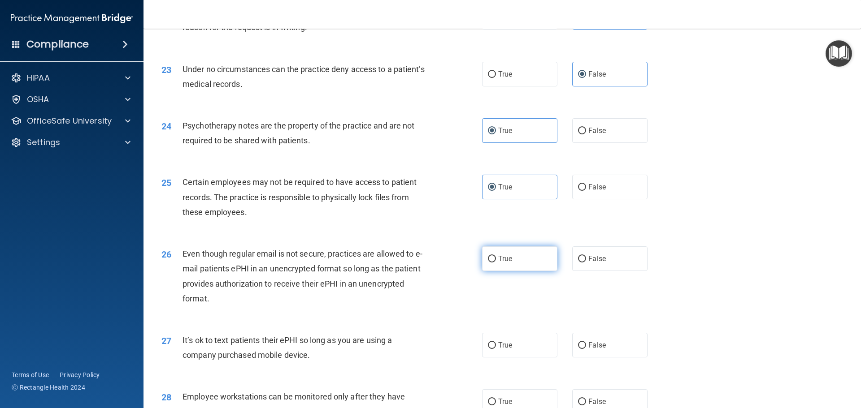
click at [524, 271] on label "True" at bounding box center [519, 259] width 75 height 25
click at [496, 263] on input "True" at bounding box center [492, 259] width 8 height 7
radio input "true"
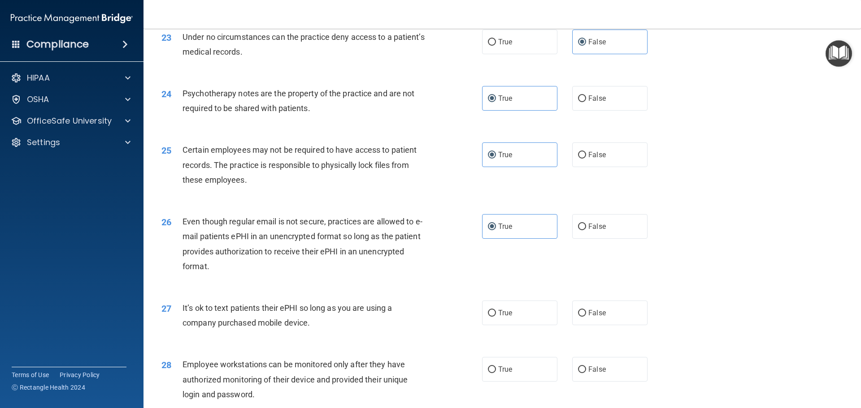
scroll to position [1704, 0]
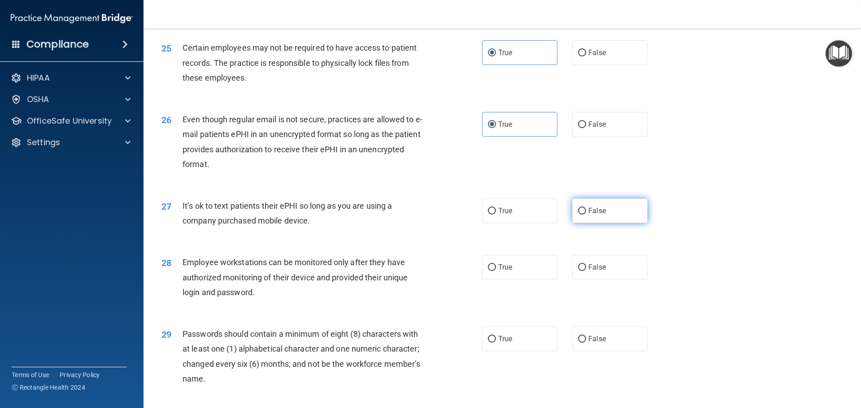
click at [624, 223] on label "False" at bounding box center [609, 211] width 75 height 25
click at [586, 215] on input "False" at bounding box center [582, 211] width 8 height 7
radio input "true"
click at [614, 280] on label "False" at bounding box center [609, 267] width 75 height 25
click at [586, 271] on input "False" at bounding box center [582, 268] width 8 height 7
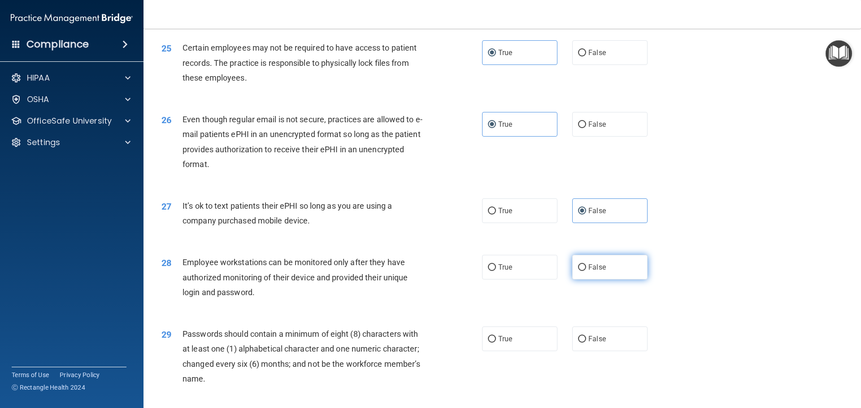
radio input "true"
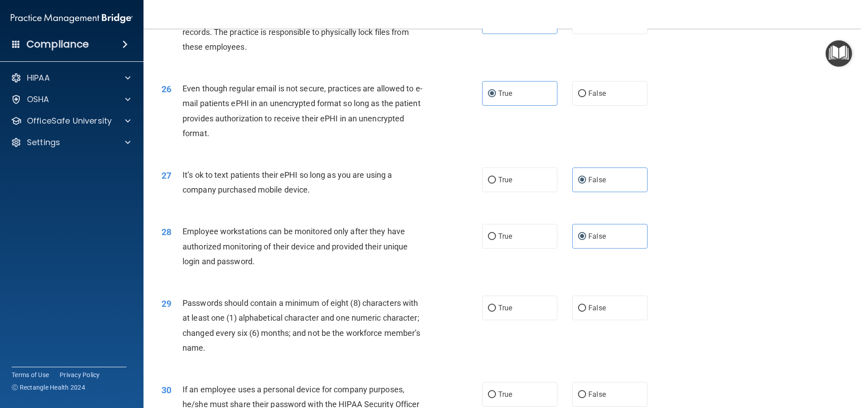
scroll to position [1793, 0]
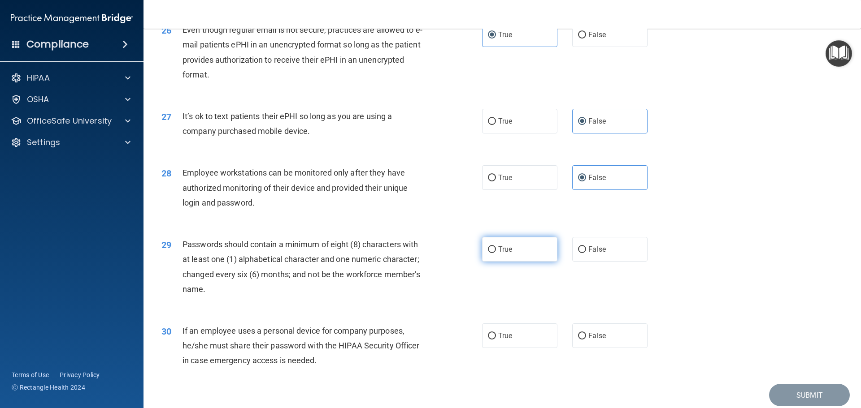
click at [505, 254] on span "True" at bounding box center [505, 249] width 14 height 9
click at [496, 253] on input "True" at bounding box center [492, 250] width 8 height 7
radio input "true"
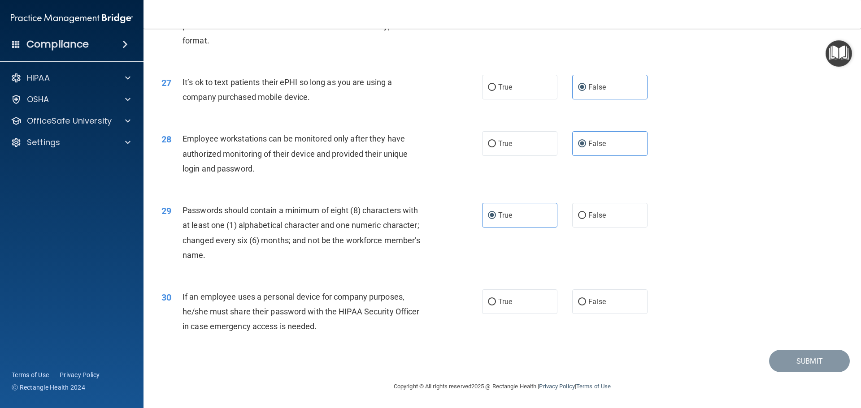
scroll to position [1842, 0]
click at [590, 304] on span "False" at bounding box center [596, 302] width 17 height 9
click at [586, 304] on input "False" at bounding box center [582, 302] width 8 height 7
radio input "true"
click at [807, 362] on button "Submit" at bounding box center [809, 361] width 81 height 23
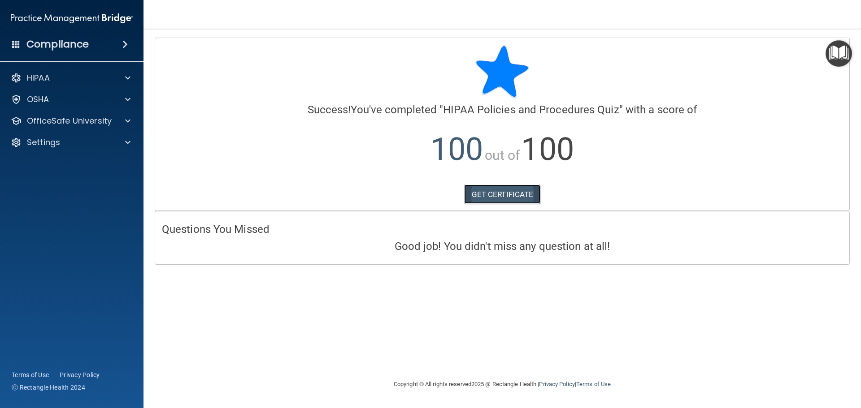
click at [483, 187] on link "GET CERTIFICATE" at bounding box center [502, 195] width 77 height 20
click at [35, 79] on p "HIPAA" at bounding box center [38, 78] width 23 height 11
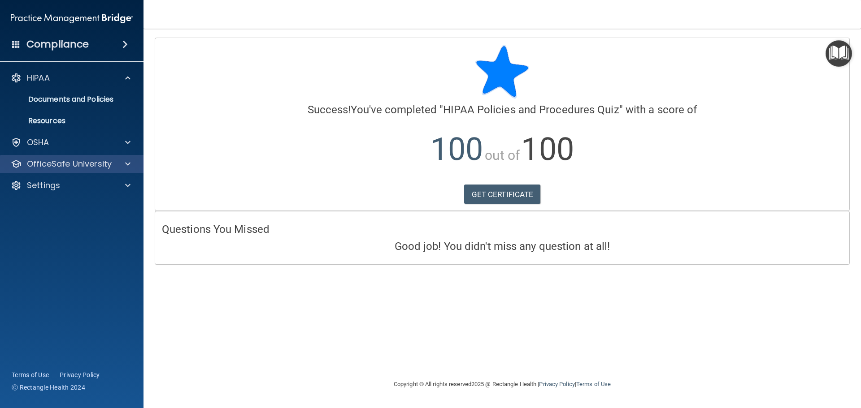
click at [43, 158] on div "OfficeSafe University" at bounding box center [72, 164] width 144 height 18
click at [81, 169] on div "OfficeSafe University" at bounding box center [72, 164] width 144 height 18
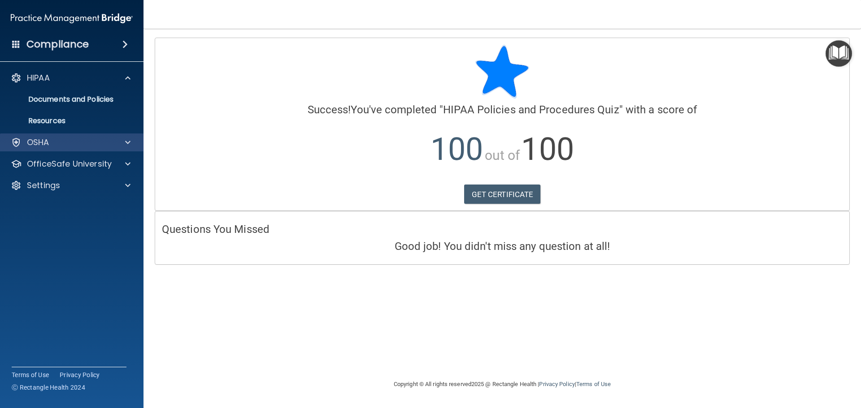
click at [62, 148] on div "OSHA" at bounding box center [72, 143] width 144 height 18
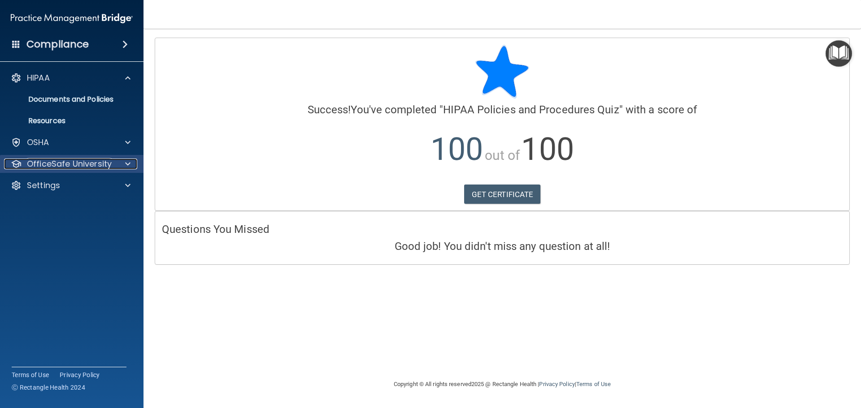
click at [72, 165] on p "OfficeSafe University" at bounding box center [69, 164] width 85 height 11
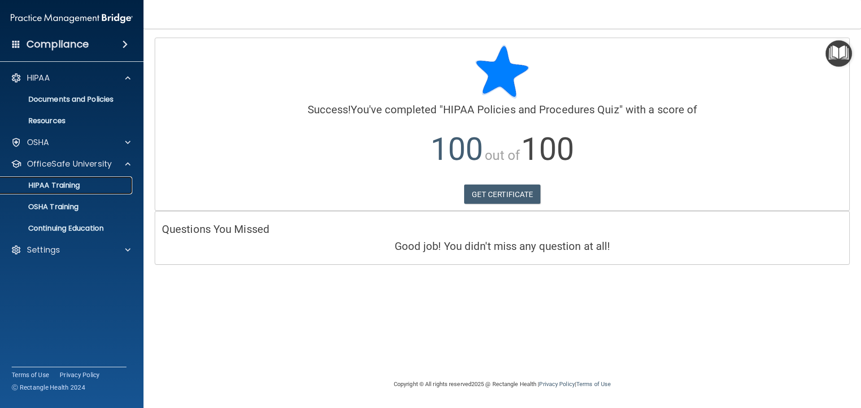
click at [67, 189] on p "HIPAA Training" at bounding box center [43, 185] width 74 height 9
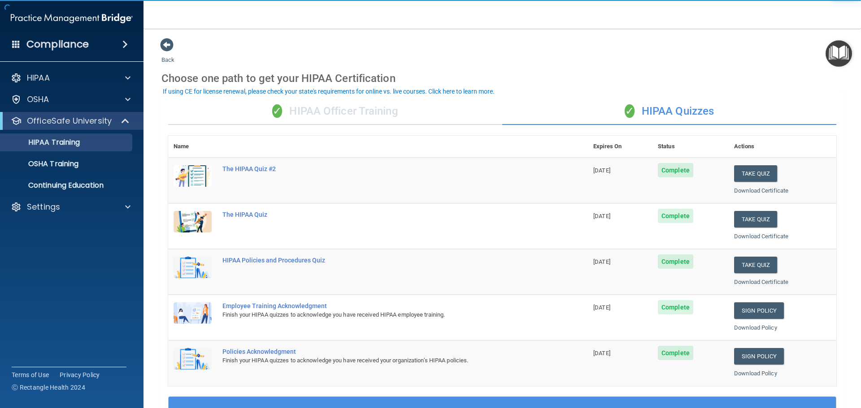
click at [690, 118] on div "✓ HIPAA Quizzes" at bounding box center [669, 111] width 334 height 27
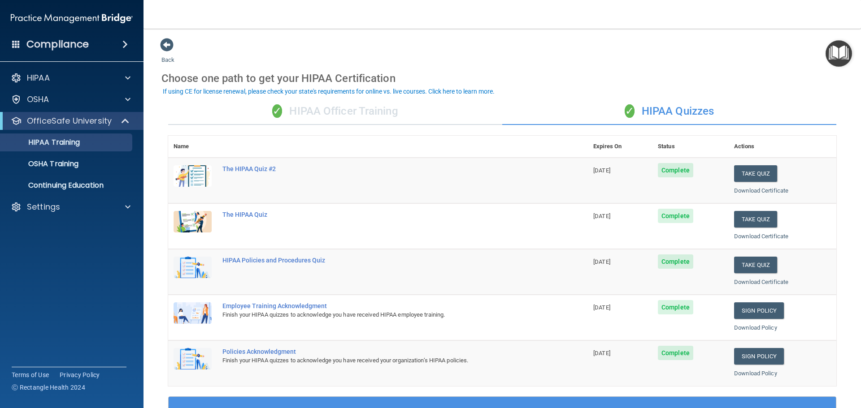
click at [370, 111] on div "✓ HIPAA Officer Training" at bounding box center [335, 111] width 334 height 27
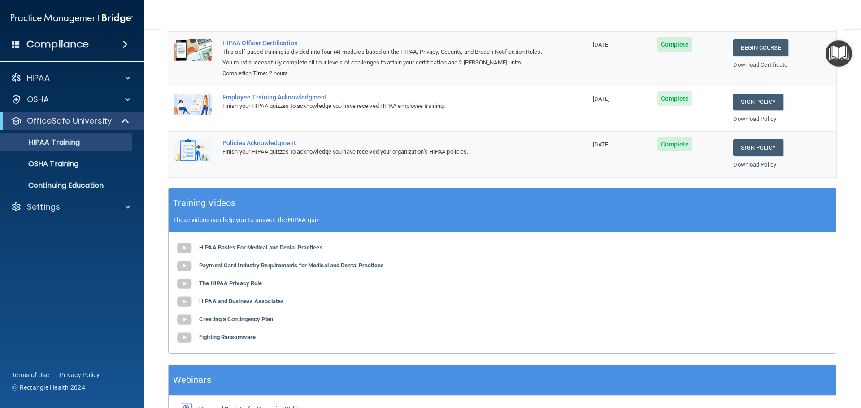
scroll to position [184, 0]
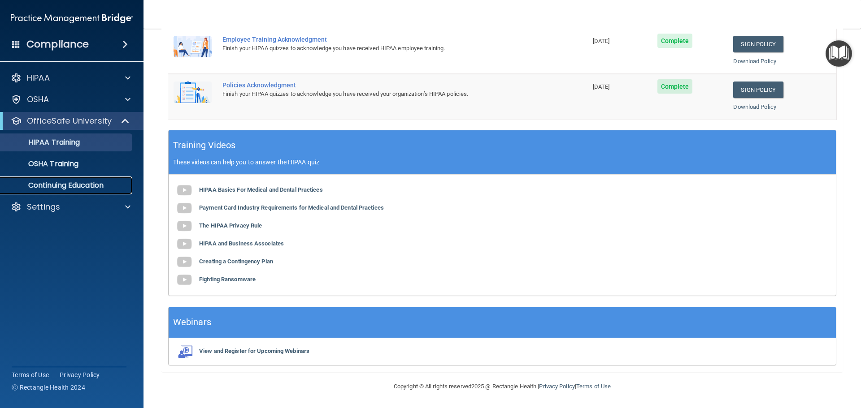
click at [60, 178] on link "Continuing Education" at bounding box center [61, 186] width 141 height 18
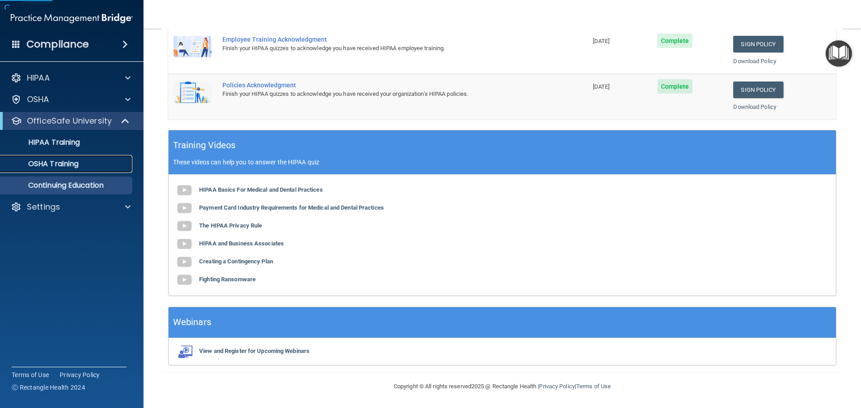
click at [58, 169] on link "OSHA Training" at bounding box center [61, 164] width 141 height 18
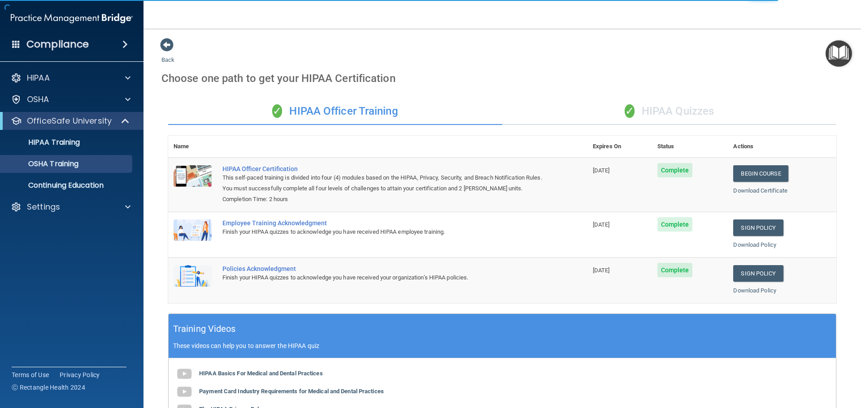
click at [659, 117] on div "✓ HIPAA Quizzes" at bounding box center [669, 111] width 334 height 27
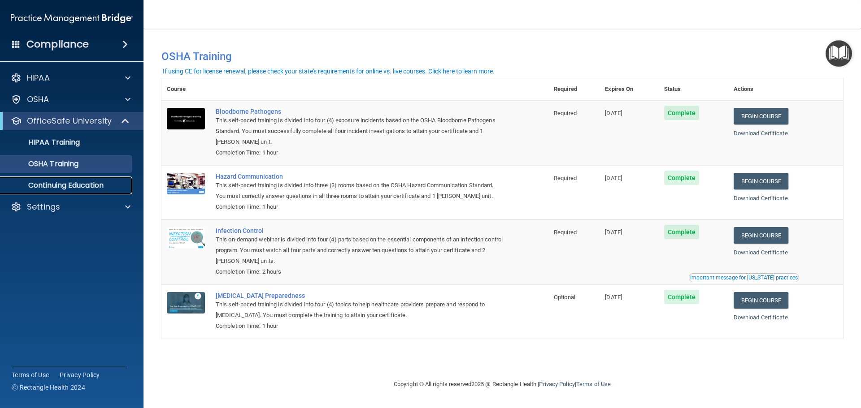
click at [50, 189] on p "Continuing Education" at bounding box center [67, 185] width 122 height 9
